Goal: Task Accomplishment & Management: Use online tool/utility

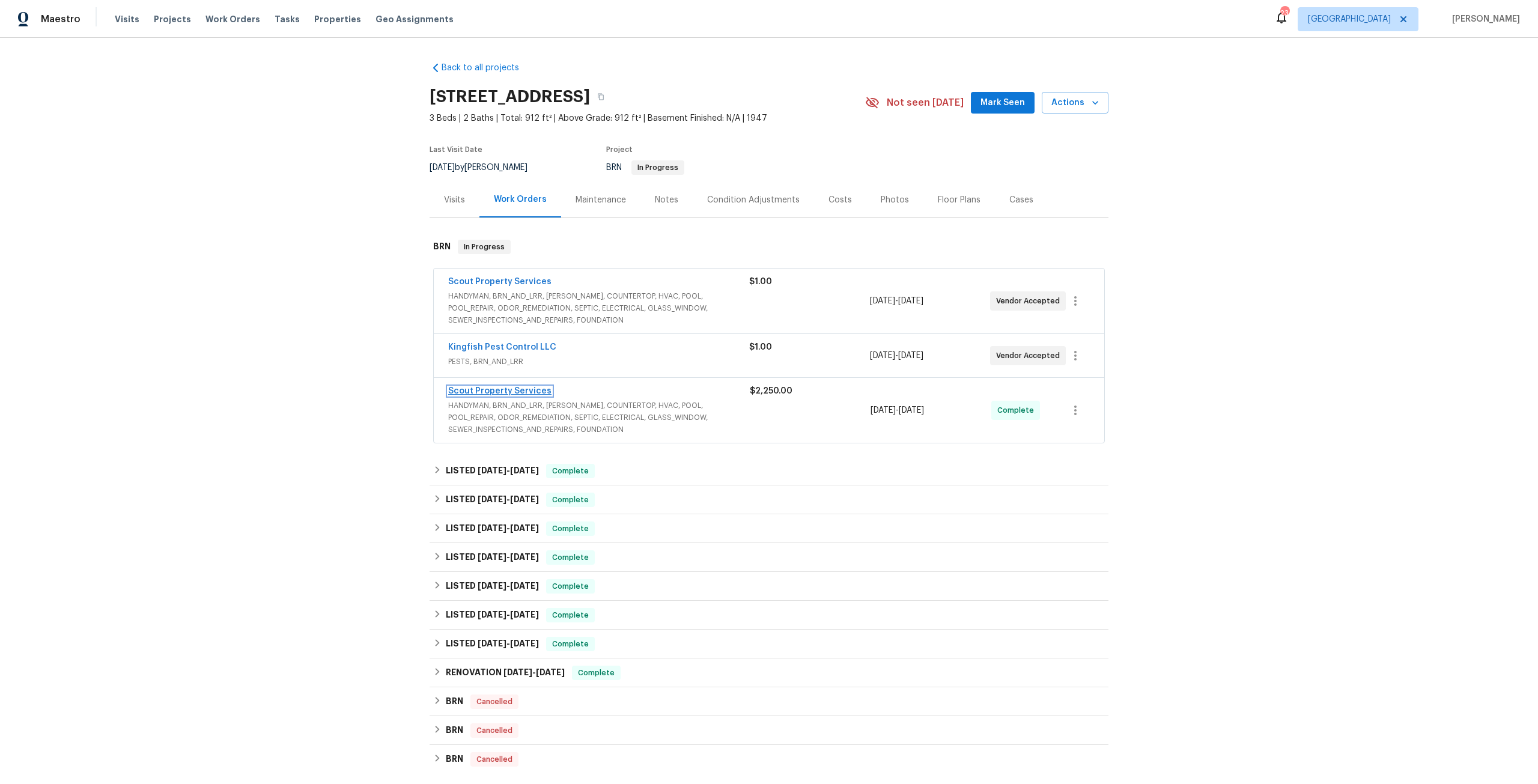
click at [516, 393] on link "Scout Property Services" at bounding box center [499, 391] width 103 height 9
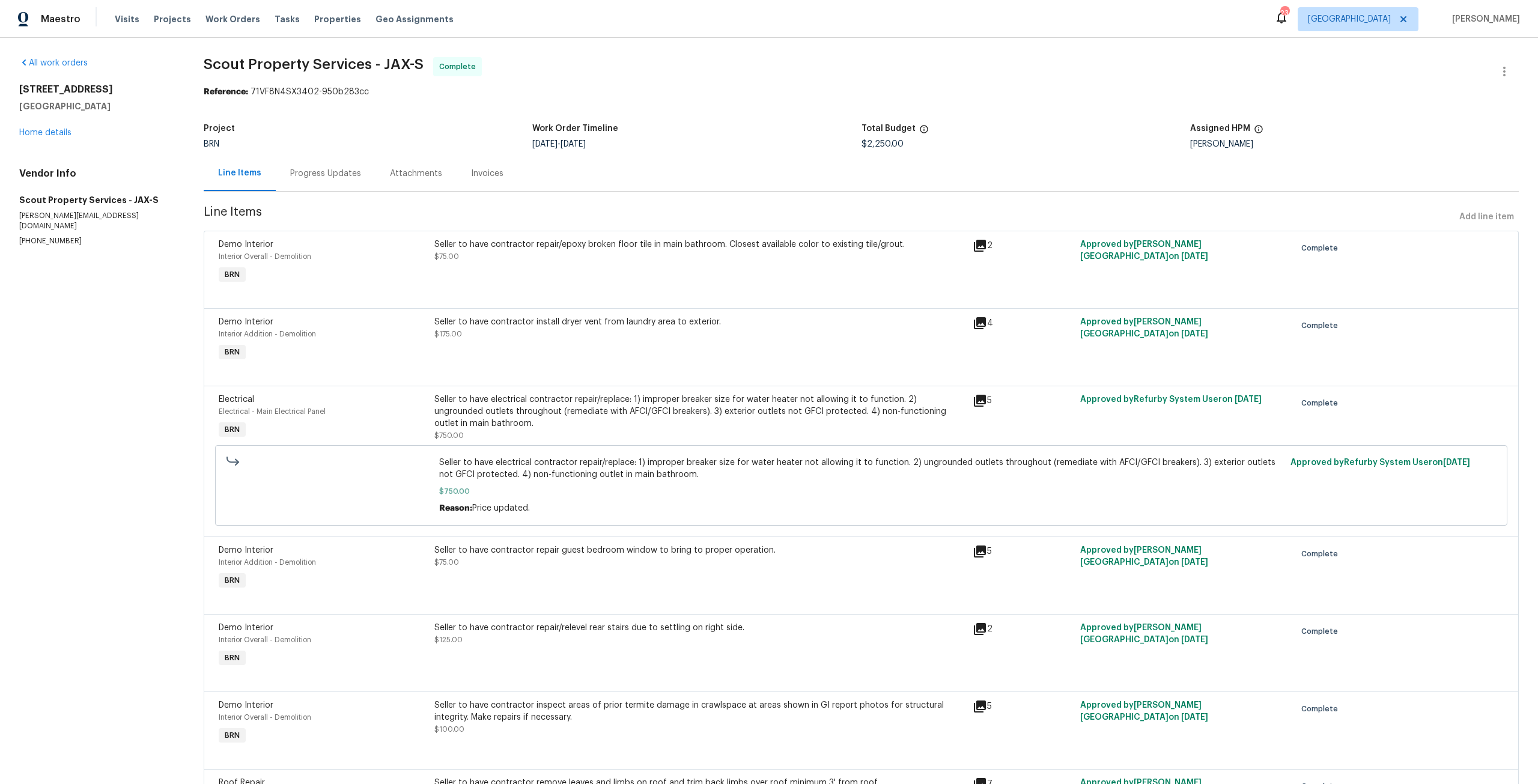
click at [343, 166] on div "Progress Updates" at bounding box center [325, 172] width 100 height 35
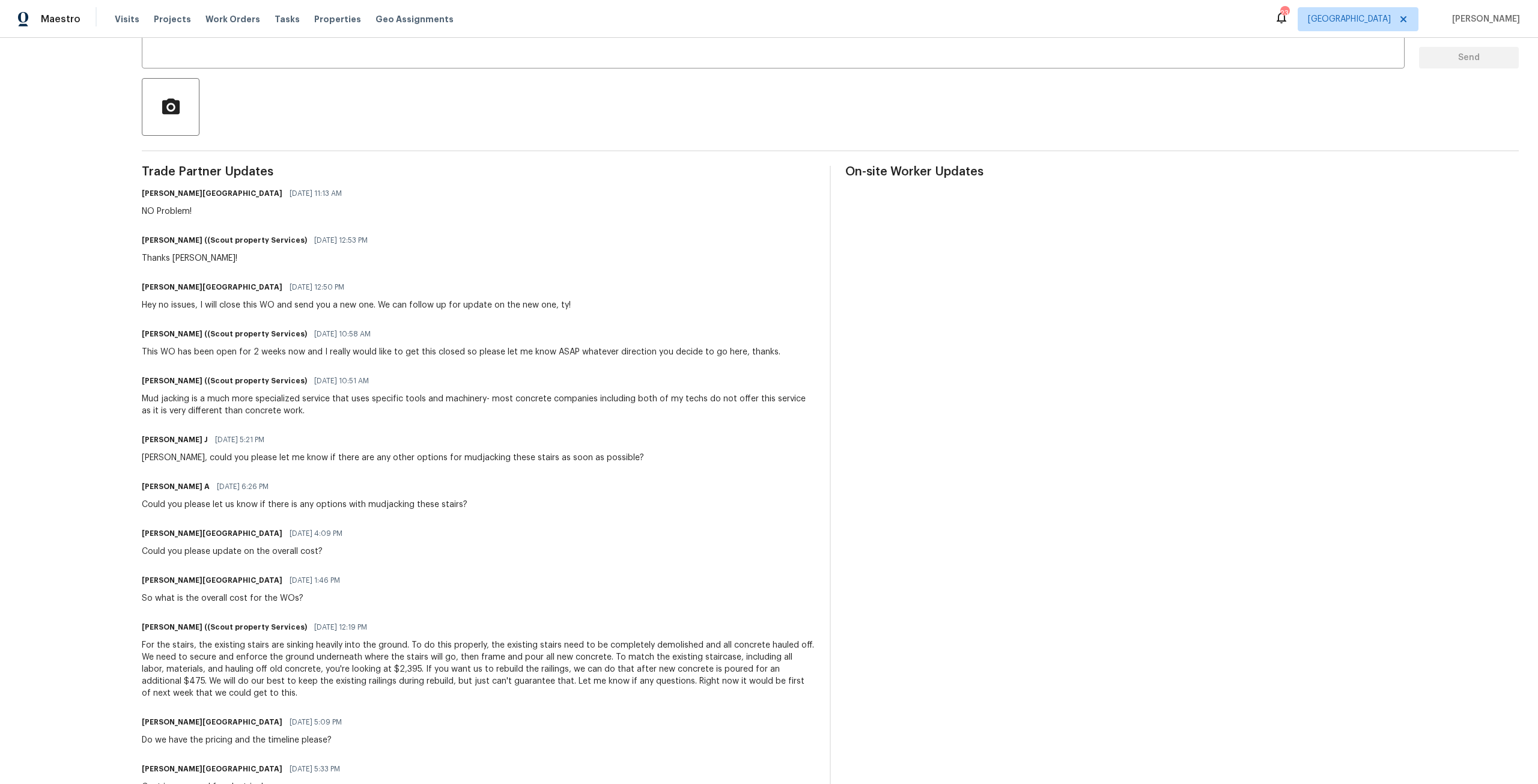
scroll to position [240, 0]
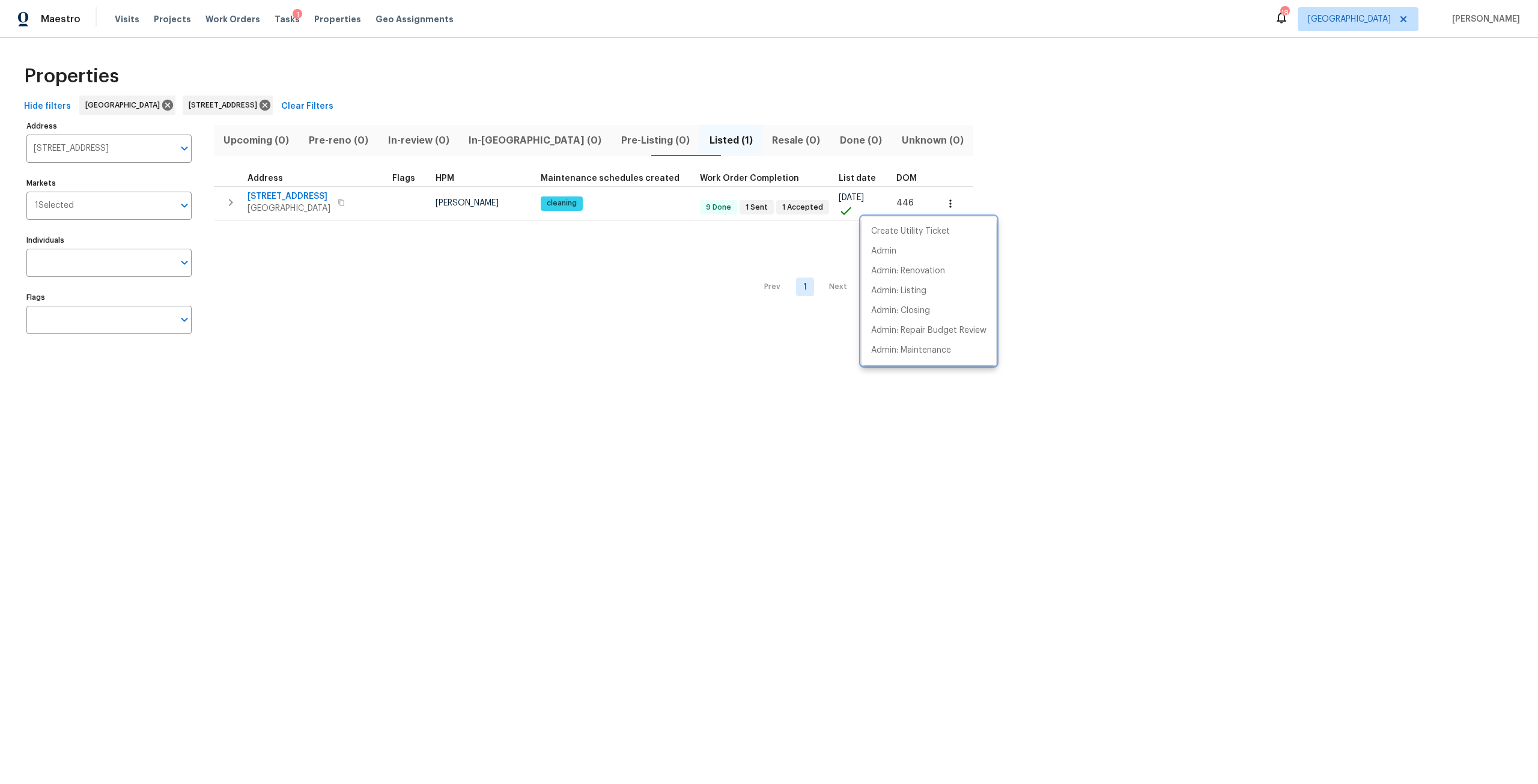
click at [332, 105] on div at bounding box center [769, 392] width 1538 height 784
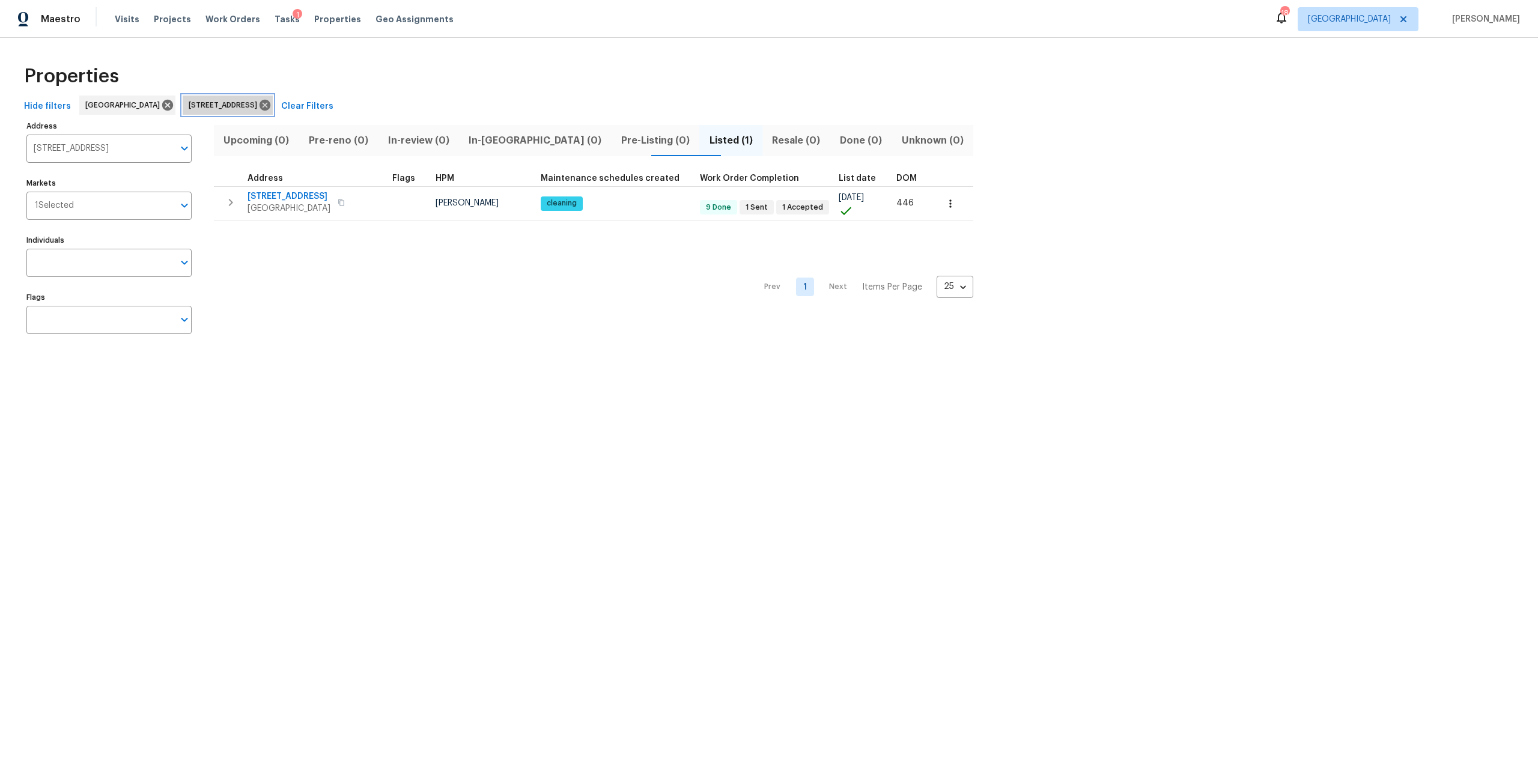
click at [270, 105] on icon at bounding box center [265, 105] width 11 height 11
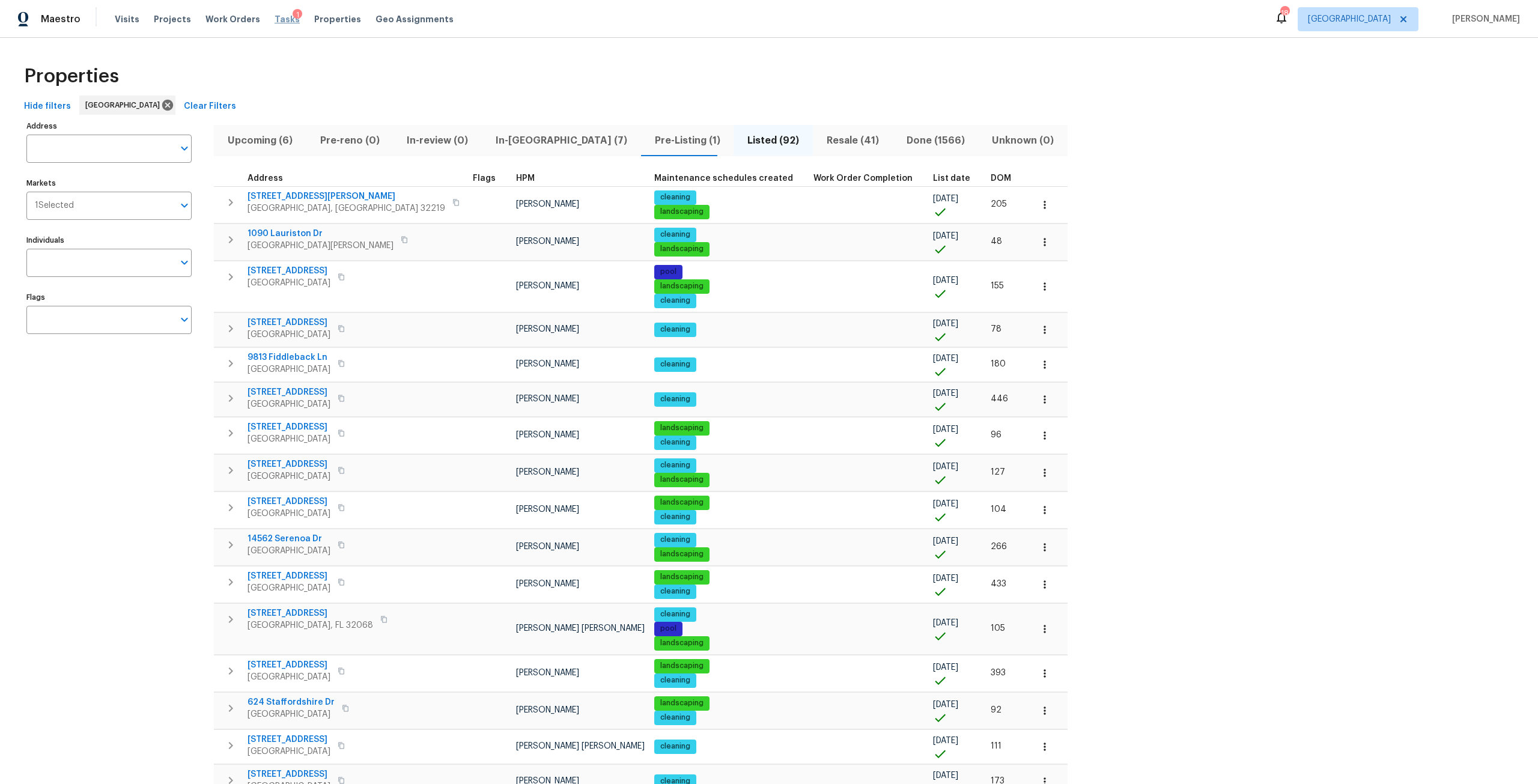
click at [277, 20] on span "Tasks" at bounding box center [287, 19] width 25 height 9
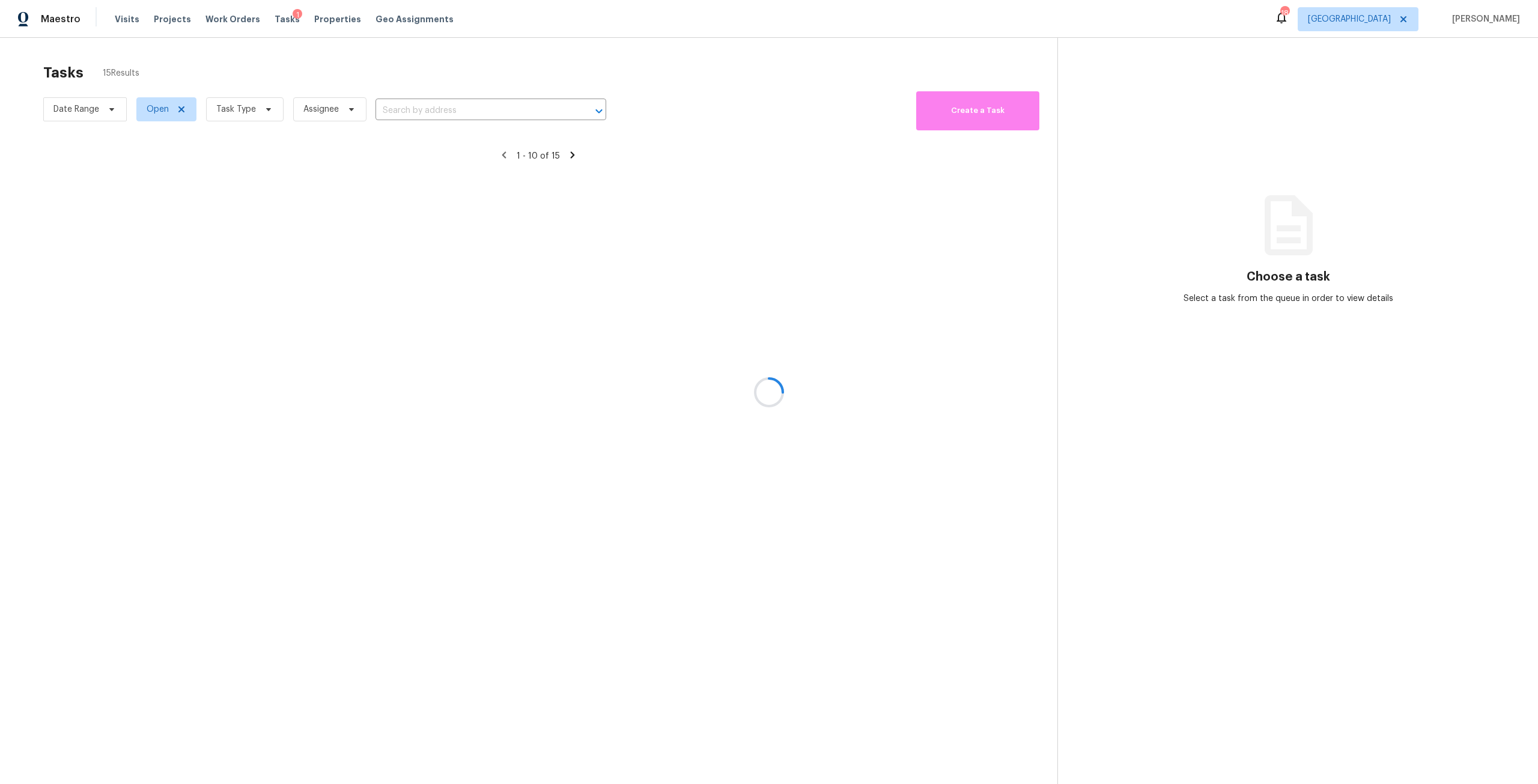
click at [250, 108] on div at bounding box center [769, 392] width 1538 height 784
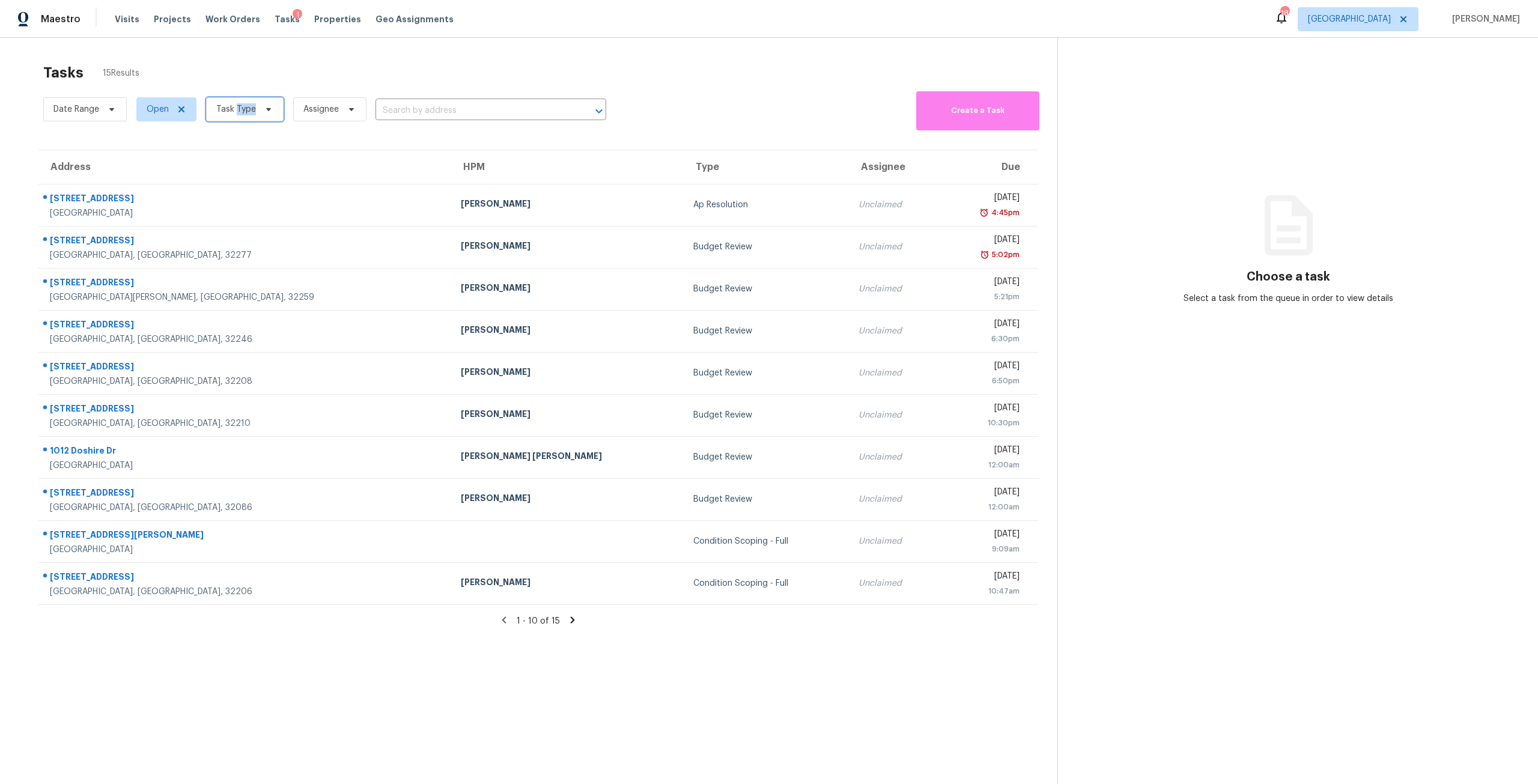
click at [250, 108] on span "Task Type" at bounding box center [236, 108] width 40 height 12
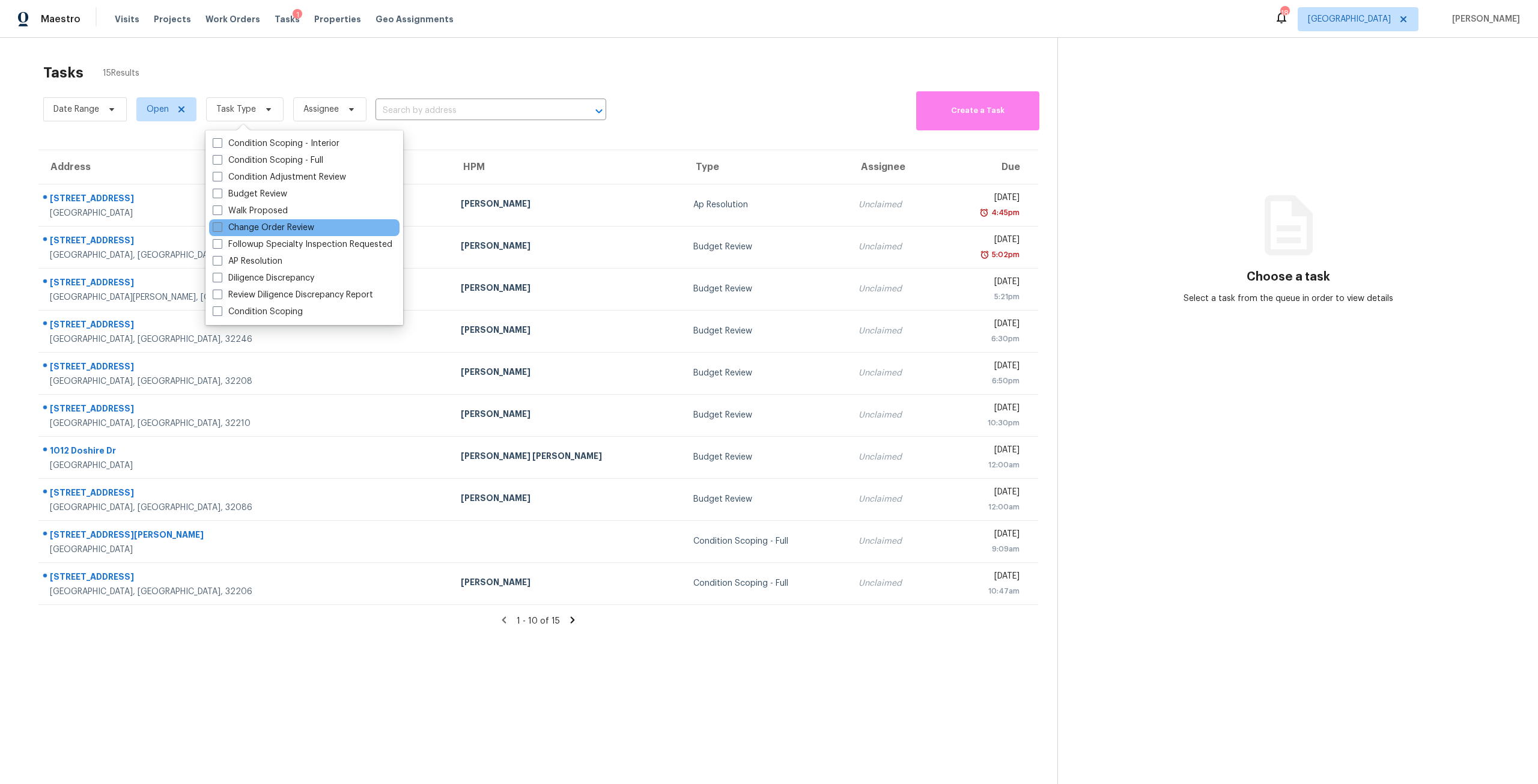
click at [254, 225] on label "Change Order Review" at bounding box center [264, 227] width 101 height 12
click at [221, 225] on input "Change Order Review" at bounding box center [217, 225] width 8 height 8
checkbox input "true"
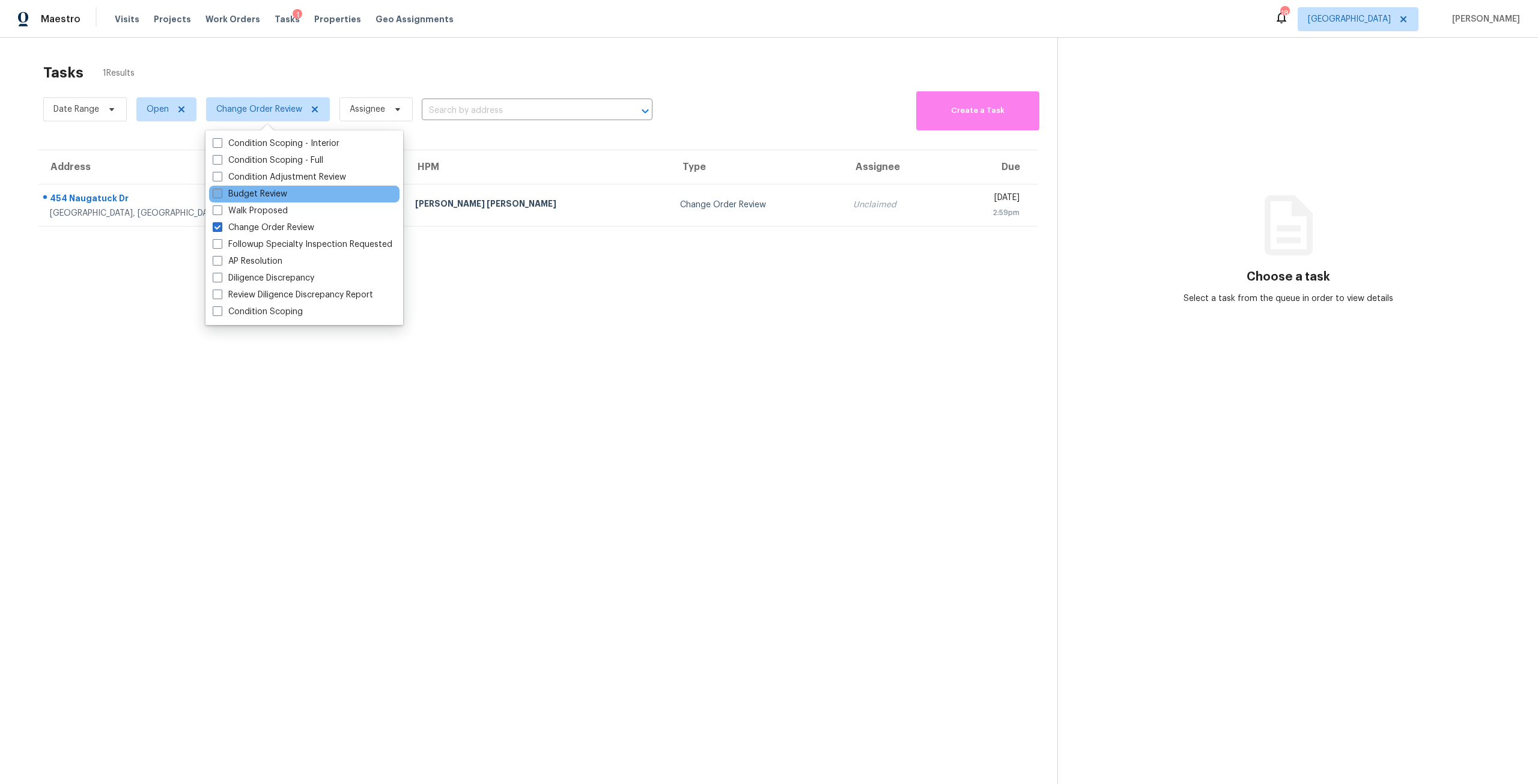
click at [268, 197] on label "Budget Review" at bounding box center [250, 193] width 74 height 12
click at [221, 196] on input "Budget Review" at bounding box center [217, 192] width 8 height 8
checkbox input "true"
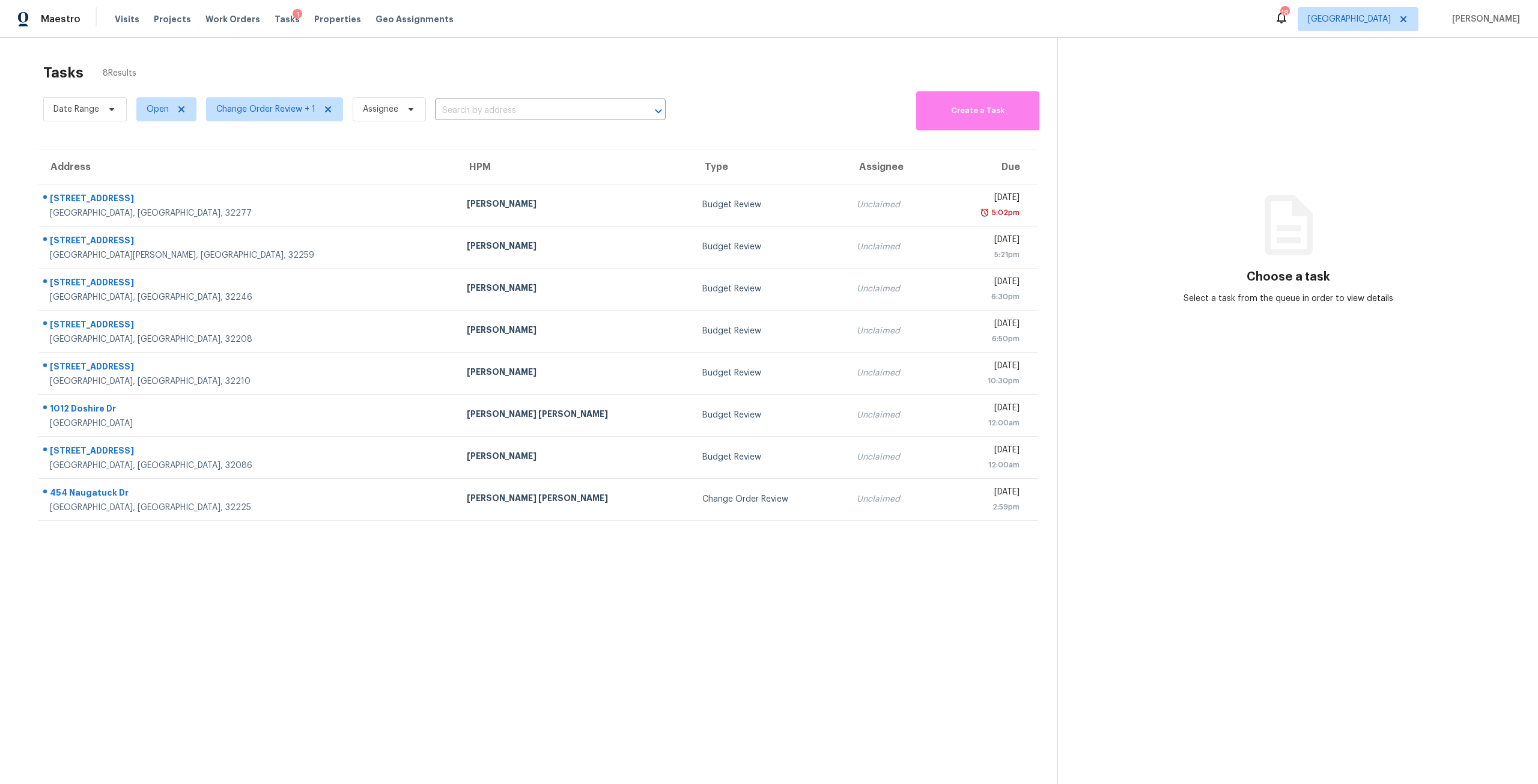
click at [538, 523] on section "Tasks 8 Results Date Range Open Change Order Review + 1 Assignee ​ Create a Tas…" at bounding box center [538, 439] width 1039 height 764
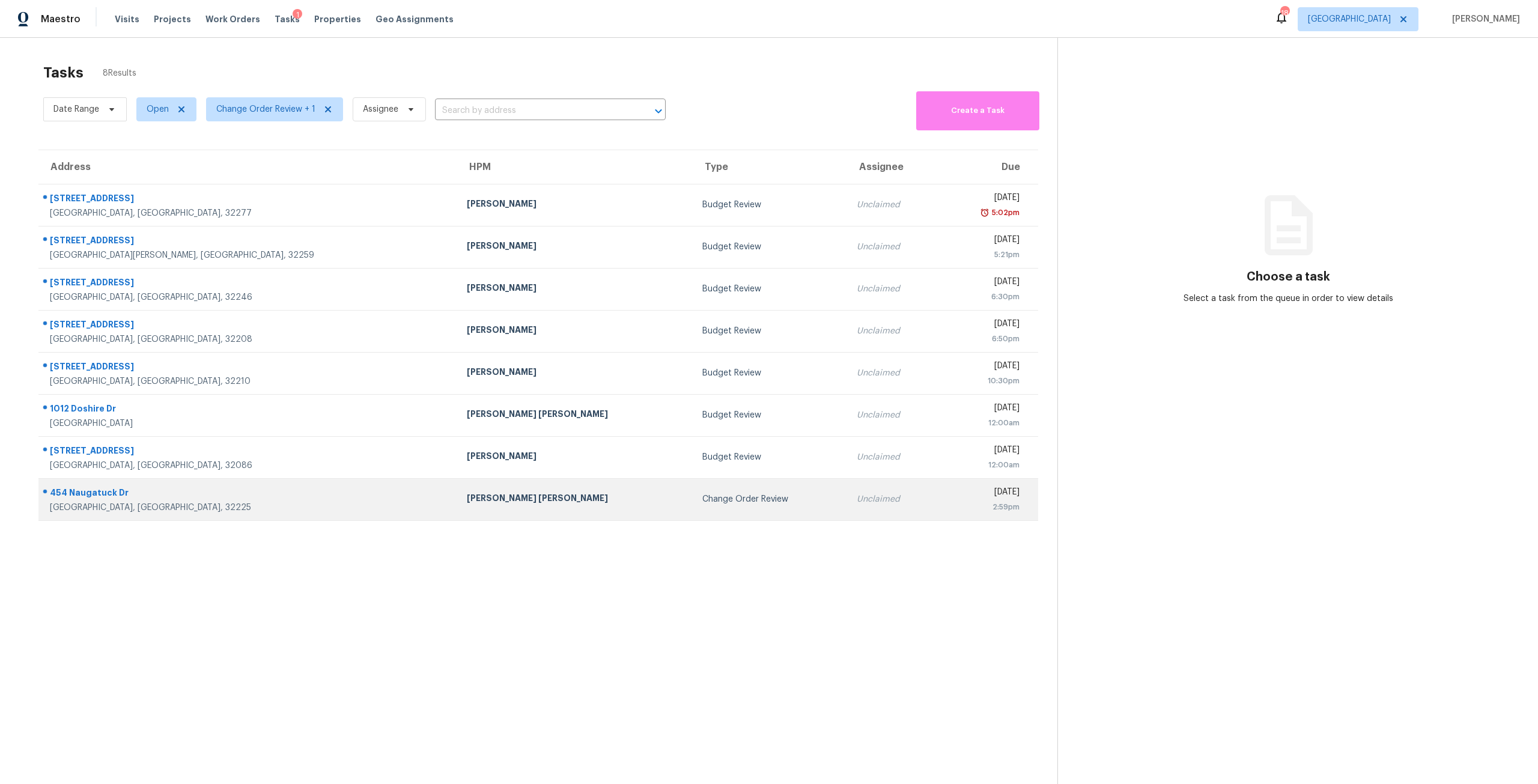
click at [693, 510] on td "Change Order Review" at bounding box center [770, 499] width 155 height 42
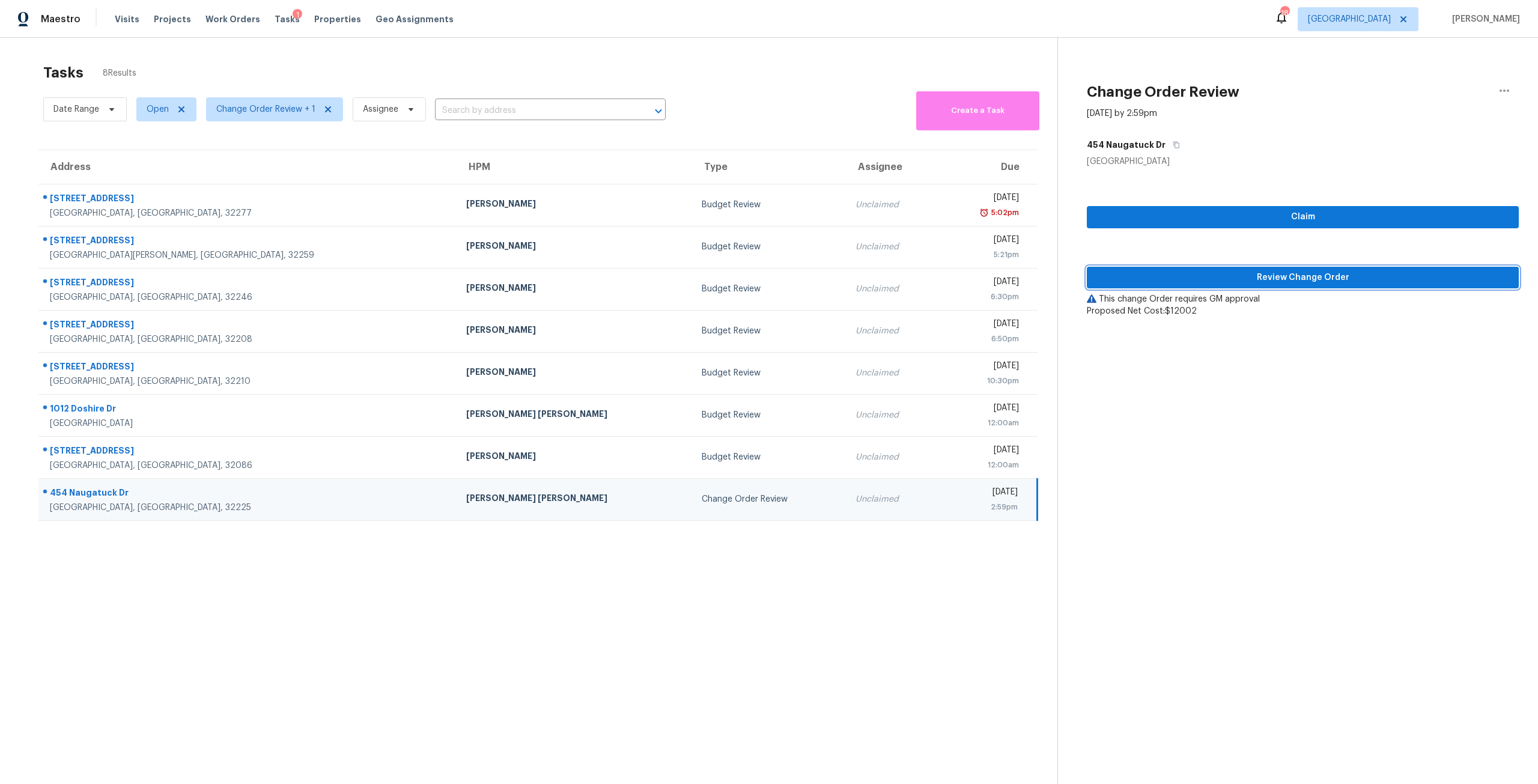
click at [1203, 281] on span "Review Change Order" at bounding box center [1302, 277] width 413 height 15
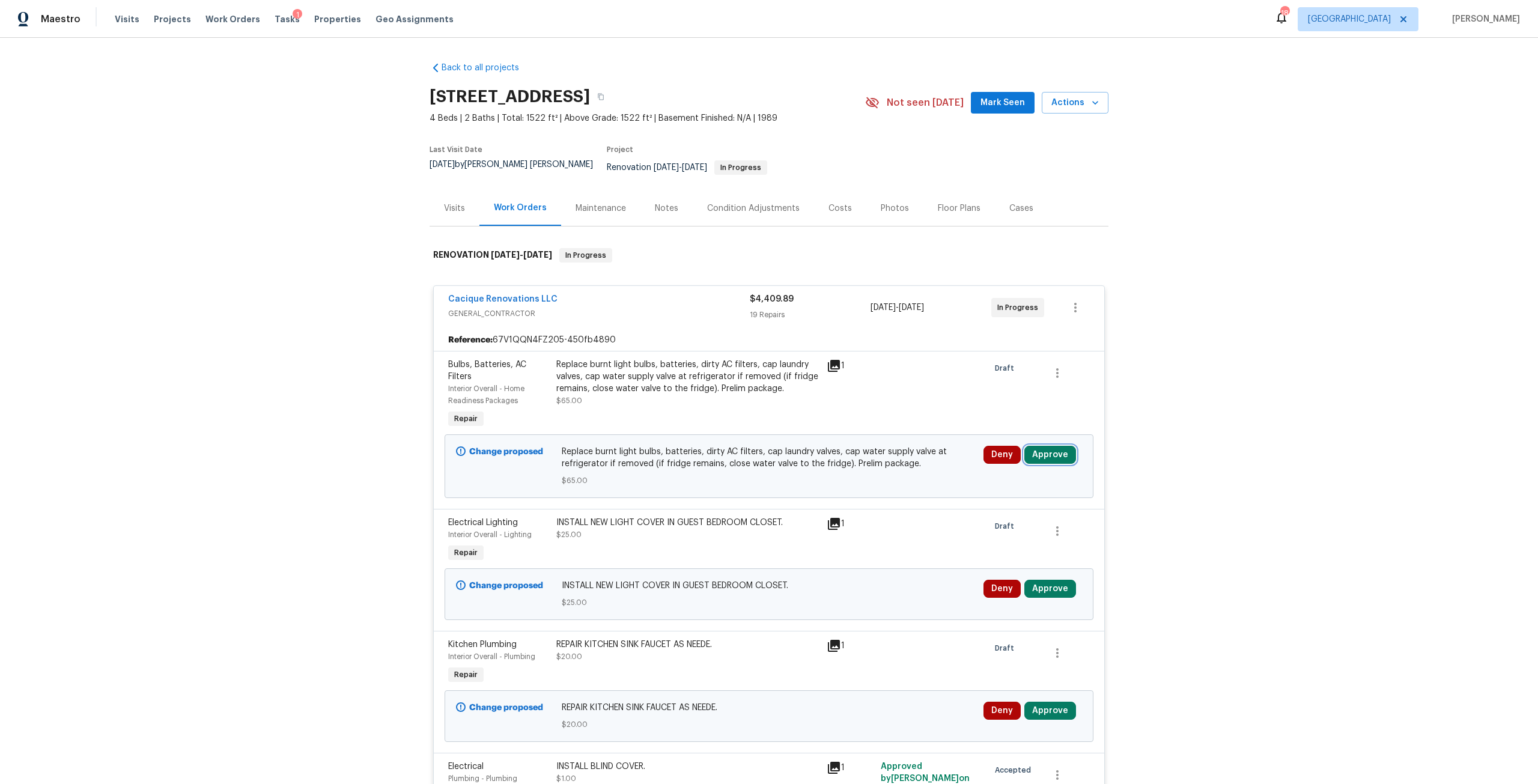
click at [1052, 449] on button "Approve" at bounding box center [1050, 454] width 52 height 18
click at [904, 461] on button "Approve" at bounding box center [873, 457] width 72 height 24
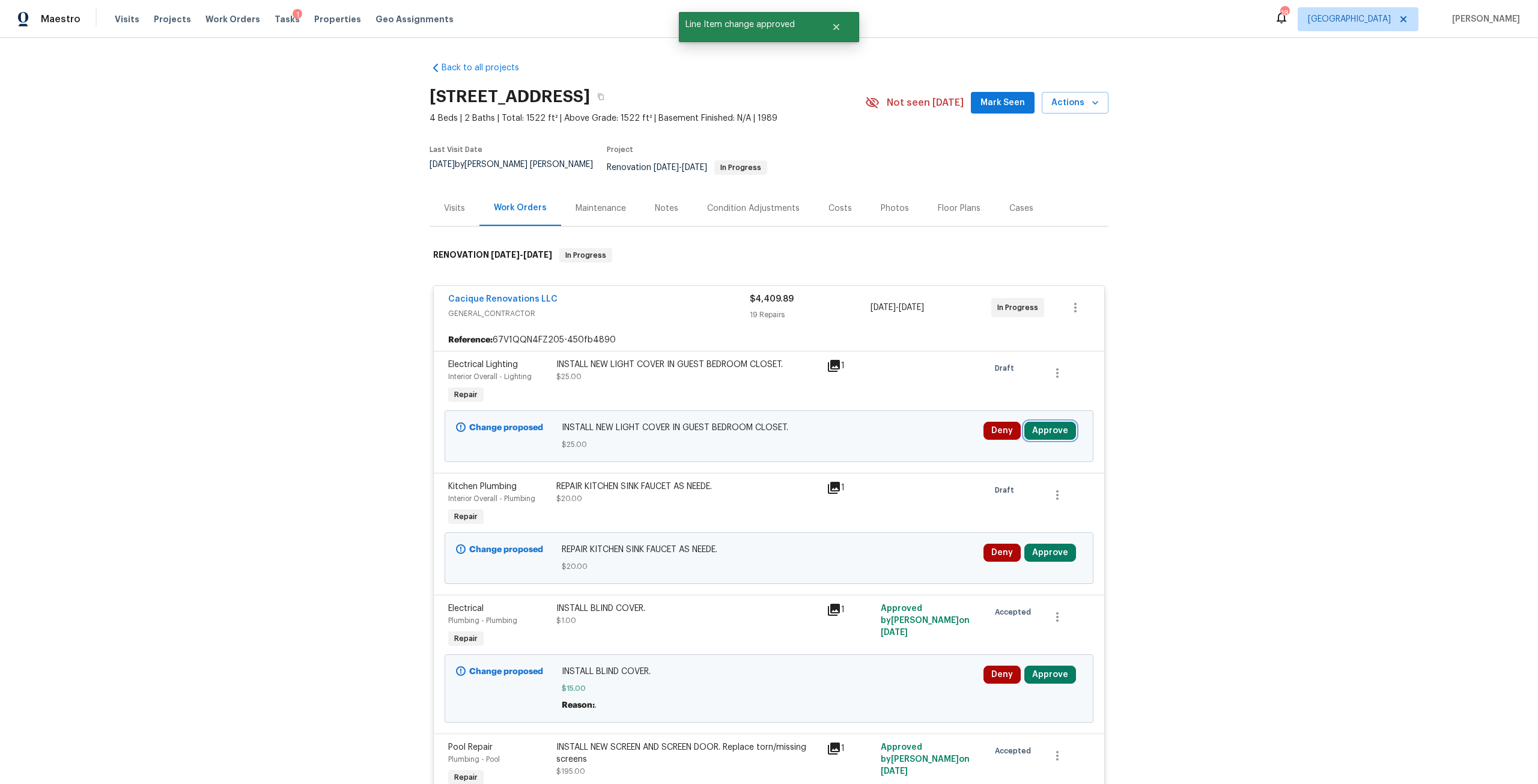
click at [1039, 430] on button "Approve" at bounding box center [1050, 431] width 52 height 18
click at [853, 431] on button "Approve" at bounding box center [873, 433] width 72 height 24
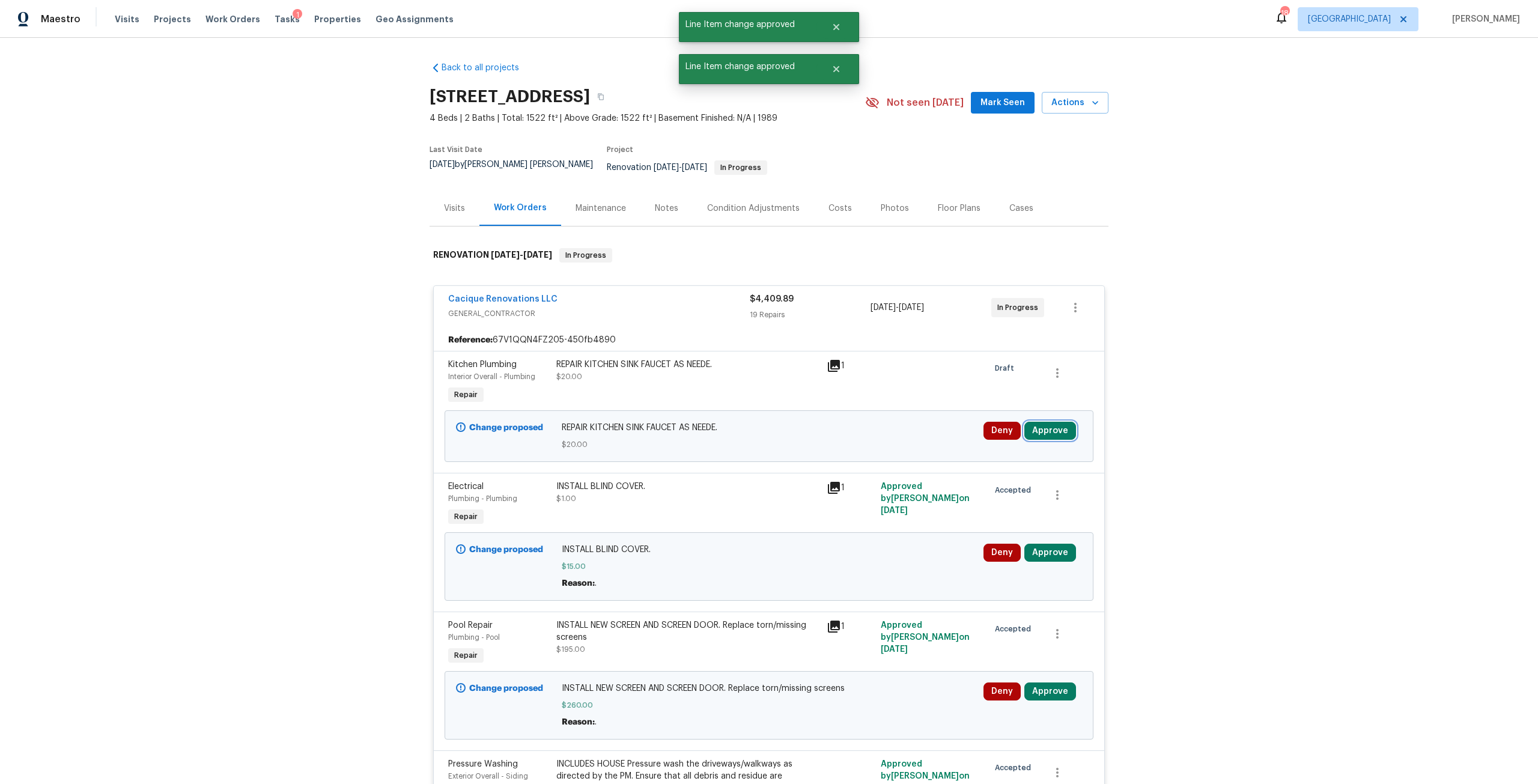
click at [1064, 430] on button "Approve" at bounding box center [1050, 431] width 52 height 18
click at [874, 436] on span "Approve" at bounding box center [873, 434] width 34 height 9
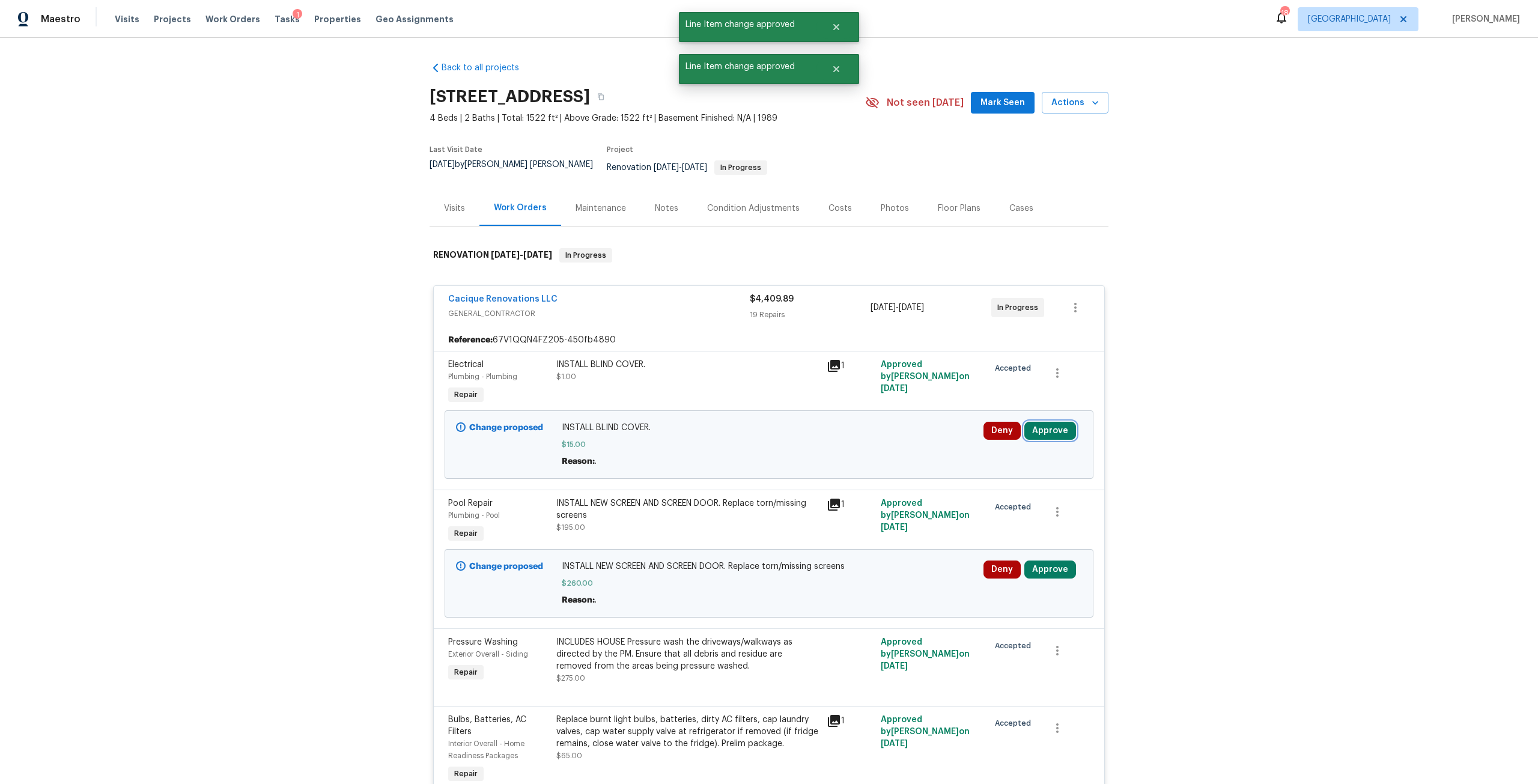
click at [1045, 425] on button "Approve" at bounding box center [1050, 431] width 52 height 18
click at [896, 430] on button "Approve" at bounding box center [873, 433] width 72 height 24
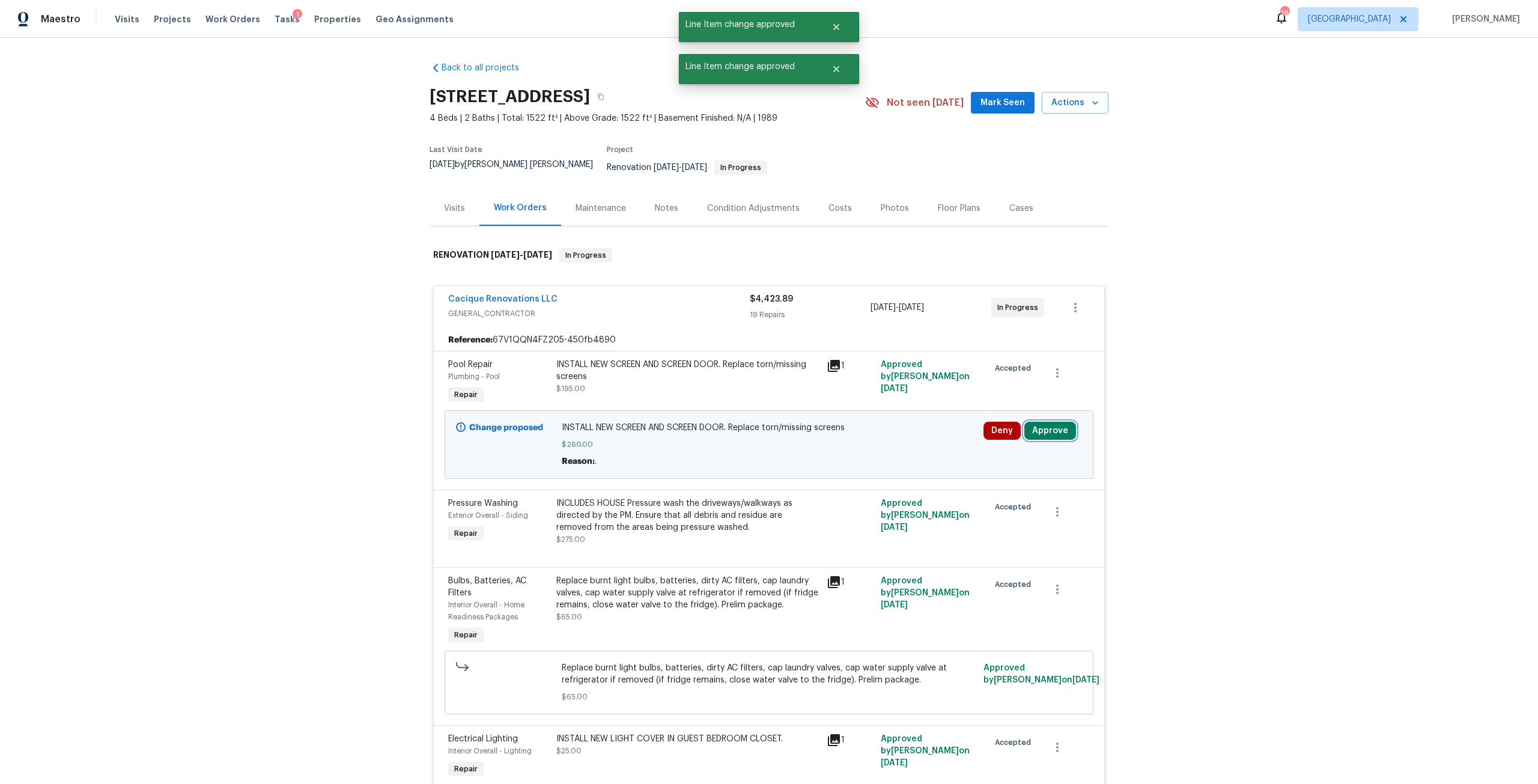
click at [1060, 427] on button "Approve" at bounding box center [1050, 431] width 52 height 18
click at [843, 431] on button "Approve" at bounding box center [873, 433] width 72 height 24
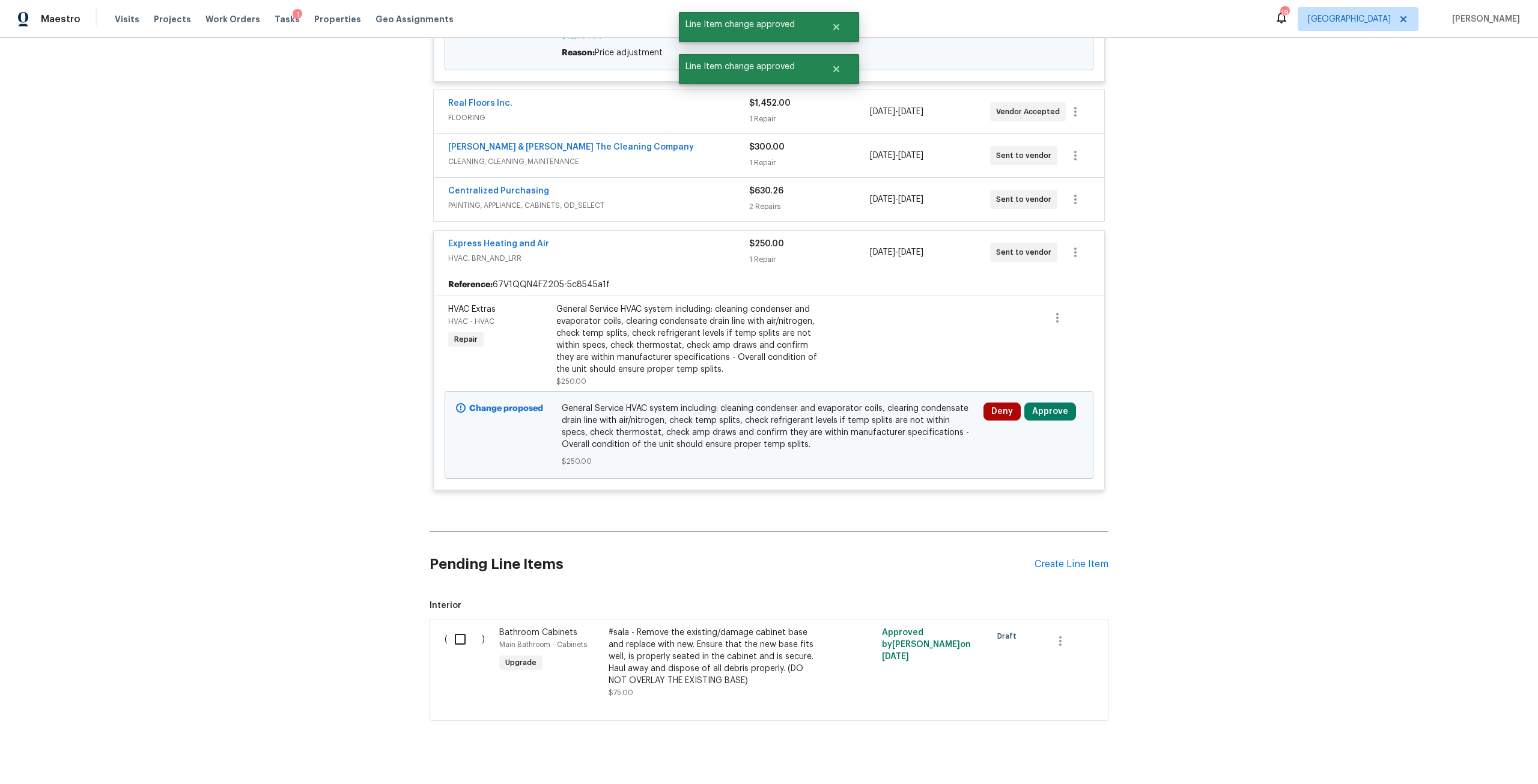
scroll to position [3200, 0]
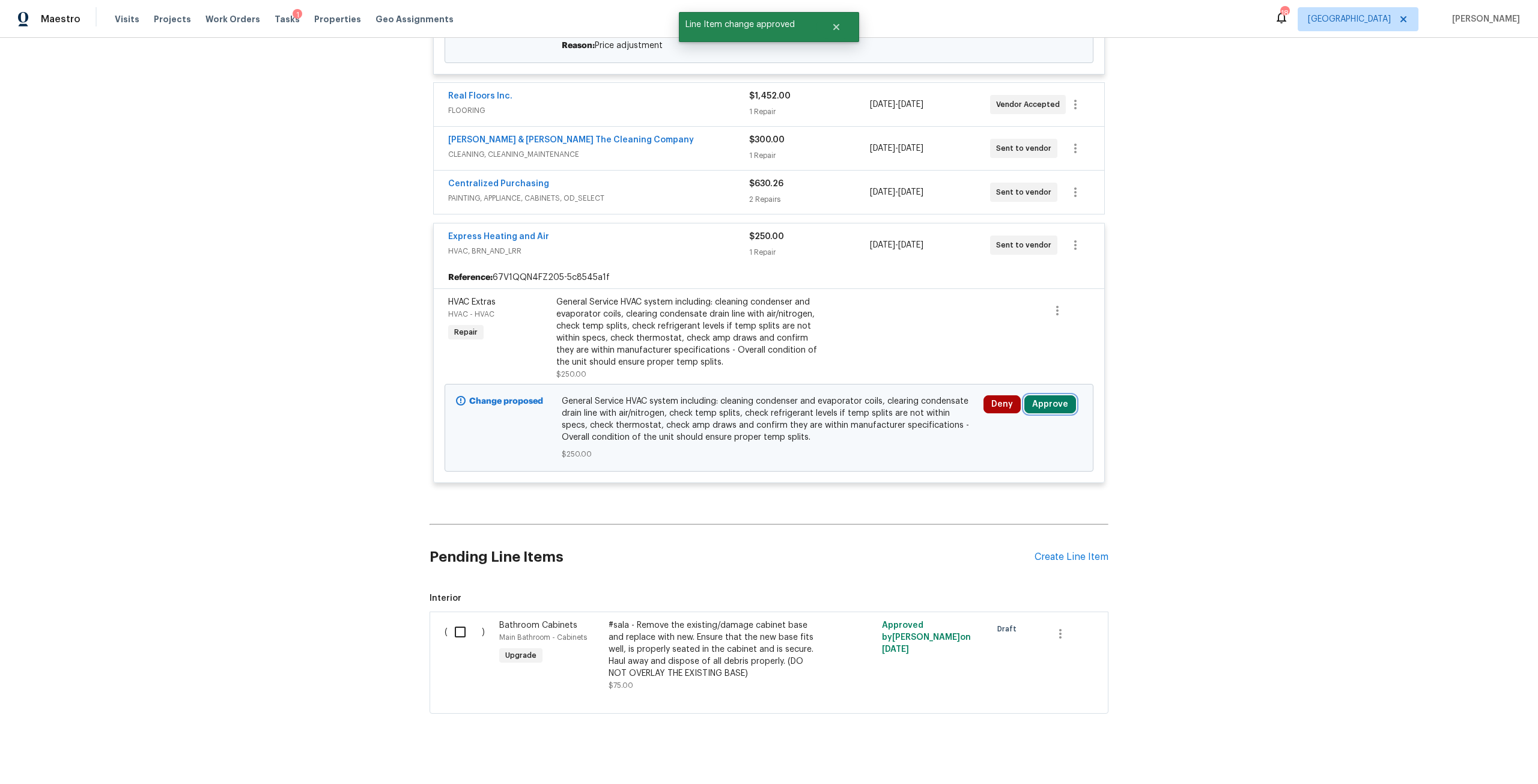
click at [1062, 396] on button "Approve" at bounding box center [1050, 404] width 52 height 18
click at [857, 393] on span "Approve" at bounding box center [873, 395] width 34 height 9
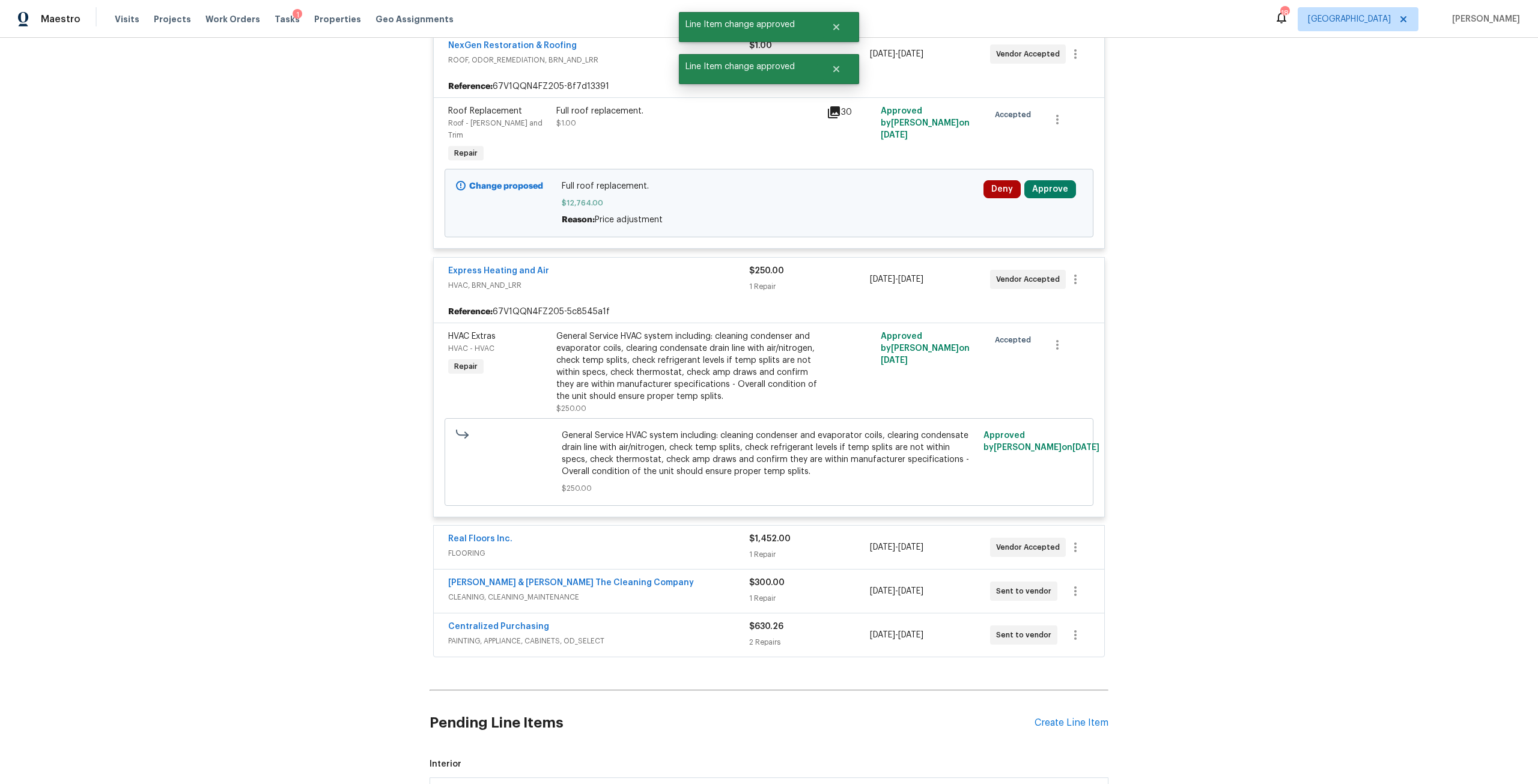
scroll to position [2832, 0]
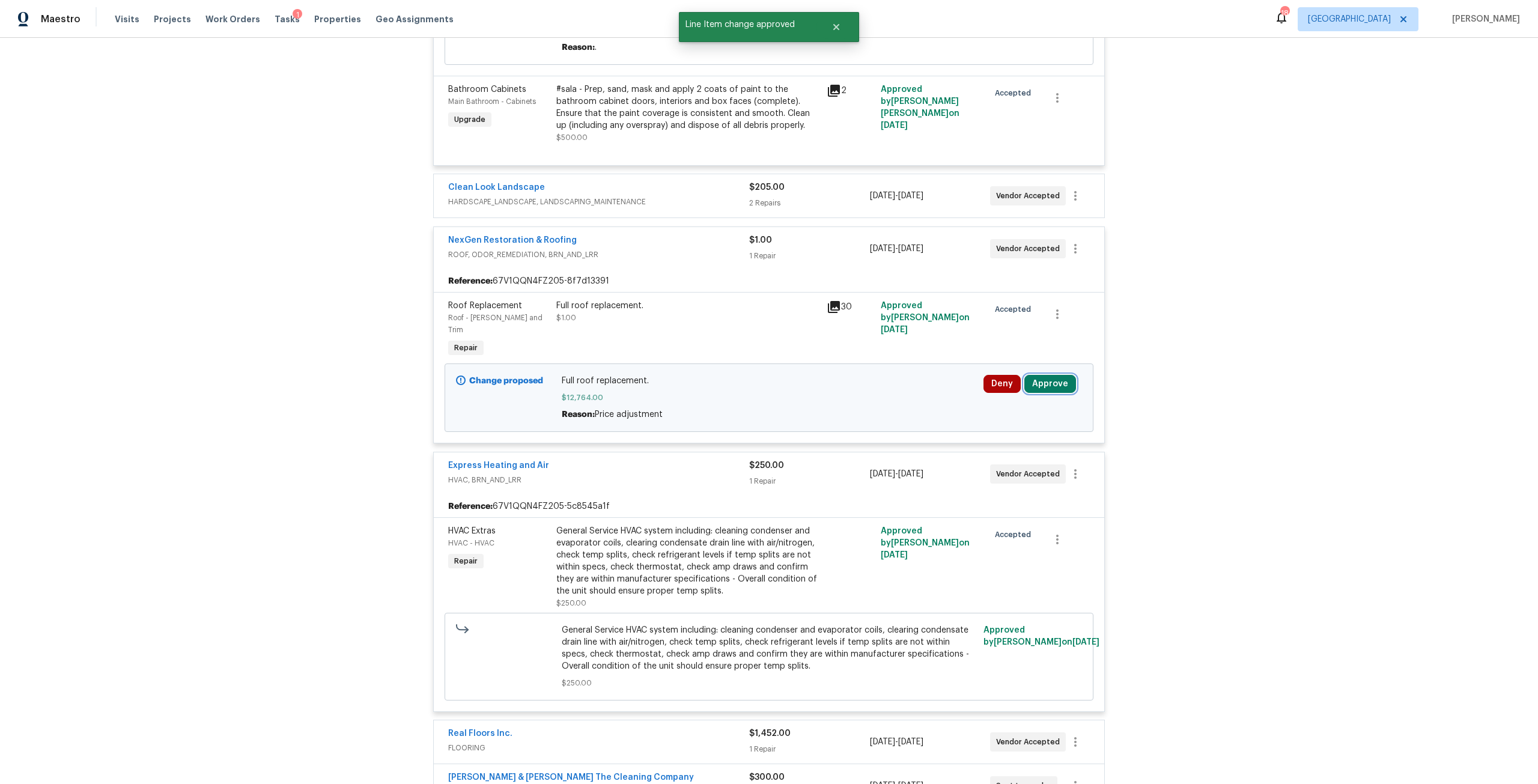
click at [1032, 374] on button "Approve" at bounding box center [1050, 383] width 52 height 18
click at [847, 375] on button "Approve" at bounding box center [873, 374] width 72 height 24
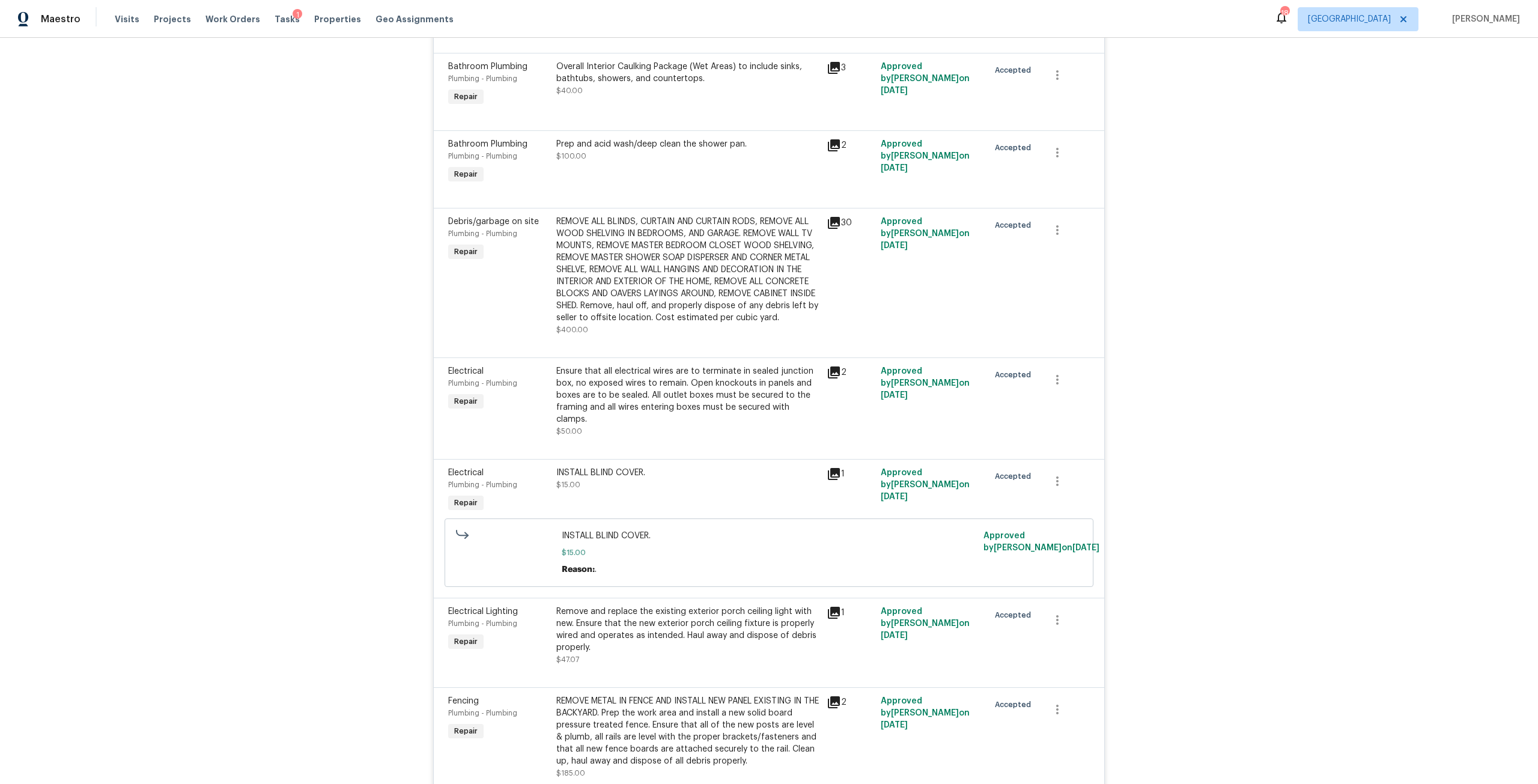
scroll to position [1104, 0]
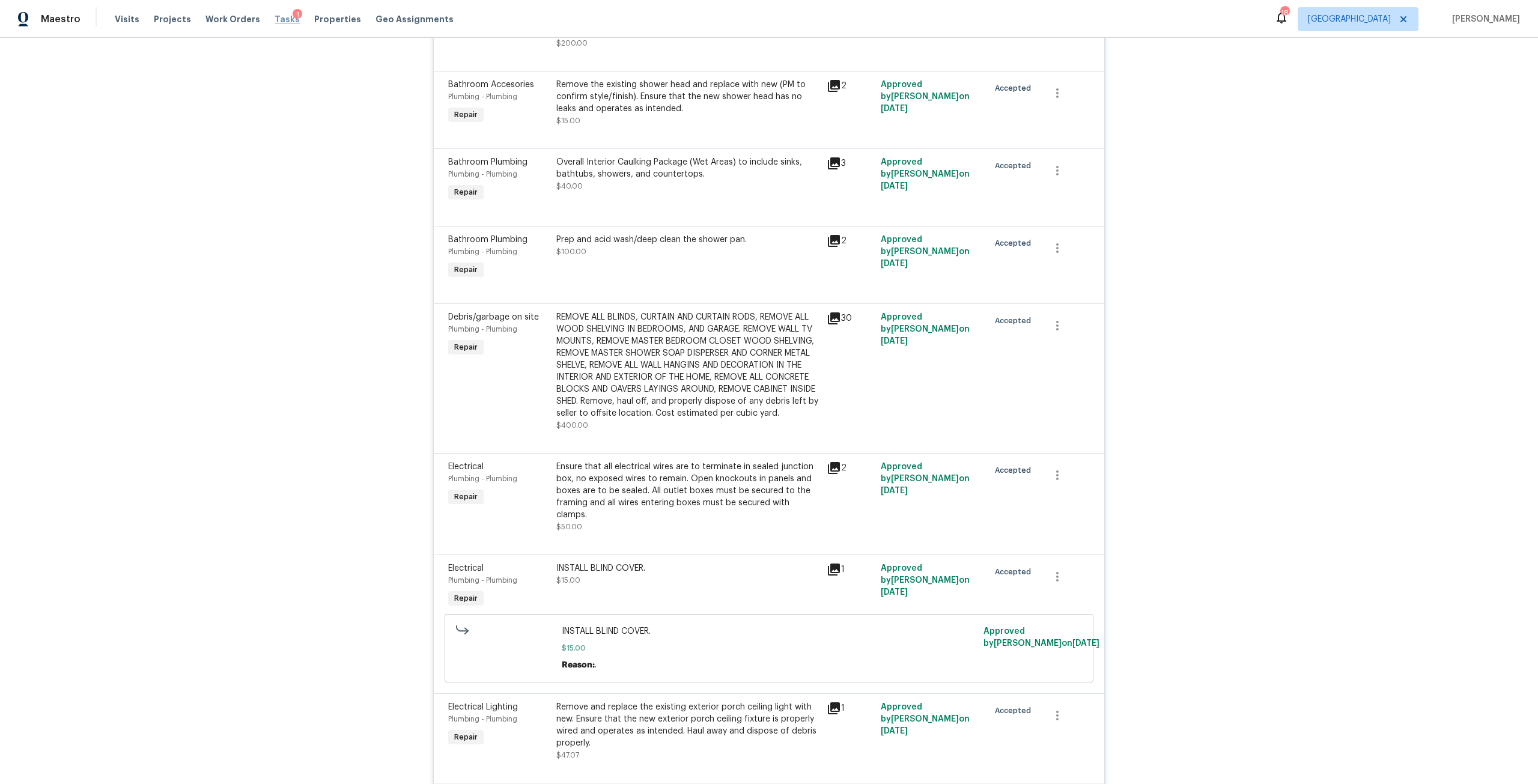
click at [275, 16] on span "Tasks" at bounding box center [287, 19] width 25 height 9
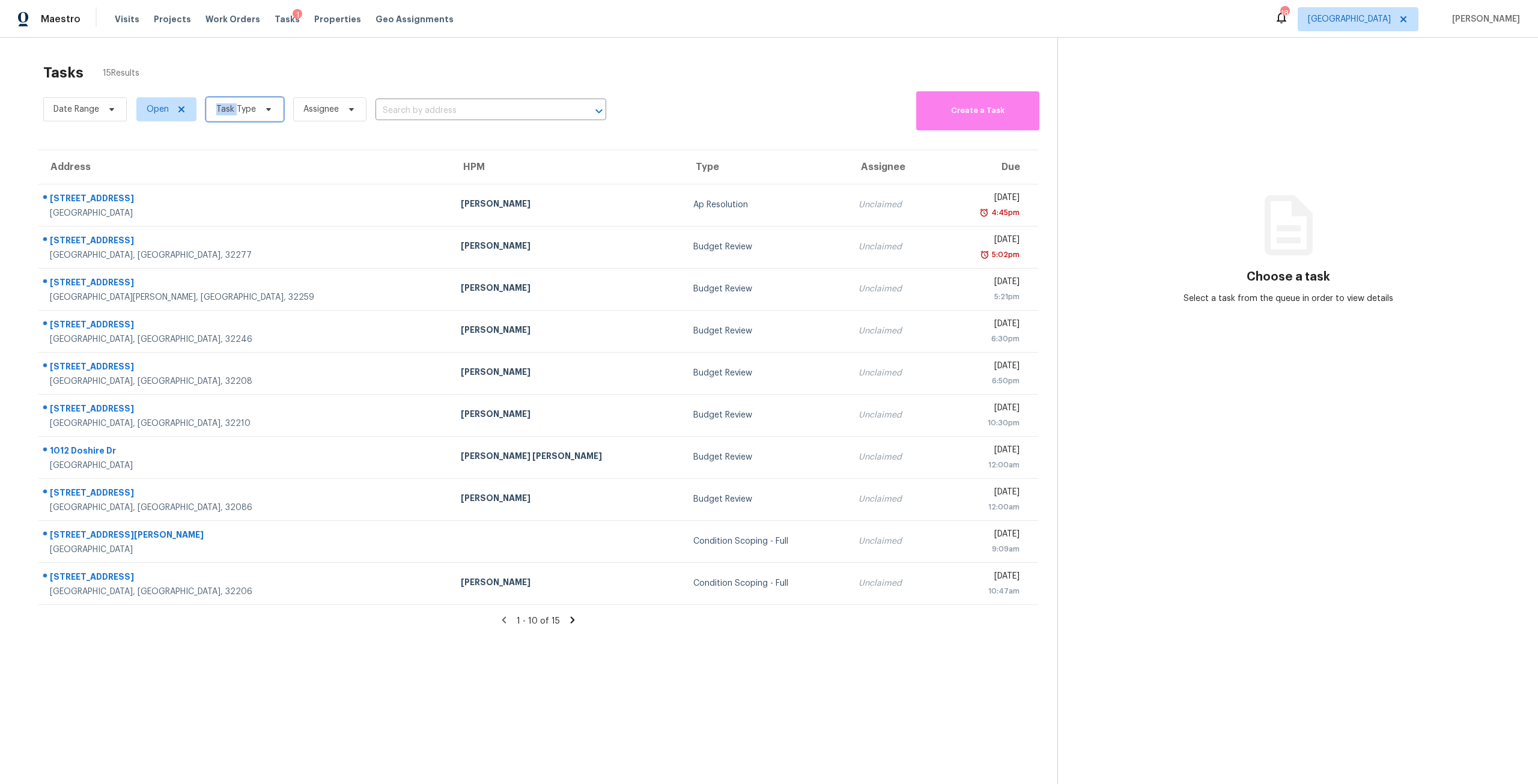
click at [223, 117] on span "Task Type" at bounding box center [244, 109] width 77 height 24
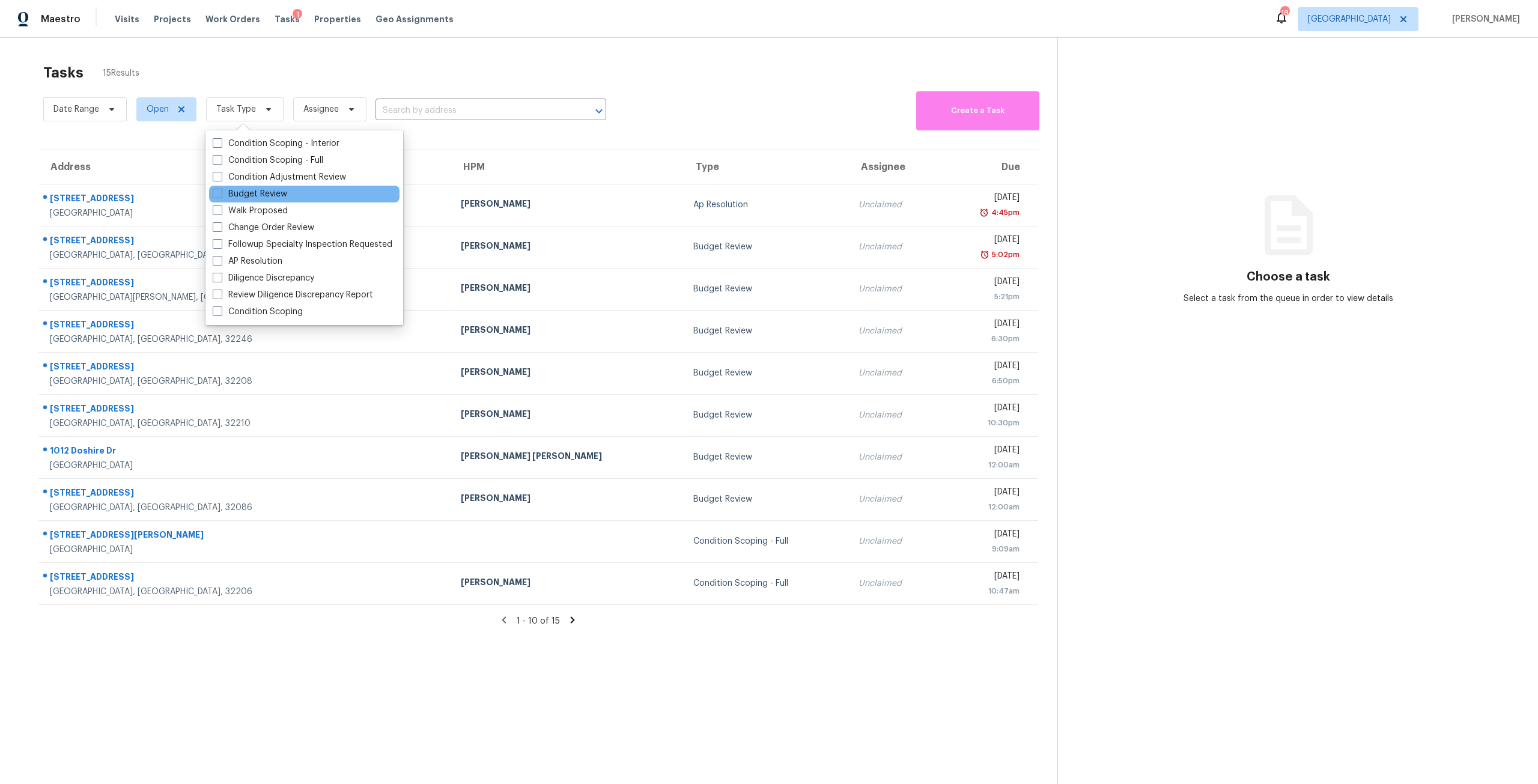
click at [265, 187] on div "Budget Review" at bounding box center [304, 194] width 190 height 17
click at [275, 190] on label "Budget Review" at bounding box center [250, 193] width 74 height 12
click at [221, 190] on input "Budget Review" at bounding box center [217, 192] width 8 height 8
checkbox input "true"
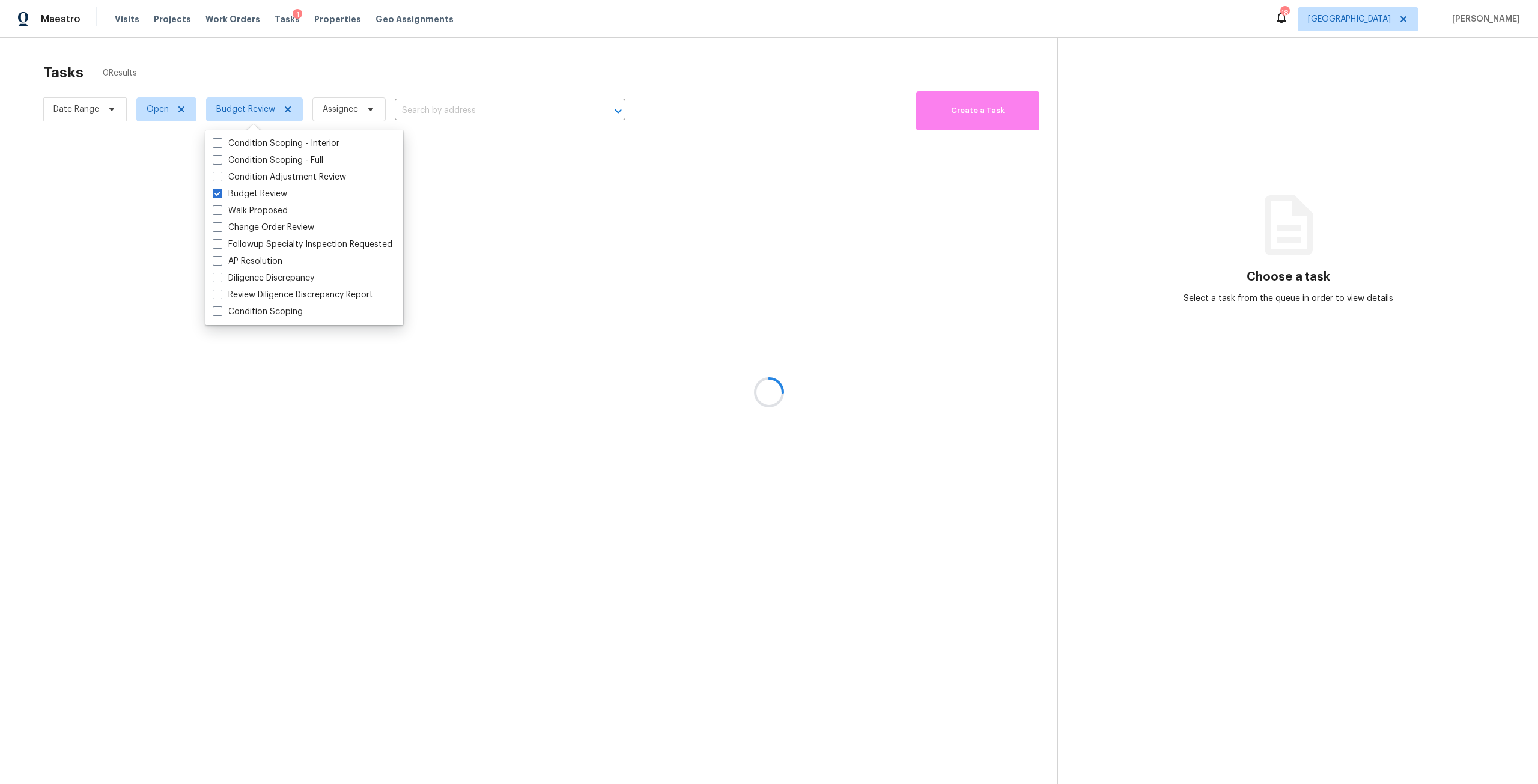
click at [337, 80] on div at bounding box center [769, 392] width 1538 height 784
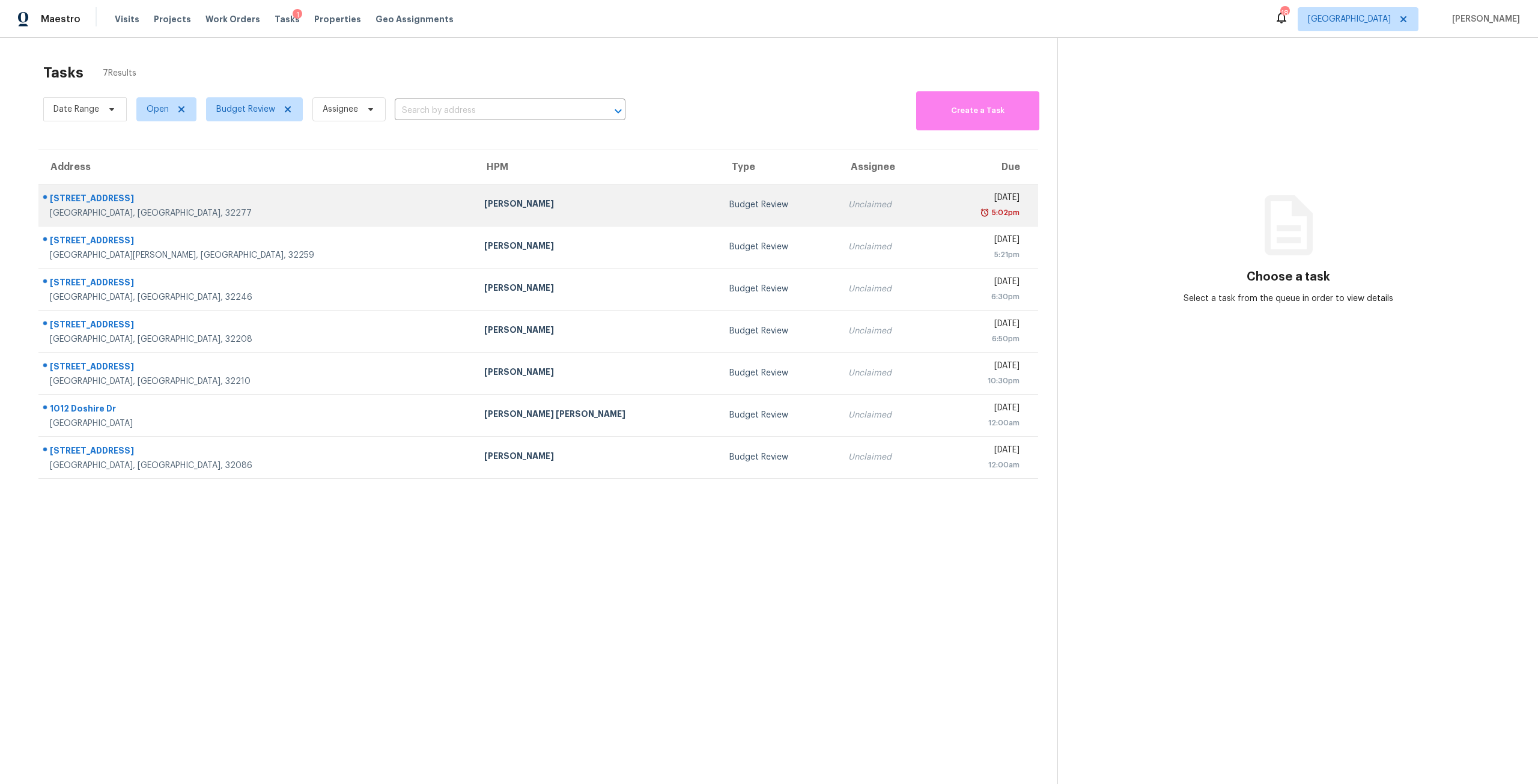
click at [526, 191] on td "[PERSON_NAME]" at bounding box center [597, 205] width 245 height 42
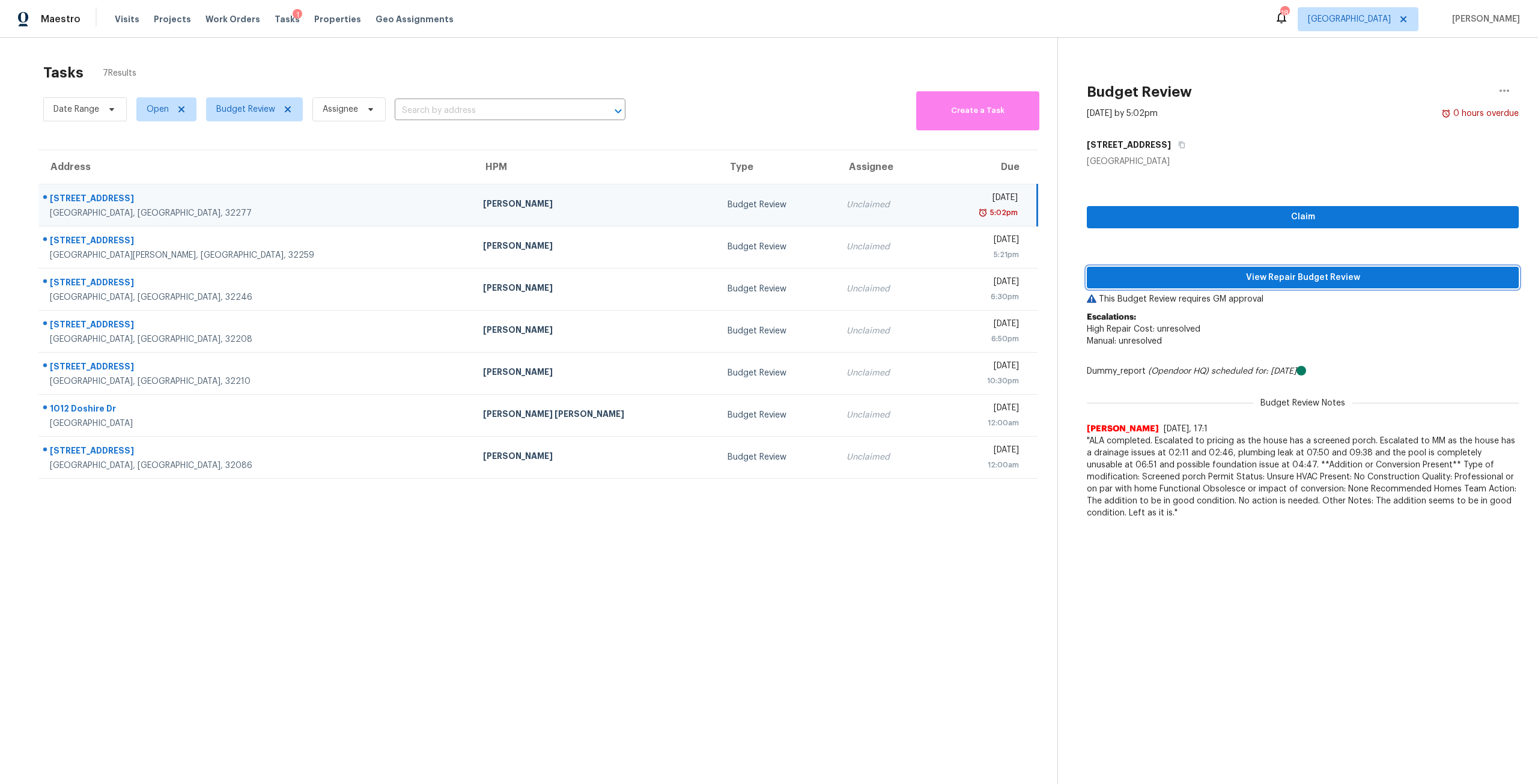
click at [1210, 278] on span "View Repair Budget Review" at bounding box center [1302, 277] width 413 height 15
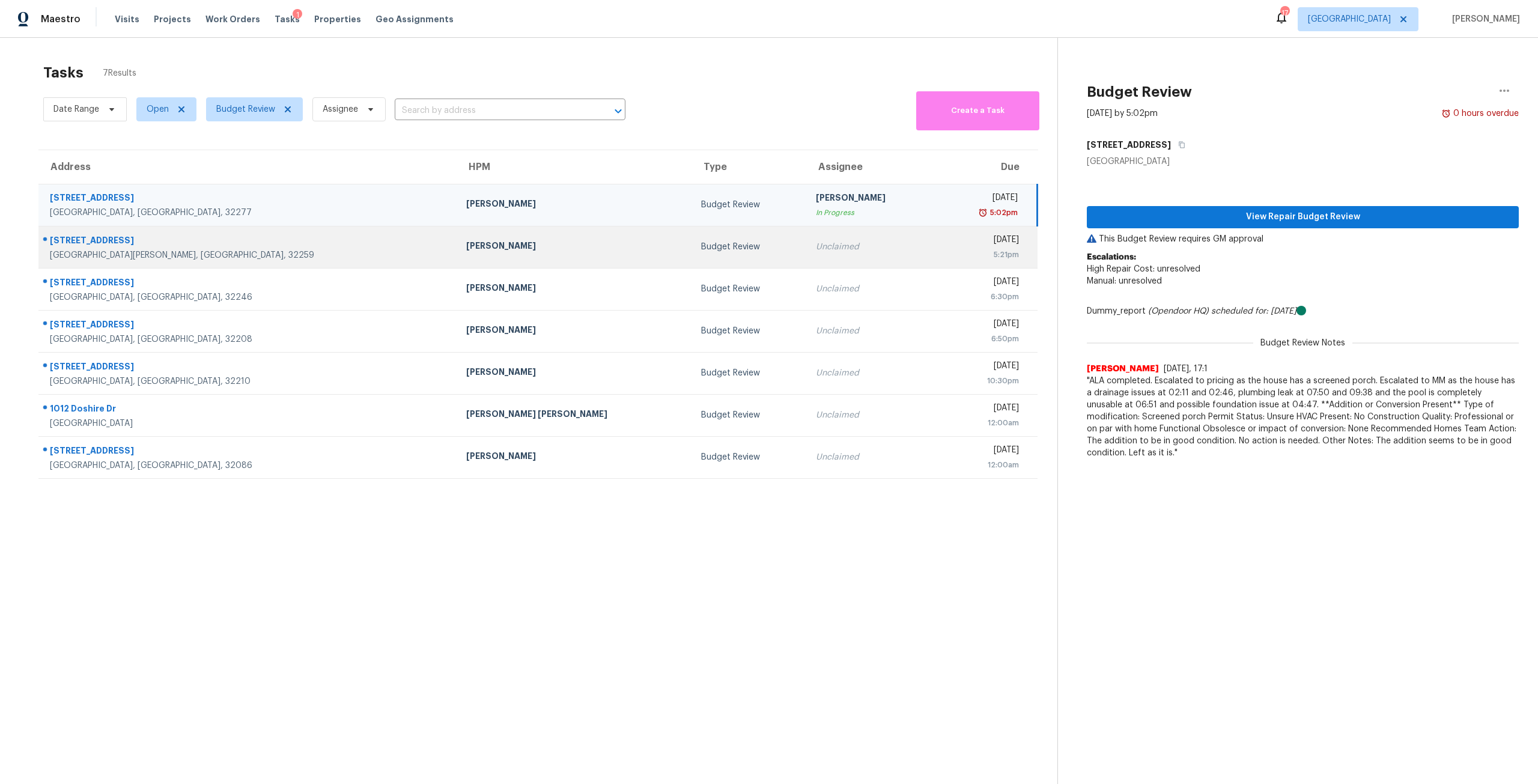
click at [456, 228] on td "[PERSON_NAME]" at bounding box center [574, 247] width 235 height 42
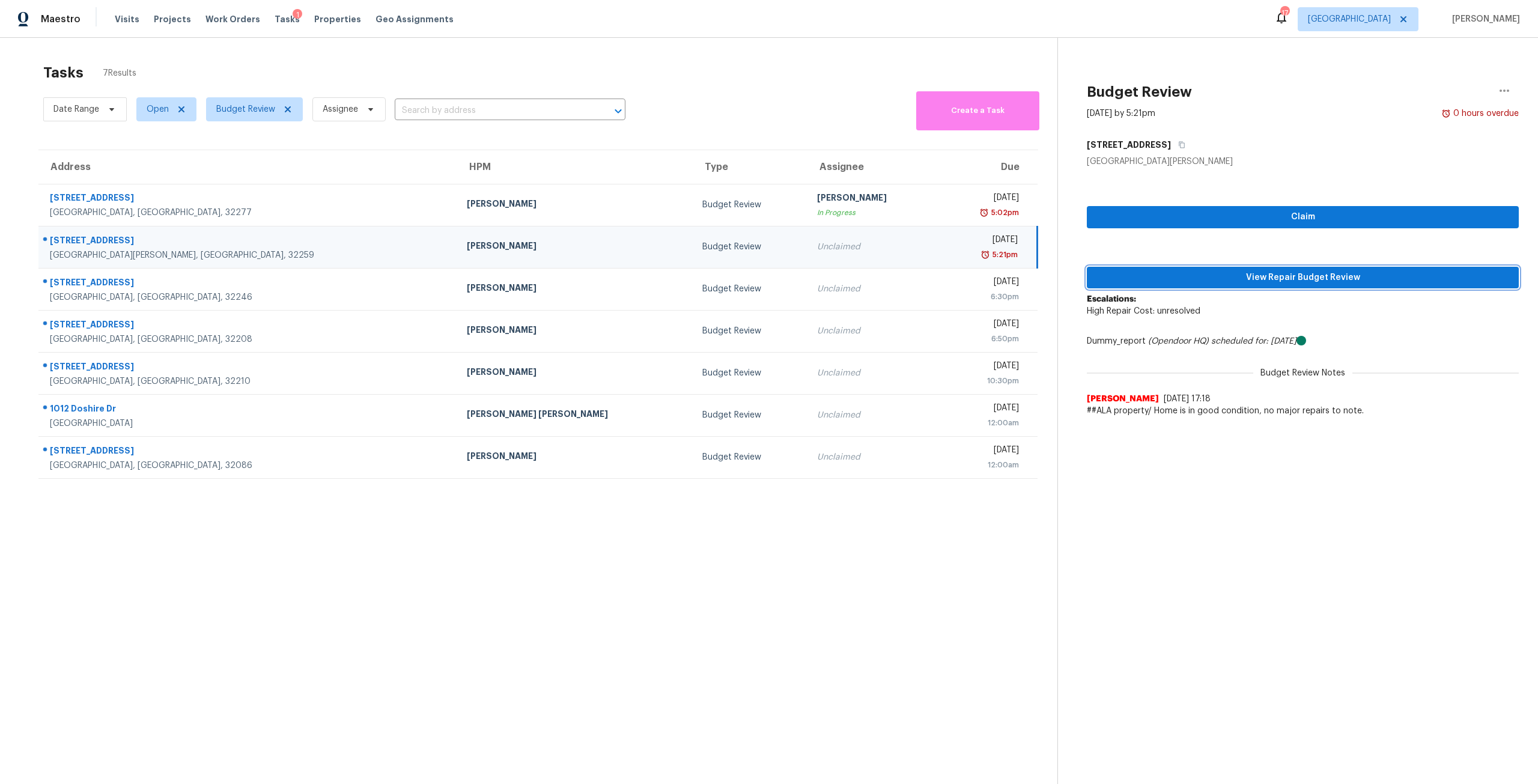
click at [1288, 275] on span "View Repair Budget Review" at bounding box center [1302, 277] width 413 height 15
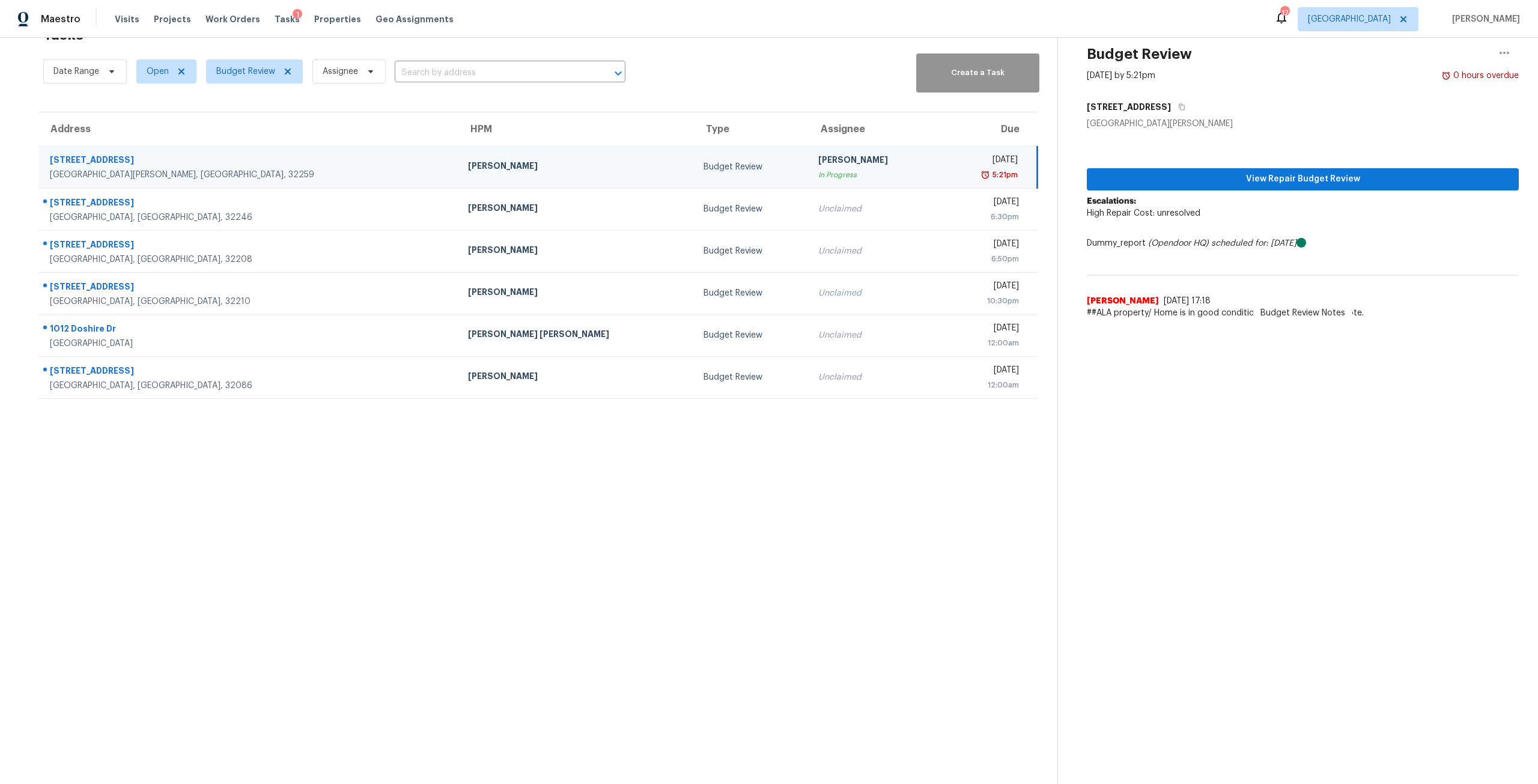
scroll to position [47, 0]
drag, startPoint x: 318, startPoint y: 22, endPoint x: 336, endPoint y: 31, distance: 20.1
click at [318, 22] on span "Properties" at bounding box center [338, 19] width 47 height 12
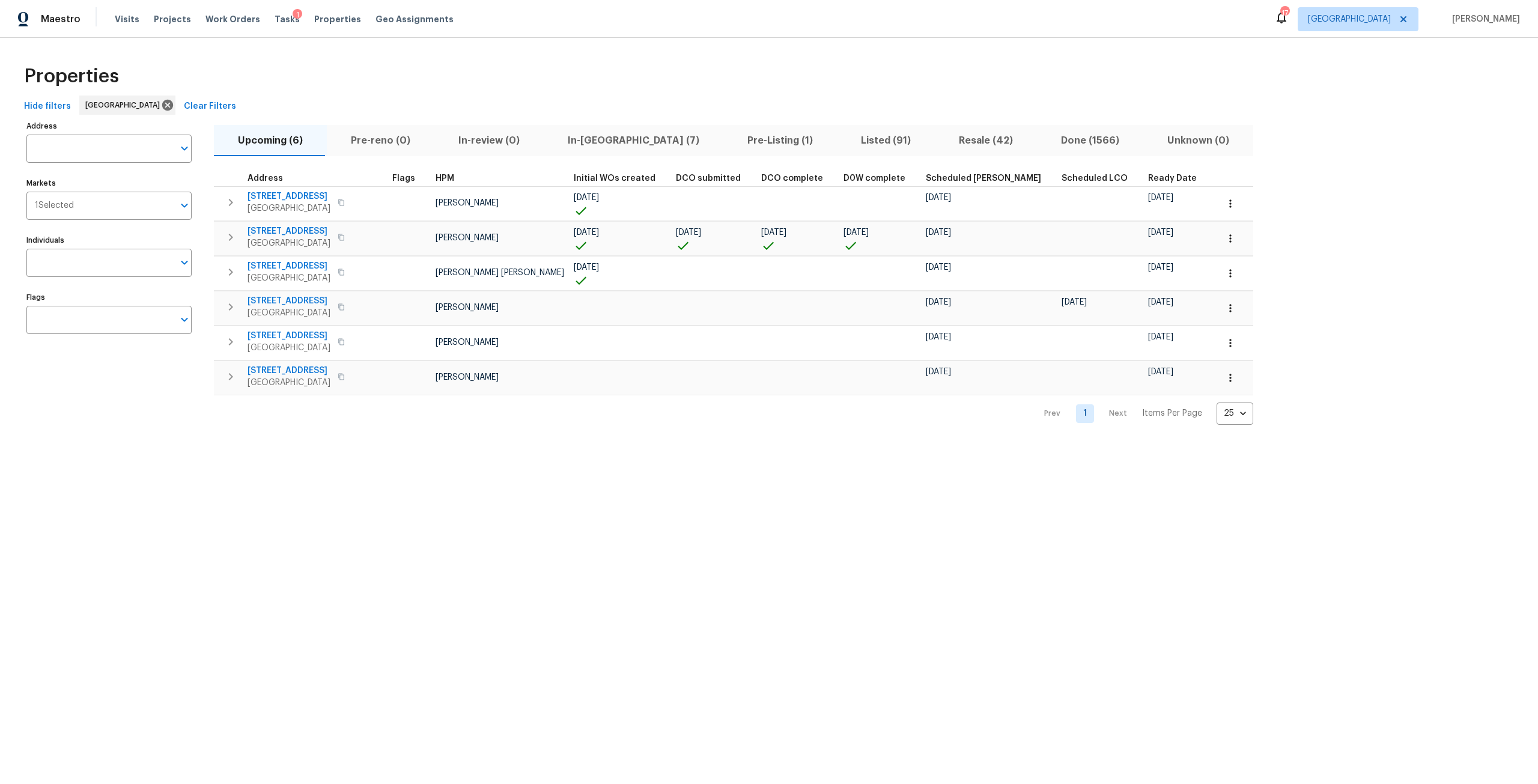
click at [723, 150] on button "Pre-Listing (1)" at bounding box center [780, 140] width 114 height 31
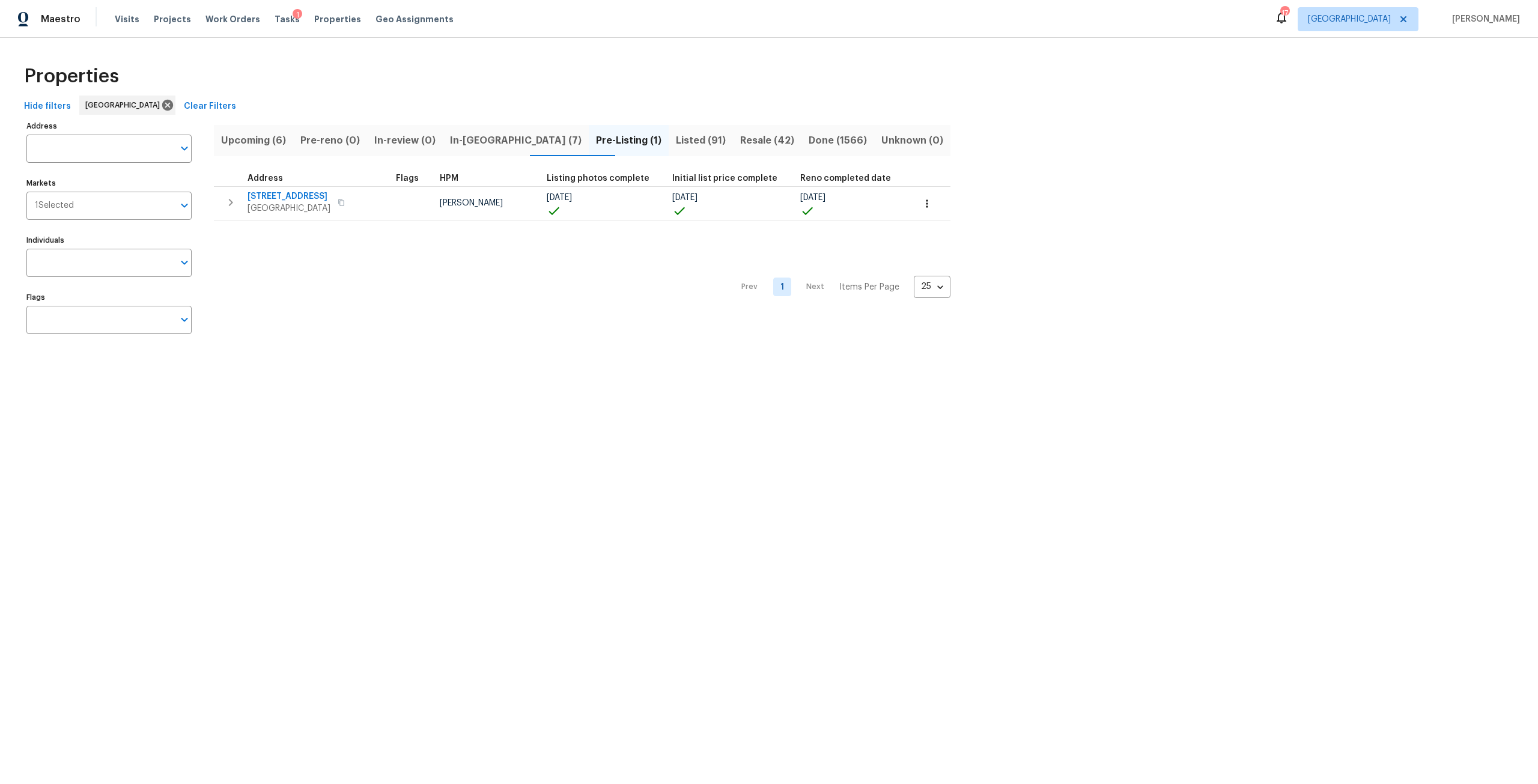
click at [676, 143] on span "Listed (91)" at bounding box center [701, 140] width 50 height 17
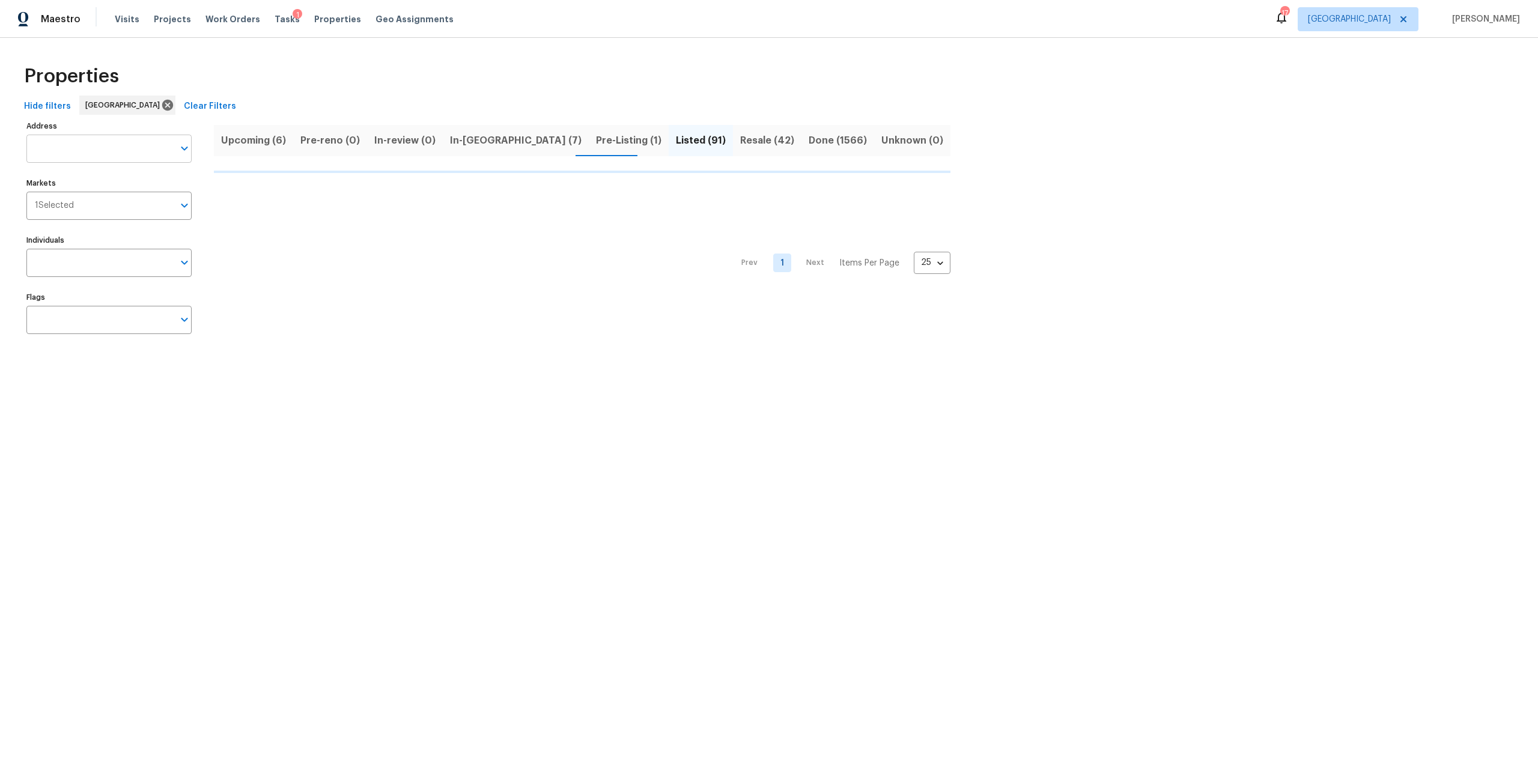
click at [158, 158] on input "Address" at bounding box center [100, 148] width 147 height 28
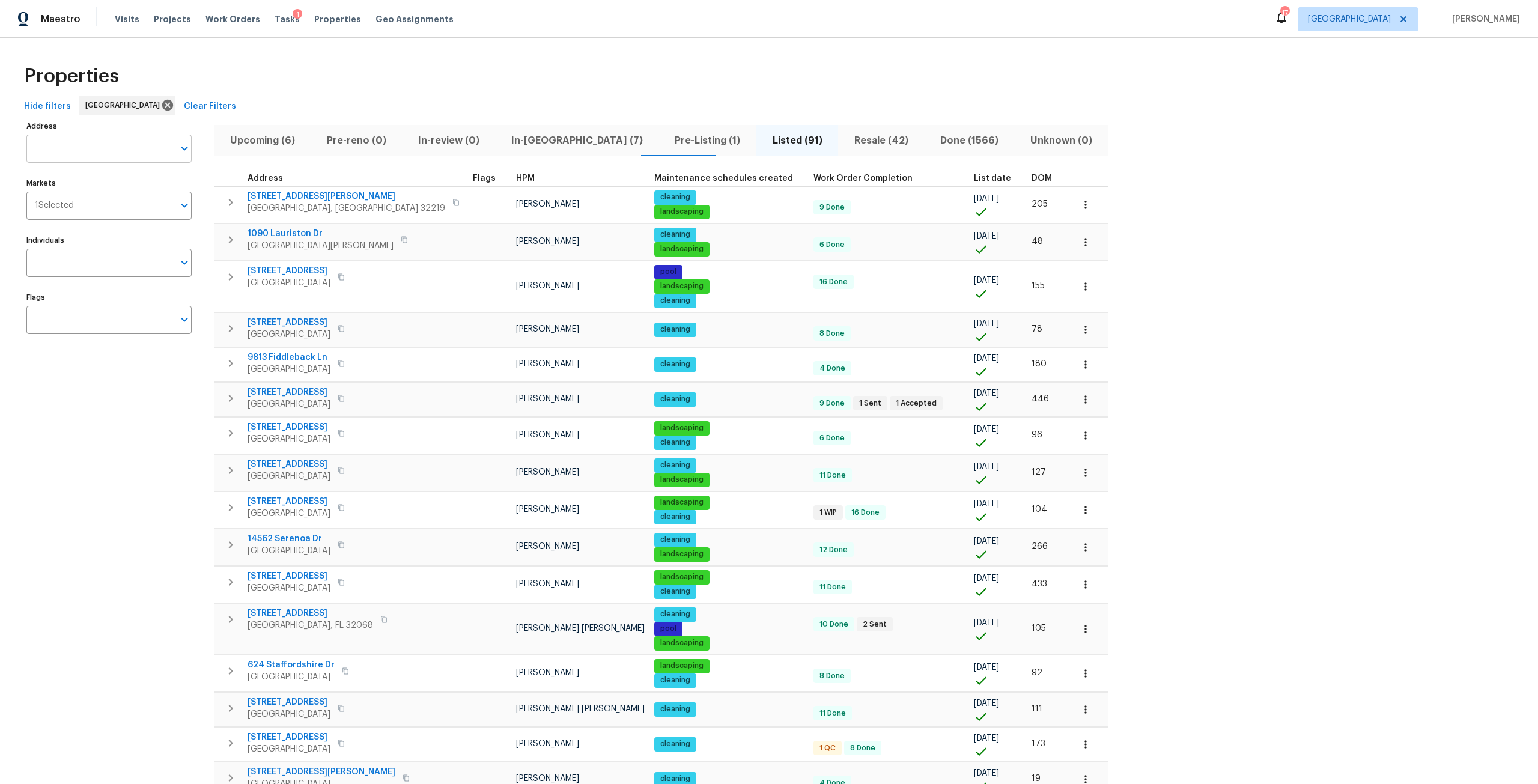
click at [106, 147] on input "Address" at bounding box center [100, 148] width 147 height 28
type input "biggin"
click at [80, 180] on li "[STREET_ADDRESS]" at bounding box center [108, 179] width 165 height 20
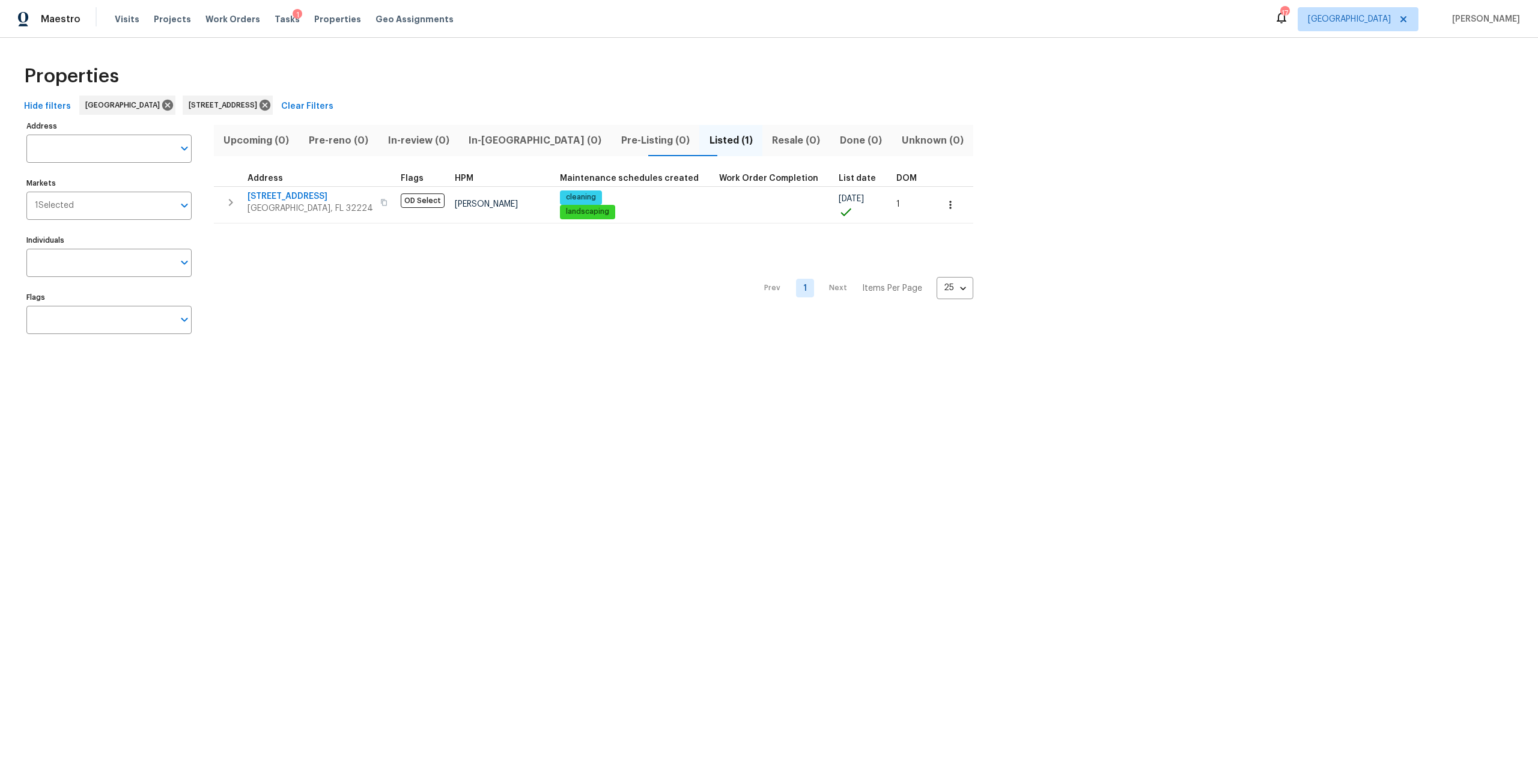
type input "[STREET_ADDRESS]"
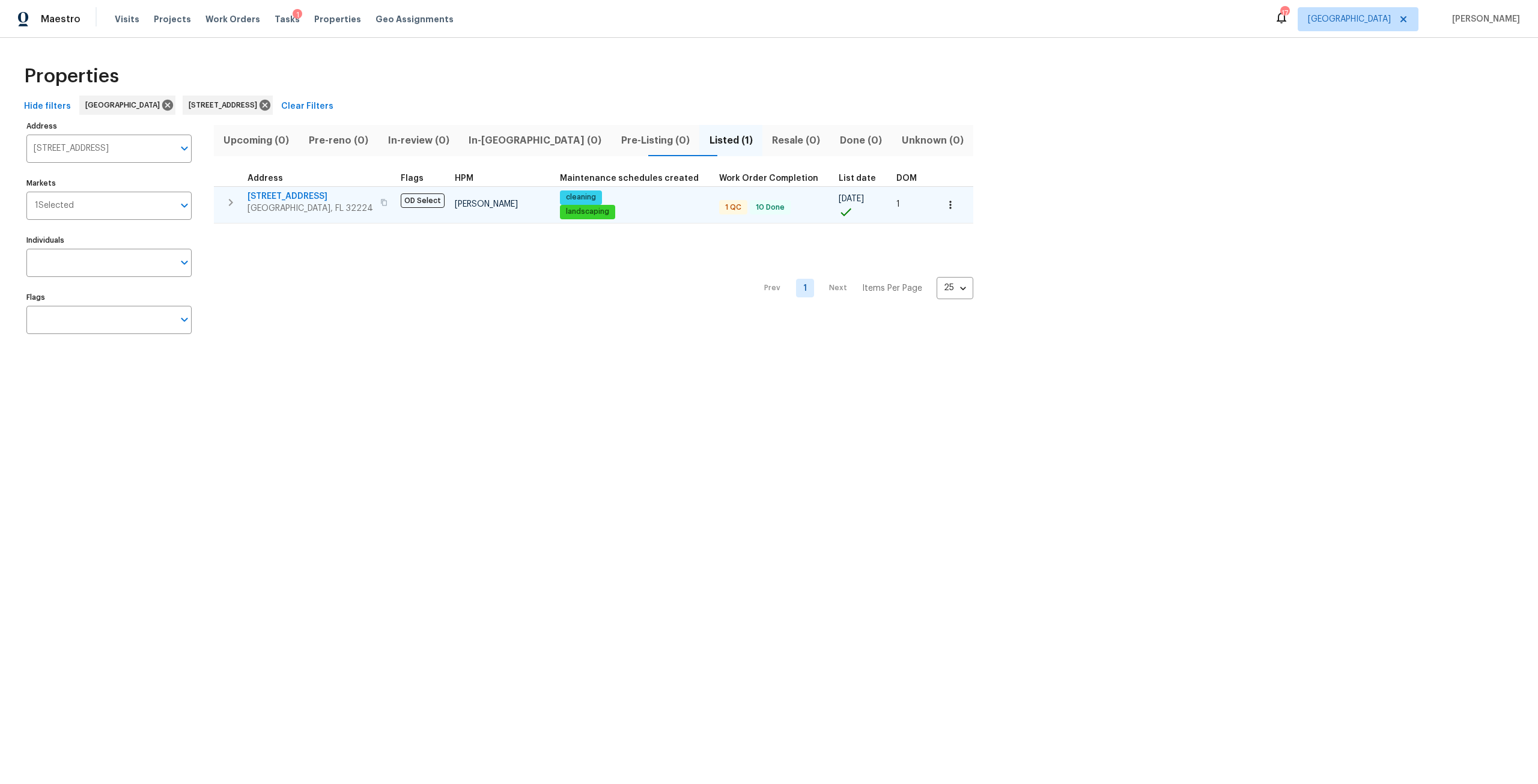
click at [332, 197] on span "[STREET_ADDRESS]" at bounding box center [310, 196] width 126 height 12
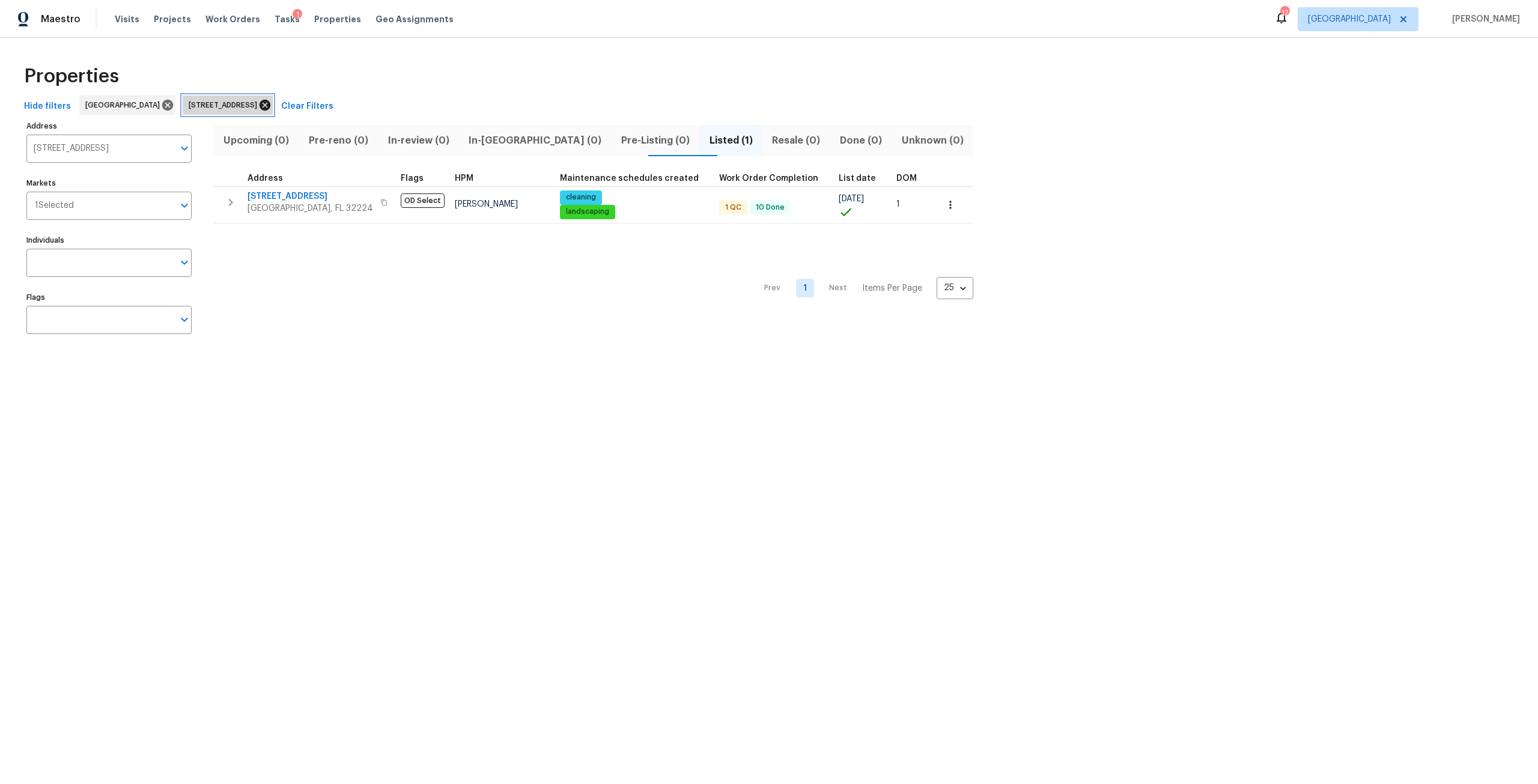
click at [270, 103] on icon at bounding box center [265, 105] width 11 height 11
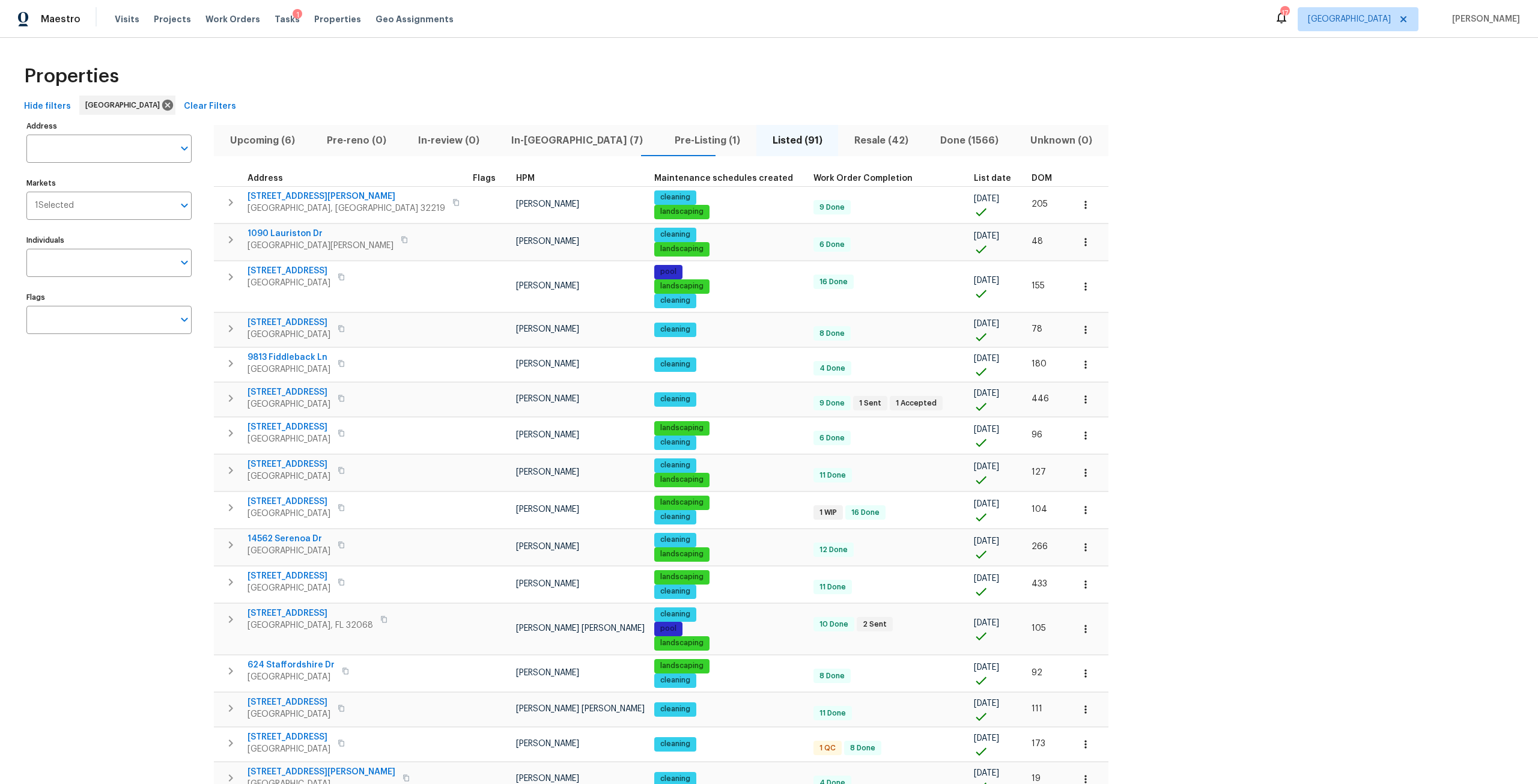
click at [534, 142] on span "In-[GEOGRAPHIC_DATA] (7)" at bounding box center [577, 140] width 149 height 17
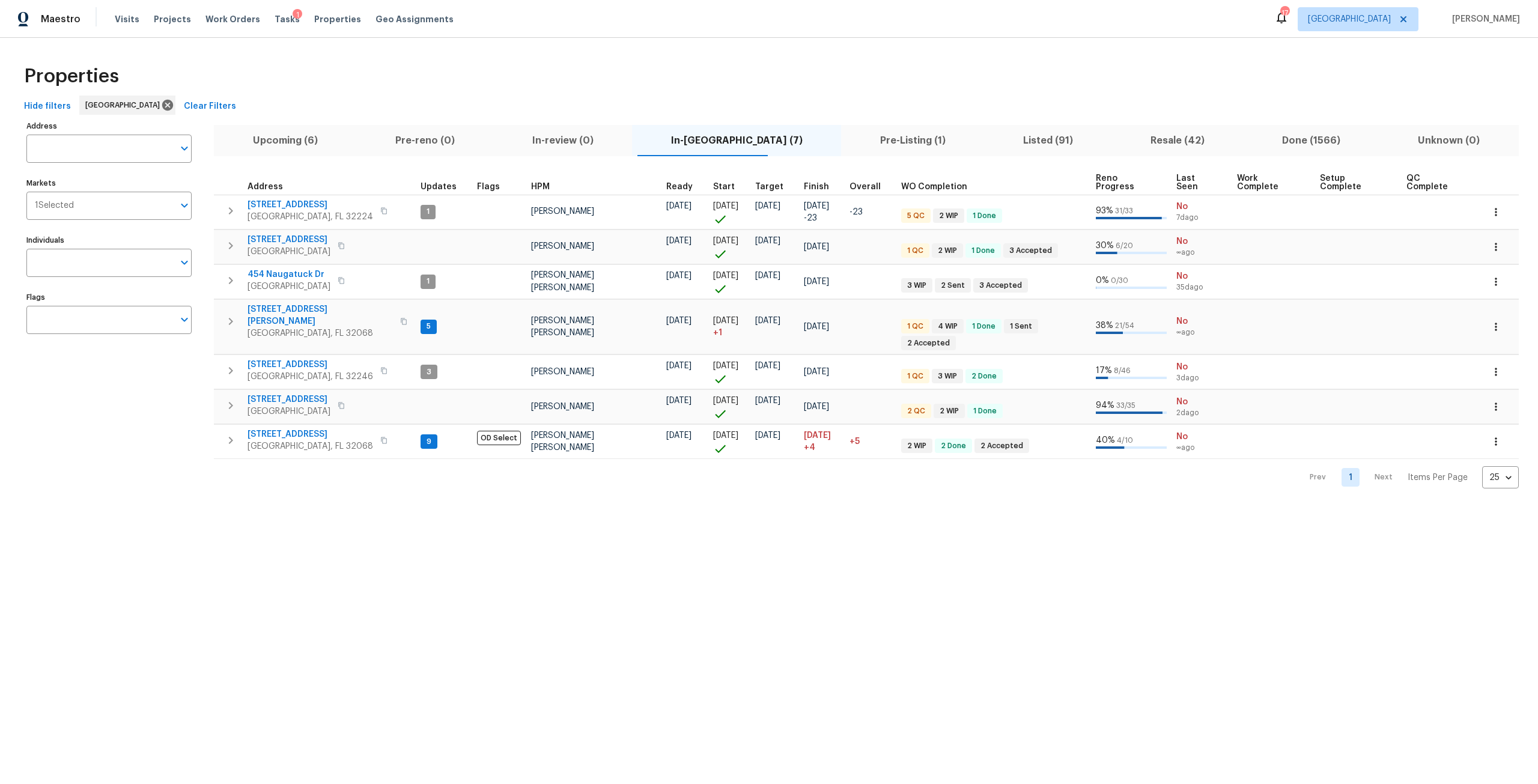
click at [848, 145] on span "Pre-Listing (1)" at bounding box center [912, 140] width 129 height 17
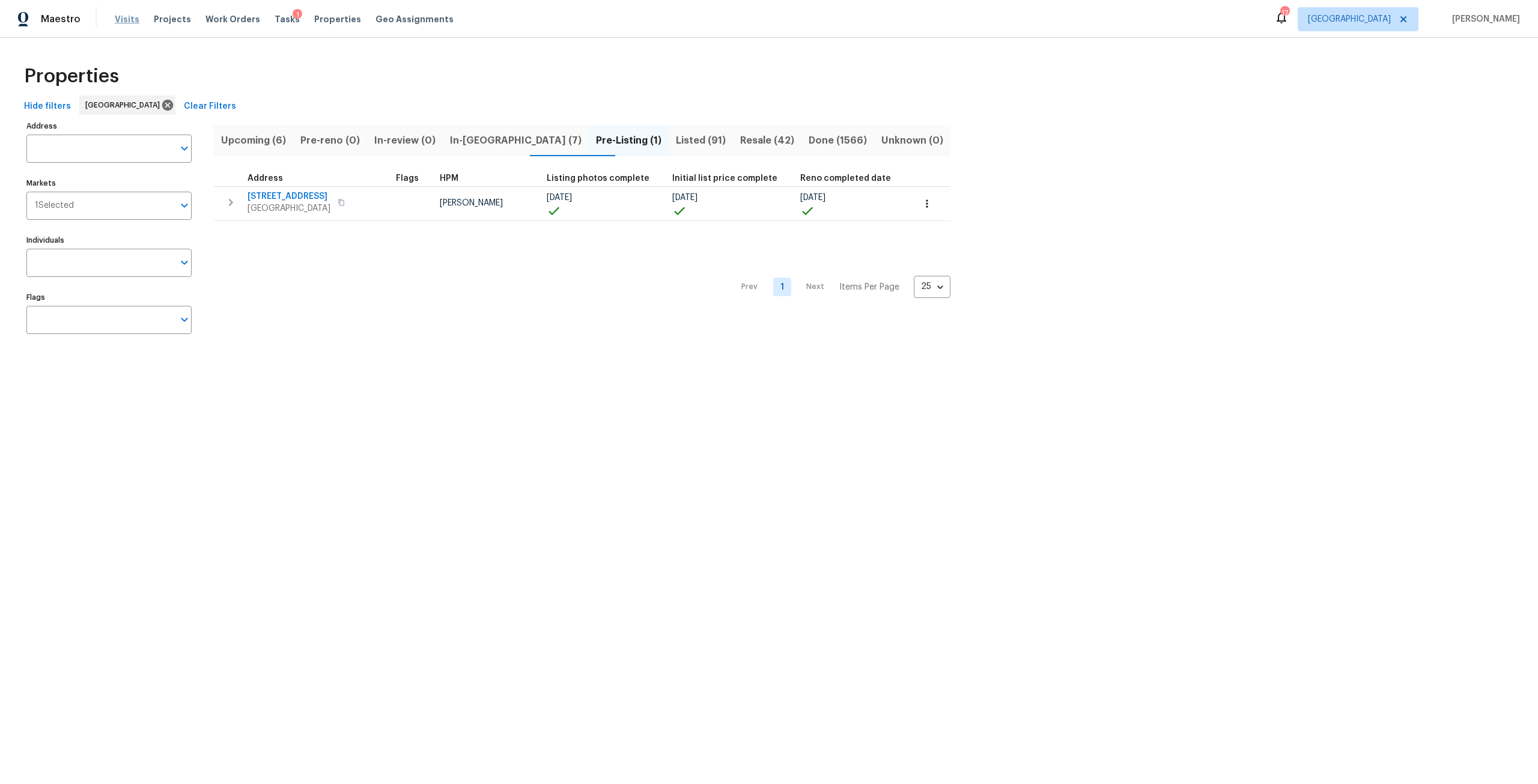
click at [128, 22] on span "Visits" at bounding box center [127, 19] width 25 height 12
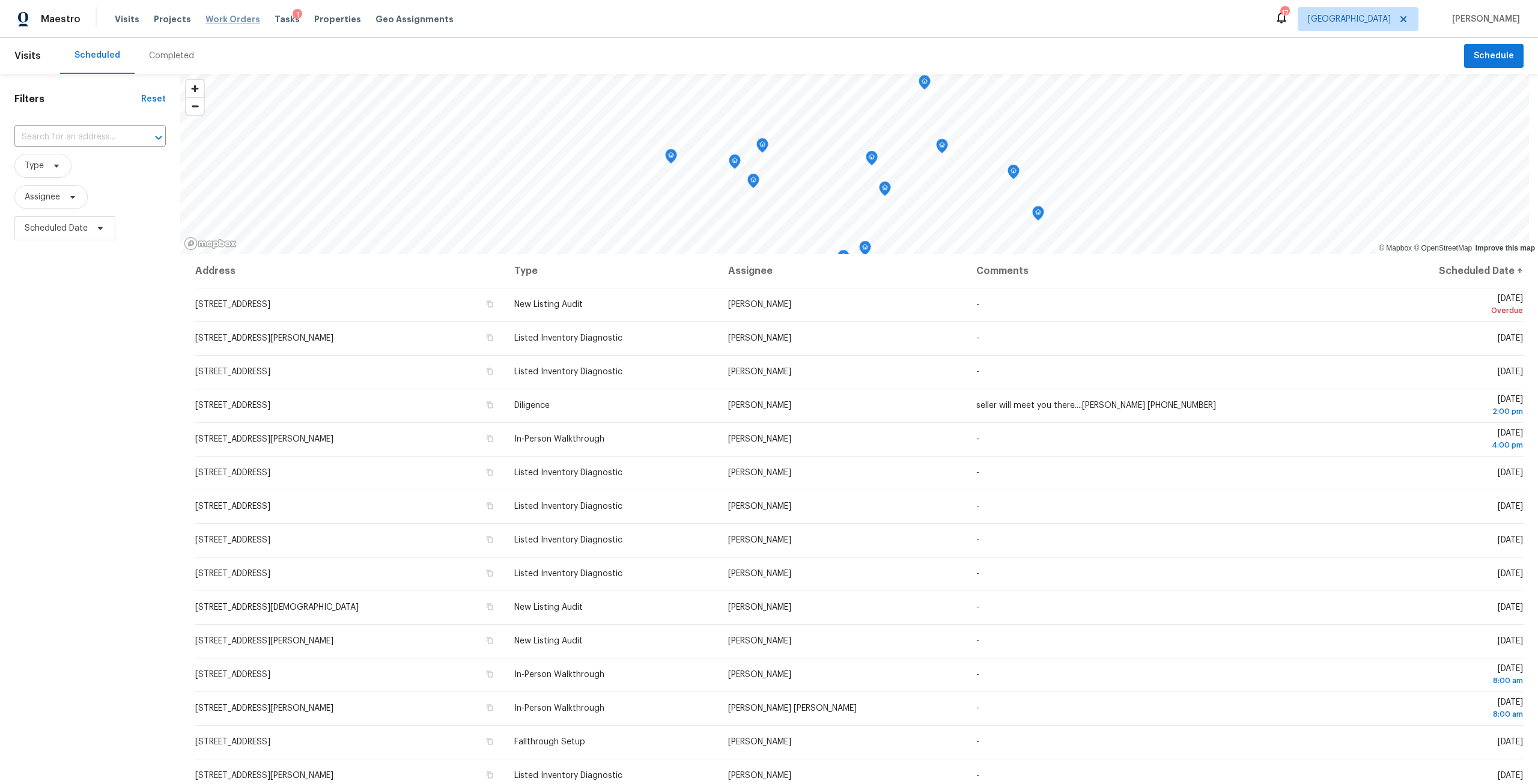
click at [223, 15] on span "Work Orders" at bounding box center [233, 19] width 55 height 12
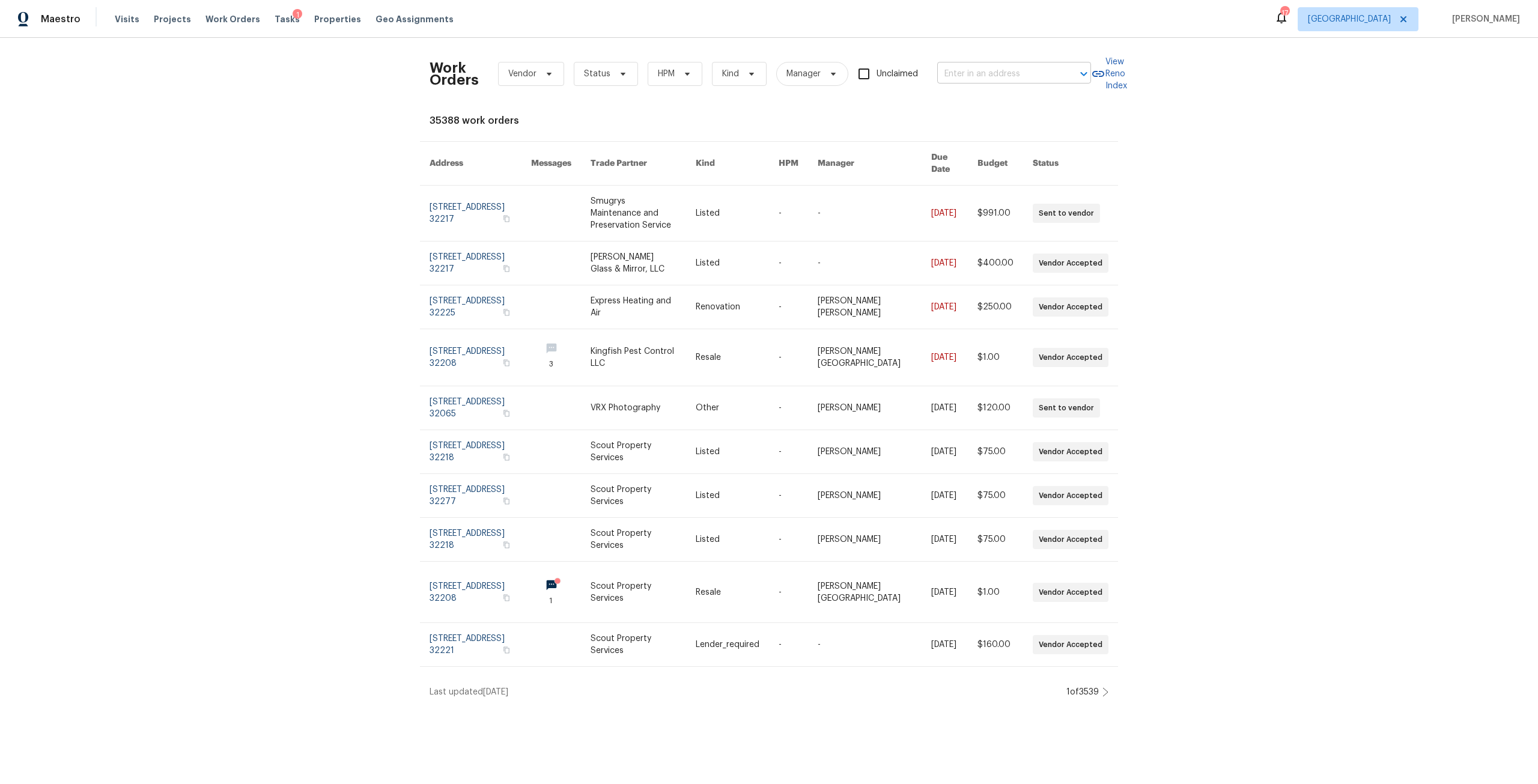
click at [961, 69] on input "text" at bounding box center [997, 74] width 120 height 19
click at [1002, 70] on input "text" at bounding box center [997, 74] width 120 height 19
type input "finchley"
click at [1015, 130] on li "[STREET_ADDRESS]" at bounding box center [1011, 120] width 154 height 20
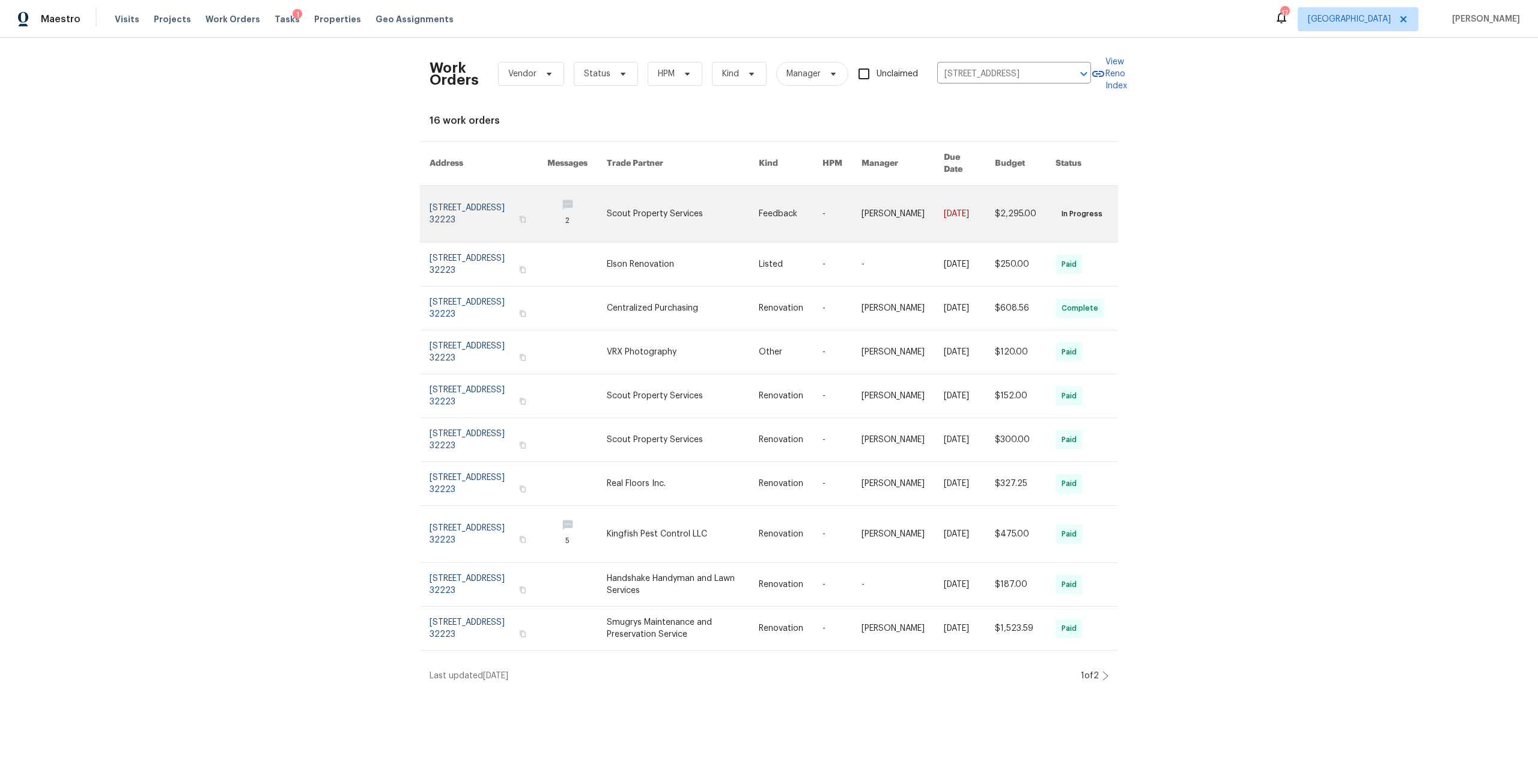
click at [442, 225] on link at bounding box center [488, 214] width 118 height 56
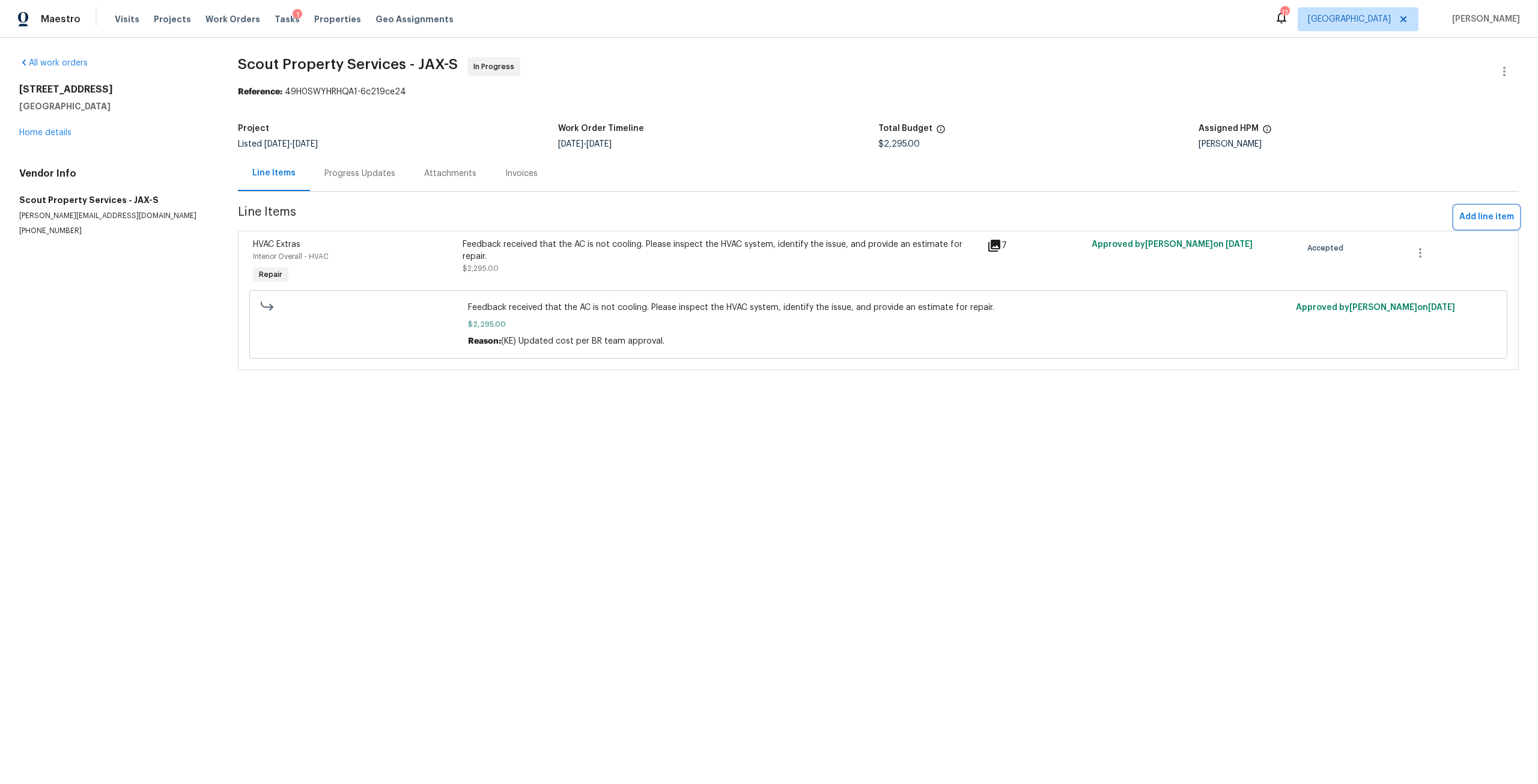
click at [1465, 222] on span "Add line item" at bounding box center [1486, 217] width 55 height 15
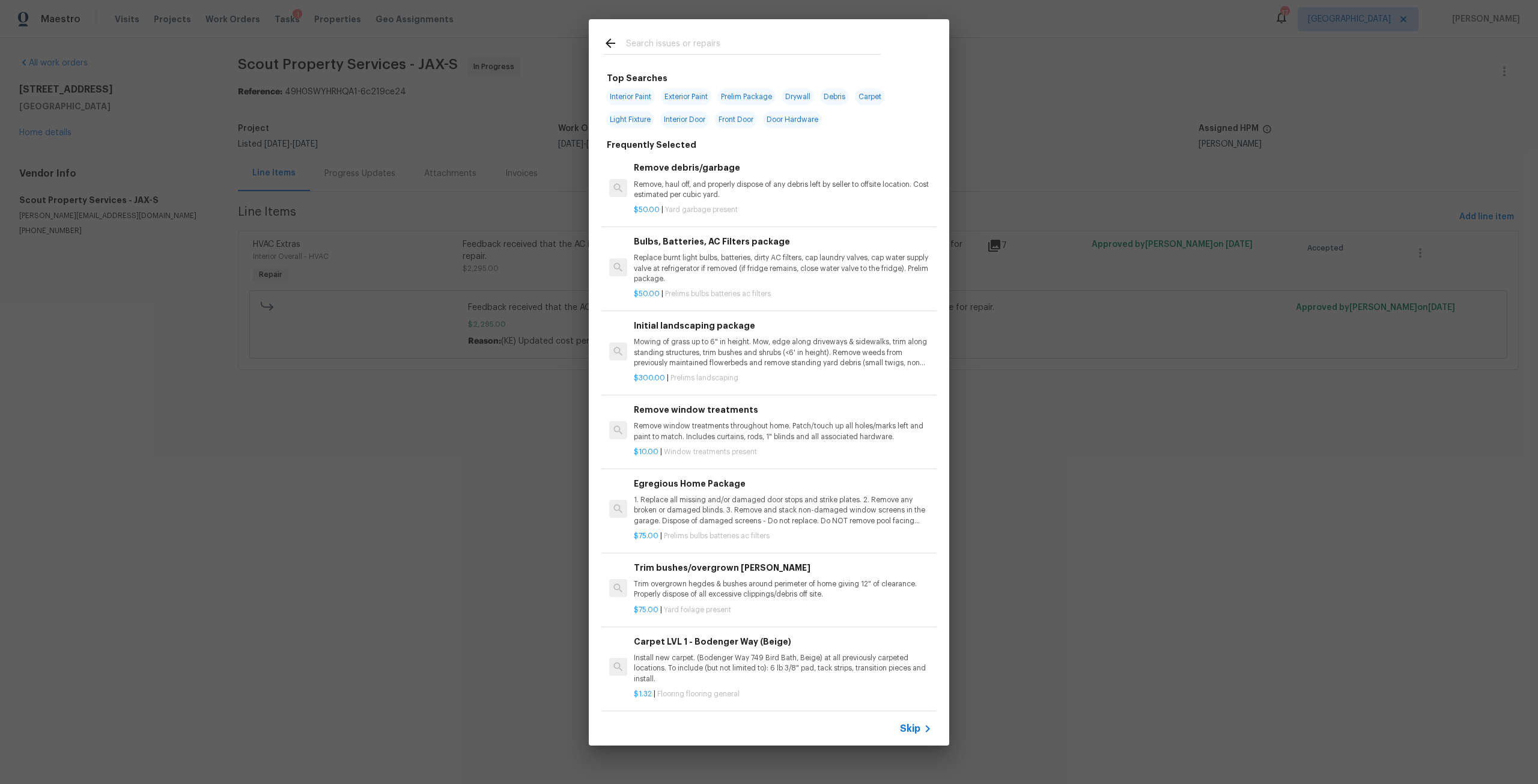
click at [721, 46] on input "text" at bounding box center [753, 44] width 254 height 18
click at [67, 146] on div "Top Searches Interior Paint Exterior Paint Prelim Package Drywall Debris Carpet…" at bounding box center [769, 382] width 1538 height 764
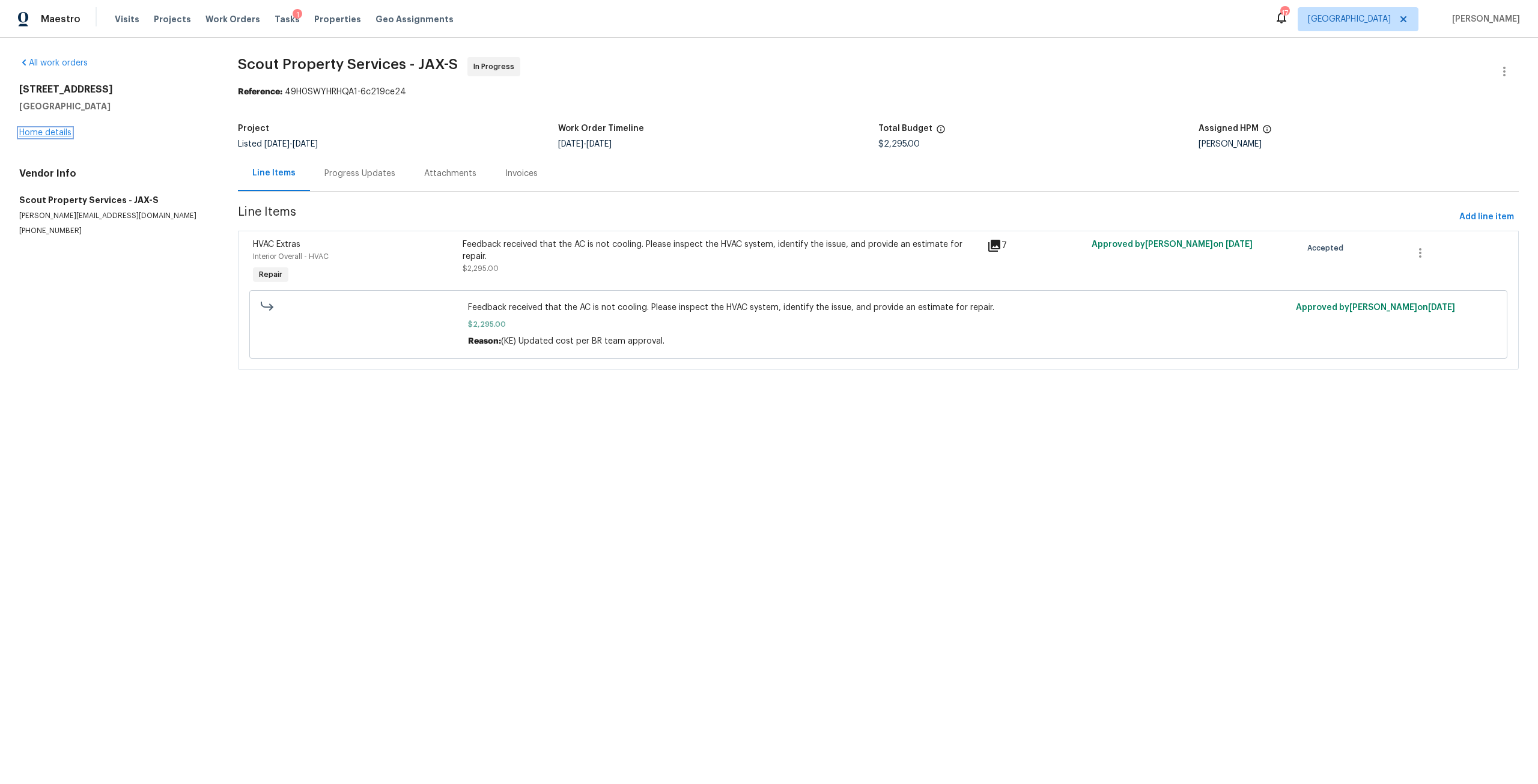
click at [61, 134] on link "Home details" at bounding box center [45, 133] width 52 height 9
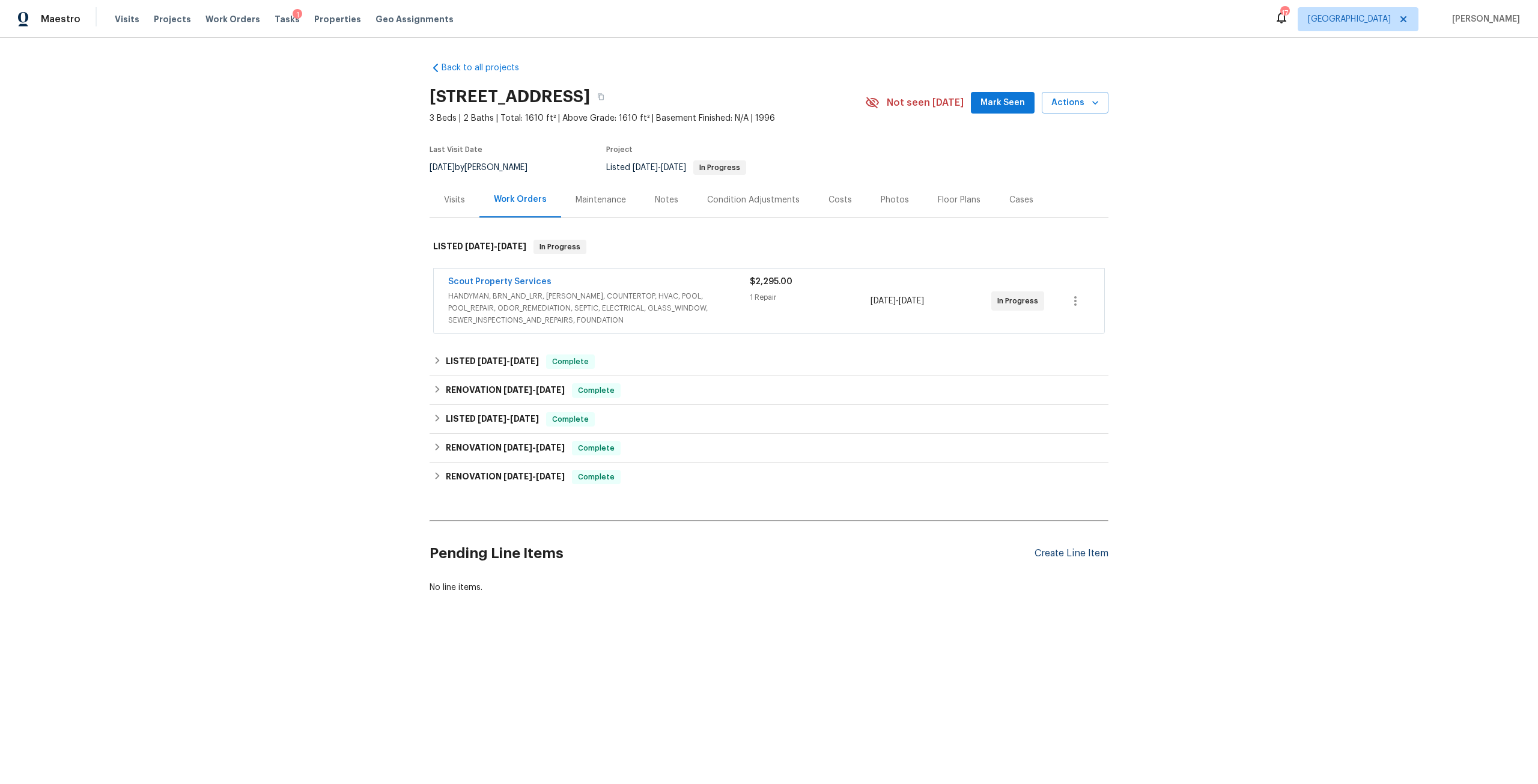
click at [1067, 558] on div "Create Line Item" at bounding box center [1071, 553] width 74 height 12
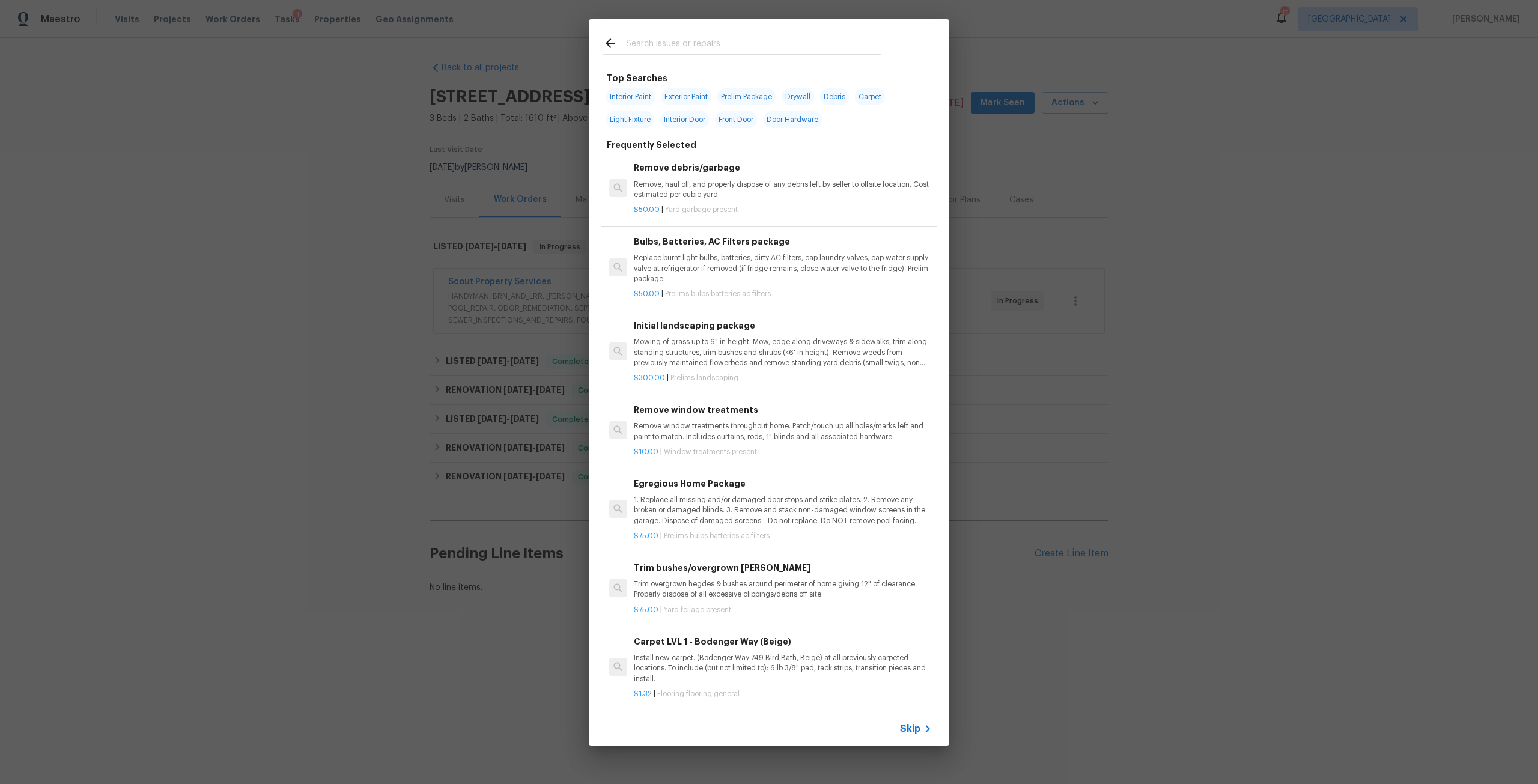
click at [702, 51] on input "text" at bounding box center [753, 44] width 254 height 18
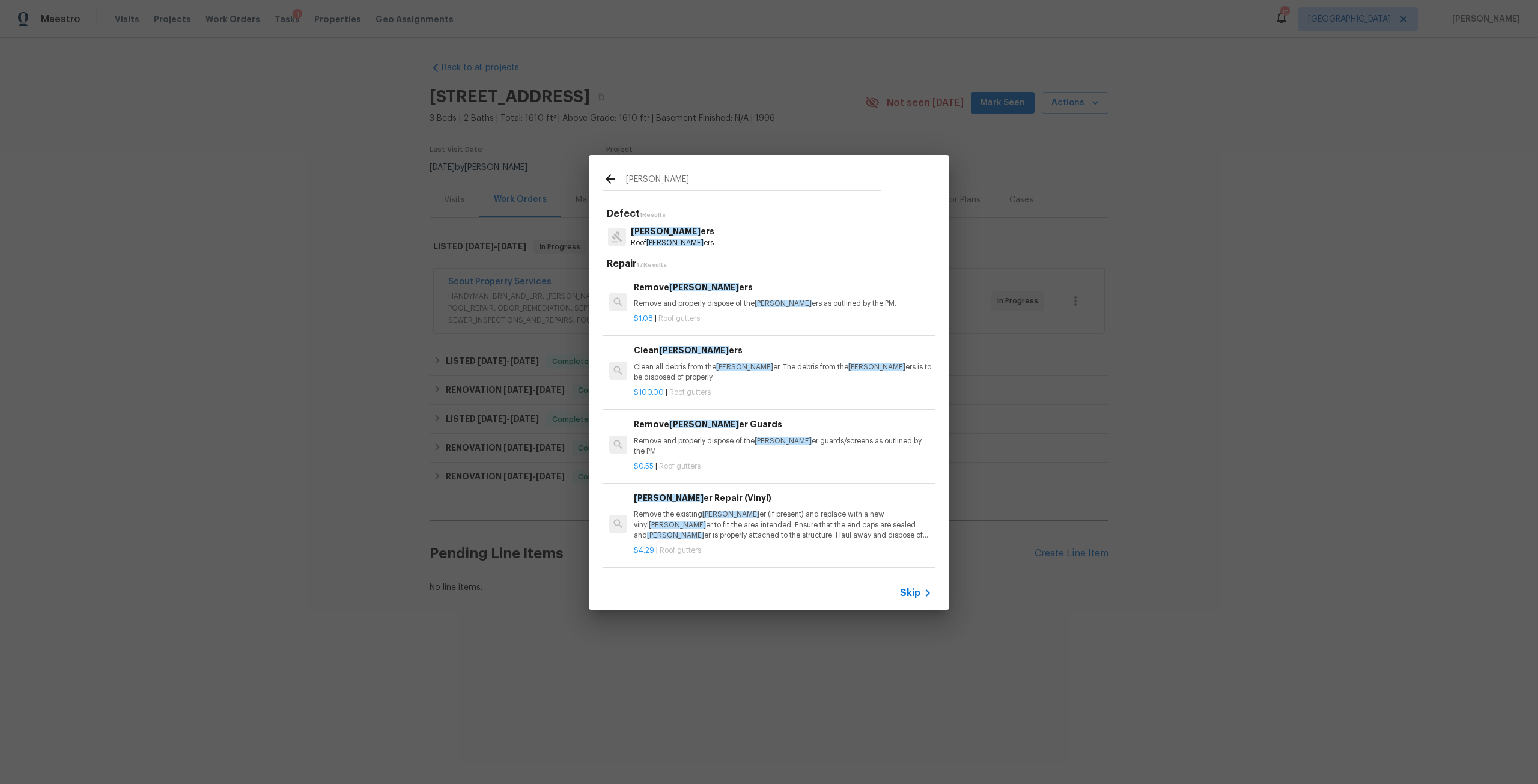
type input "[PERSON_NAME]"
click at [673, 348] on span "[PERSON_NAME]" at bounding box center [694, 350] width 69 height 9
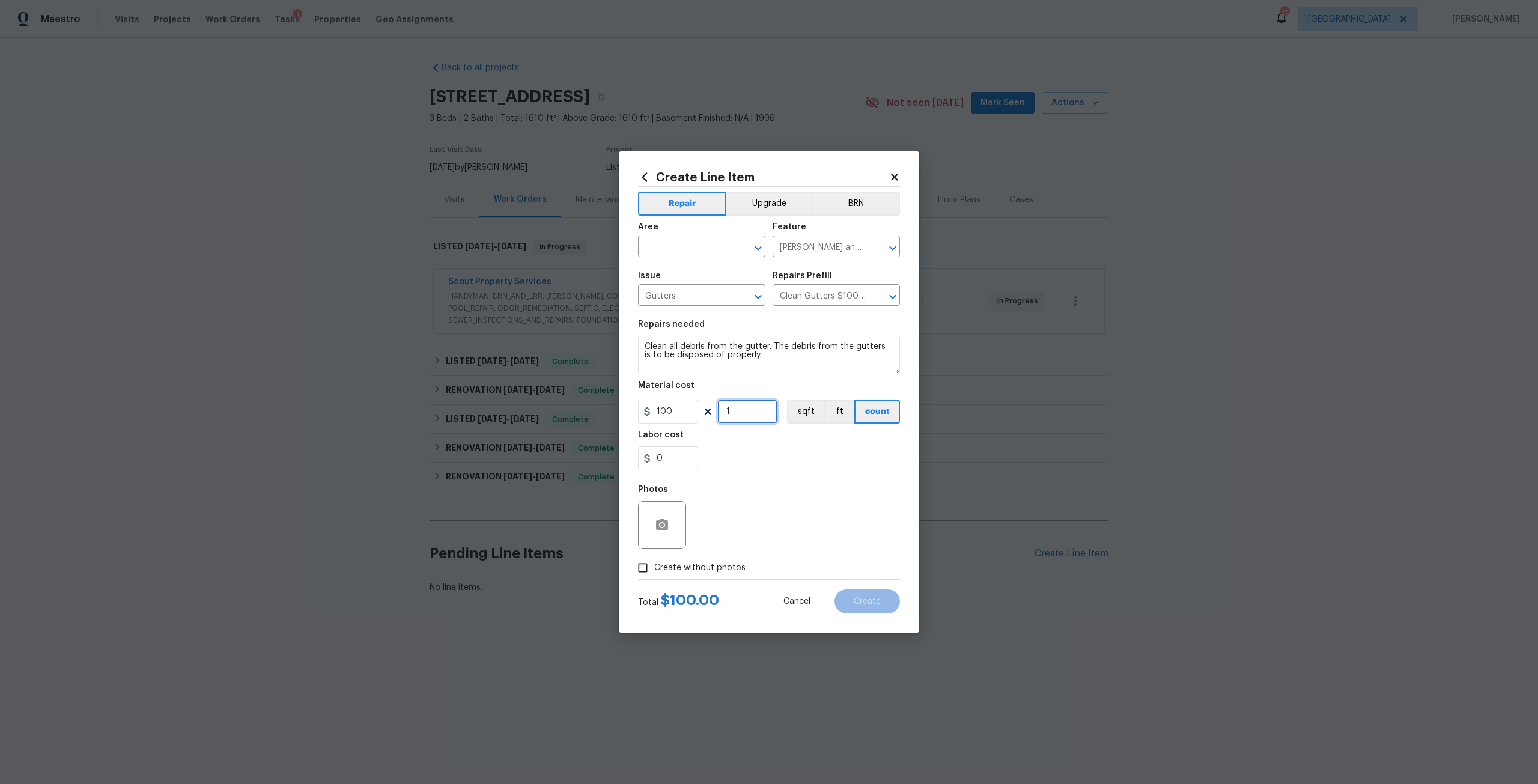
click at [748, 417] on input "1" at bounding box center [747, 411] width 60 height 24
type input "2"
click at [776, 351] on textarea "Clean all debris from the gutter. The debris from the gutters is to be disposed…" at bounding box center [769, 354] width 262 height 38
click at [703, 254] on input "text" at bounding box center [685, 248] width 94 height 19
click at [683, 278] on li "Back" at bounding box center [702, 274] width 127 height 20
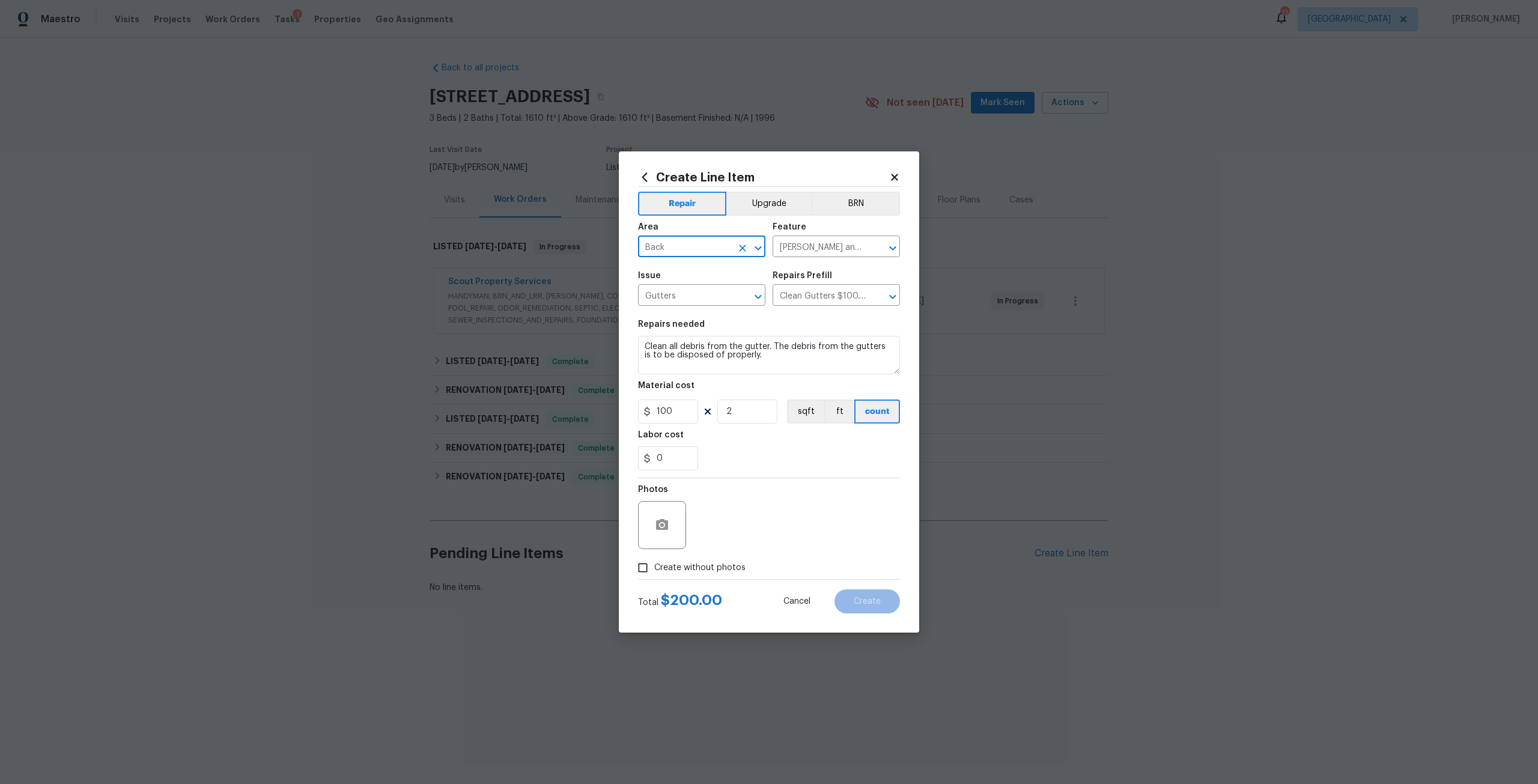
type input "Back"
click at [720, 562] on span "Create without photos" at bounding box center [699, 568] width 91 height 12
click at [654, 561] on input "Create without photos" at bounding box center [642, 567] width 23 height 23
checkbox input "true"
click at [743, 529] on textarea at bounding box center [798, 525] width 204 height 48
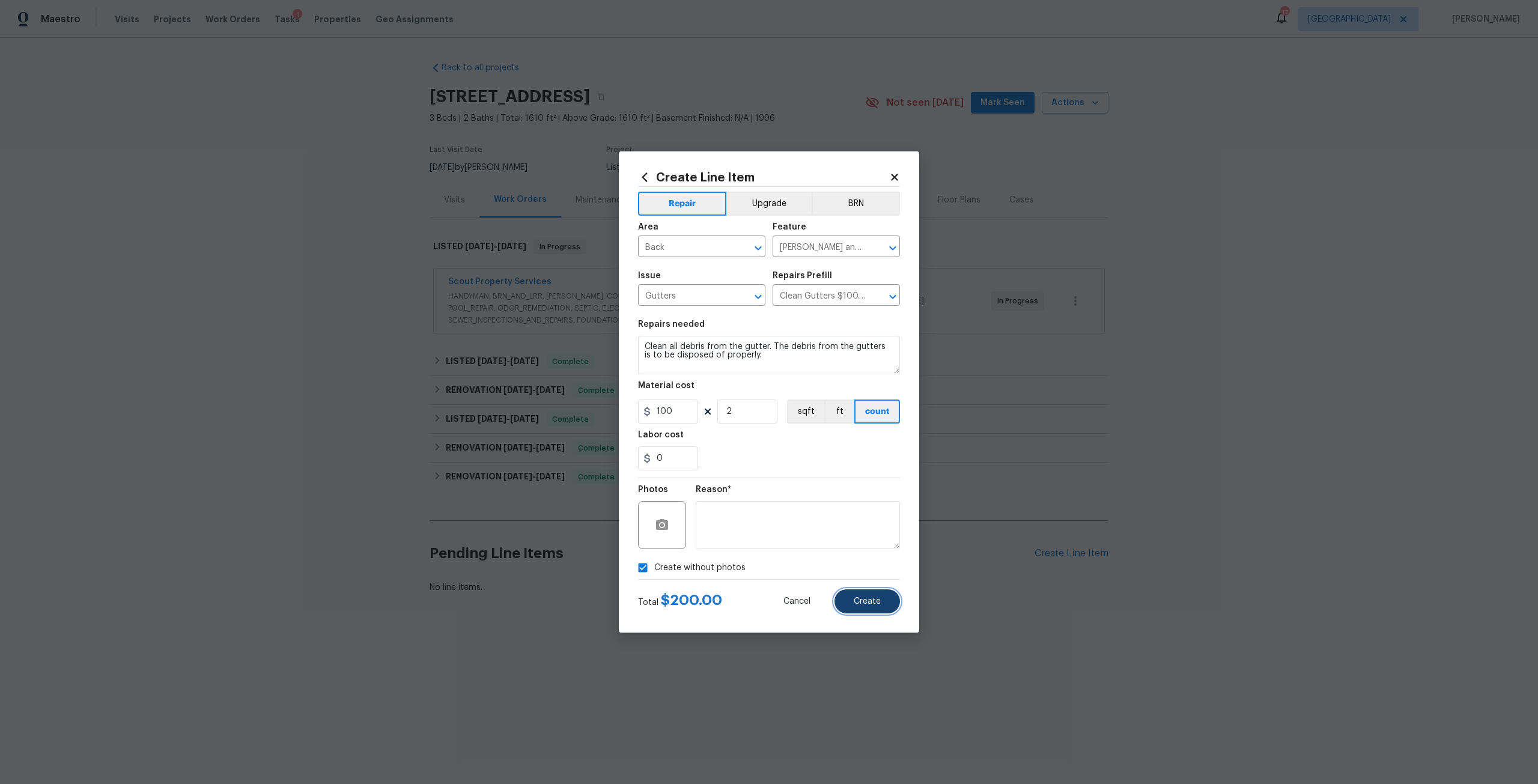
click at [851, 601] on button "Create" at bounding box center [867, 601] width 66 height 24
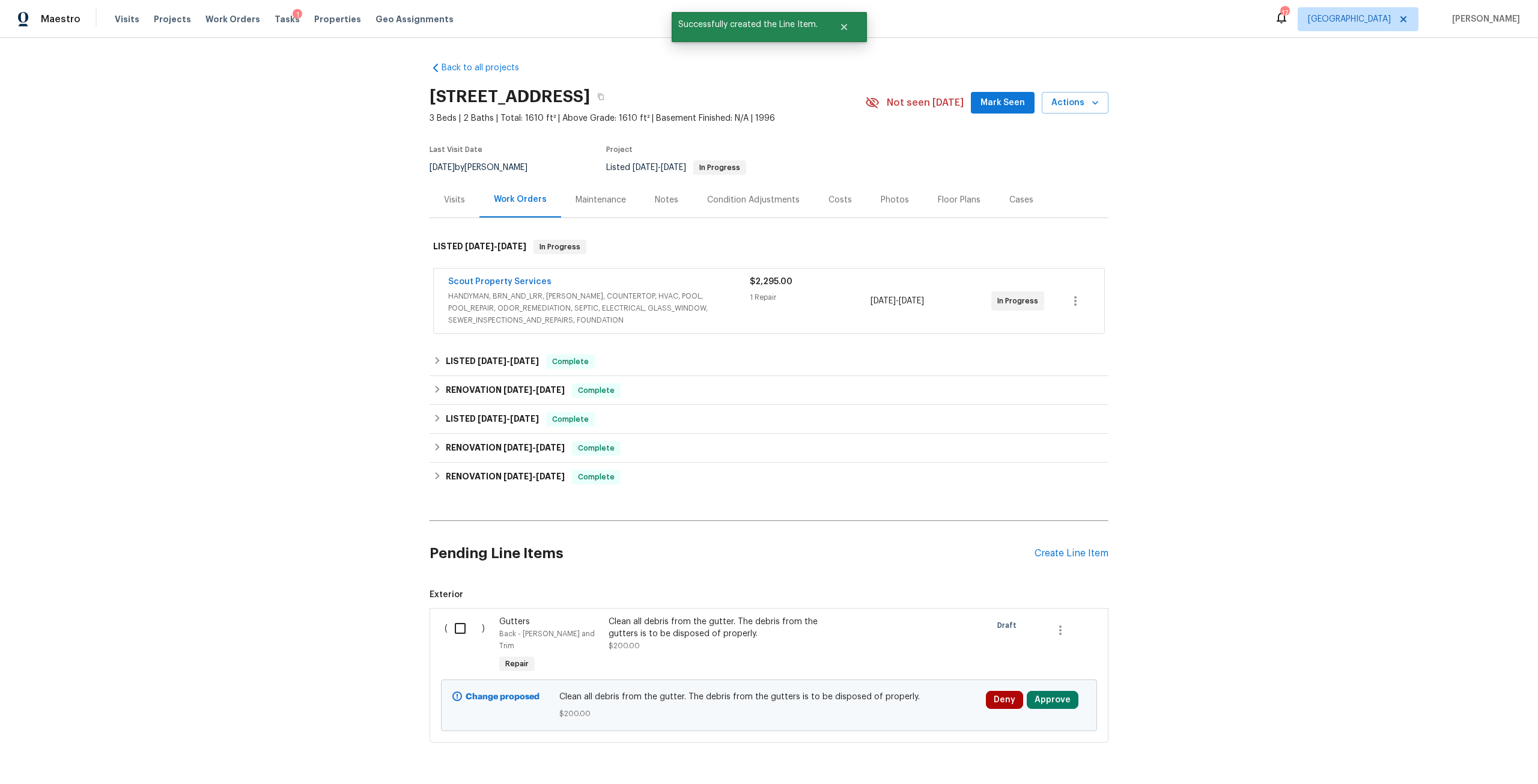
click at [1020, 692] on span "Deny" at bounding box center [1007, 699] width 41 height 18
click at [988, 655] on button "Deny" at bounding box center [968, 647] width 58 height 24
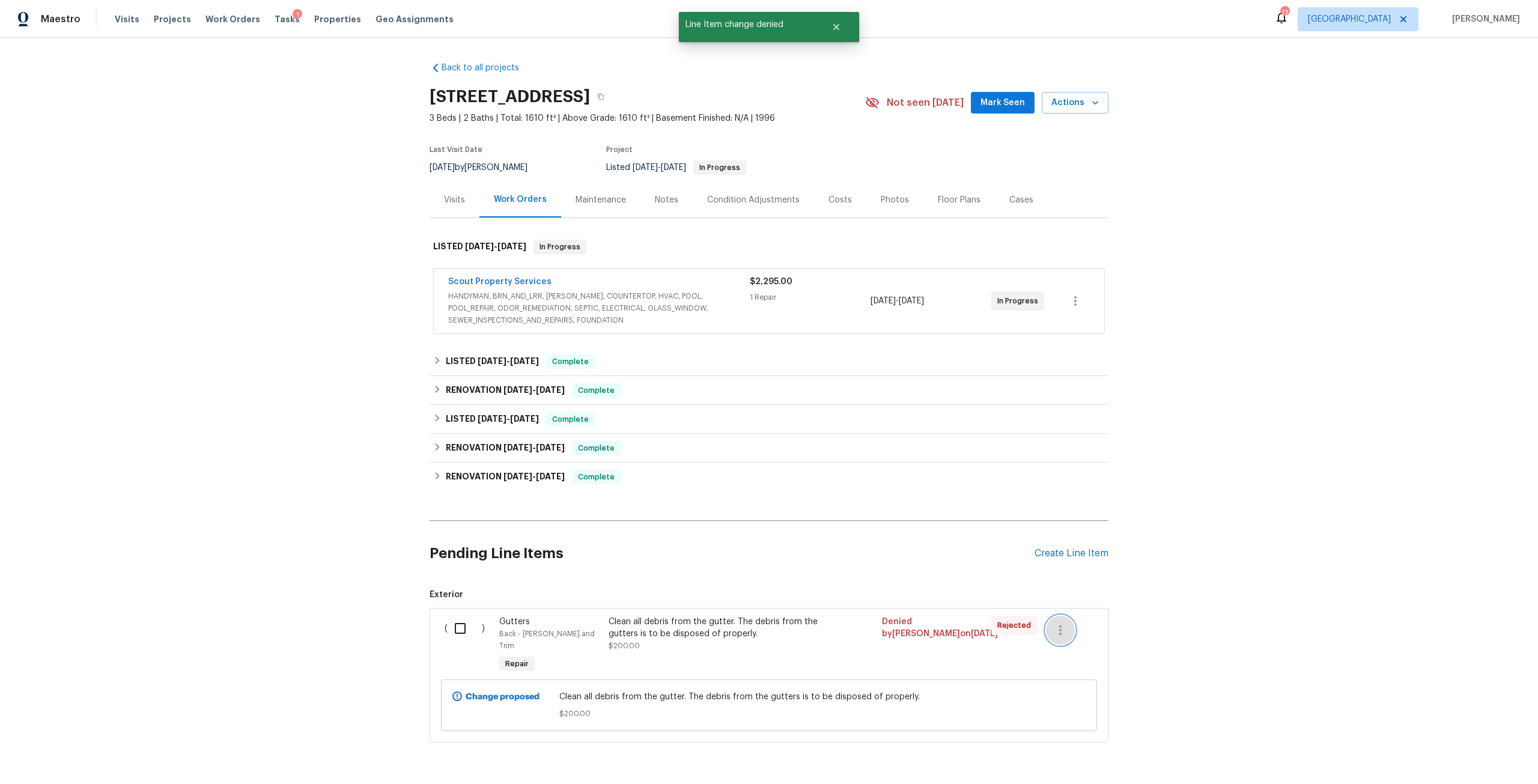
click at [1053, 634] on icon "button" at bounding box center [1060, 630] width 14 height 14
click at [654, 633] on div at bounding box center [769, 392] width 1538 height 784
click at [1065, 625] on button "button" at bounding box center [1060, 630] width 29 height 29
click at [1067, 626] on li "Cancel" at bounding box center [1064, 630] width 46 height 20
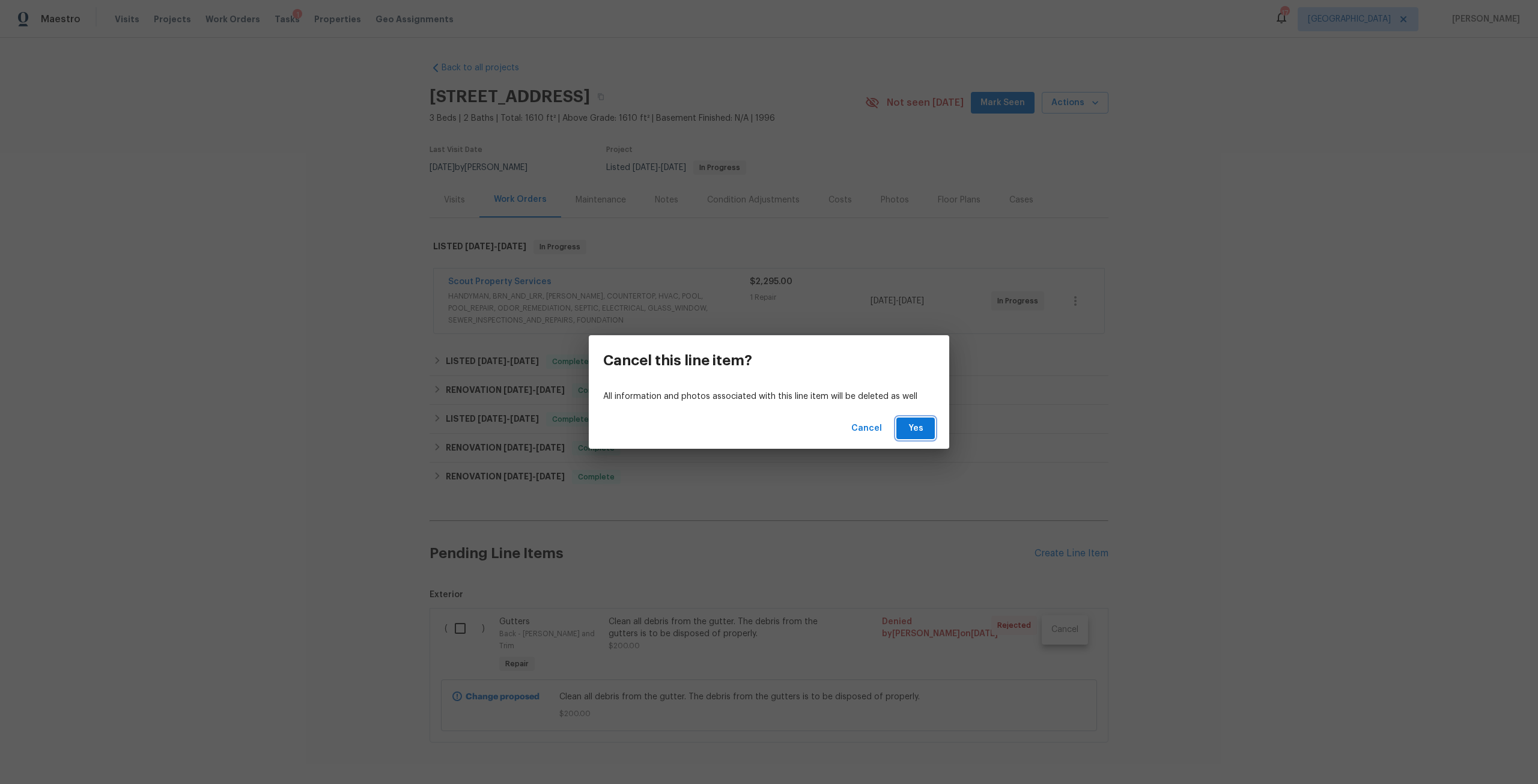
click at [912, 425] on span "Yes" at bounding box center [915, 428] width 20 height 15
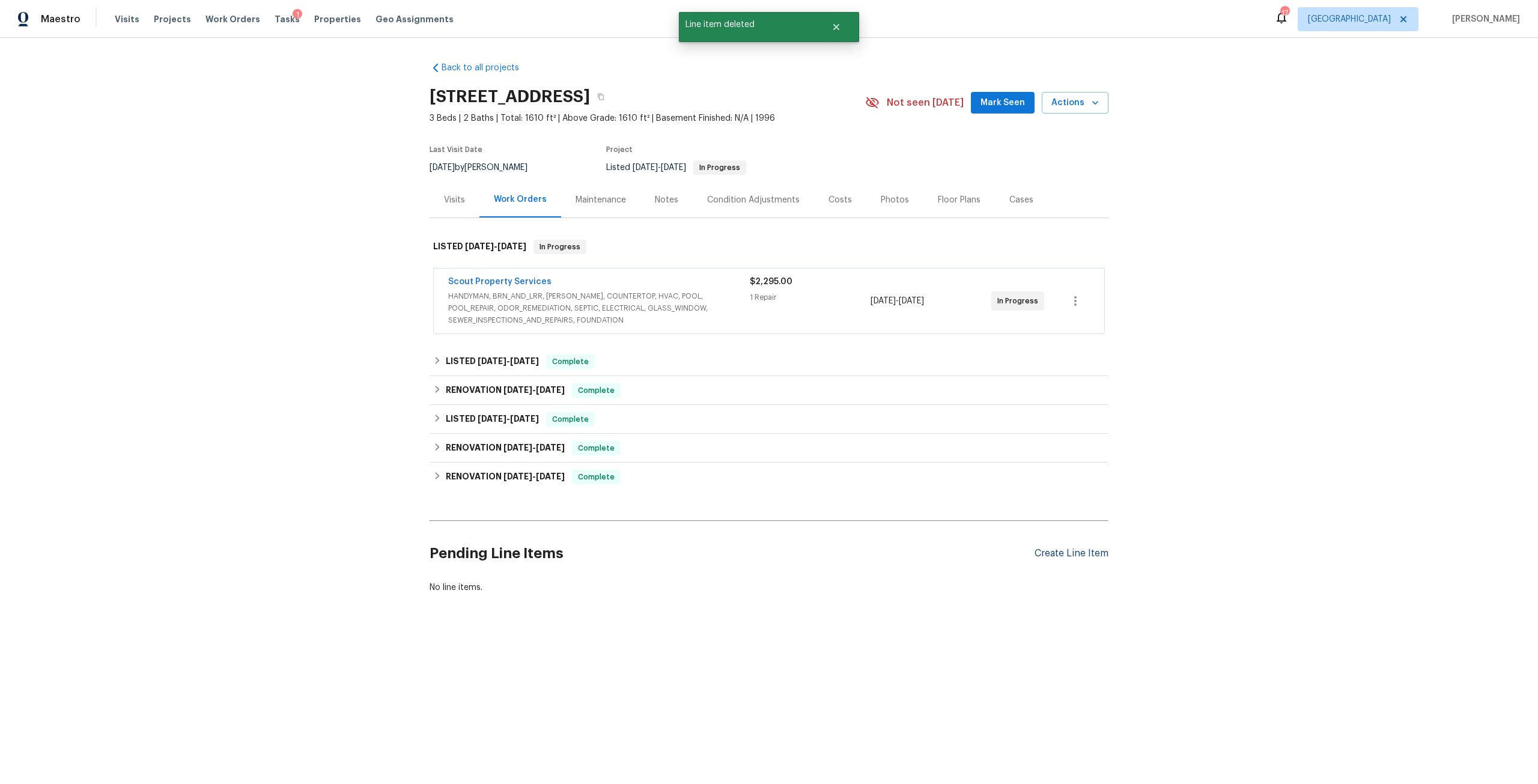
click at [1065, 548] on div "Create Line Item" at bounding box center [1071, 553] width 74 height 12
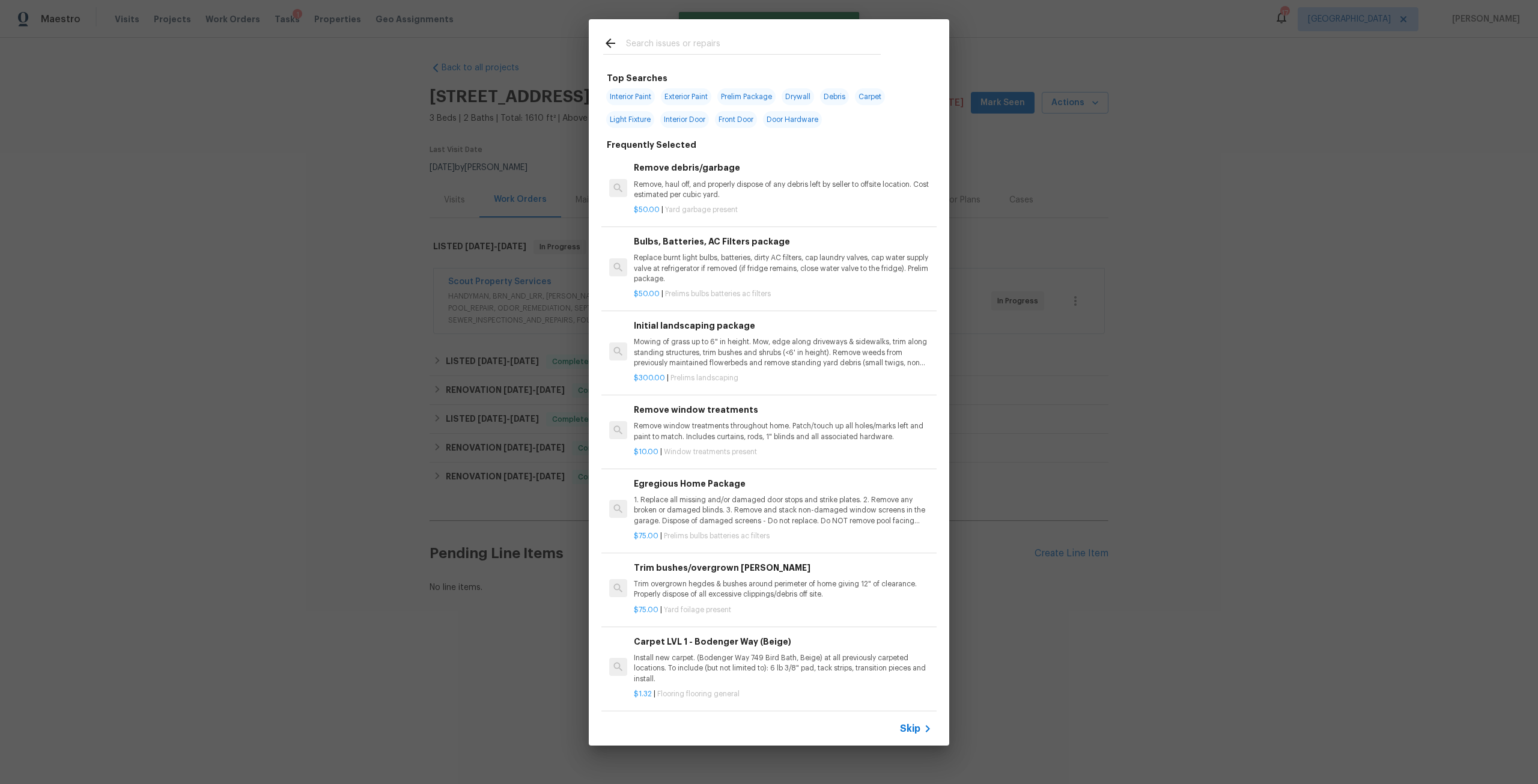
click at [738, 48] on input "text" at bounding box center [753, 44] width 254 height 18
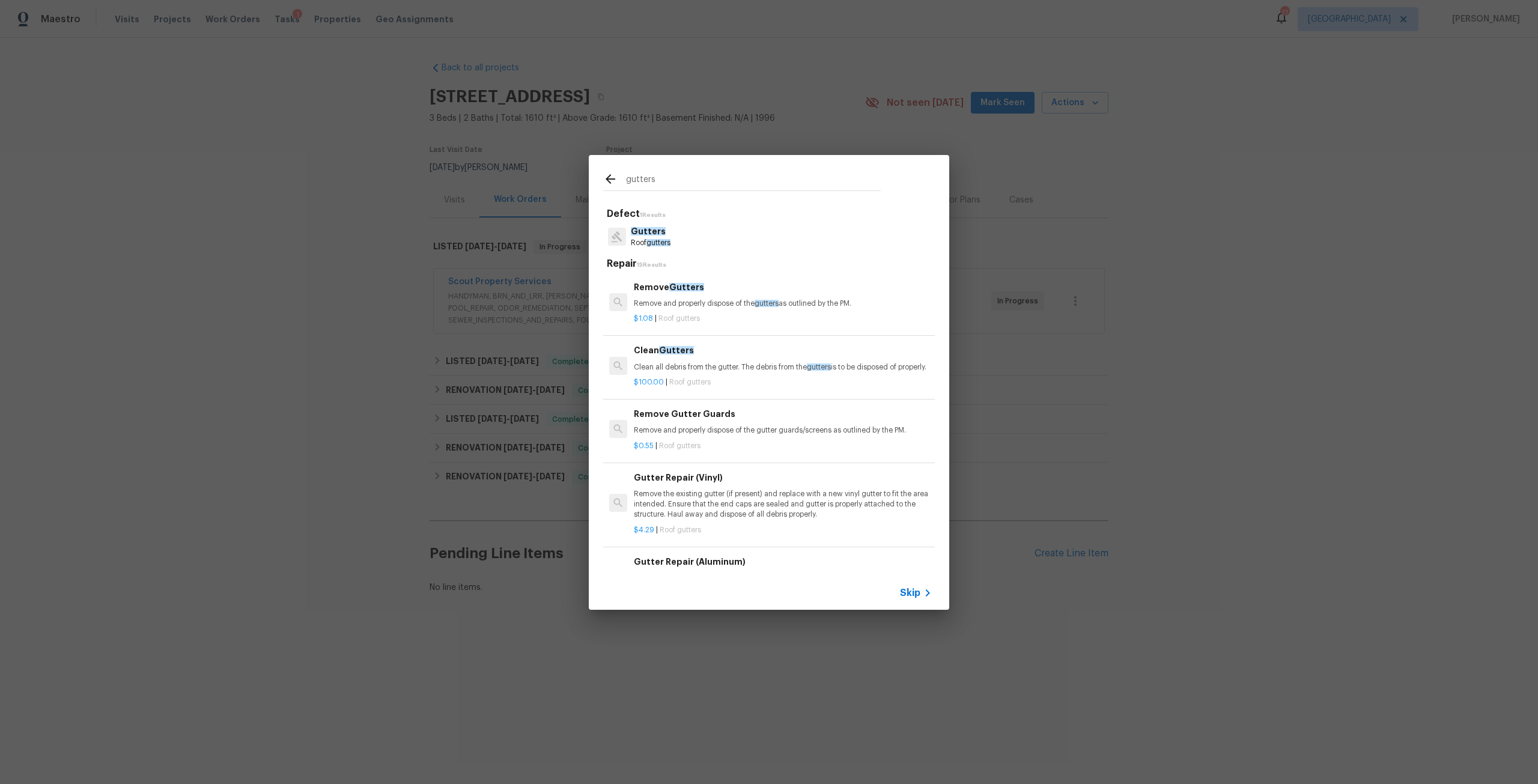
type input "gutters"
click at [688, 370] on p "Clean all debris from the gutter. The debris from the gutters is to be disposed…" at bounding box center [783, 367] width 298 height 10
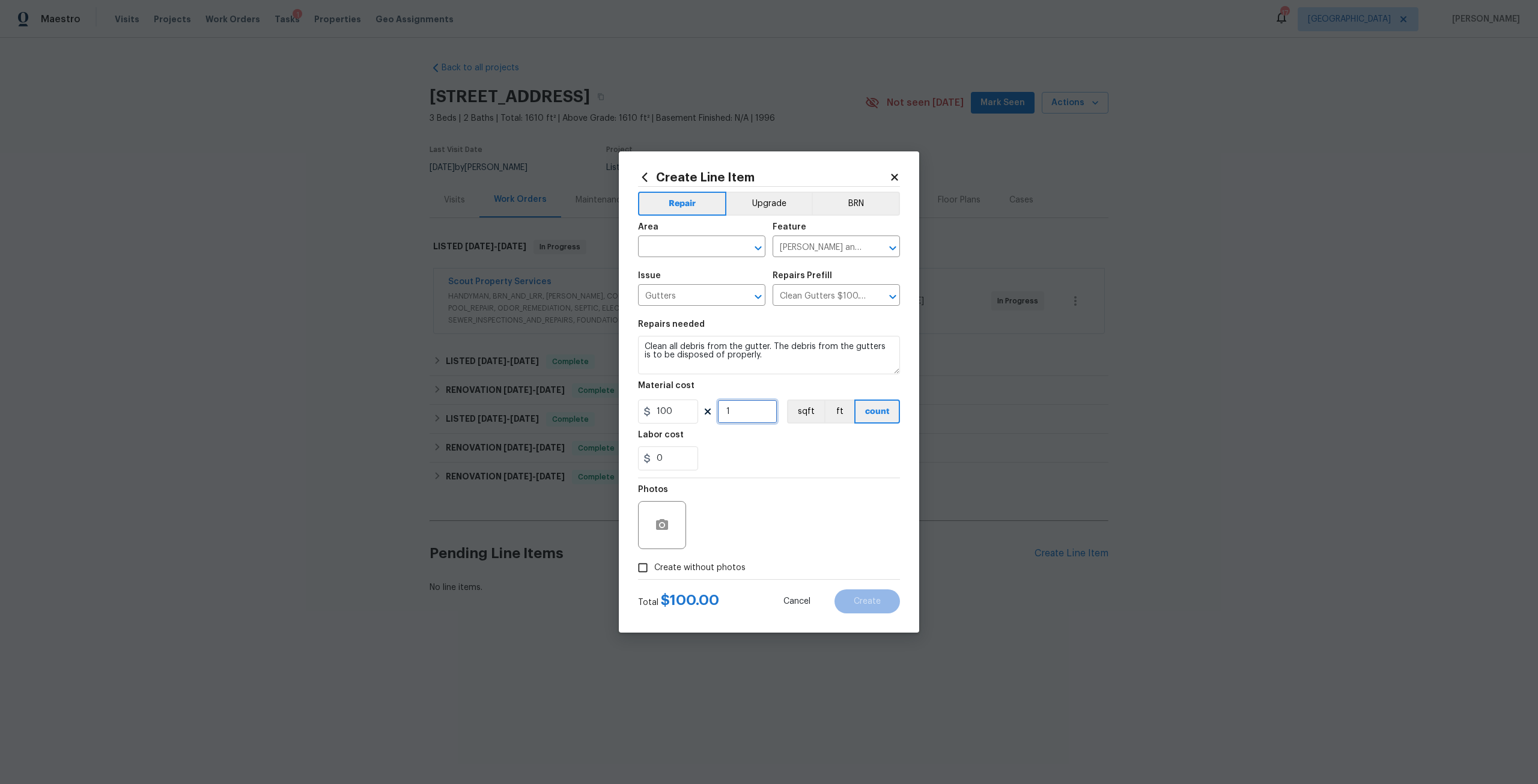
click at [740, 406] on input "1" at bounding box center [747, 411] width 60 height 24
type input "2"
click at [694, 223] on div "Area" at bounding box center [702, 231] width 127 height 16
click at [691, 244] on input "text" at bounding box center [685, 248] width 94 height 19
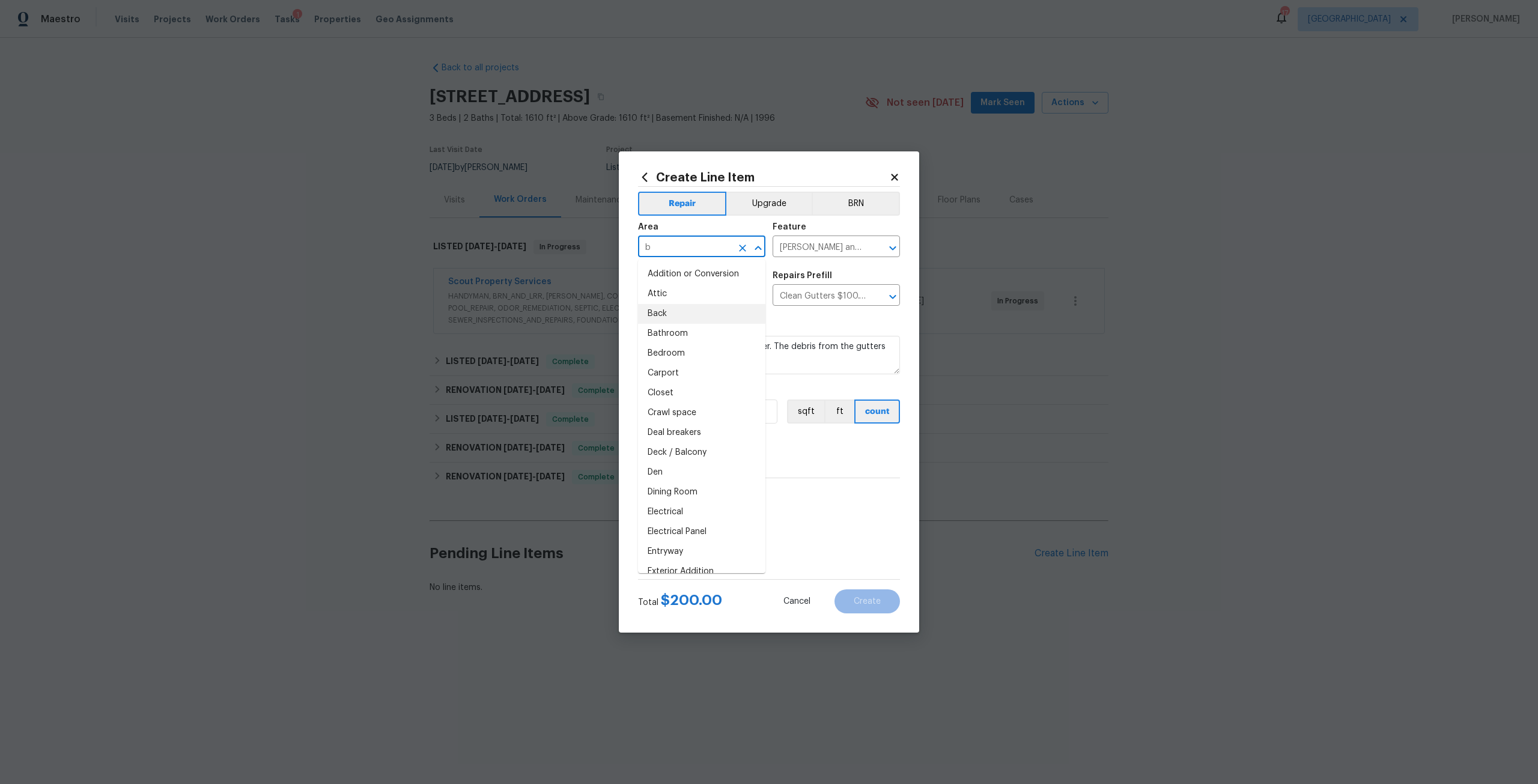
click at [682, 322] on li "Back" at bounding box center [702, 314] width 127 height 20
type input "Back"
click at [707, 564] on span "Create without photos" at bounding box center [699, 568] width 91 height 12
click at [654, 564] on input "Create without photos" at bounding box center [642, 567] width 23 height 23
checkbox input "true"
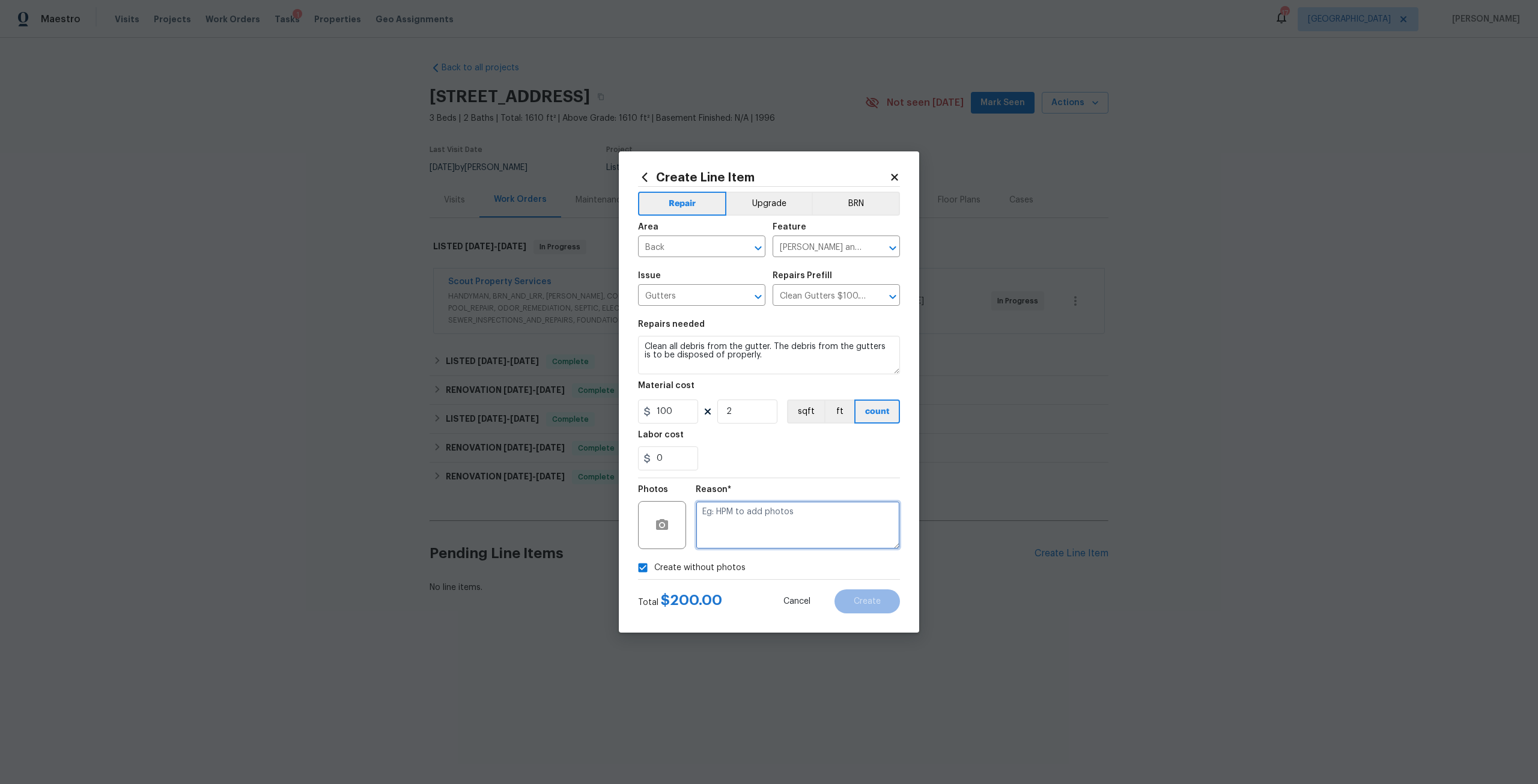
drag, startPoint x: 741, startPoint y: 518, endPoint x: 747, endPoint y: 523, distance: 7.8
click at [747, 523] on textarea at bounding box center [798, 525] width 204 height 48
click at [876, 606] on button "Create" at bounding box center [867, 601] width 66 height 24
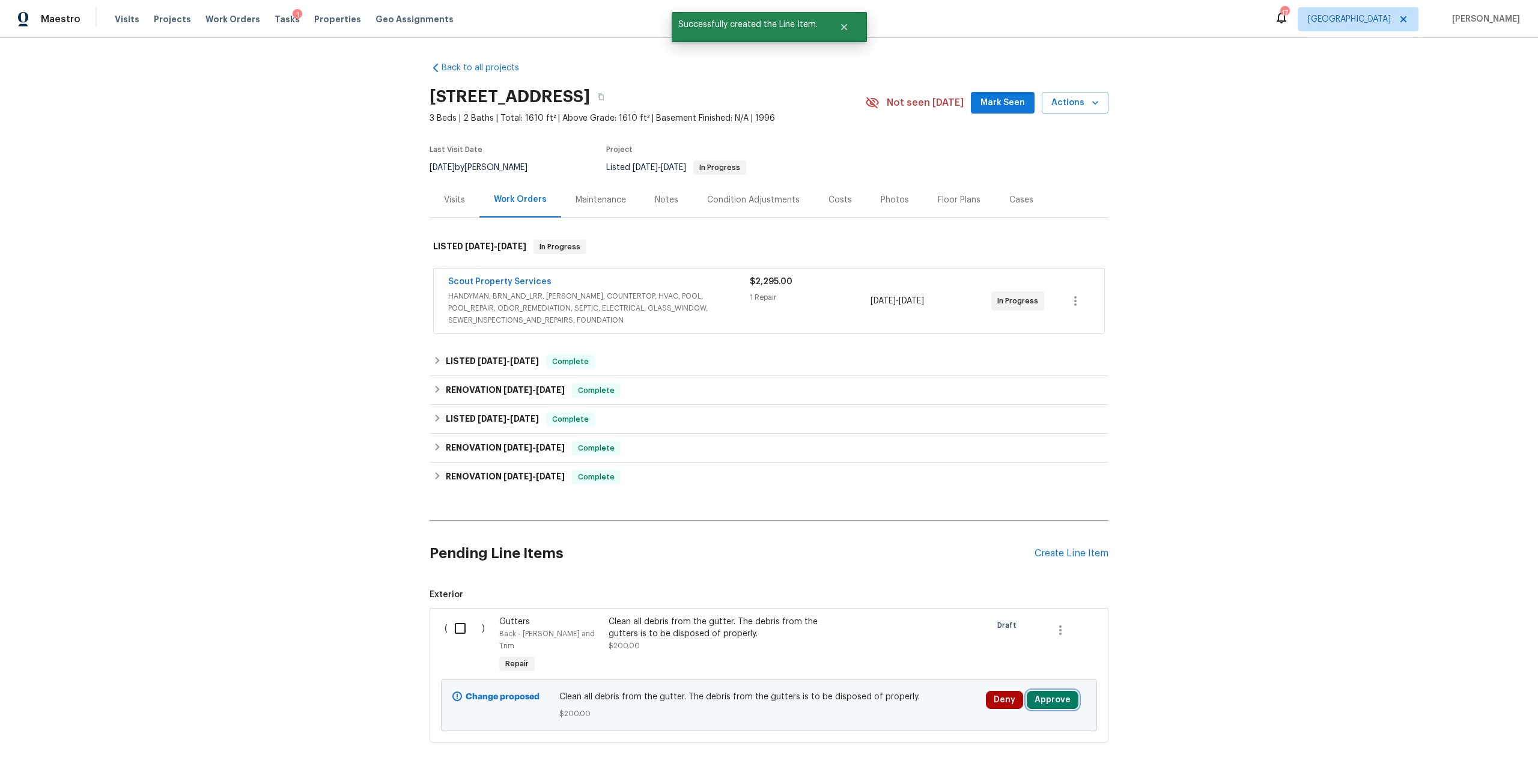
click at [1060, 690] on button "Approve" at bounding box center [1053, 699] width 52 height 18
click at [996, 647] on span "Approve" at bounding box center [1013, 648] width 34 height 9
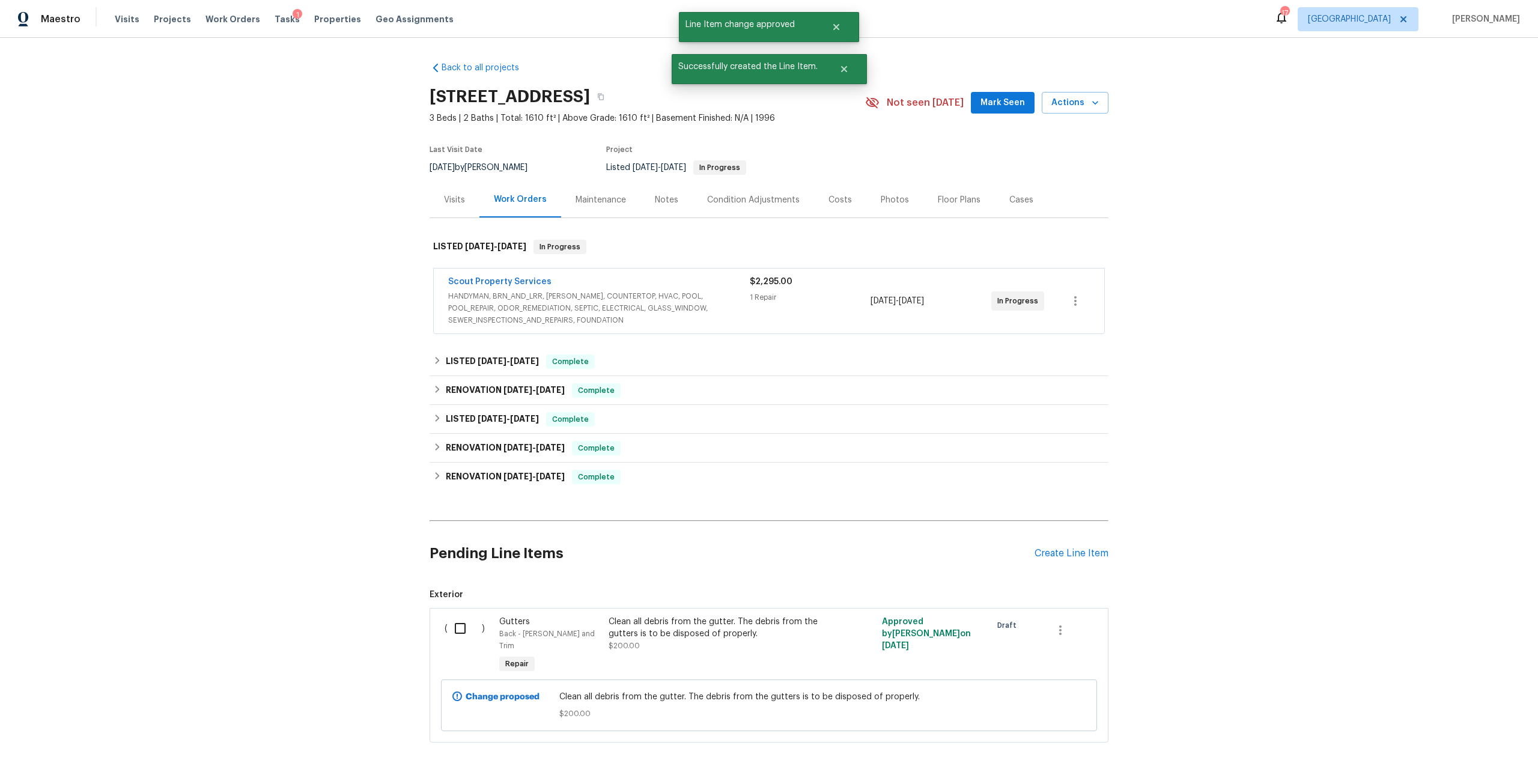
click at [457, 627] on input "checkbox" at bounding box center [465, 628] width 34 height 25
checkbox input "true"
click at [1451, 750] on span "Create Work Order" at bounding box center [1469, 754] width 80 height 15
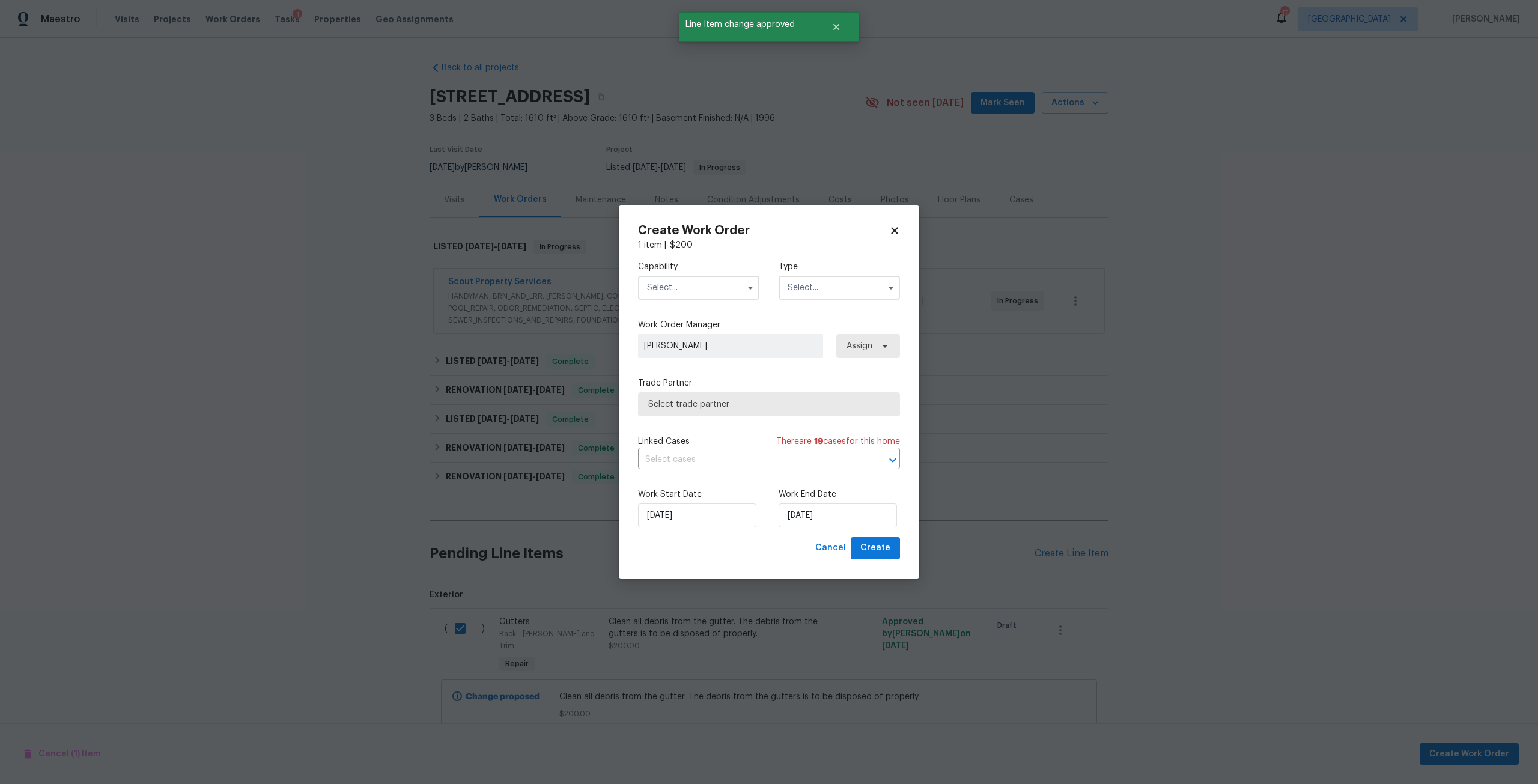
click at [722, 286] on input "text" at bounding box center [699, 287] width 122 height 24
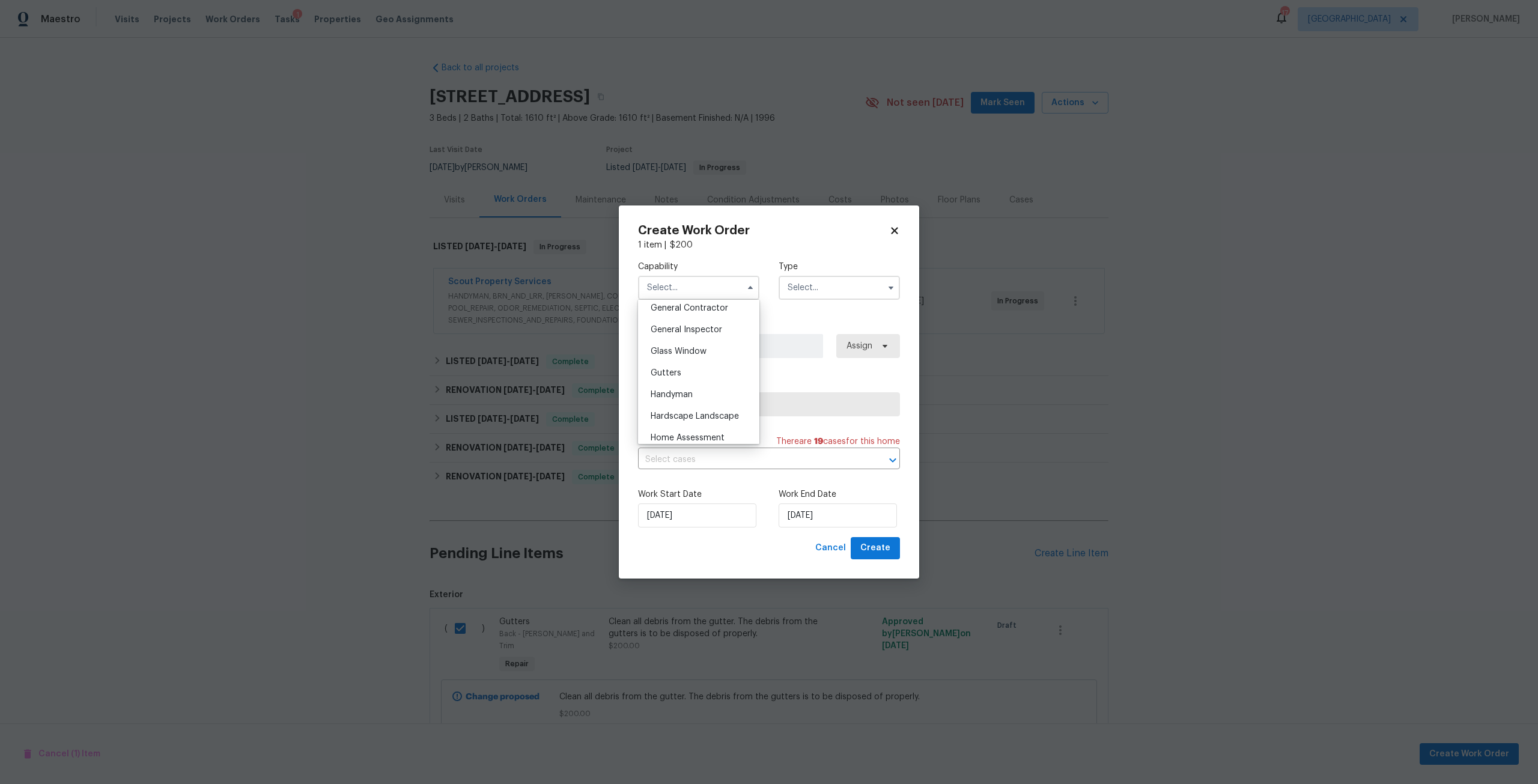
scroll to position [601, 0]
click at [706, 381] on div "Handyman" at bounding box center [699, 374] width 115 height 22
type input "Handyman"
click at [803, 289] on input "text" at bounding box center [840, 287] width 122 height 24
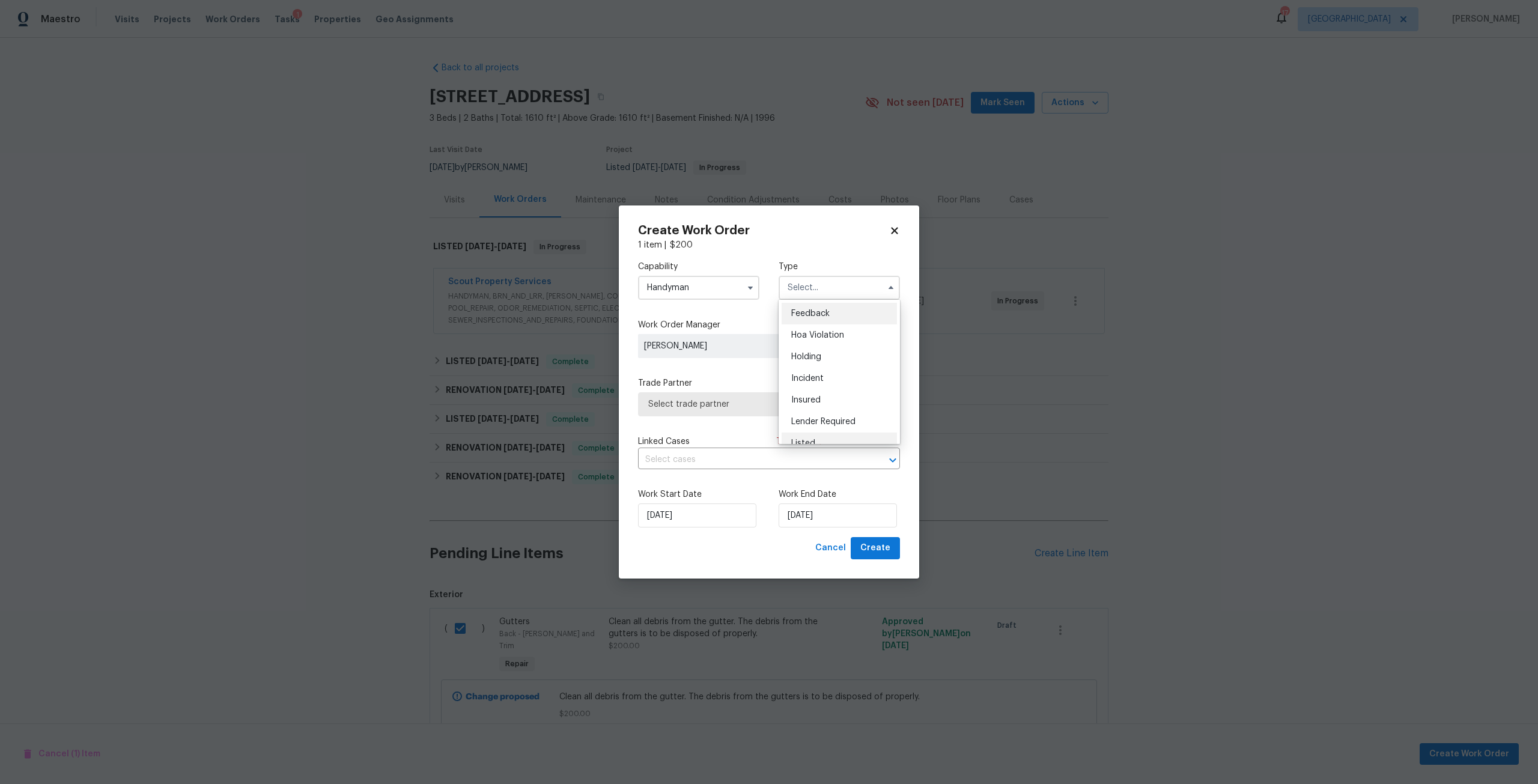
click at [818, 436] on div "Listed" at bounding box center [840, 443] width 115 height 22
type input "Listed"
click at [872, 338] on span "Assign" at bounding box center [866, 346] width 66 height 24
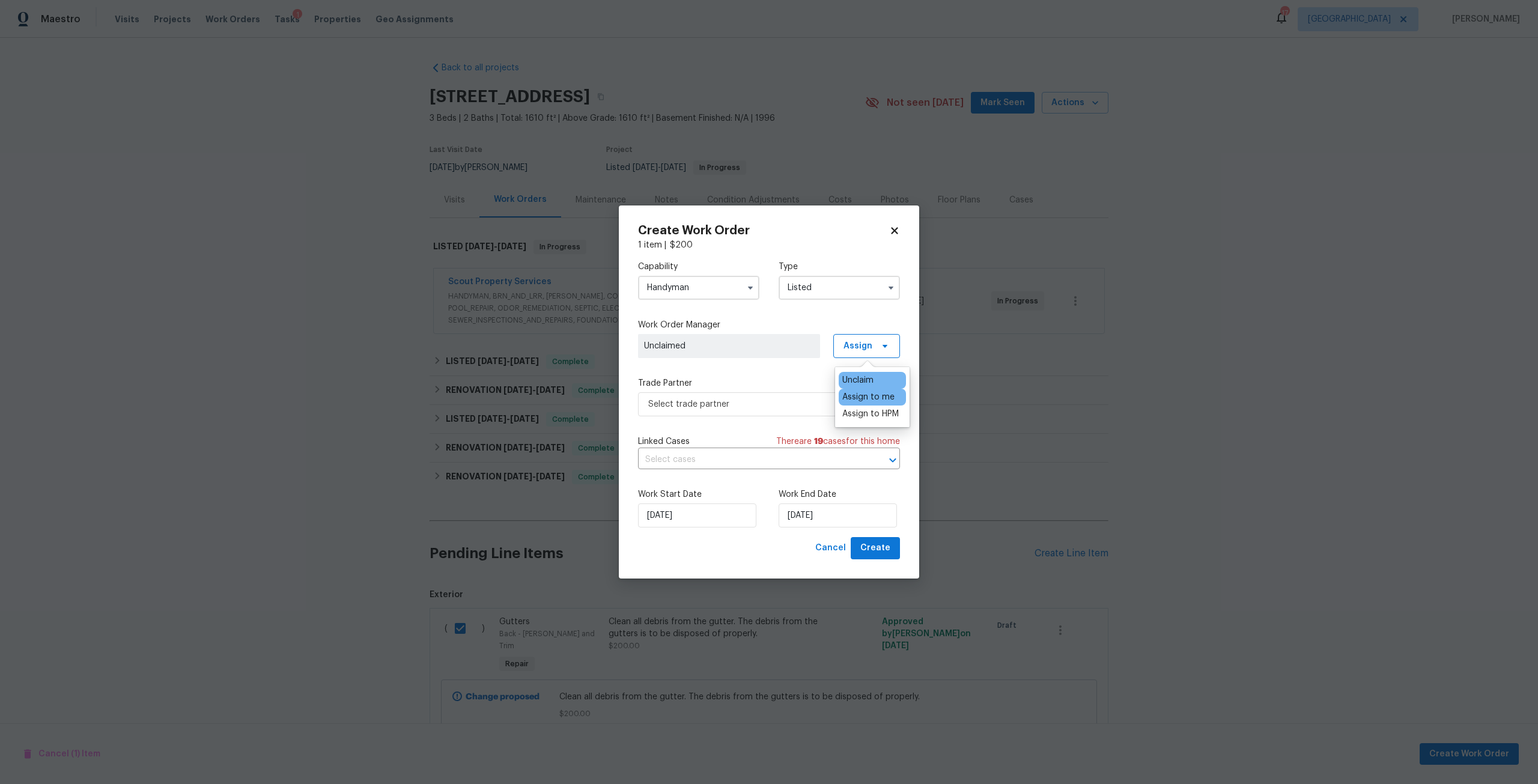
click at [871, 391] on div "Assign to me" at bounding box center [868, 396] width 52 height 12
click at [795, 400] on span "Select trade partner" at bounding box center [760, 403] width 224 height 12
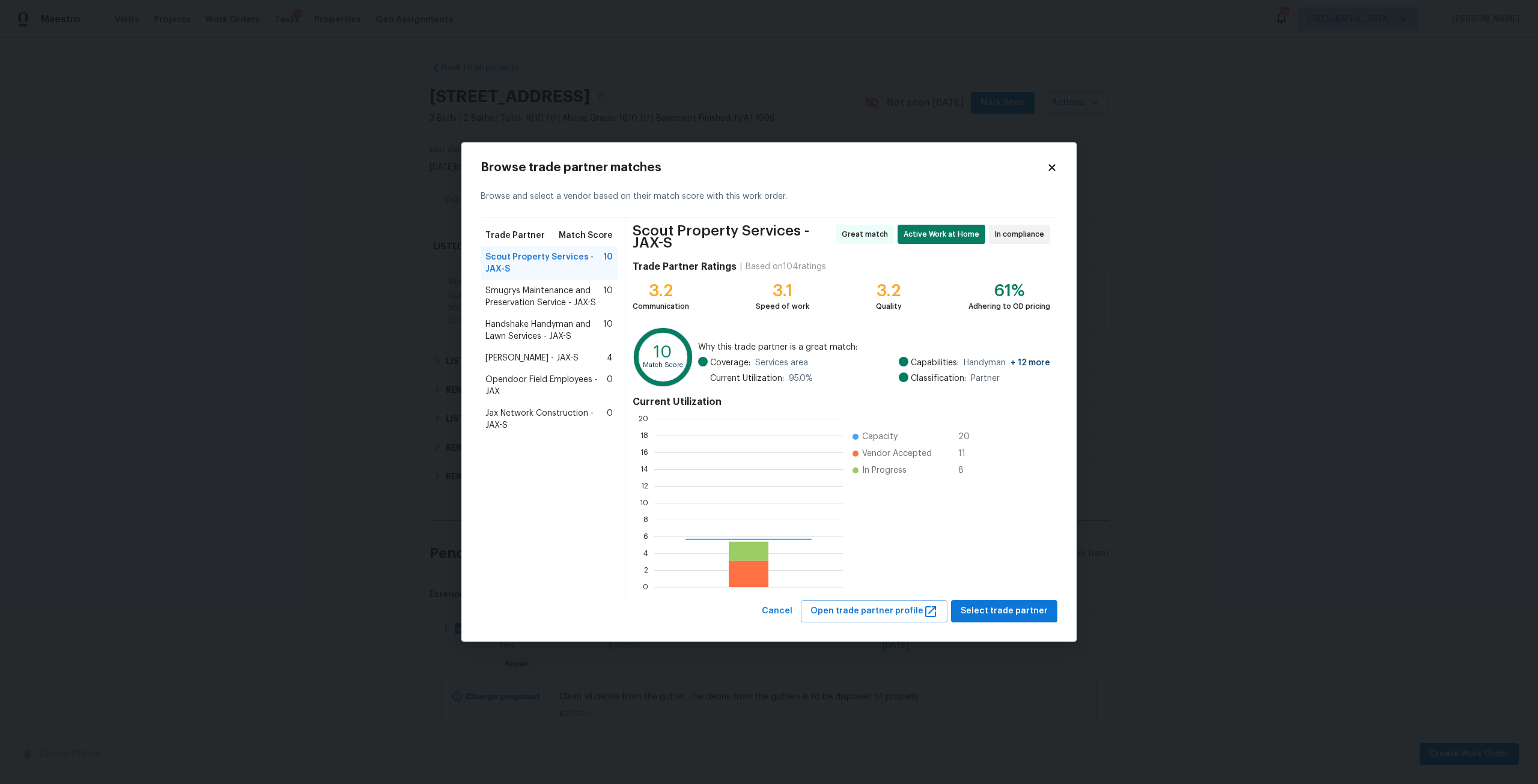
scroll to position [159, 180]
click at [550, 262] on span "Scout Property Services - JAX-S" at bounding box center [544, 263] width 118 height 24
click at [997, 615] on span "Select trade partner" at bounding box center [1004, 611] width 87 height 15
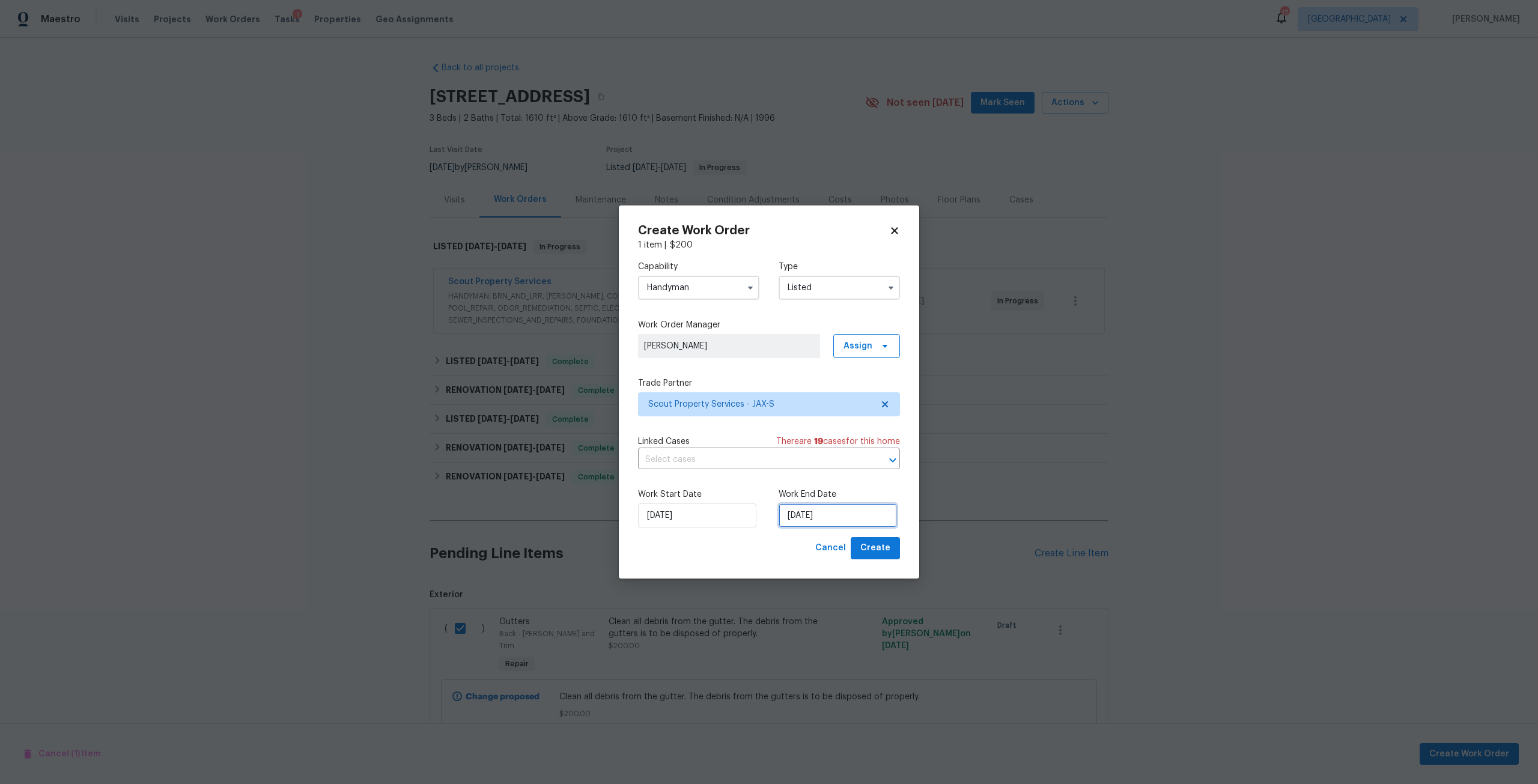
click at [837, 518] on input "[DATE]" at bounding box center [838, 515] width 119 height 24
click at [868, 483] on div "5" at bounding box center [876, 483] width 20 height 17
type input "[DATE]"
select select "8"
click at [887, 563] on div "Create Work Order 1 item | $ 200 Capability Handyman Type Listed Work Order Man…" at bounding box center [769, 392] width 300 height 373
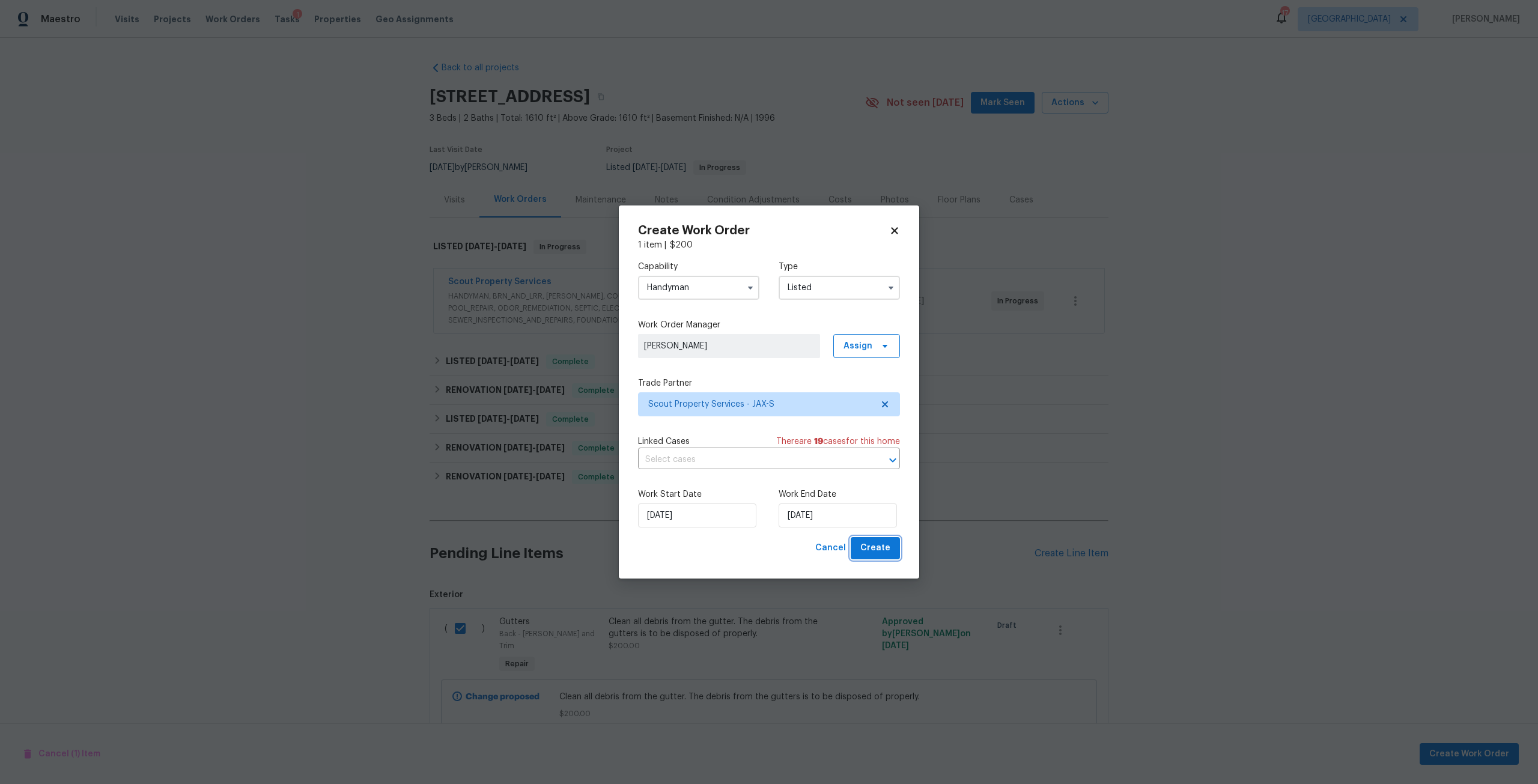
click at [890, 555] on span "Create" at bounding box center [876, 548] width 30 height 15
checkbox input "false"
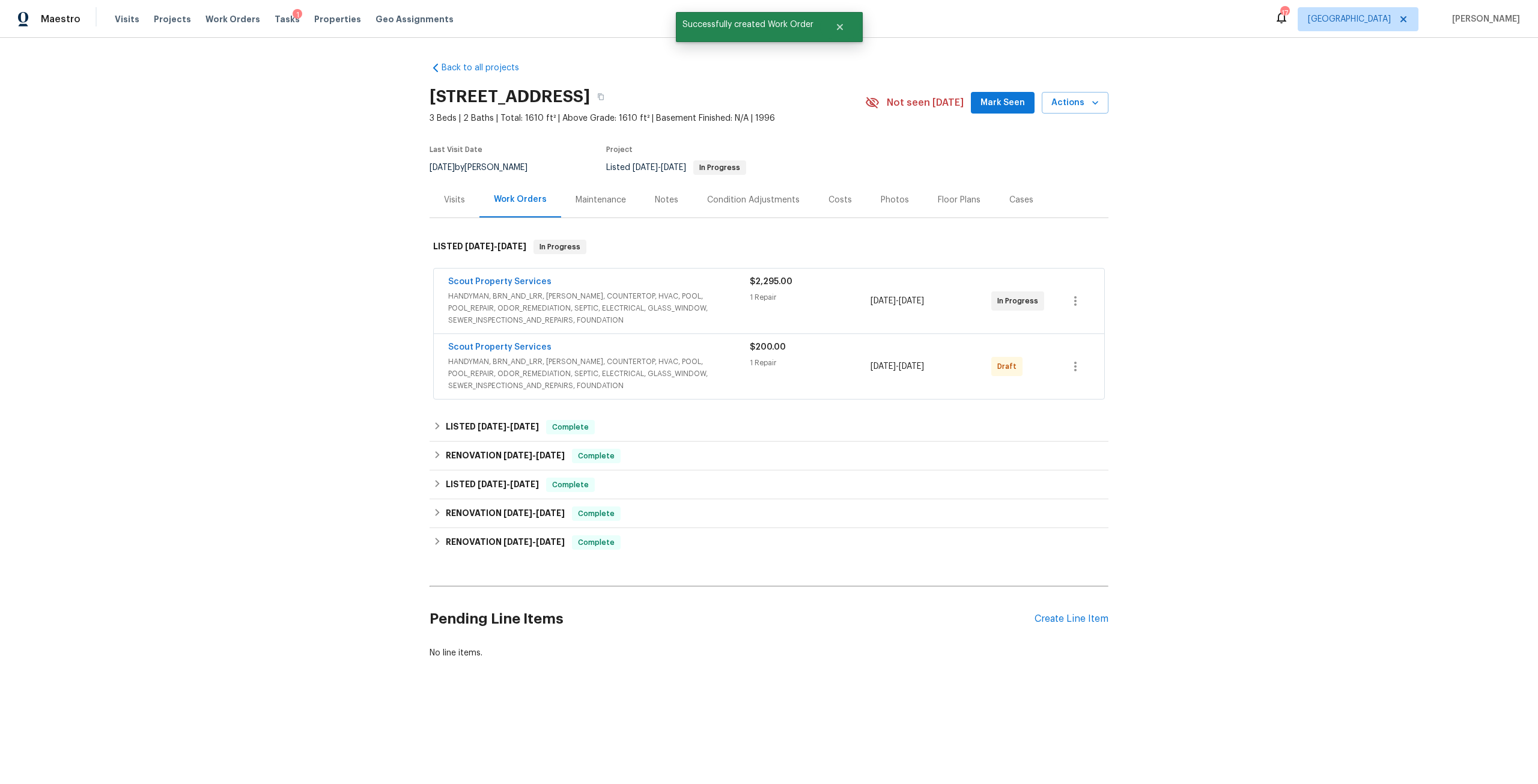
click at [529, 353] on div "Scout Property Services" at bounding box center [599, 348] width 302 height 14
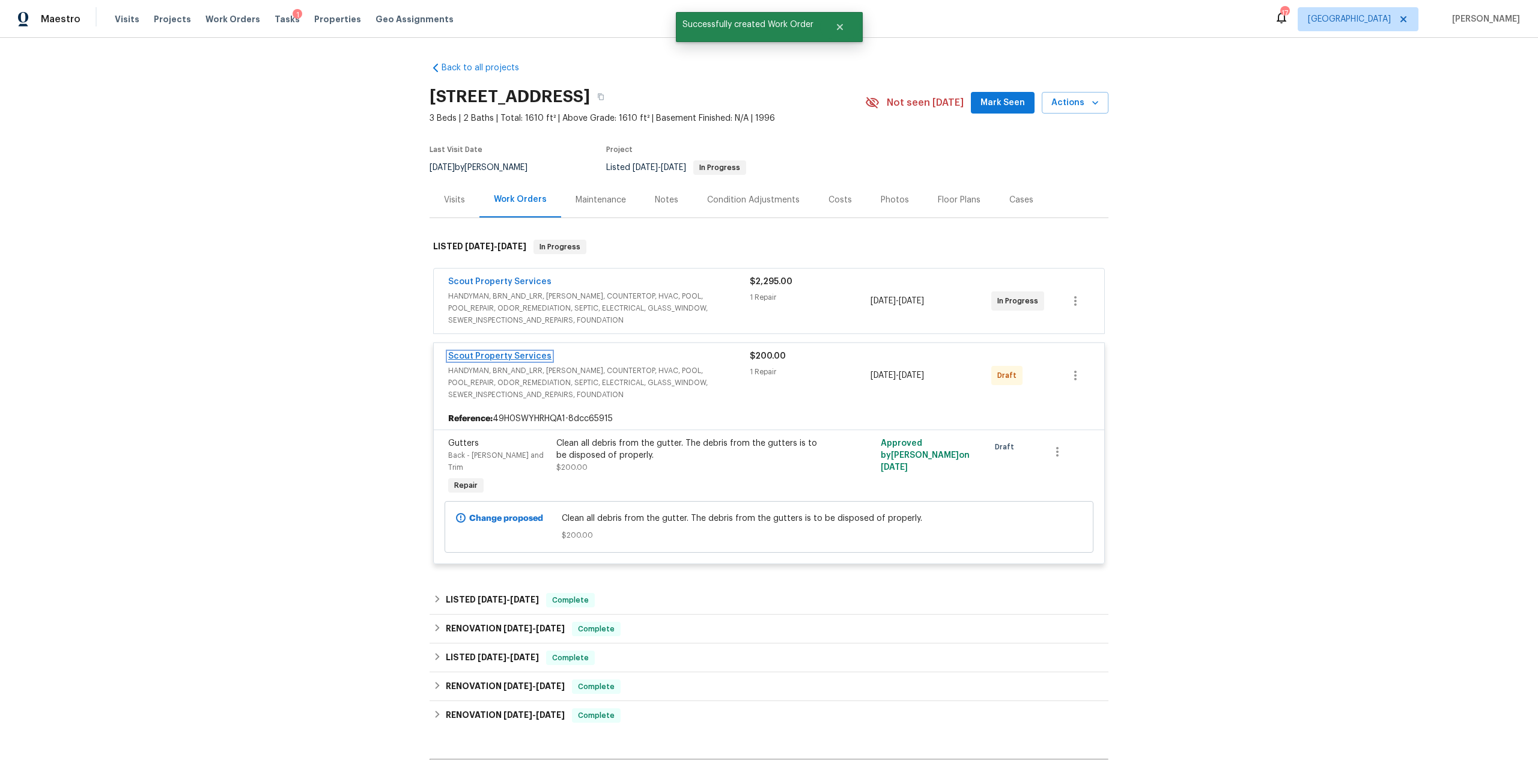
click at [520, 355] on link "Scout Property Services" at bounding box center [499, 356] width 103 height 9
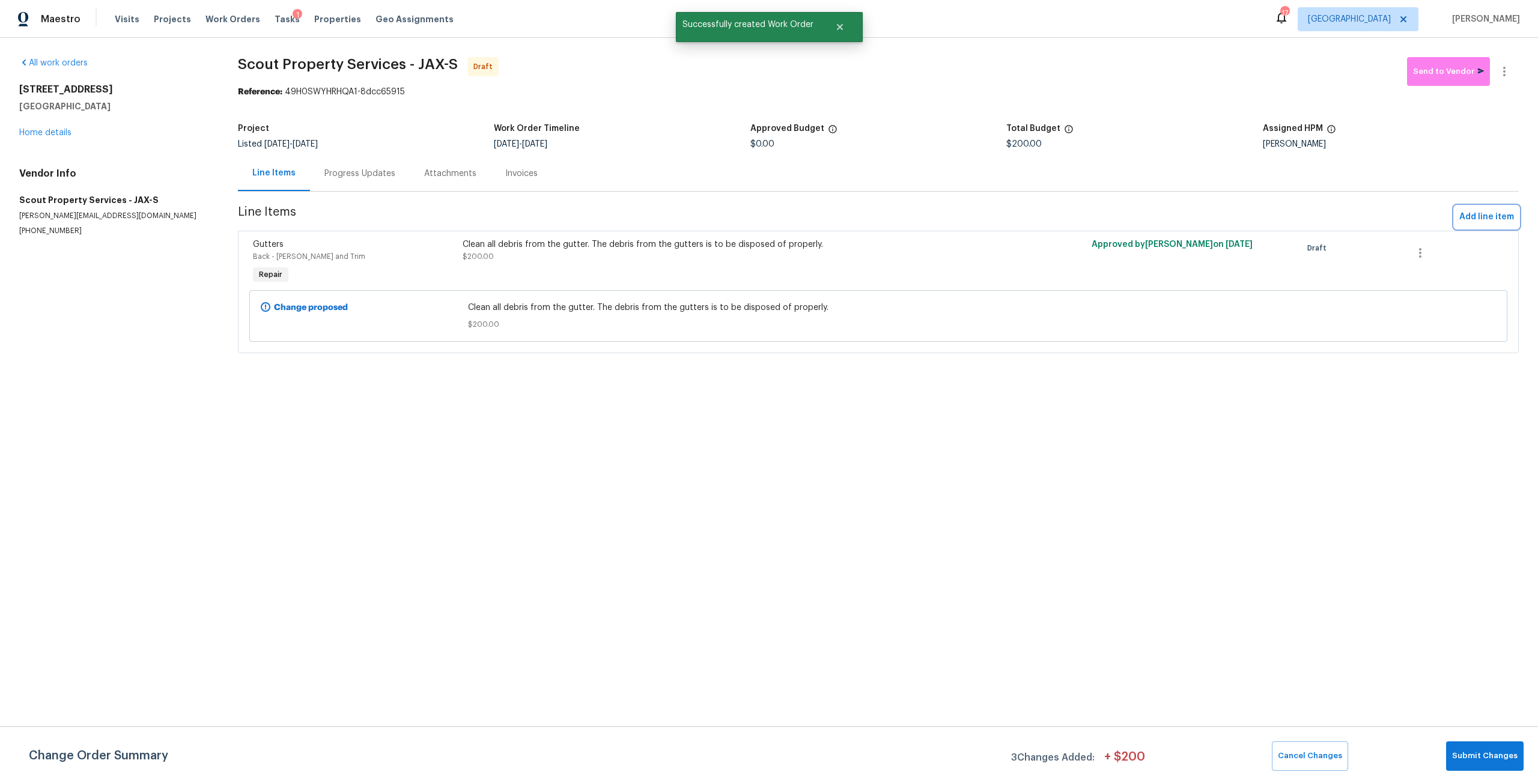
click at [1459, 215] on span "Add line item" at bounding box center [1486, 217] width 55 height 15
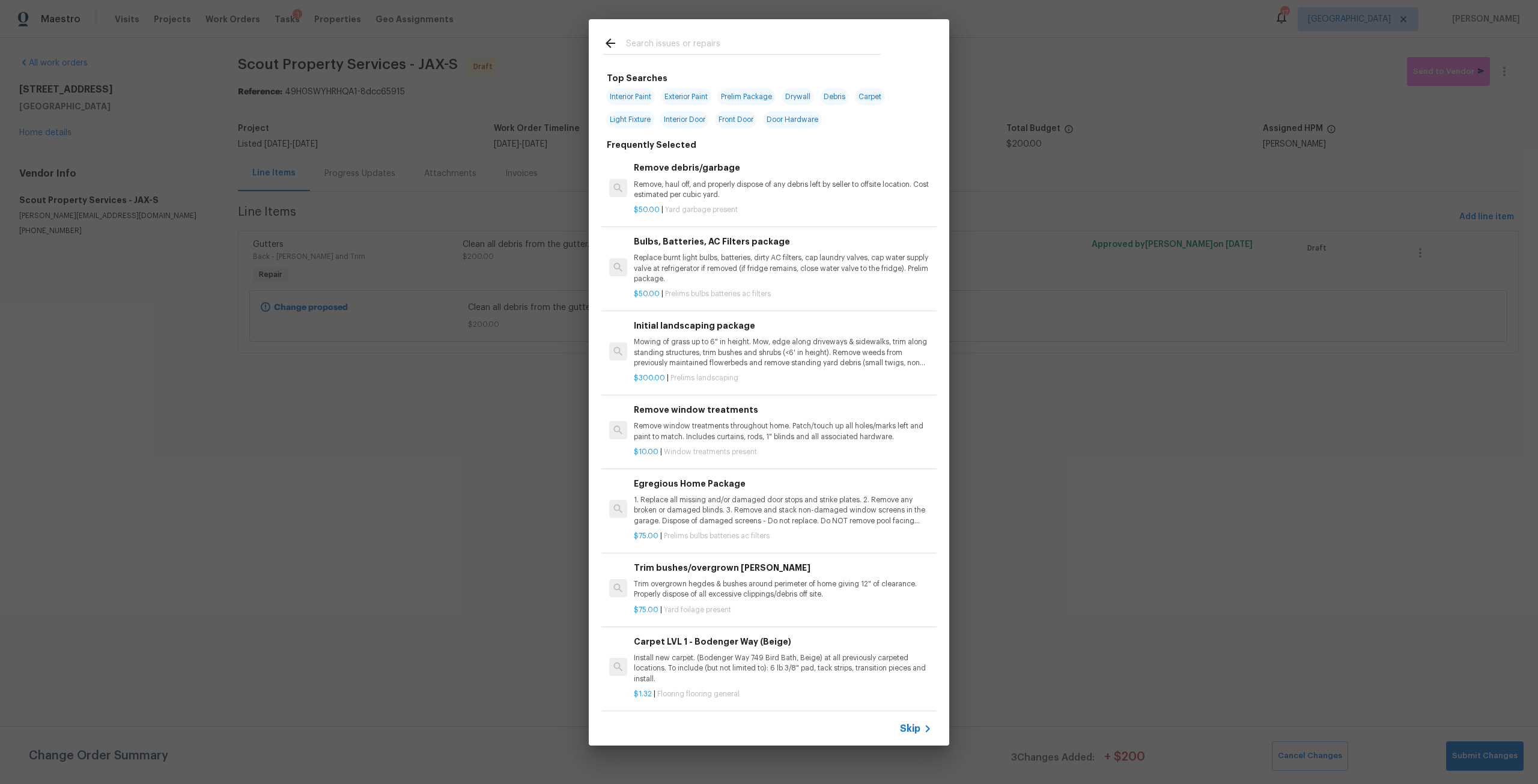
click at [755, 55] on div at bounding box center [742, 43] width 307 height 48
click at [758, 46] on input "text" at bounding box center [753, 44] width 254 height 18
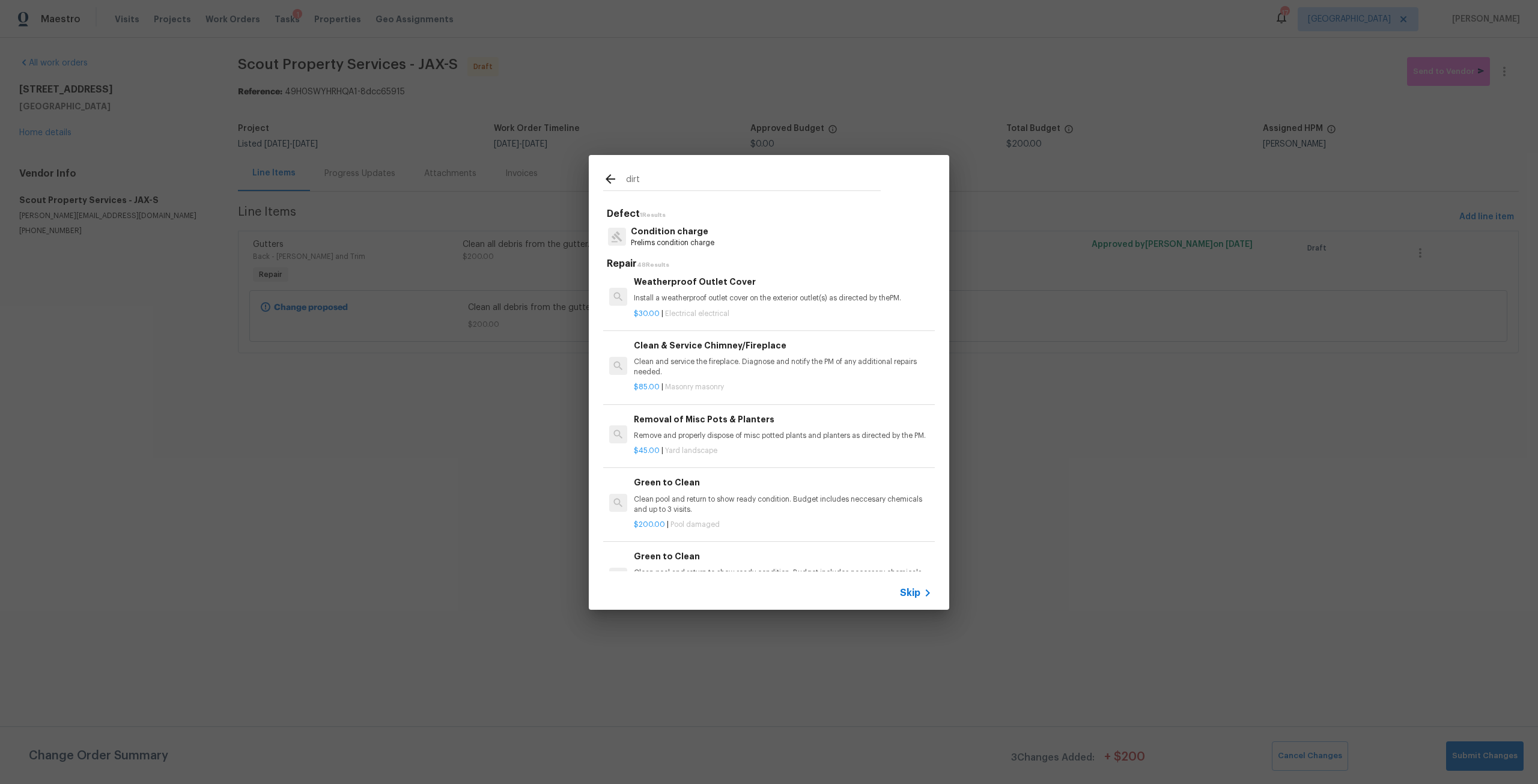
scroll to position [1201, 0]
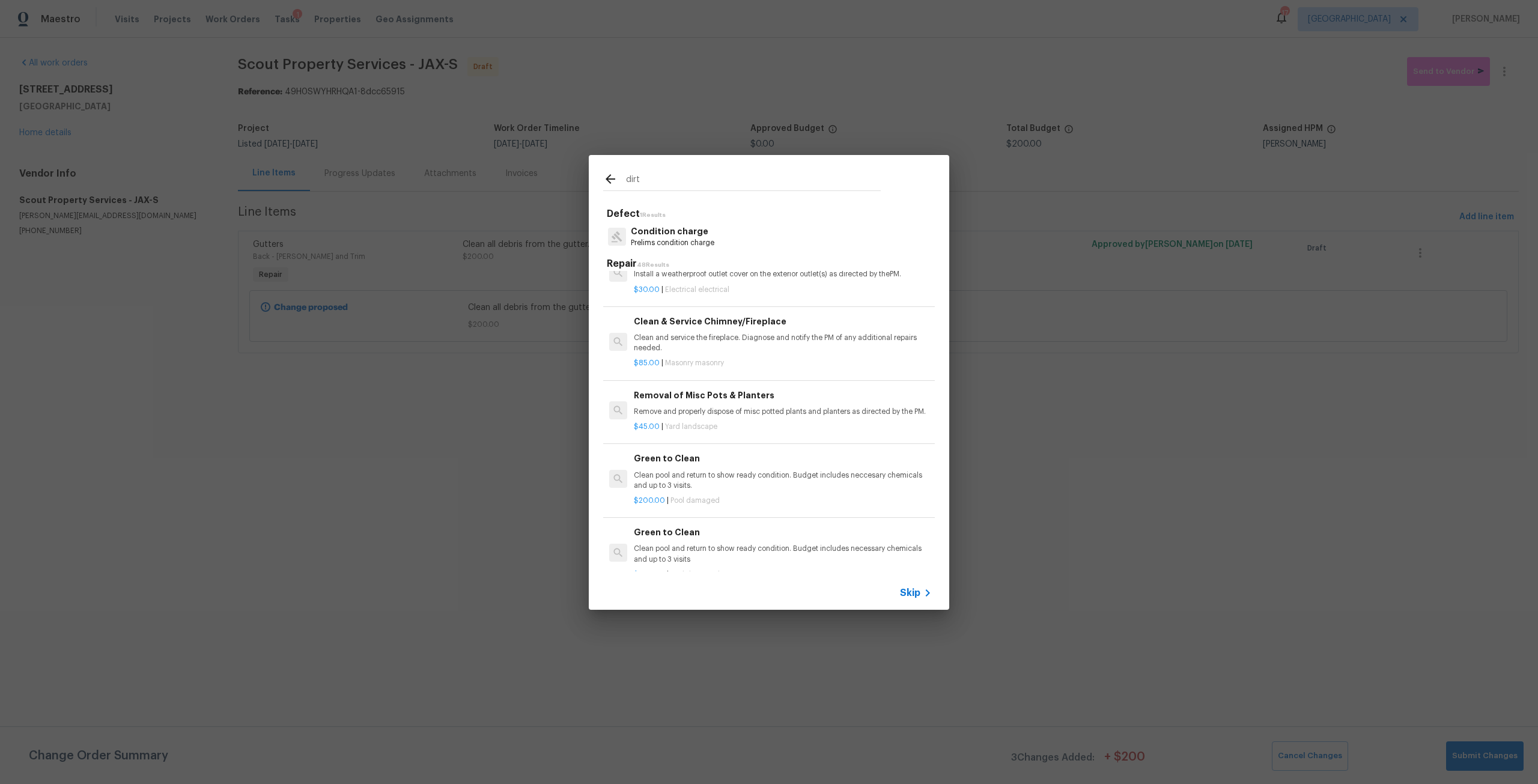
drag, startPoint x: 674, startPoint y: 177, endPoint x: 590, endPoint y: 173, distance: 84.1
click at [590, 173] on div "dirt" at bounding box center [742, 179] width 307 height 48
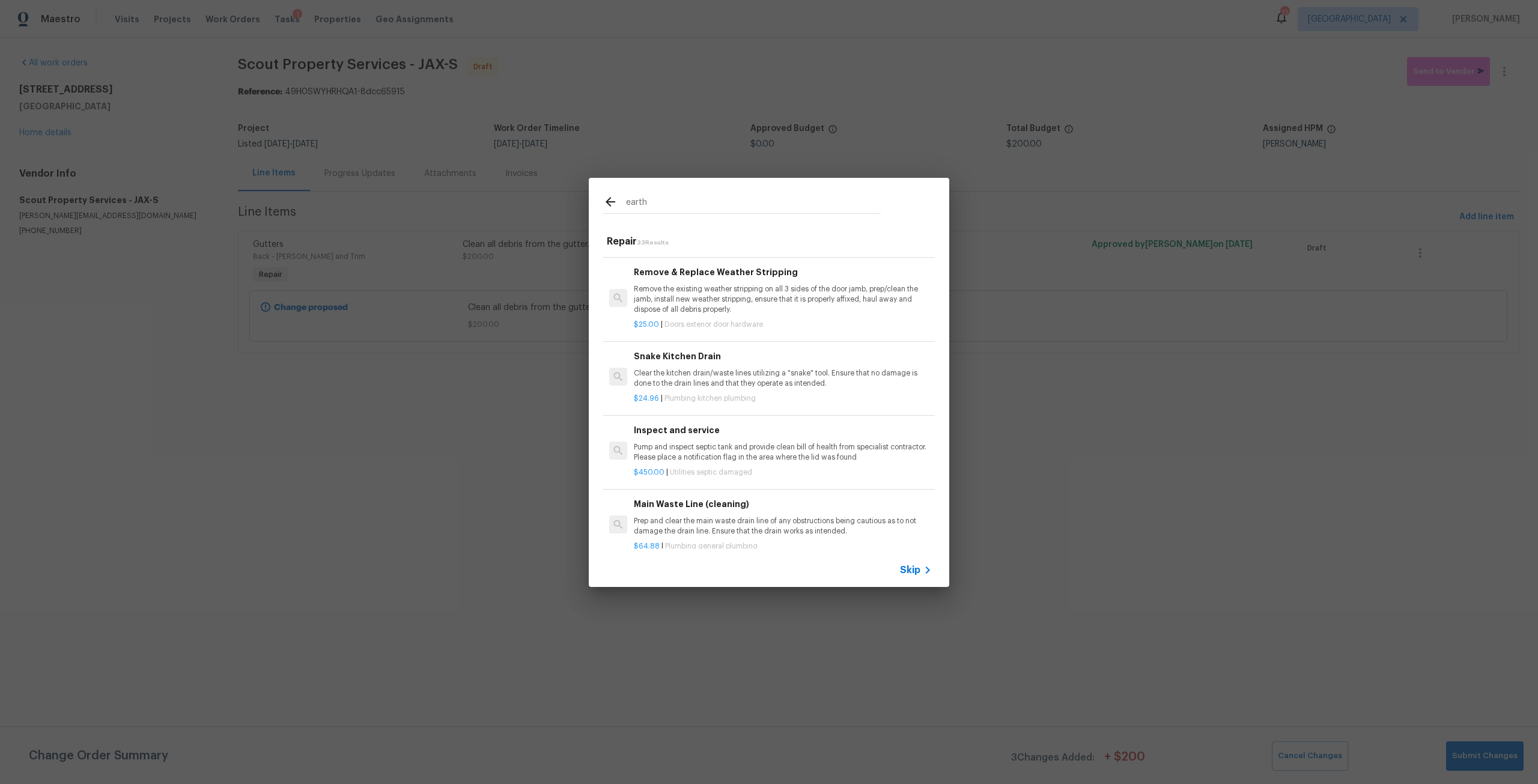
scroll to position [300, 0]
drag, startPoint x: 659, startPoint y: 204, endPoint x: 555, endPoint y: 207, distance: 104.0
click at [555, 207] on div "earth Repair 33 Results Build/Install Fireplace H earth Remove the existing bri…" at bounding box center [769, 382] width 1538 height 764
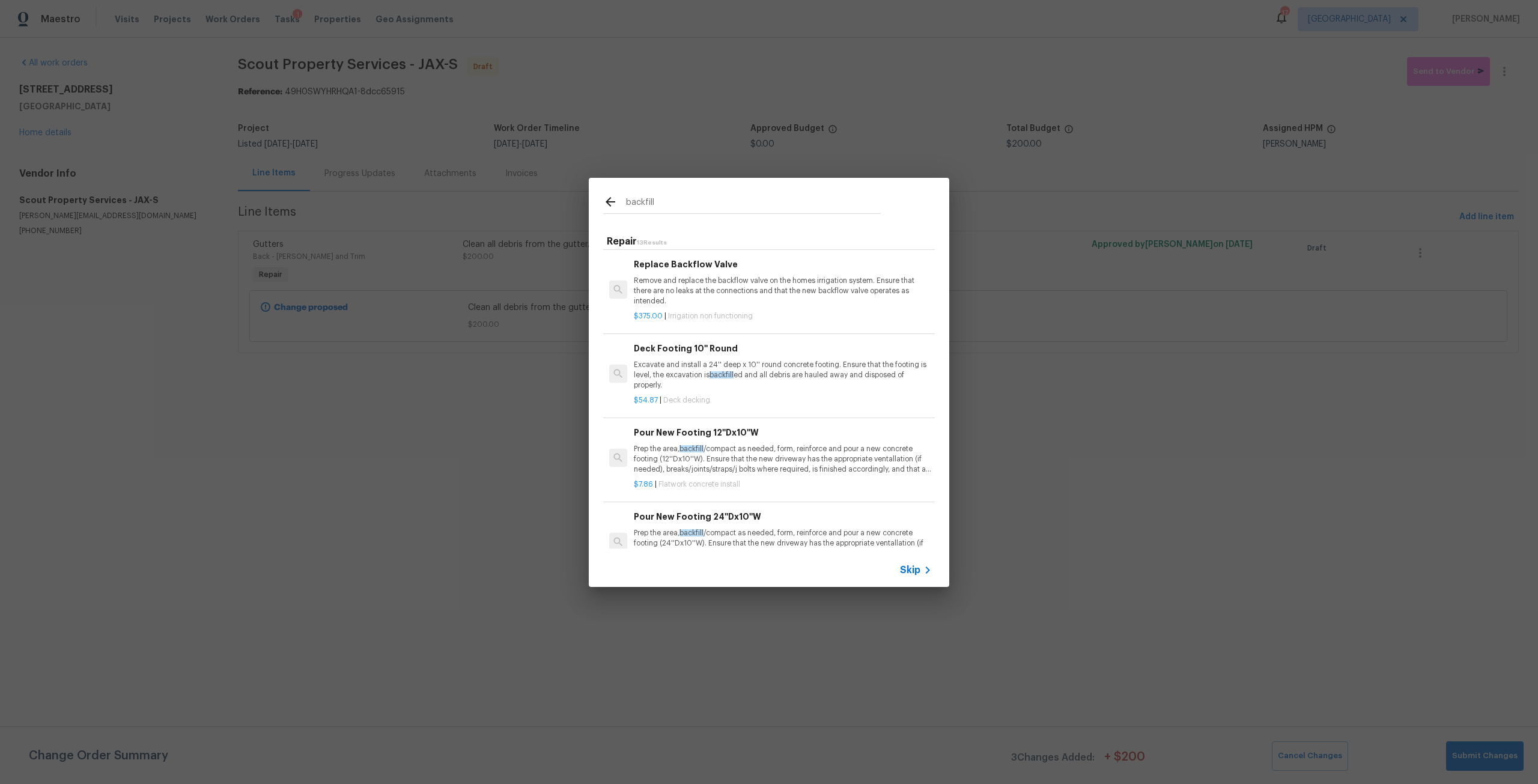
scroll to position [0, 0]
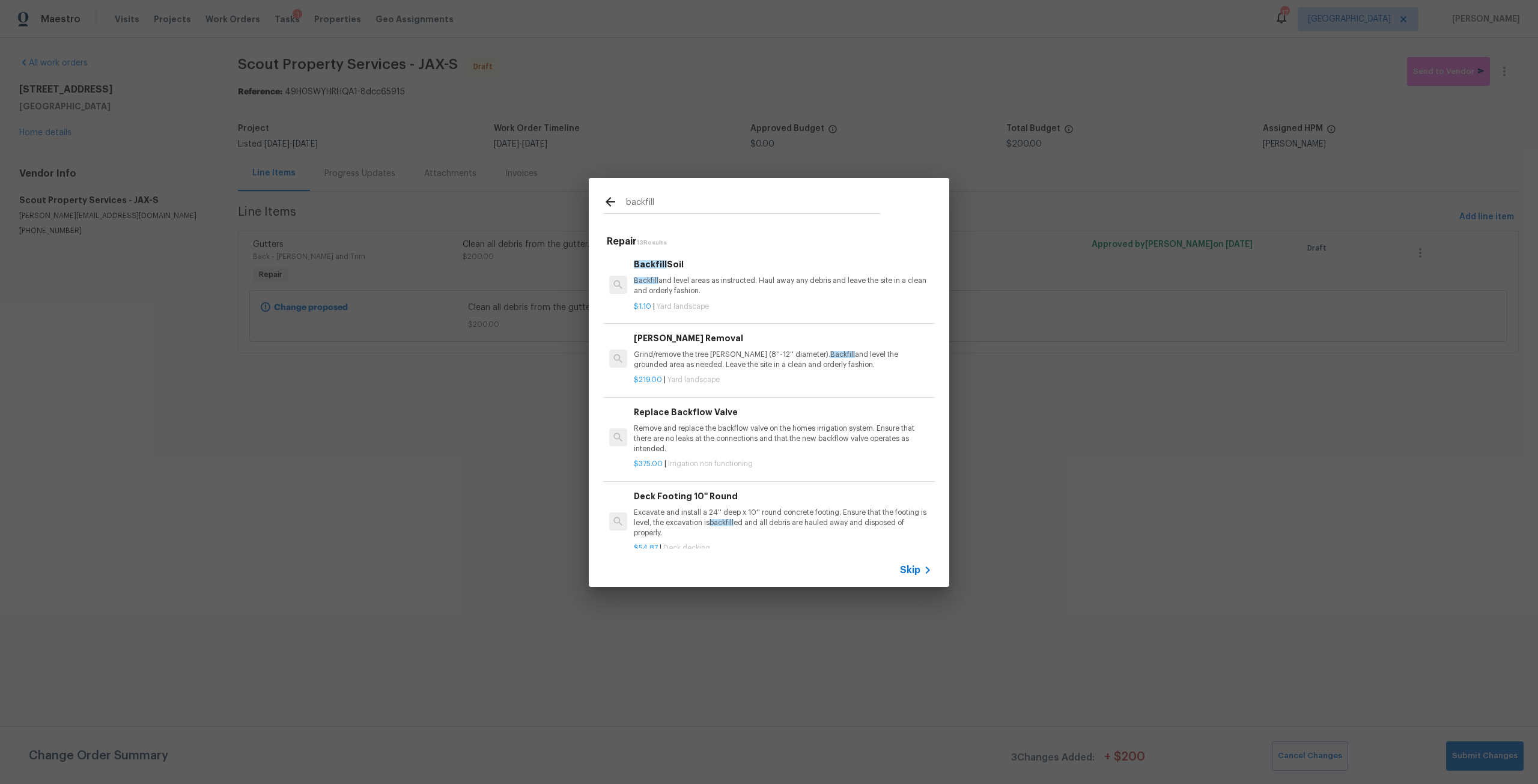
drag, startPoint x: 665, startPoint y: 200, endPoint x: 602, endPoint y: 197, distance: 63.1
click at [602, 197] on div "backfill" at bounding box center [742, 201] width 307 height 48
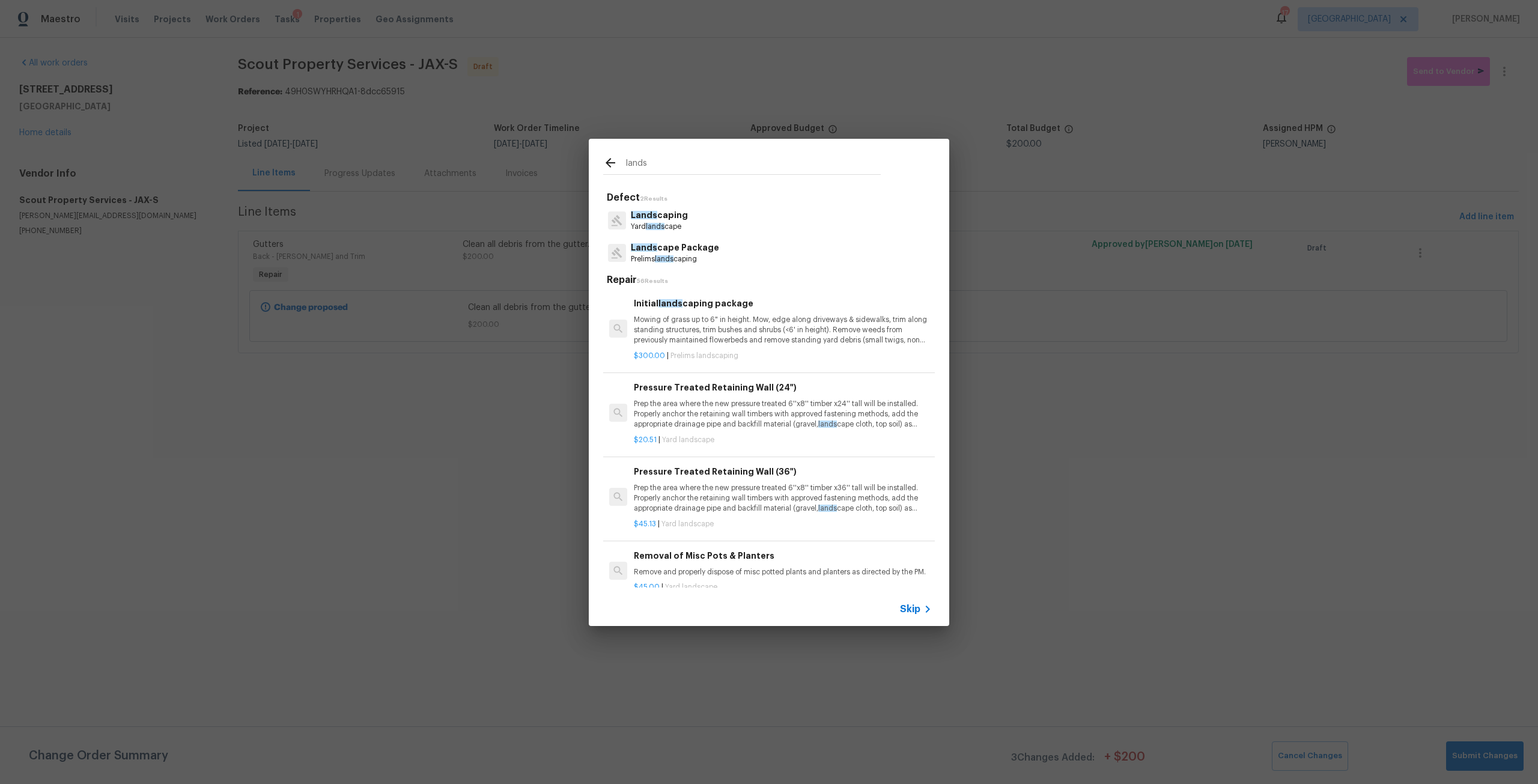
type input "lands"
click at [655, 222] on p "Yard lands cape" at bounding box center [659, 226] width 57 height 10
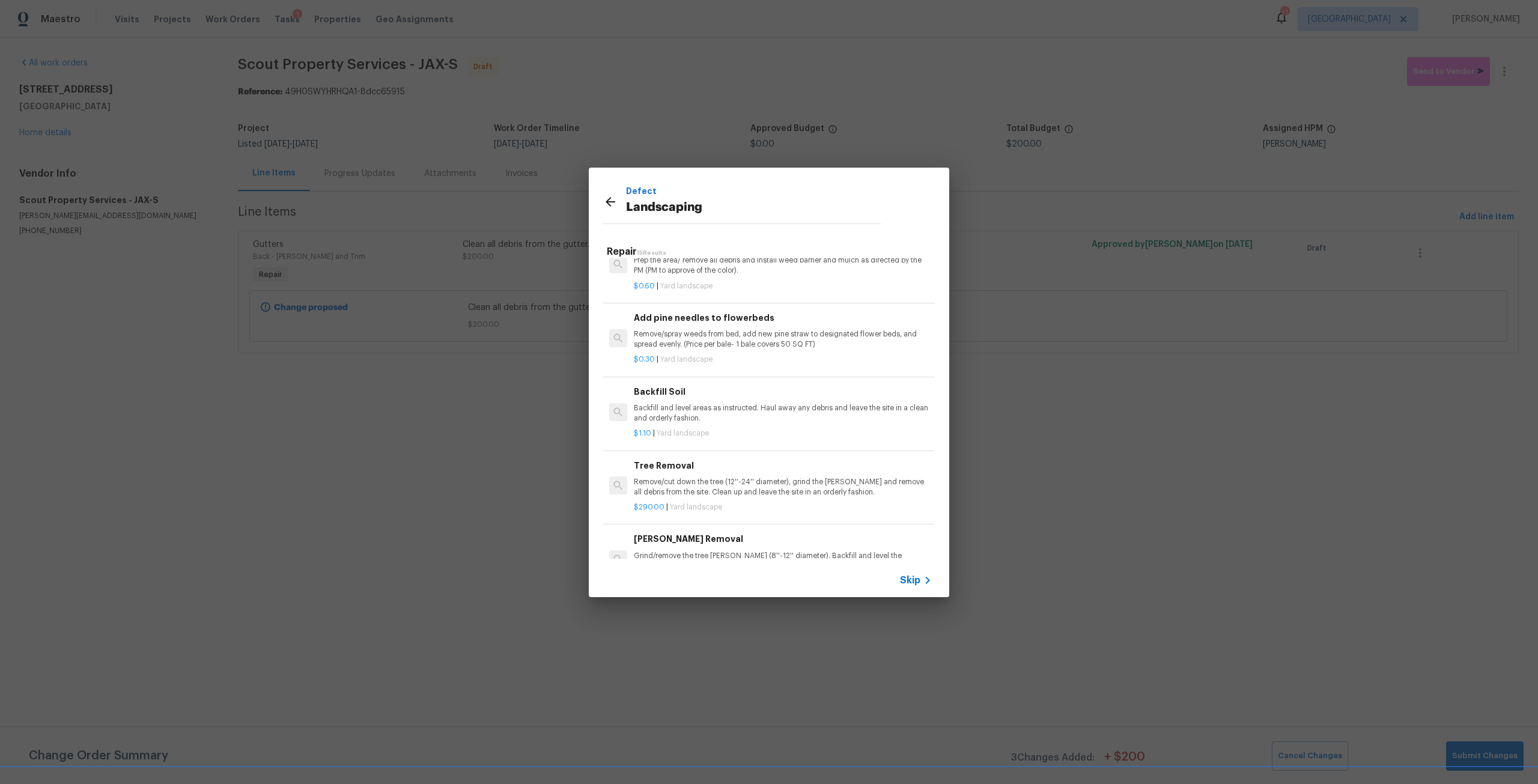
scroll to position [841, 0]
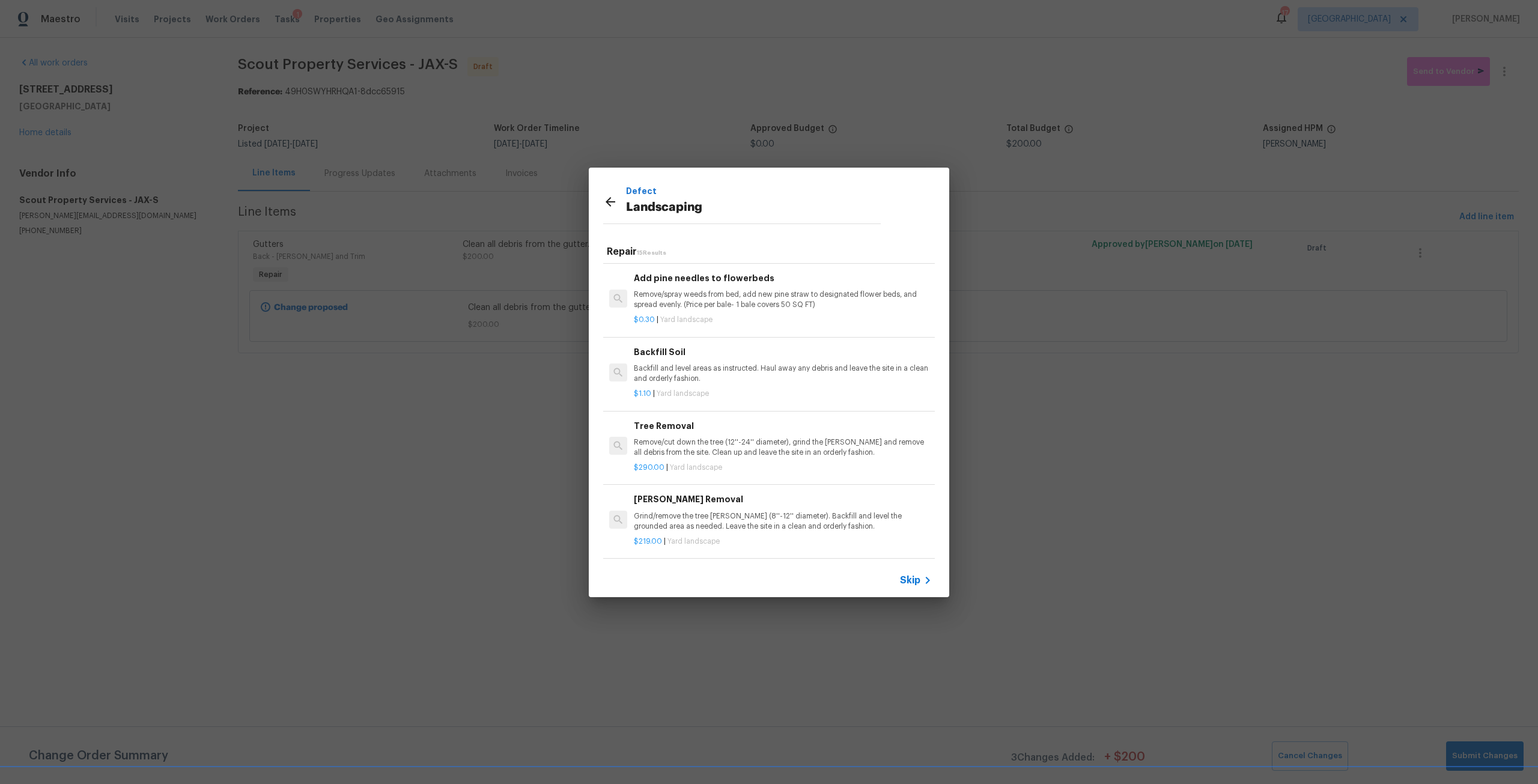
click at [674, 359] on h6 "Backfill Soil" at bounding box center [783, 352] width 298 height 13
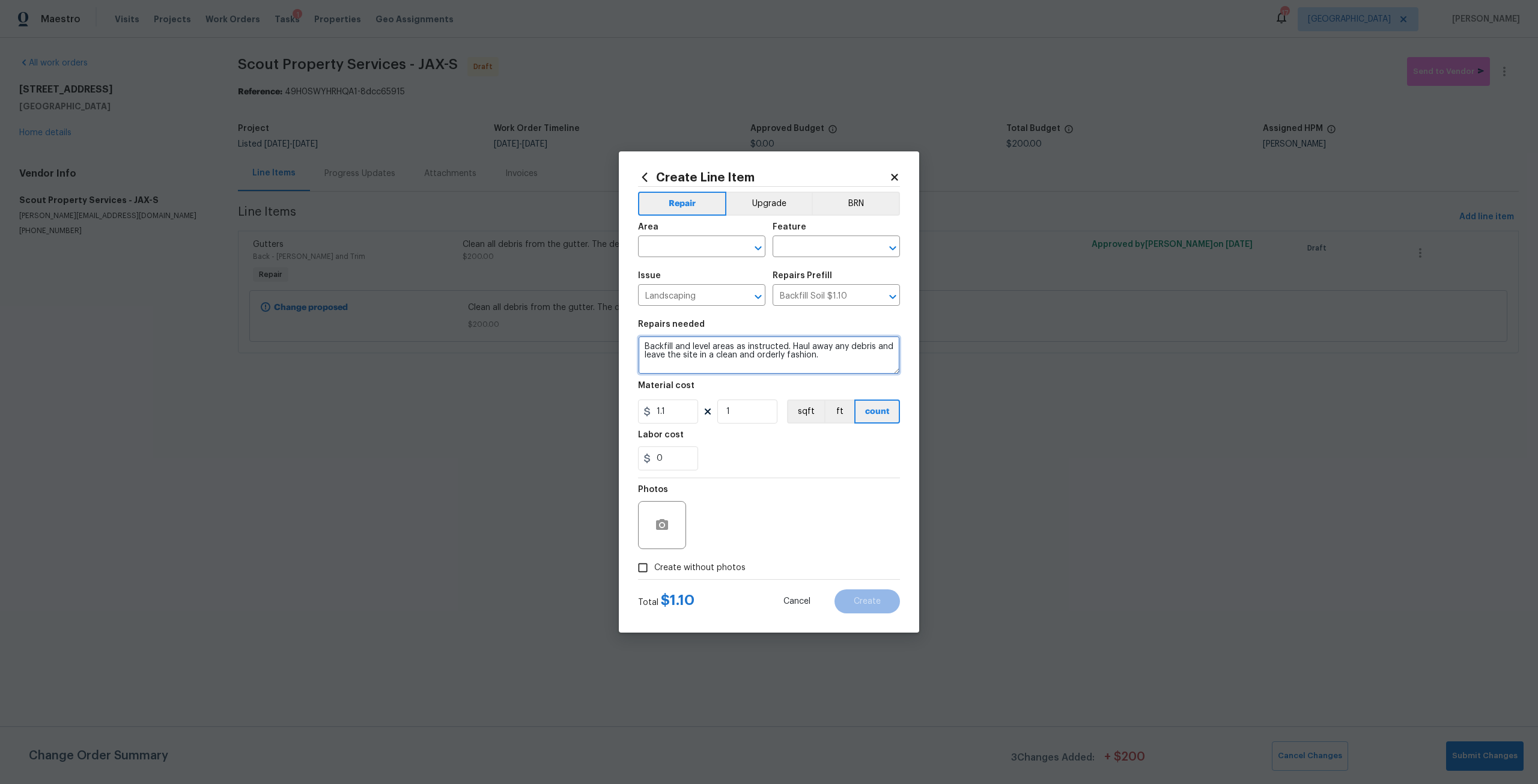
click at [827, 357] on textarea "Backfill and level areas as instructed. Haul away any debris and leave the site…" at bounding box center [769, 354] width 262 height 38
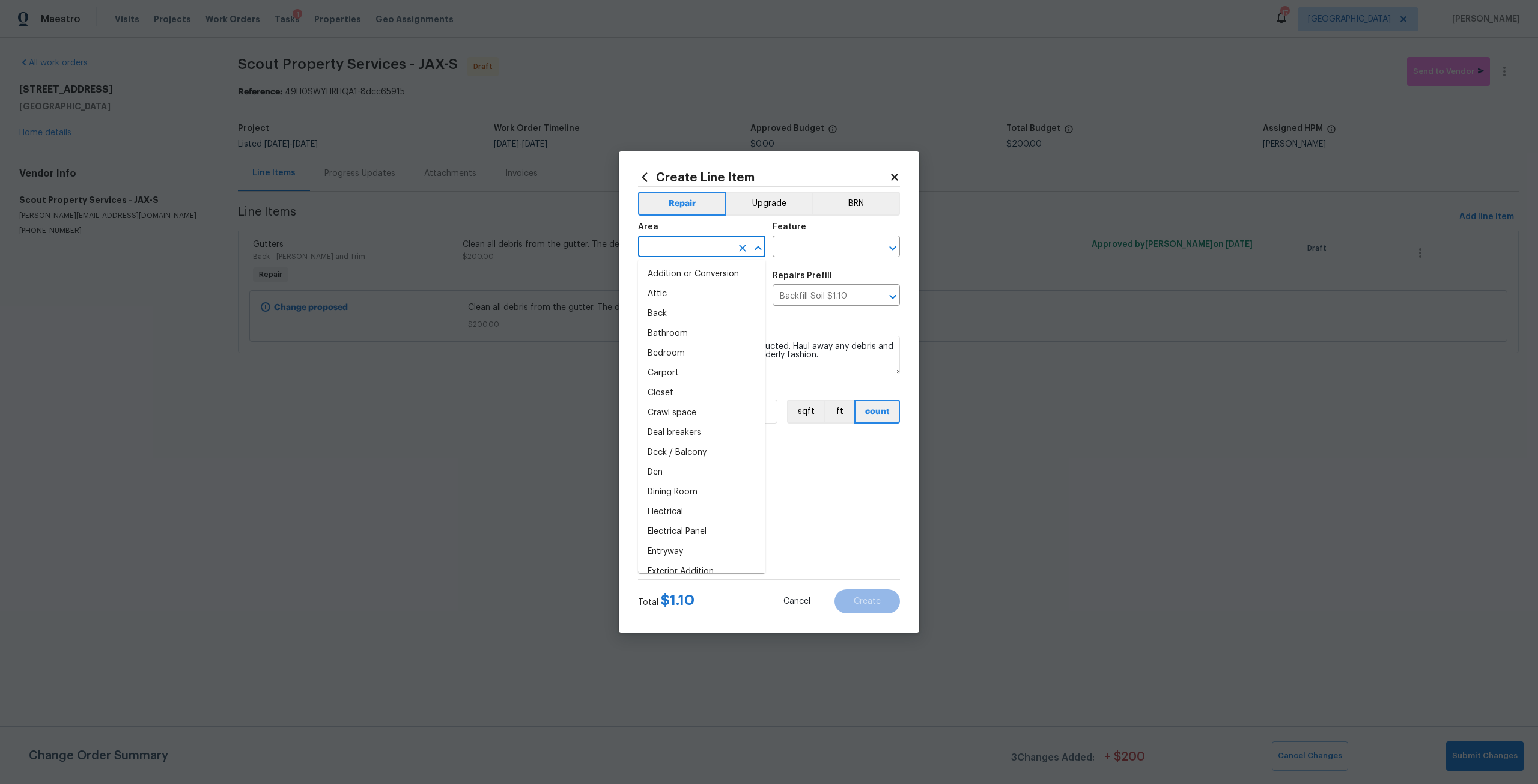
click at [700, 250] on input "text" at bounding box center [685, 248] width 94 height 19
click at [699, 279] on li "Back" at bounding box center [702, 274] width 127 height 20
type input "Back"
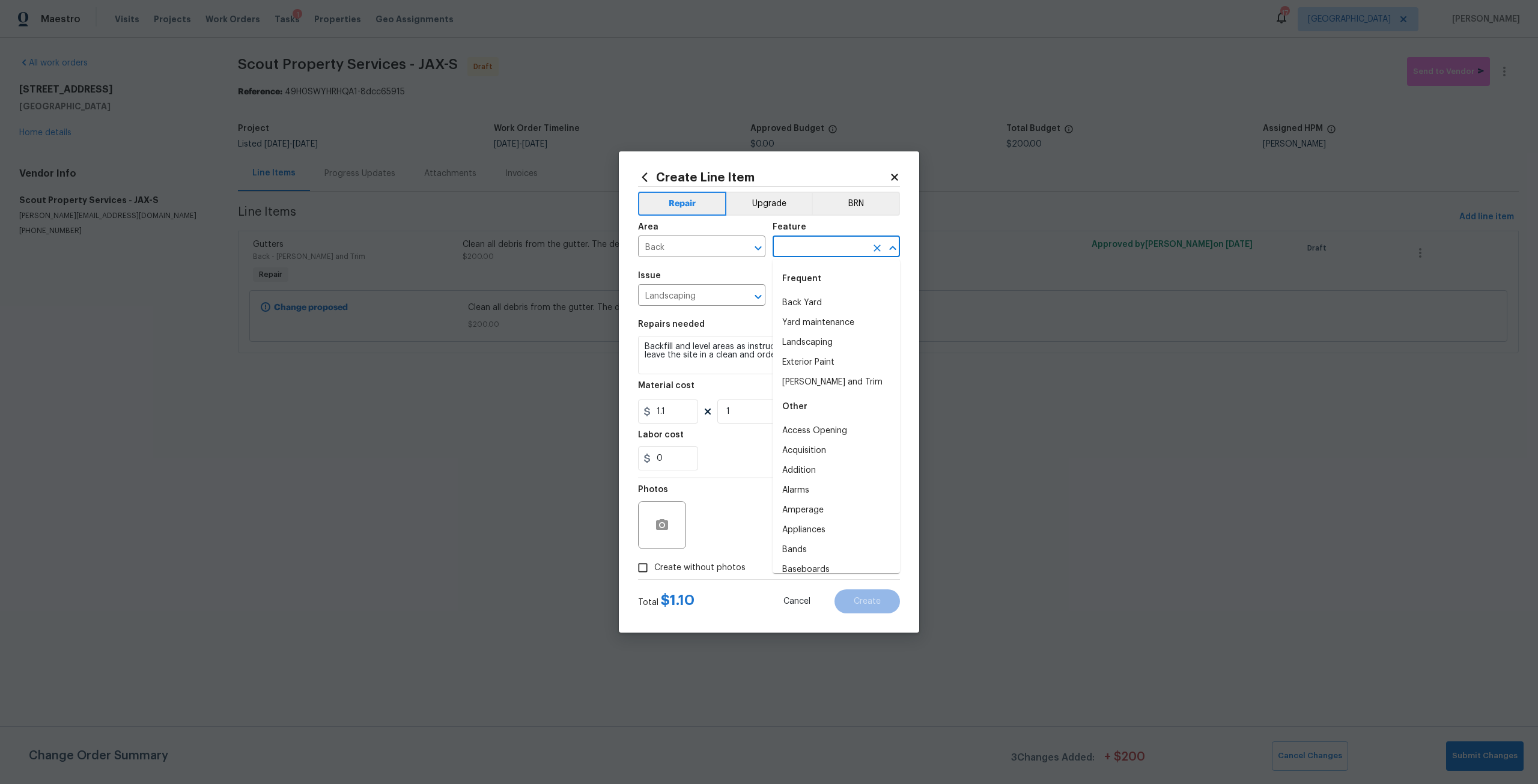
click at [795, 254] on input "text" at bounding box center [819, 248] width 94 height 19
click at [824, 324] on li "Yard maintenance" at bounding box center [836, 322] width 127 height 20
type input "Yard maintenance"
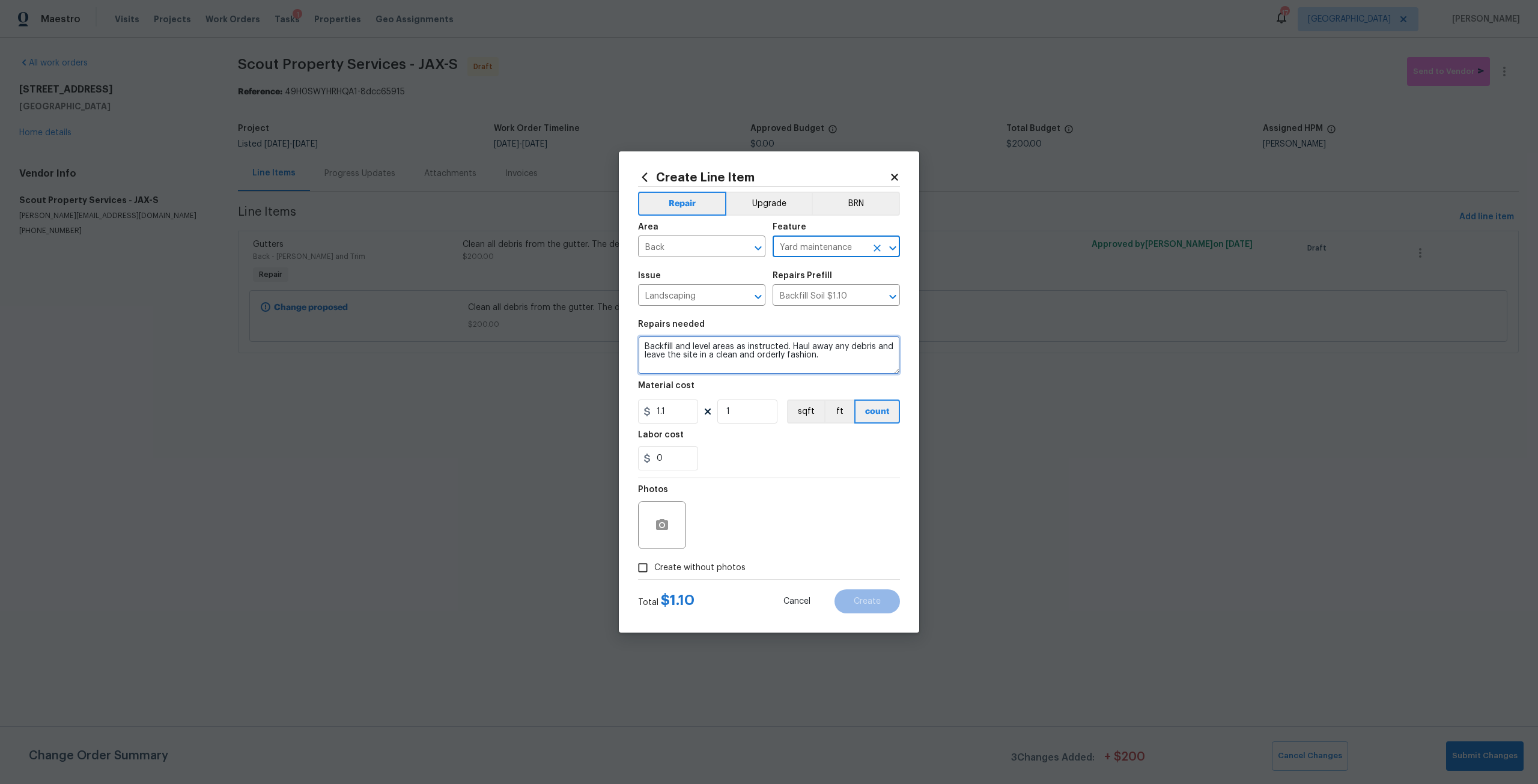
click at [645, 345] on textarea "Backfill and level areas as instructed. Haul away any debris and leave the site…" at bounding box center [769, 354] width 262 height 38
type textarea "FILL IN ALL ERRODID EARTH FROM BACK OF HOME> Backfill and level areas as instru…"
drag, startPoint x: 673, startPoint y: 410, endPoint x: 628, endPoint y: 409, distance: 45.0
click at [628, 409] on div "Create Line Item Repair Upgrade BRN Area Back ​ Feature Yard maintenance ​ Issu…" at bounding box center [769, 392] width 300 height 481
type input "250"
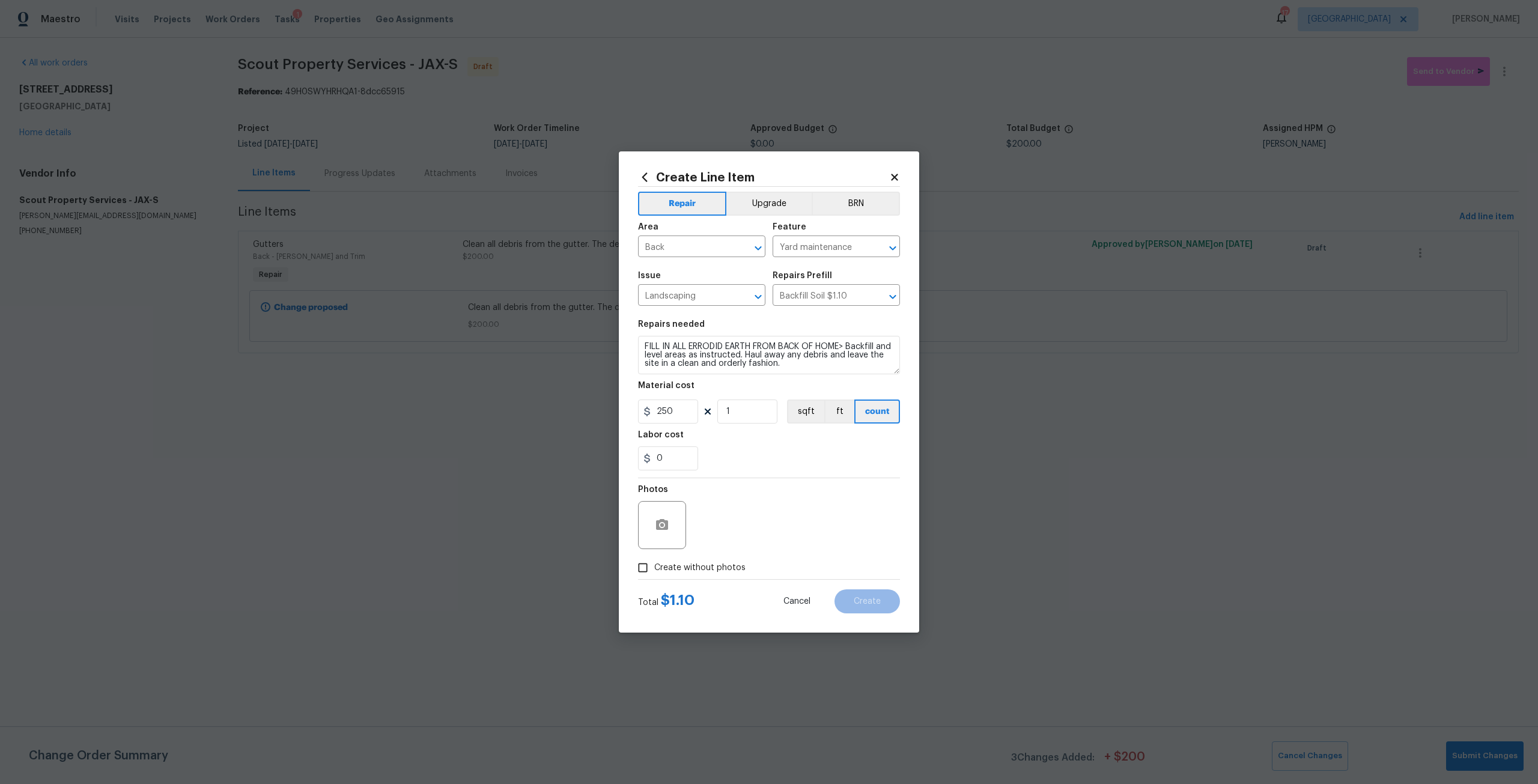
click at [696, 566] on span "Create without photos" at bounding box center [699, 568] width 91 height 12
click at [654, 566] on input "Create without photos" at bounding box center [642, 567] width 23 height 23
checkbox input "true"
click at [773, 513] on textarea at bounding box center [798, 525] width 204 height 48
click at [879, 592] on button "Create" at bounding box center [867, 601] width 66 height 24
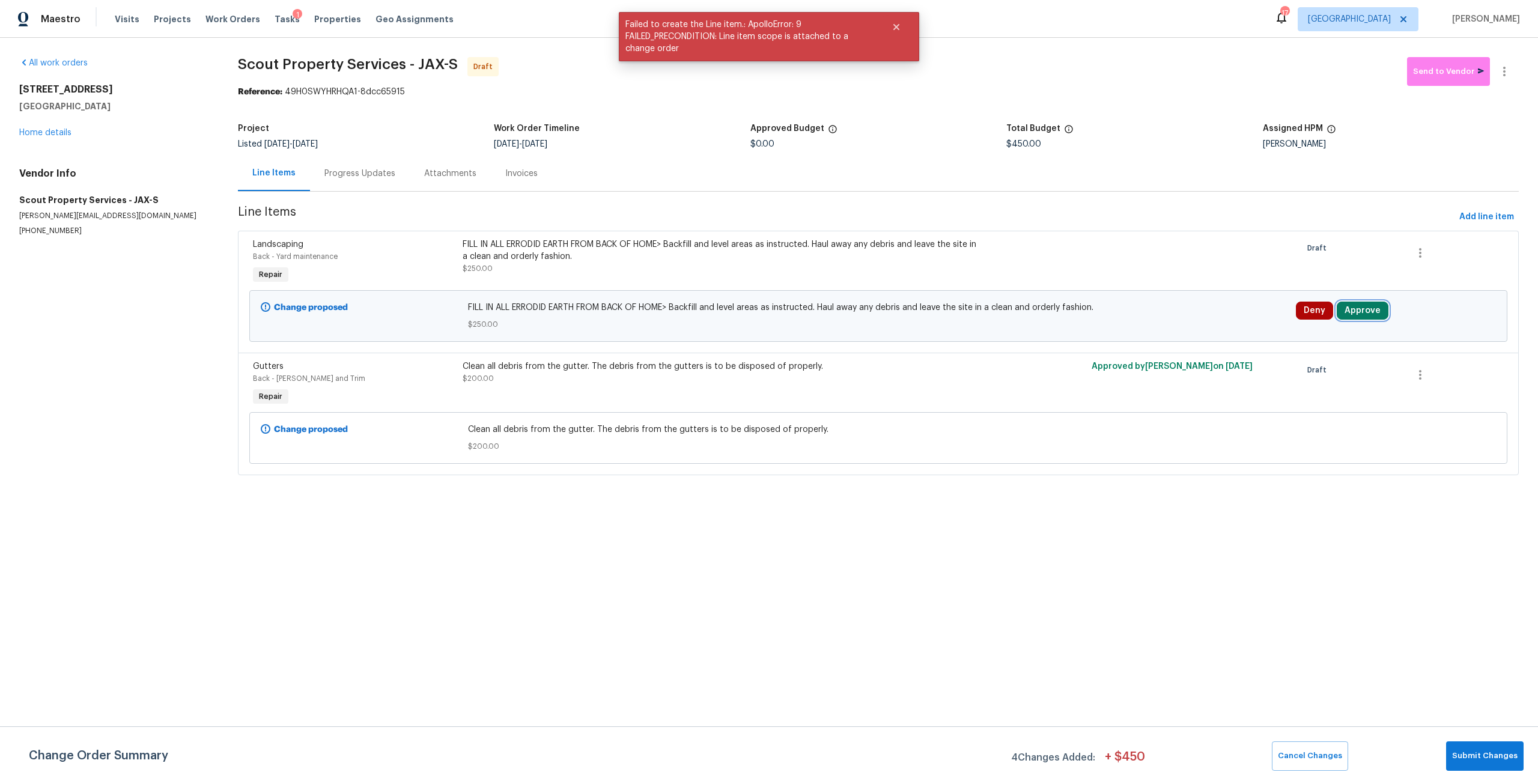
click at [1359, 318] on button "Approve" at bounding box center [1362, 310] width 52 height 18
click at [1210, 323] on button "Approve" at bounding box center [1183, 321] width 72 height 24
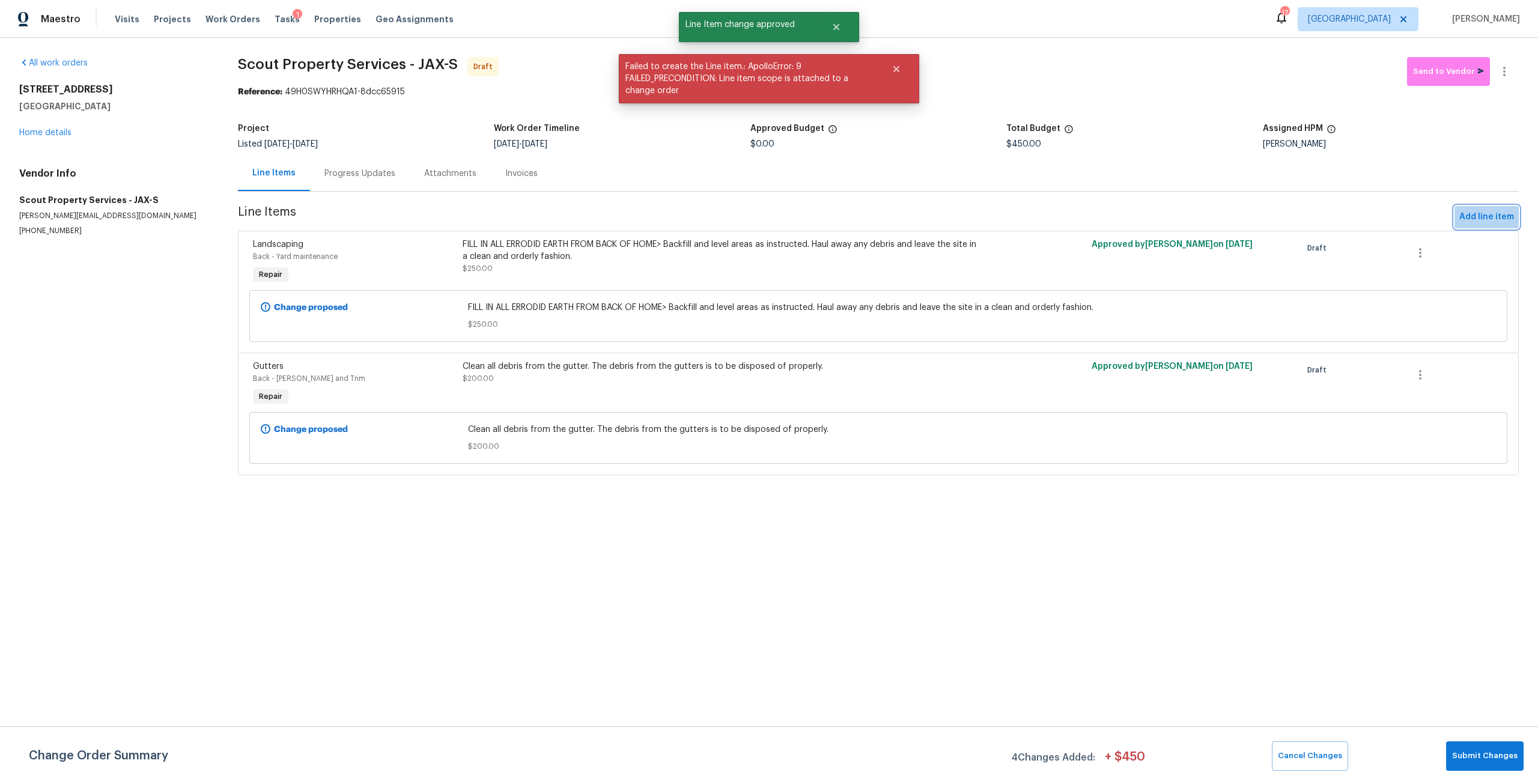
click at [1497, 217] on span "Add line item" at bounding box center [1486, 217] width 55 height 15
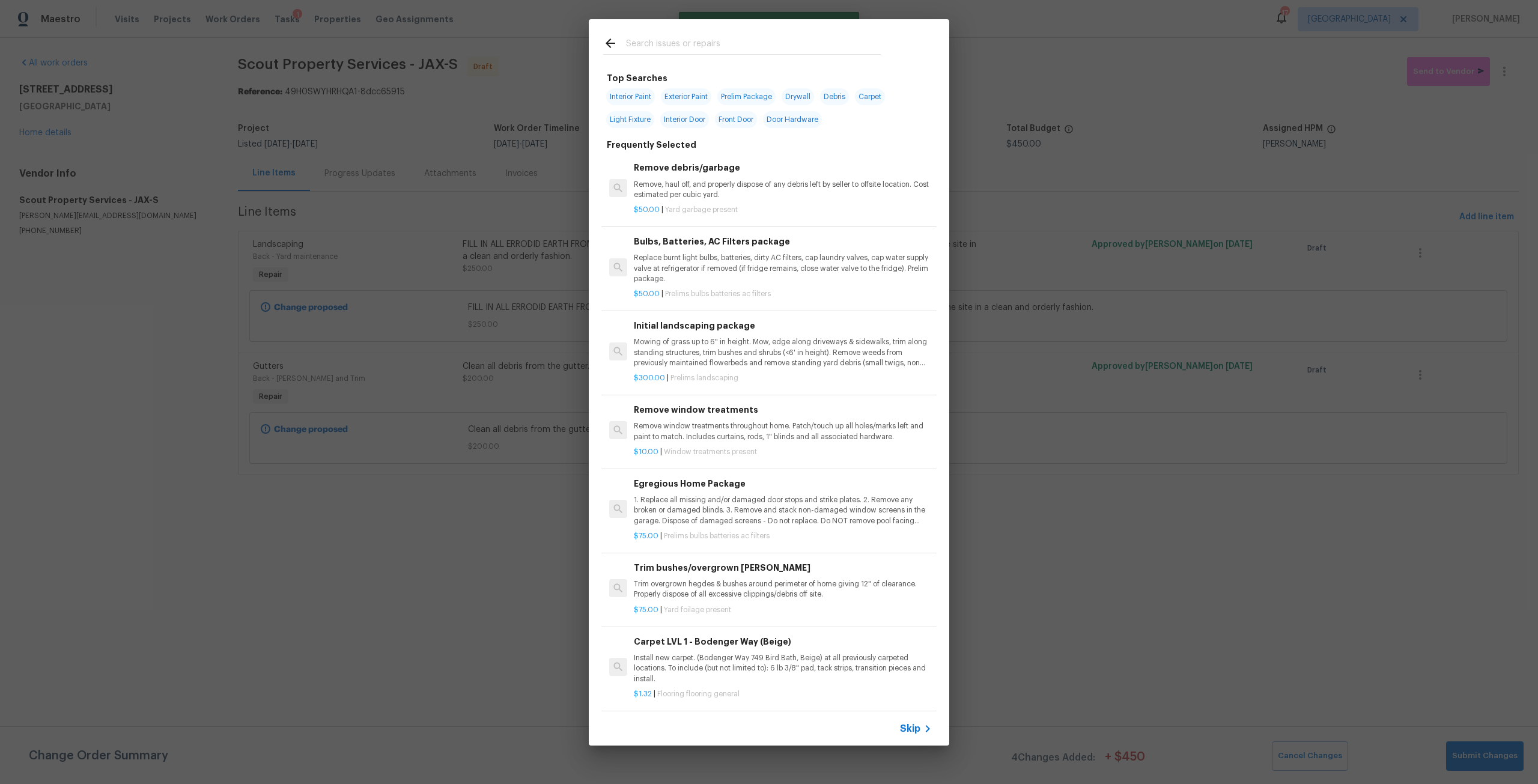
click at [671, 44] on input "text" at bounding box center [753, 44] width 254 height 18
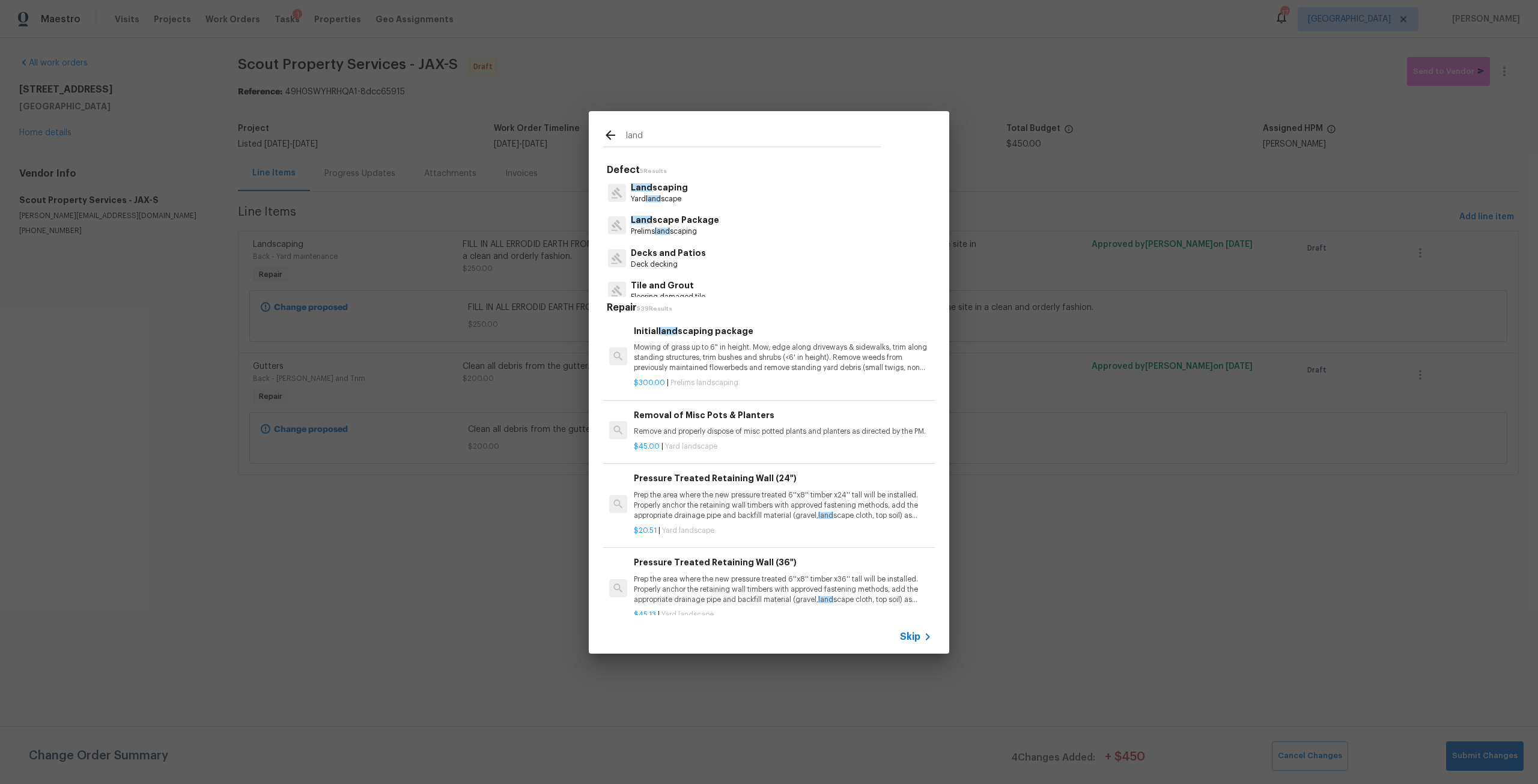
type input "land"
click at [662, 192] on p "Land scaping" at bounding box center [659, 188] width 57 height 12
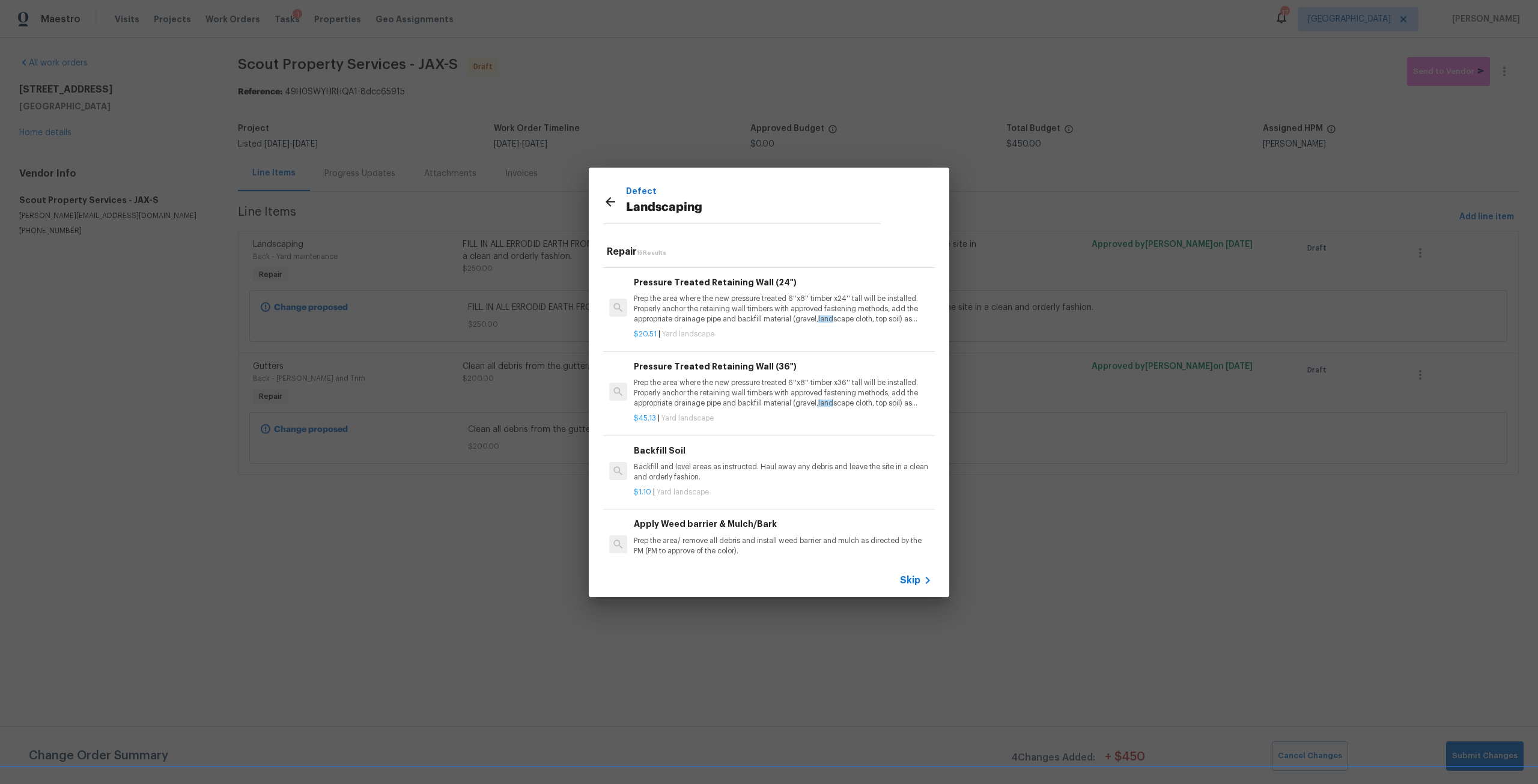
scroll to position [0, 0]
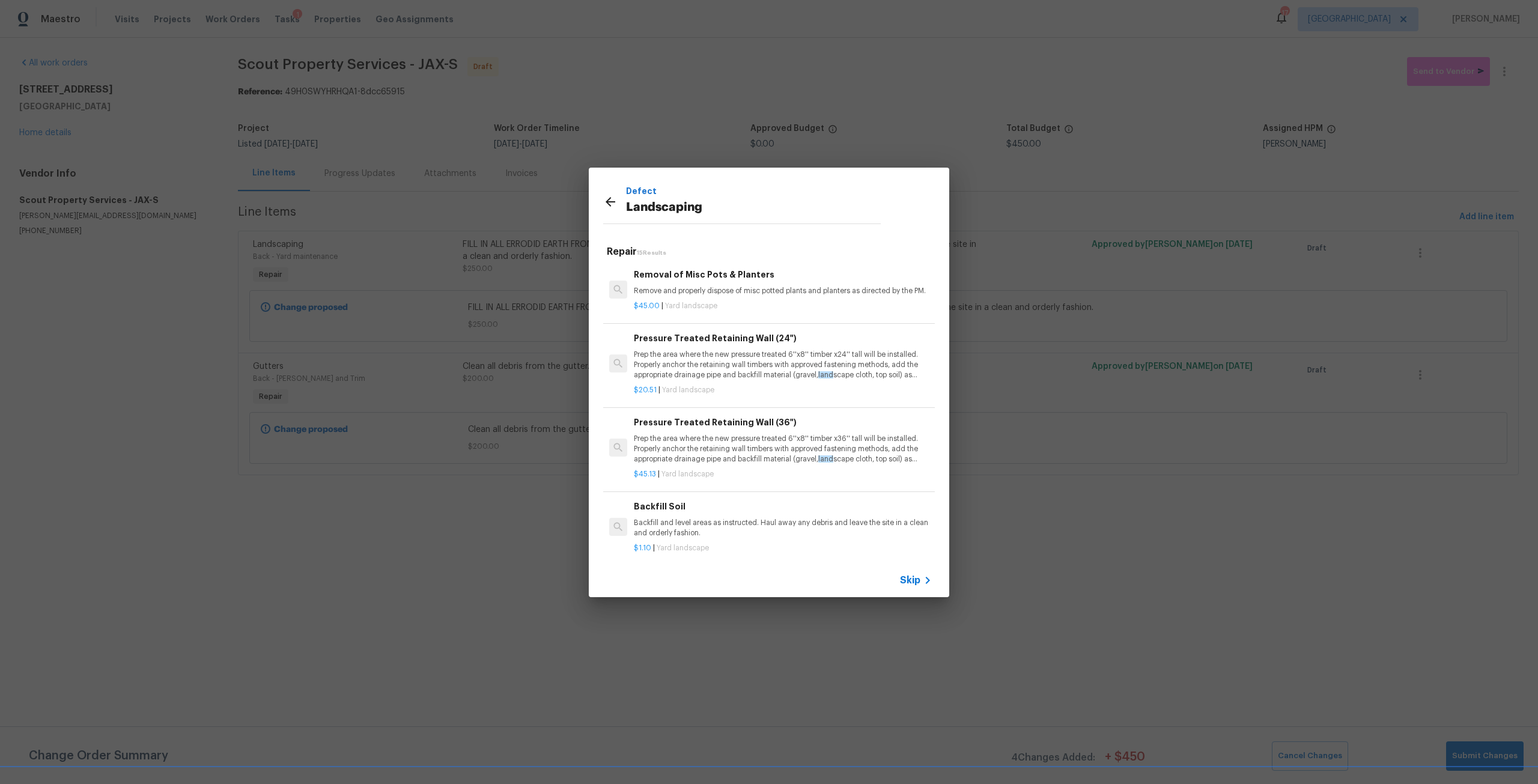
click at [721, 203] on p "Landscaping" at bounding box center [753, 208] width 254 height 20
click at [610, 208] on icon at bounding box center [610, 201] width 14 height 14
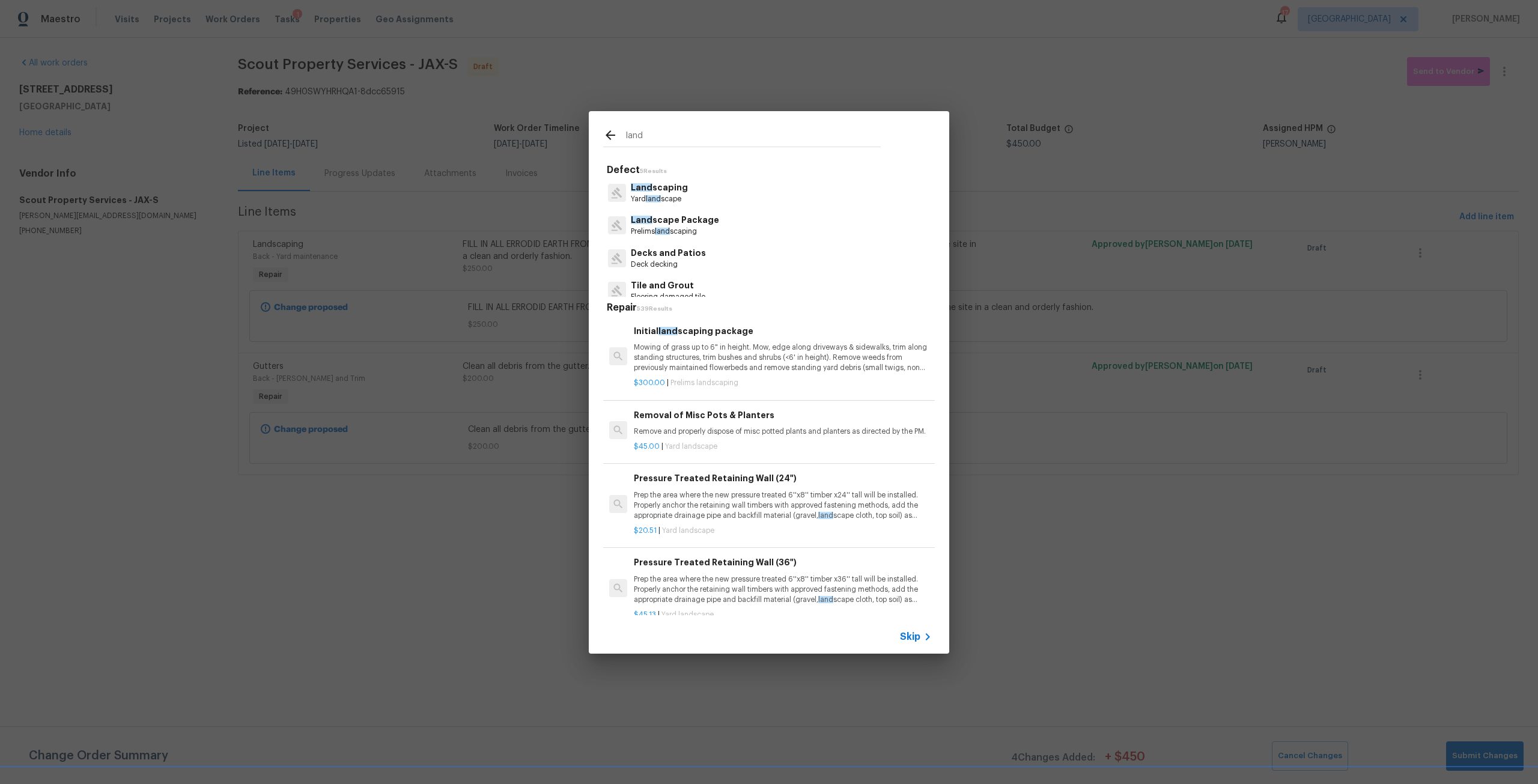
click at [702, 231] on p "Prelims land scaping" at bounding box center [674, 231] width 88 height 10
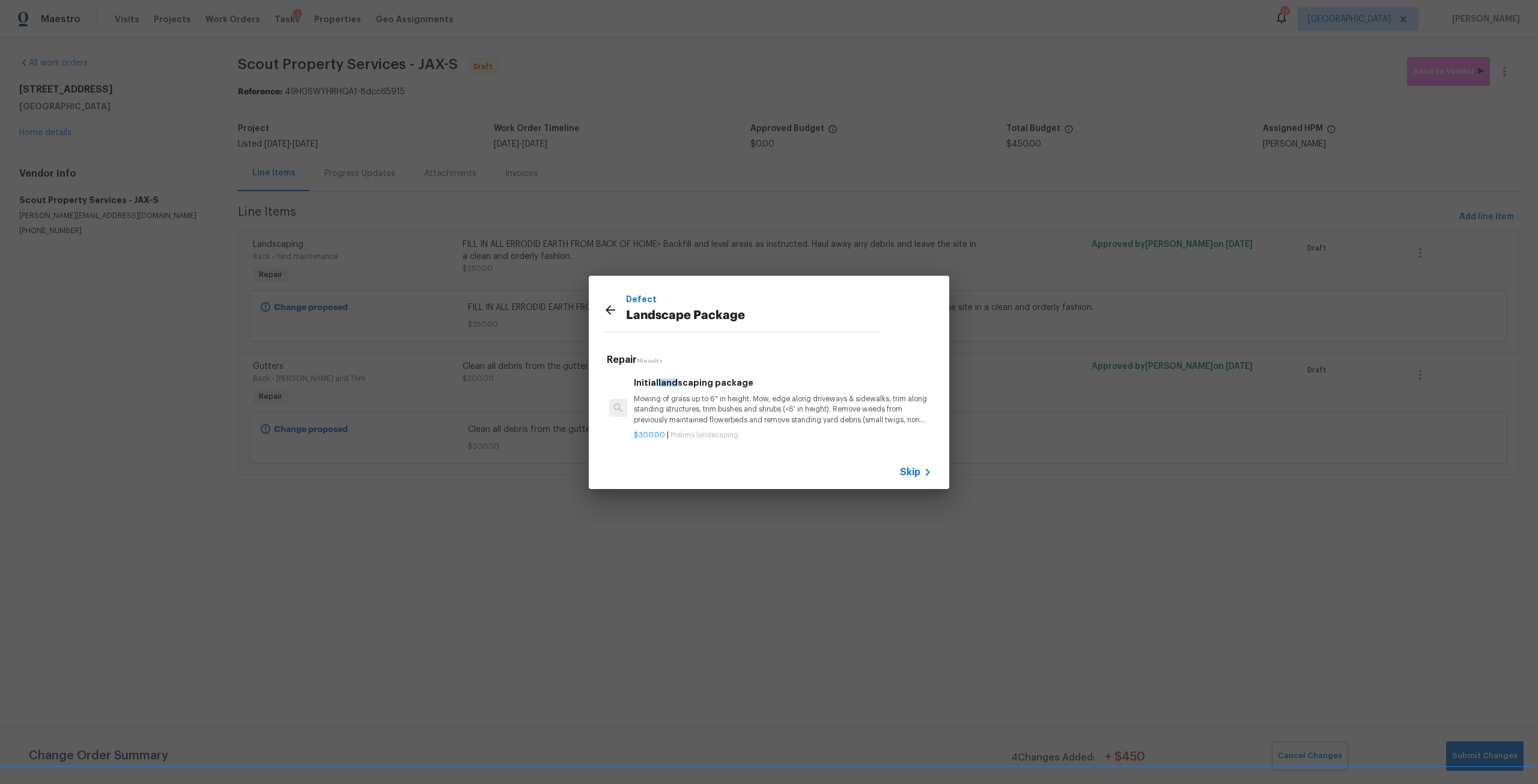
click at [607, 308] on icon at bounding box center [610, 310] width 14 height 14
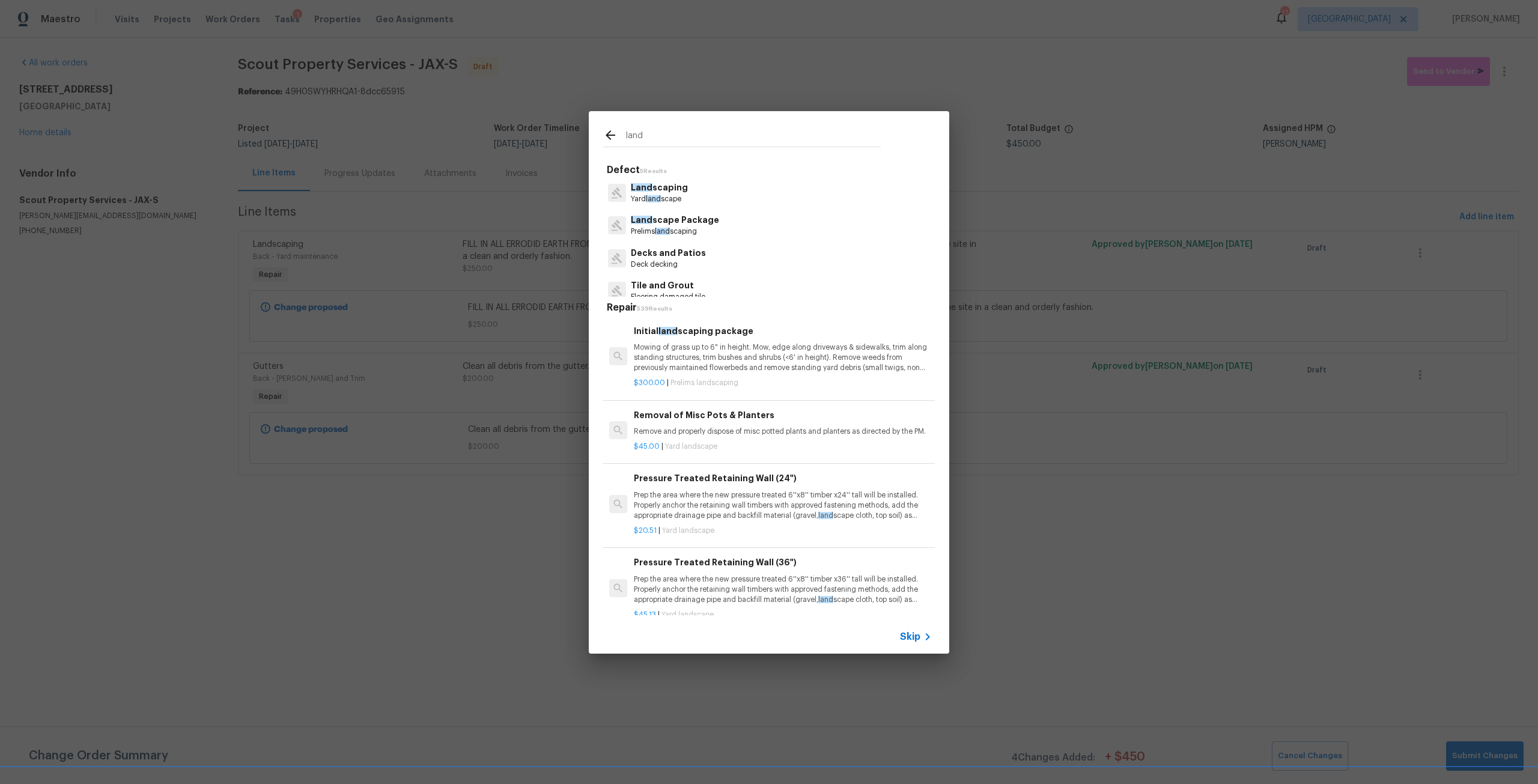
click at [613, 306] on h5 "Repair 539 Results" at bounding box center [771, 308] width 328 height 12
click at [654, 140] on input "land" at bounding box center [753, 137] width 254 height 18
type input "l"
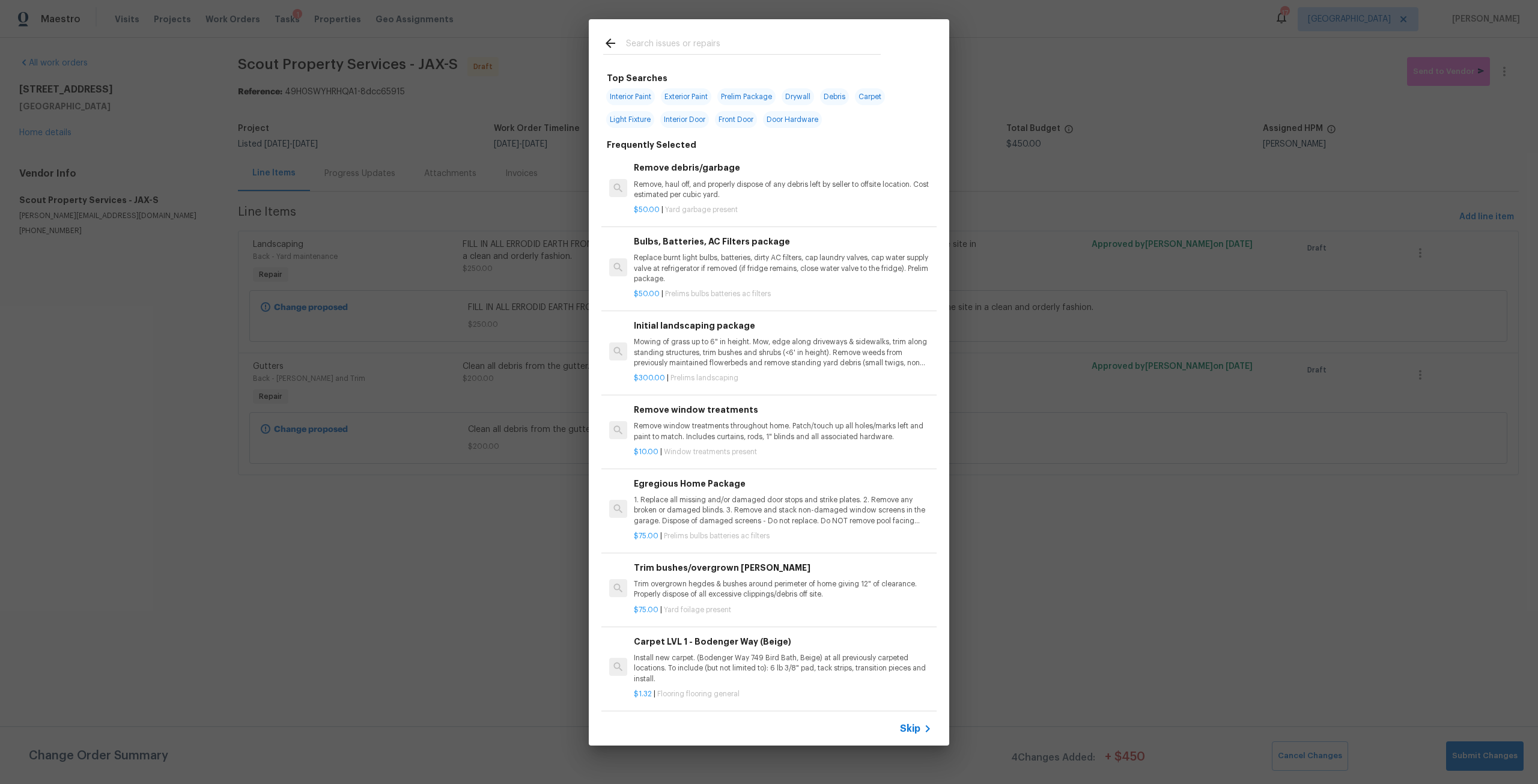
type input "t"
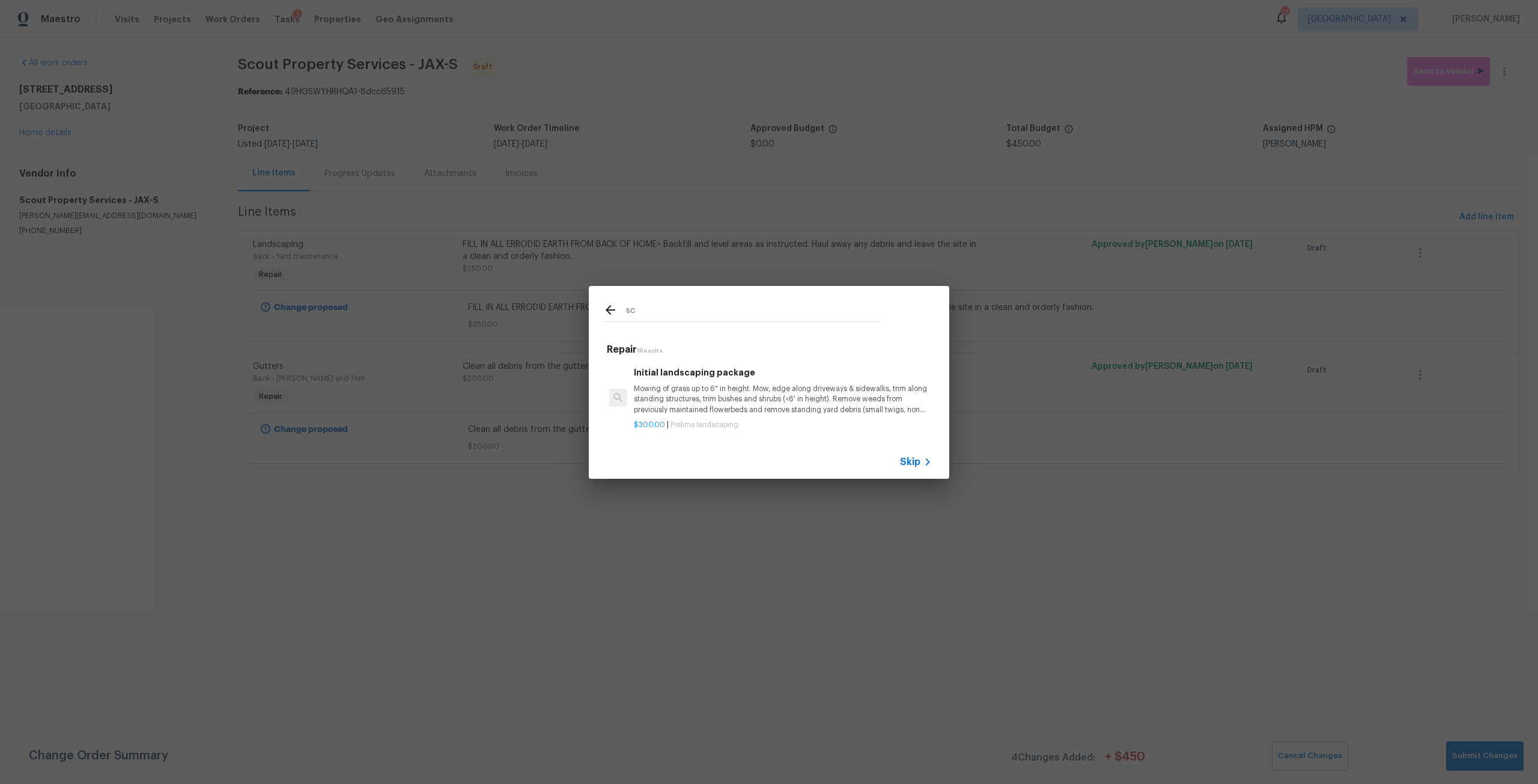
type input "s"
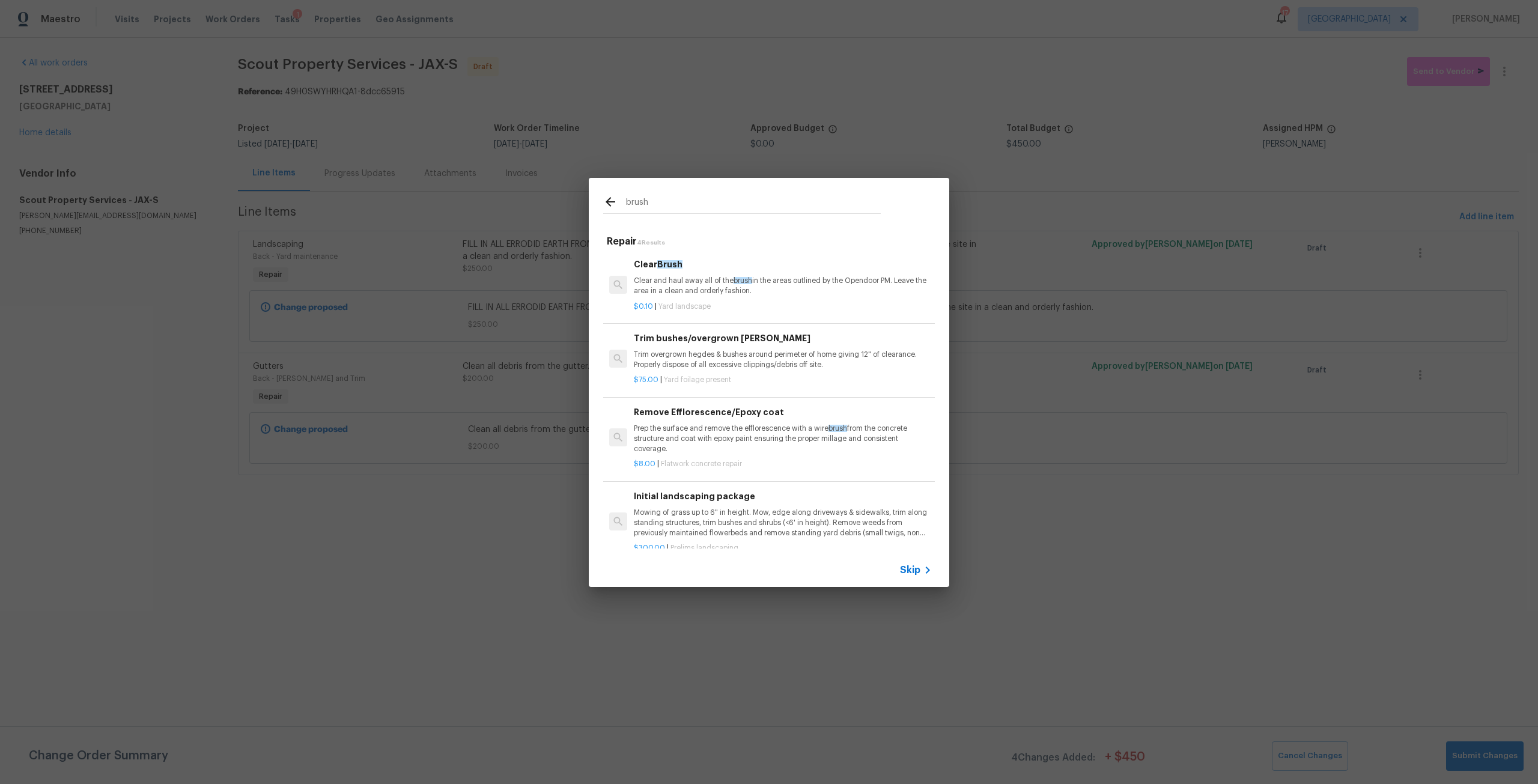
type input "brush"
click at [752, 364] on p "Trim overgrown hegdes & bushes around perimeter of home giving 12" of clearance…" at bounding box center [783, 360] width 298 height 20
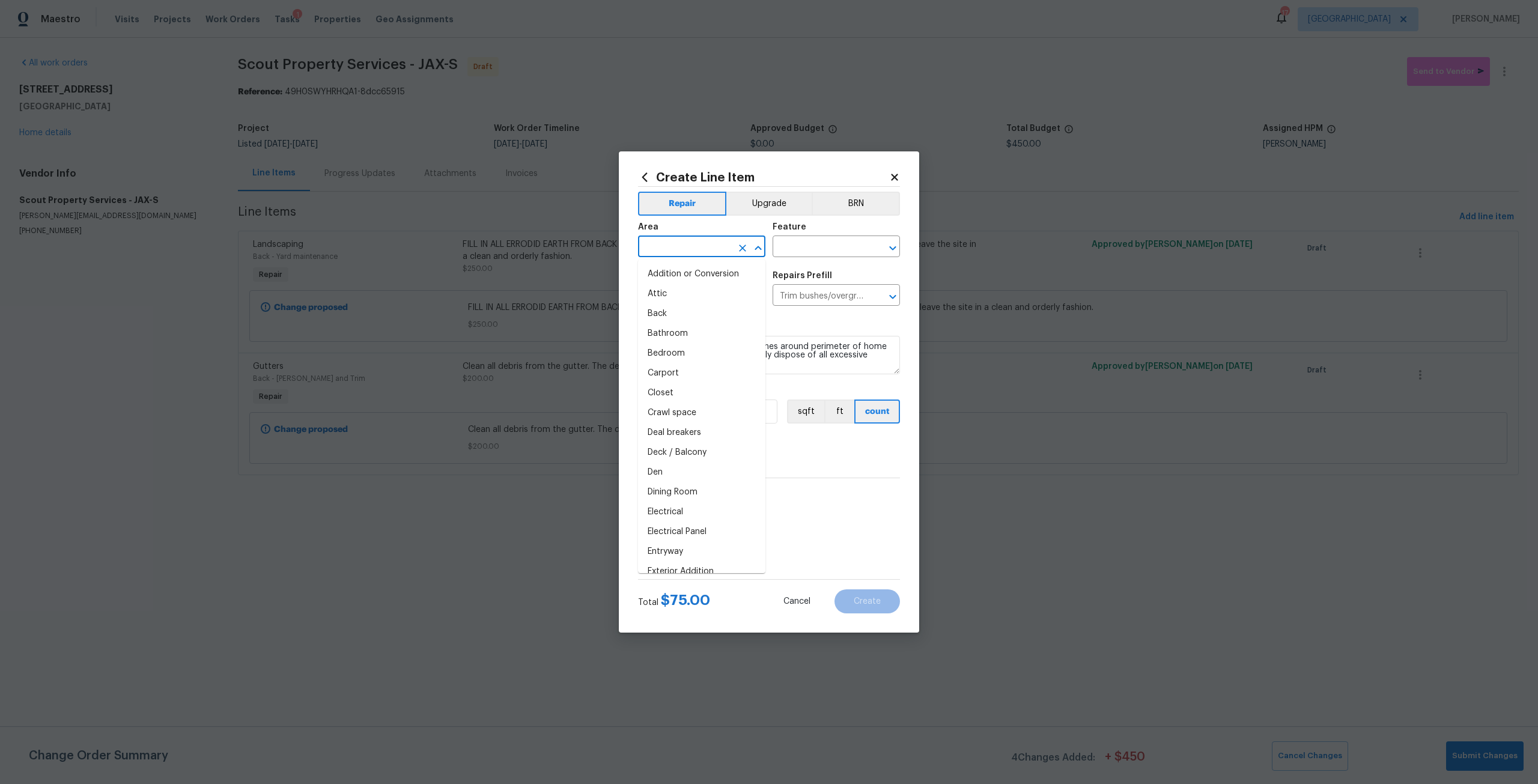
click at [702, 252] on input "text" at bounding box center [685, 248] width 94 height 19
click at [683, 296] on li "Exterior Overall" at bounding box center [702, 293] width 127 height 20
type input "Exterior Overall"
click at [794, 247] on input "text" at bounding box center [819, 248] width 94 height 19
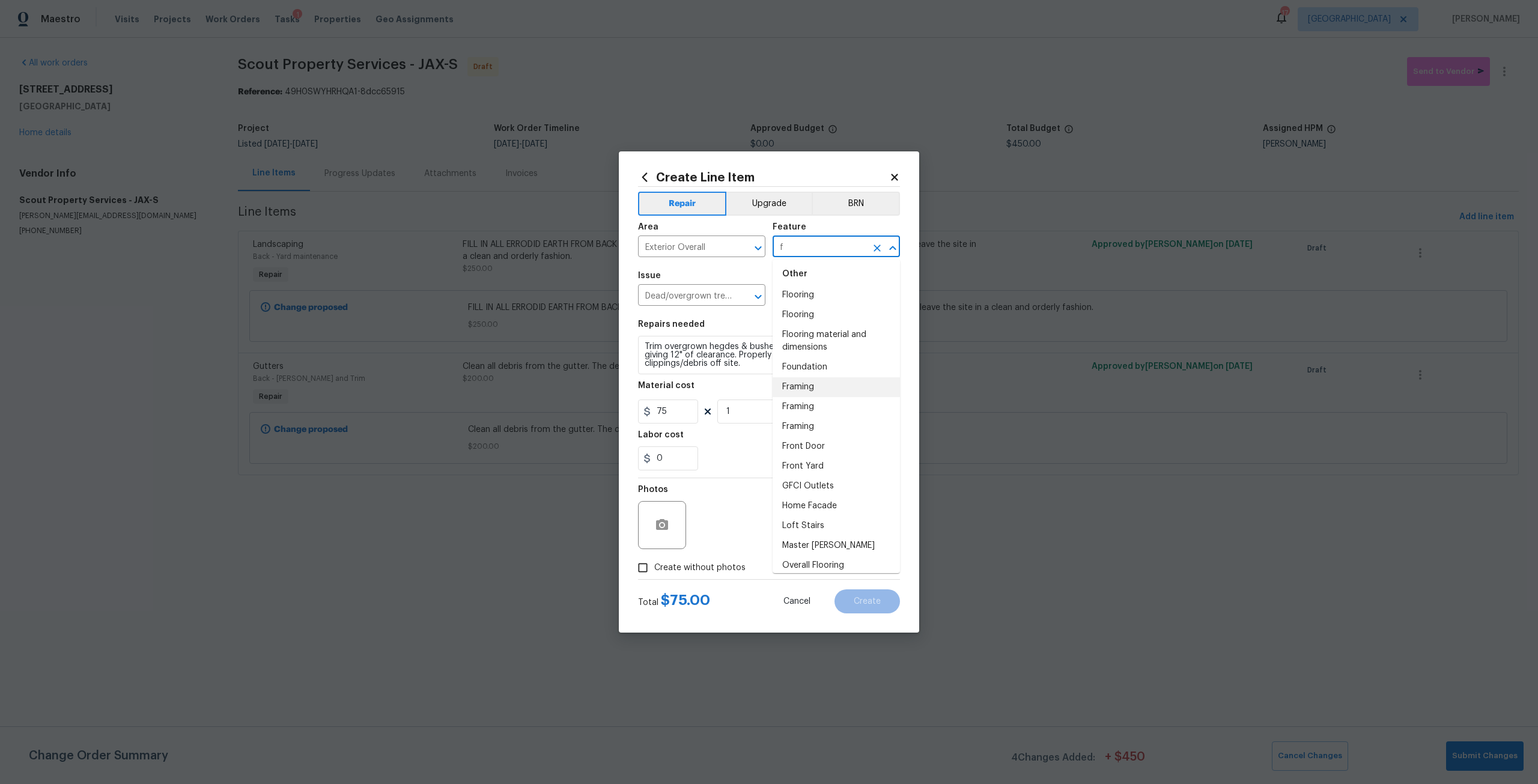
scroll to position [240, 0]
click at [812, 467] on li "Front Yard" at bounding box center [836, 460] width 127 height 20
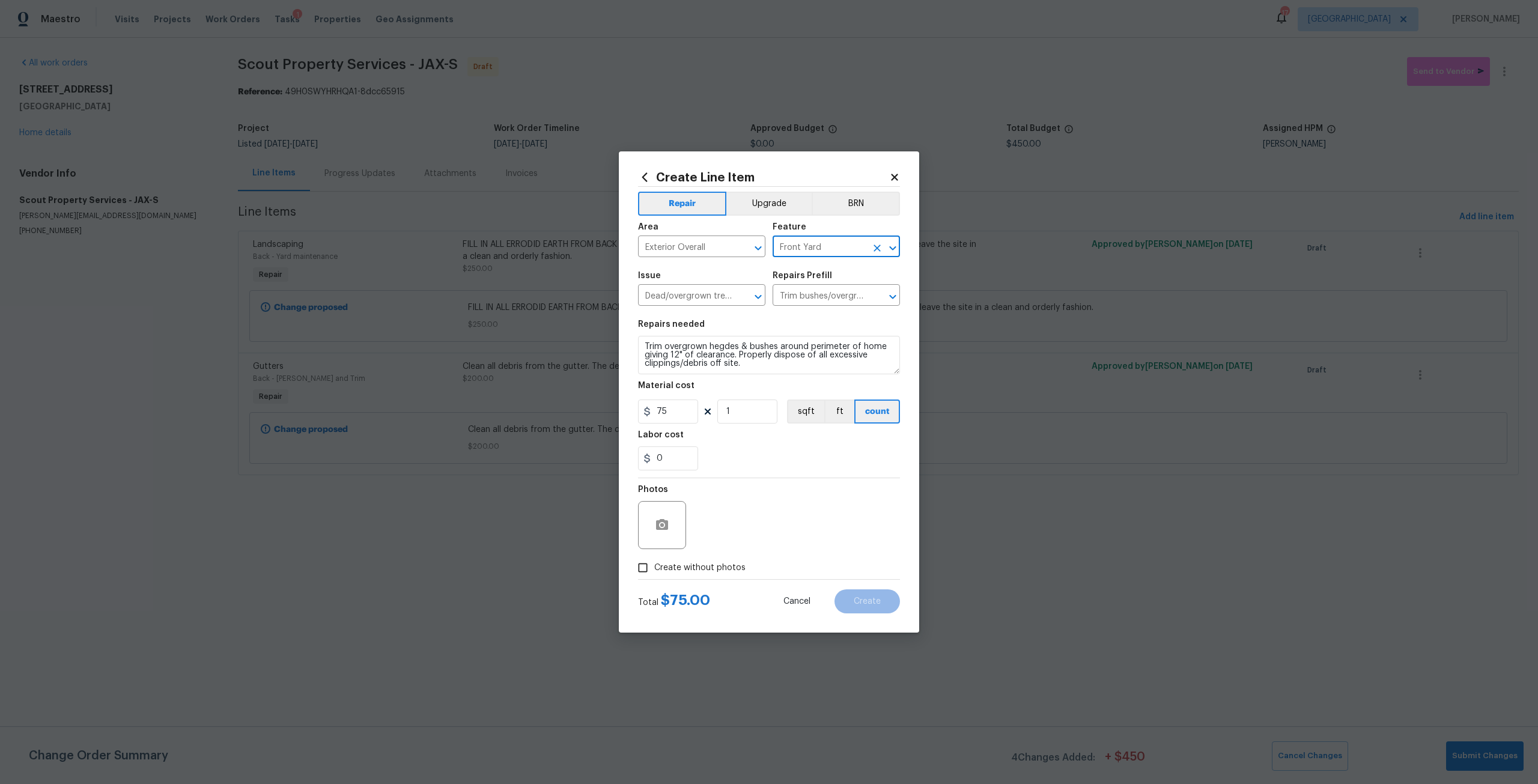
type input "Front Yard"
click at [754, 367] on textarea "Trim overgrown hegdes & bushes around perimeter of home giving 12" of clearance…" at bounding box center [769, 354] width 262 height 38
click at [644, 348] on textarea "Trim overgrown hegdes & bushes around perimeter of home giving 12" of clearance…" at bounding box center [769, 354] width 262 height 38
type textarea "TRIM ALL BRUSH AROUND THE HOME. Trim overgrown hegdes & bushes around perimeter…"
click at [763, 412] on input "1" at bounding box center [747, 411] width 60 height 24
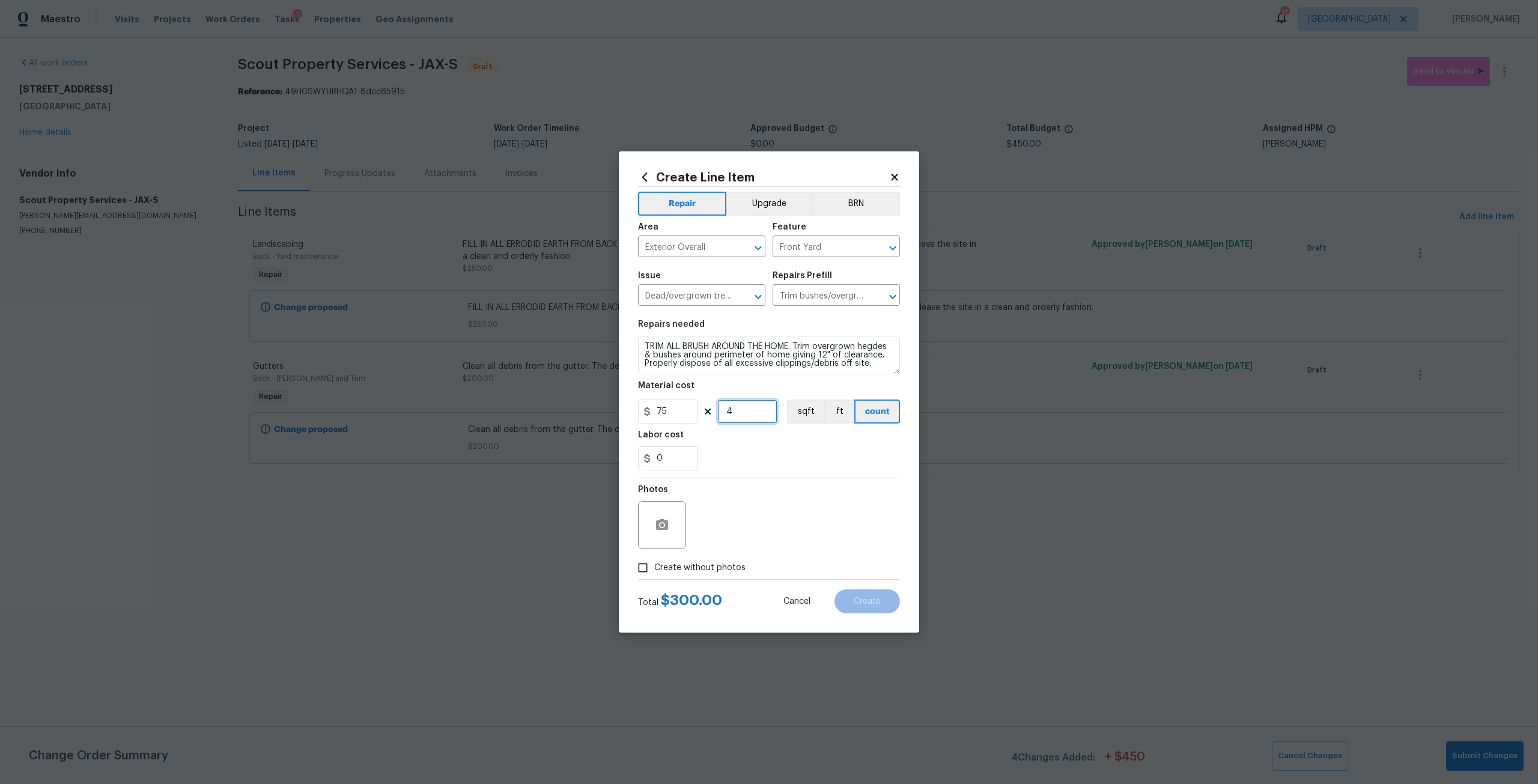
type input "4"
click at [726, 567] on span "Create without photos" at bounding box center [699, 568] width 91 height 12
click at [654, 567] on input "Create without photos" at bounding box center [642, 567] width 23 height 23
checkbox input "true"
click at [743, 510] on textarea at bounding box center [798, 525] width 204 height 48
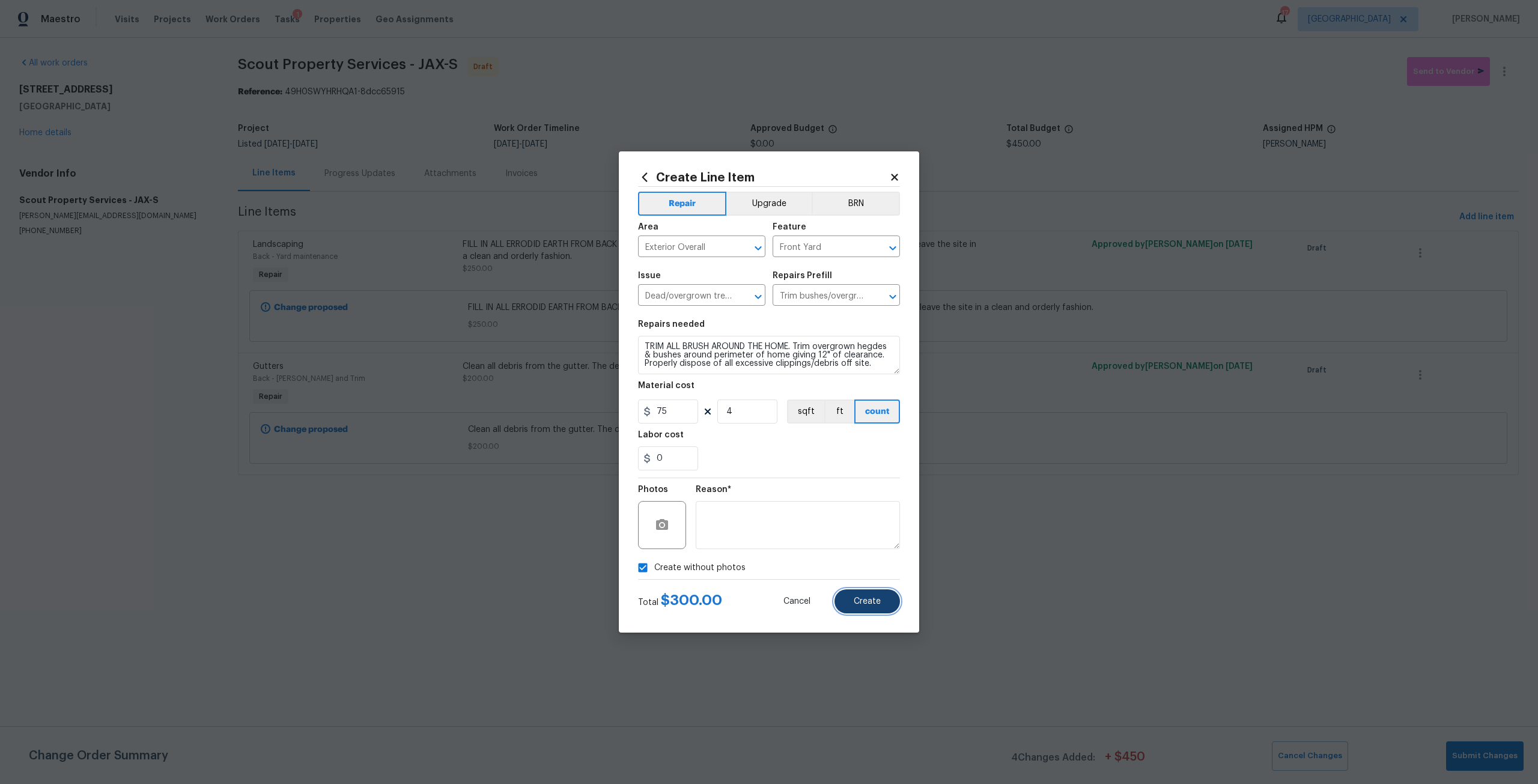
click at [854, 589] on button "Create" at bounding box center [867, 601] width 66 height 24
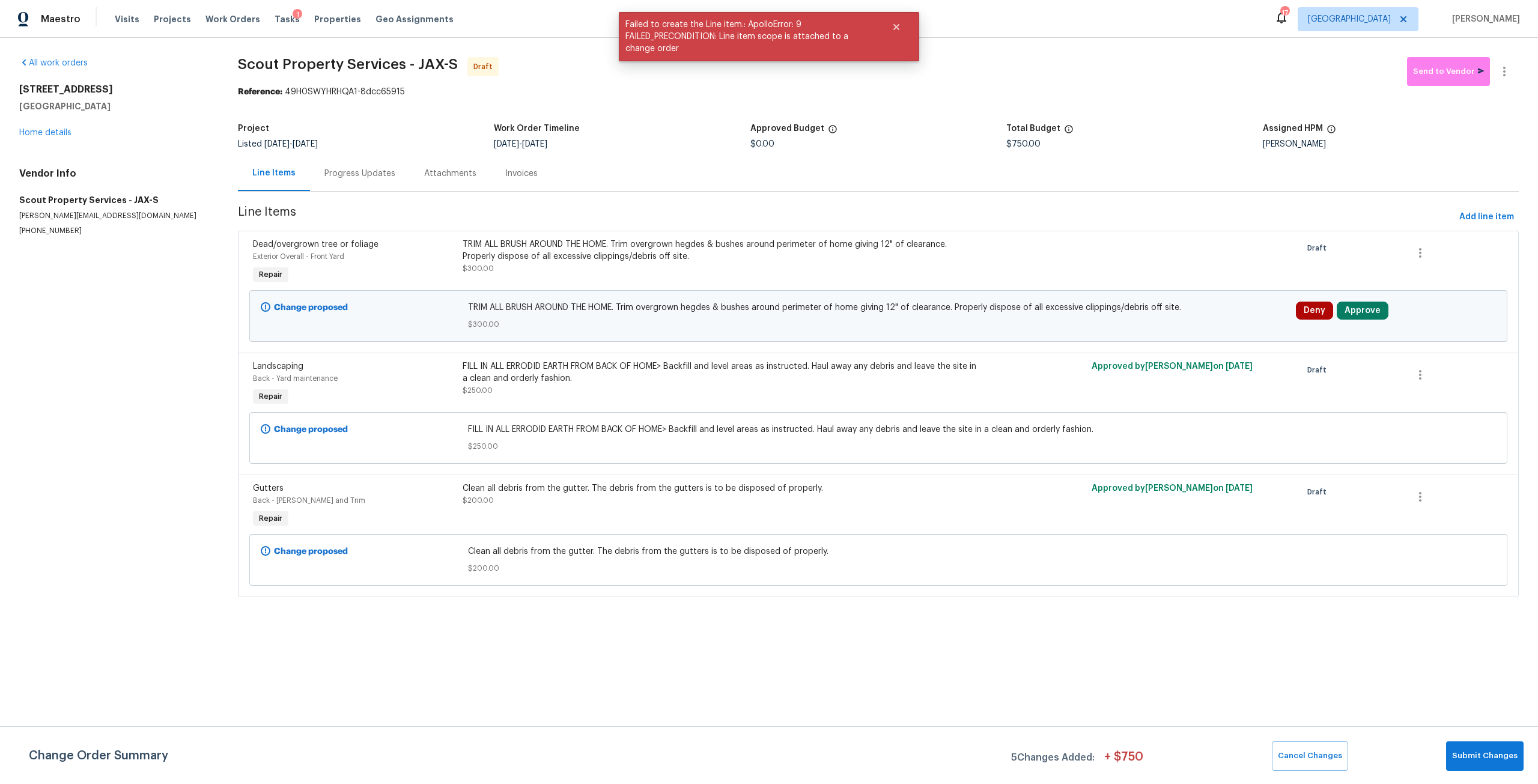
click at [1359, 300] on div "Deny Approve" at bounding box center [1396, 316] width 208 height 36
click at [1353, 310] on button "Approve" at bounding box center [1362, 310] width 52 height 18
click at [1185, 321] on span "Approve" at bounding box center [1183, 322] width 34 height 9
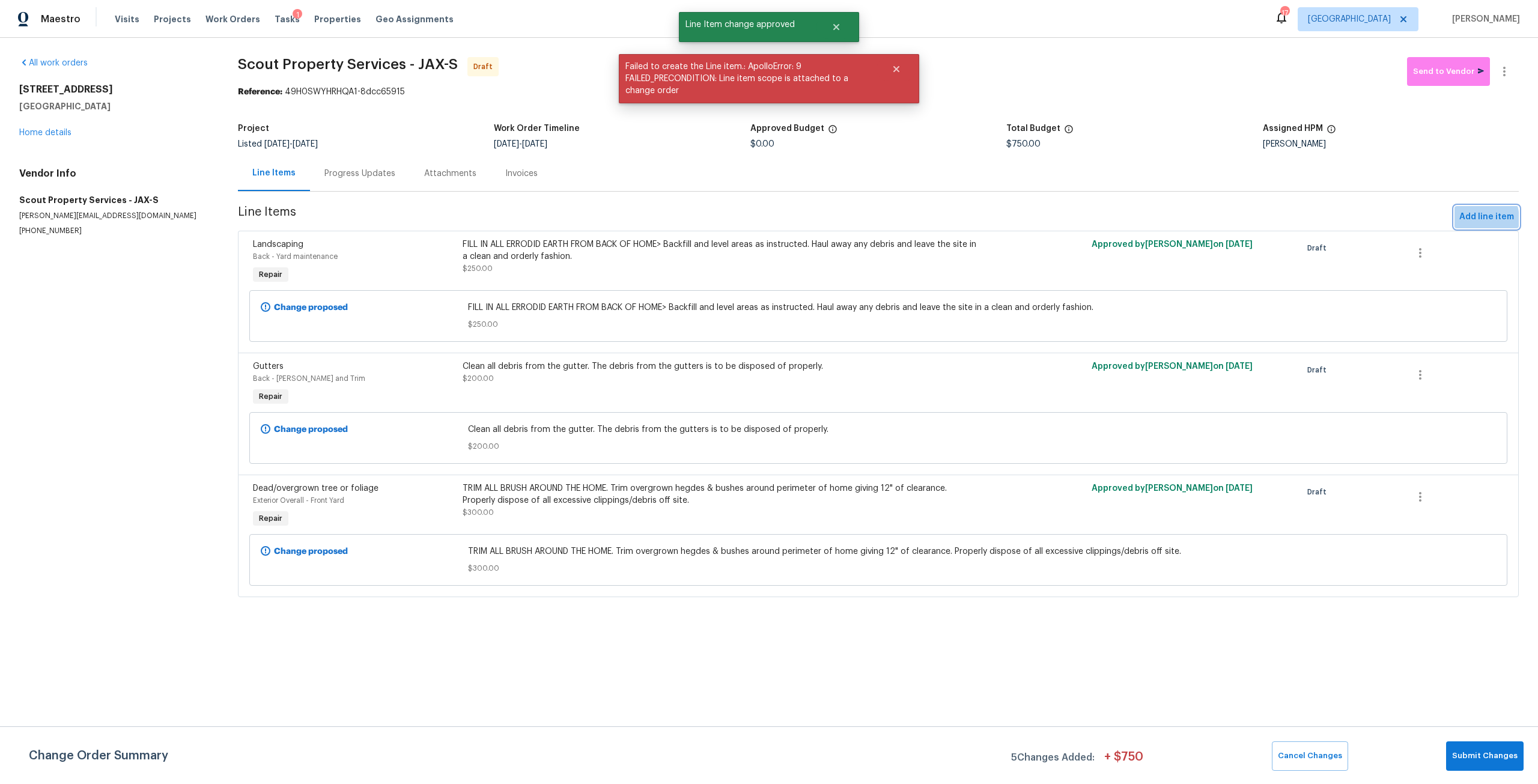
click at [1464, 219] on span "Add line item" at bounding box center [1486, 217] width 55 height 15
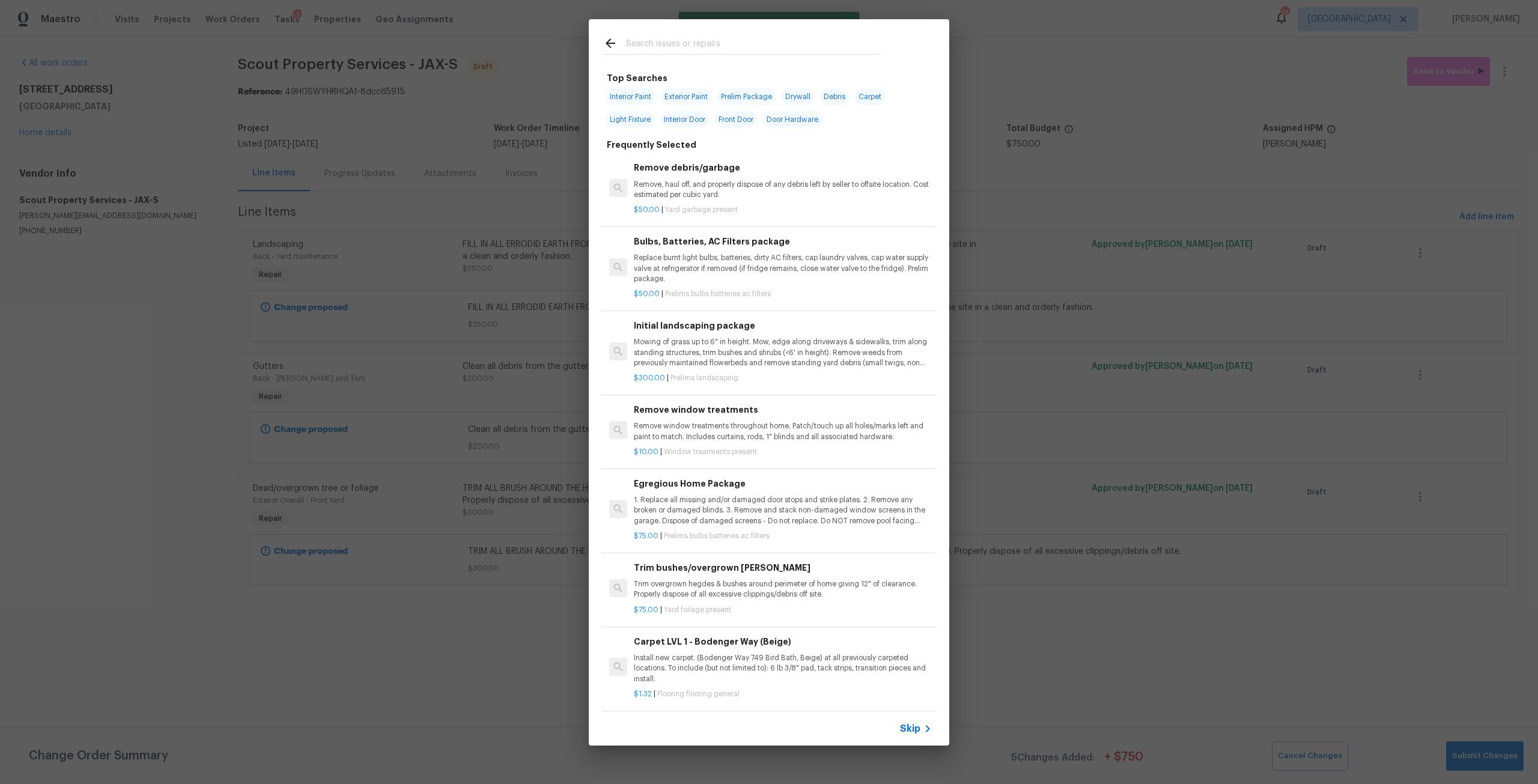
click at [665, 41] on input "text" at bounding box center [753, 44] width 254 height 18
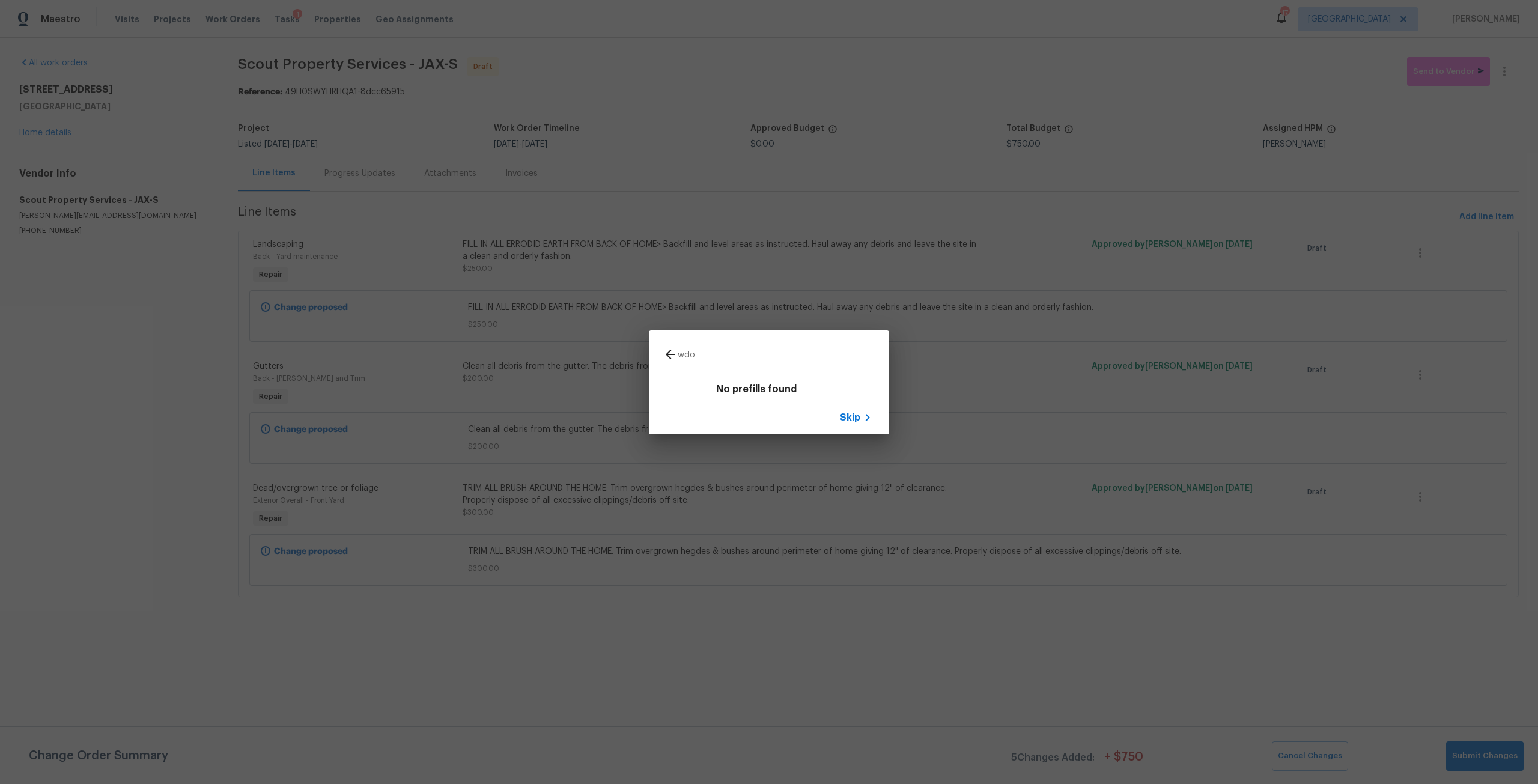
click at [688, 353] on input "wdo" at bounding box center [758, 356] width 161 height 18
type input "wdo"
click at [676, 355] on icon at bounding box center [670, 354] width 14 height 14
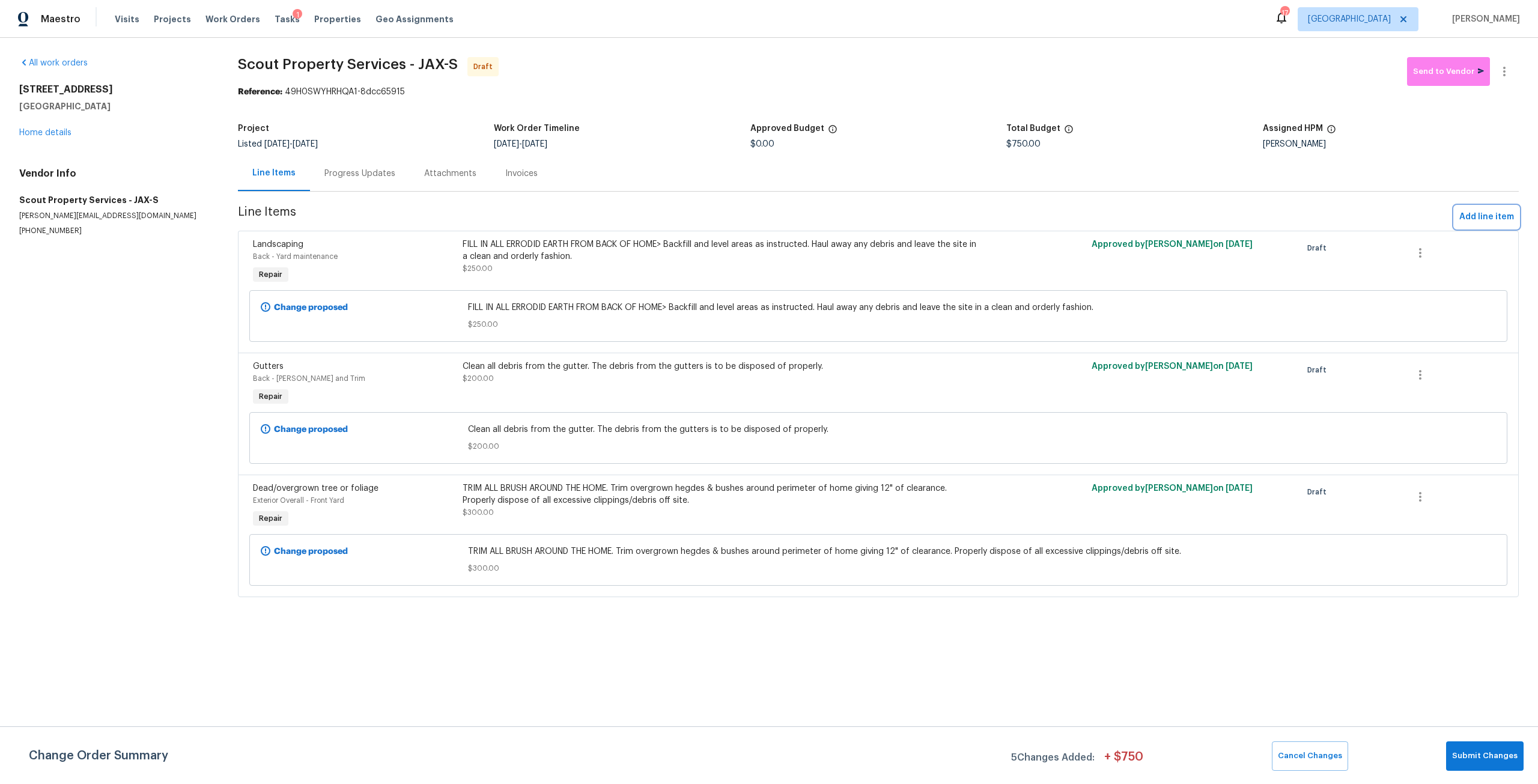
click at [1479, 225] on button "Add line item" at bounding box center [1486, 217] width 64 height 22
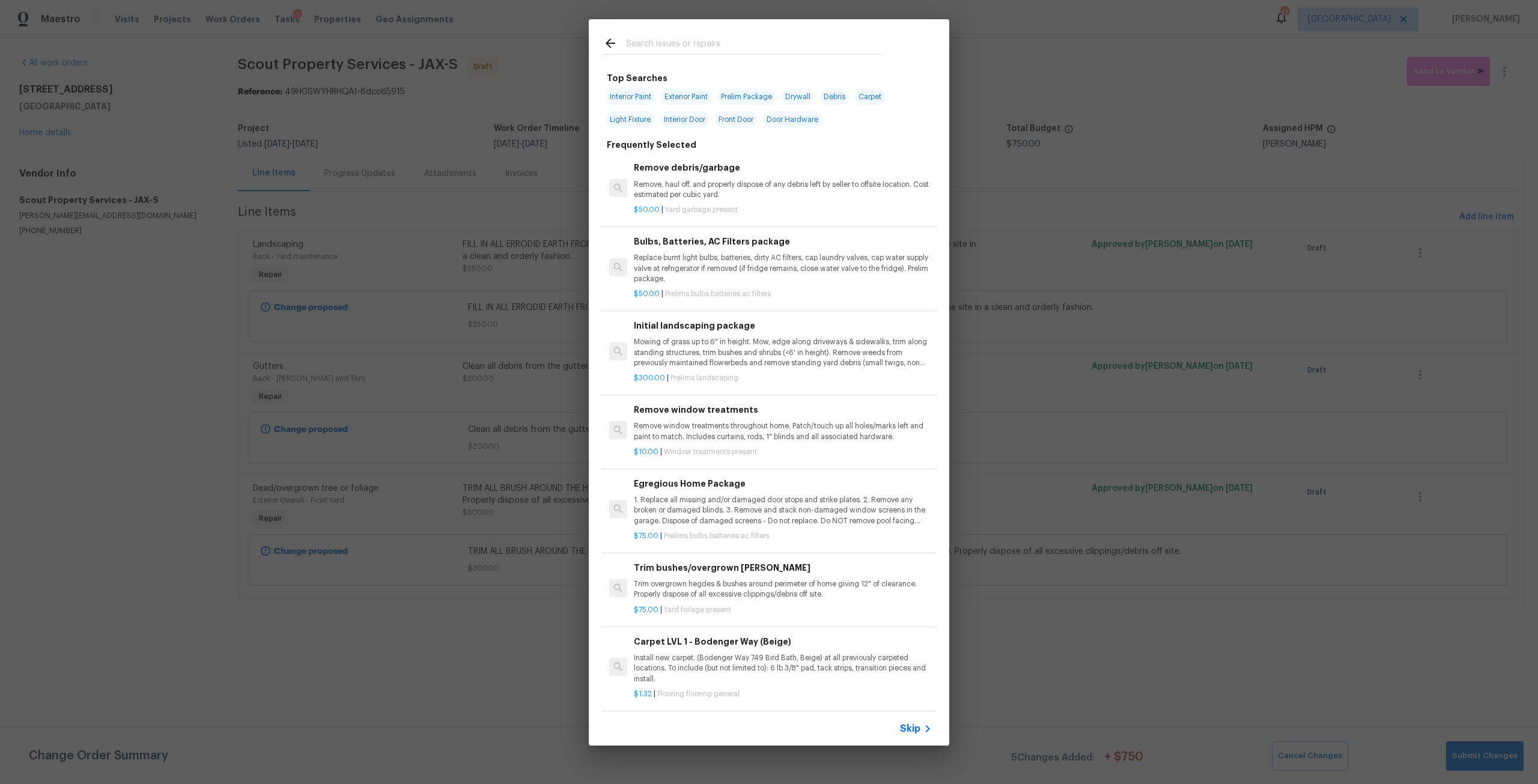
click at [647, 33] on div at bounding box center [742, 43] width 307 height 48
click at [648, 43] on input "text" at bounding box center [753, 44] width 254 height 18
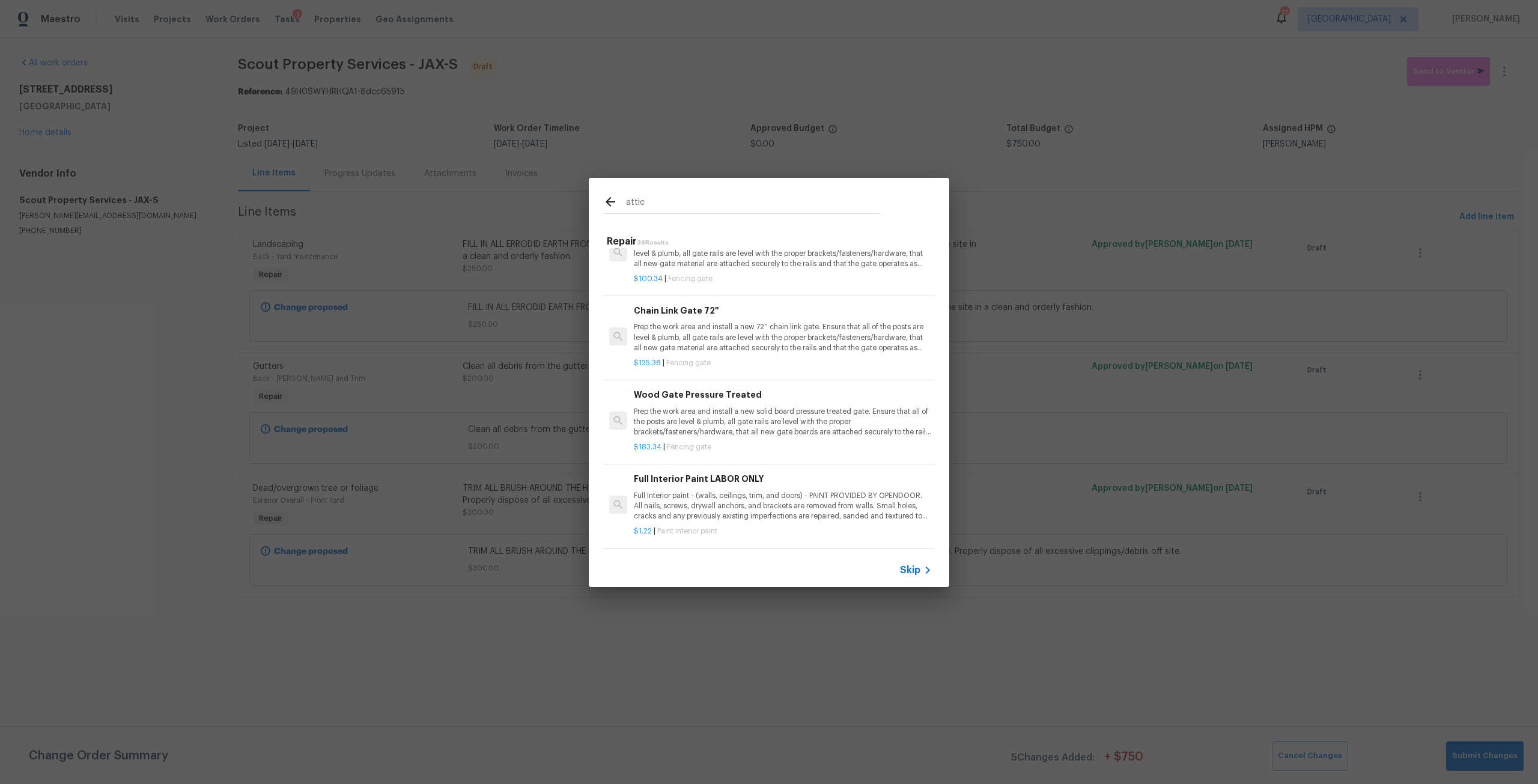
scroll to position [2886, 0]
drag, startPoint x: 666, startPoint y: 208, endPoint x: 602, endPoint y: 203, distance: 64.2
click at [602, 203] on div "attic" at bounding box center [742, 201] width 307 height 48
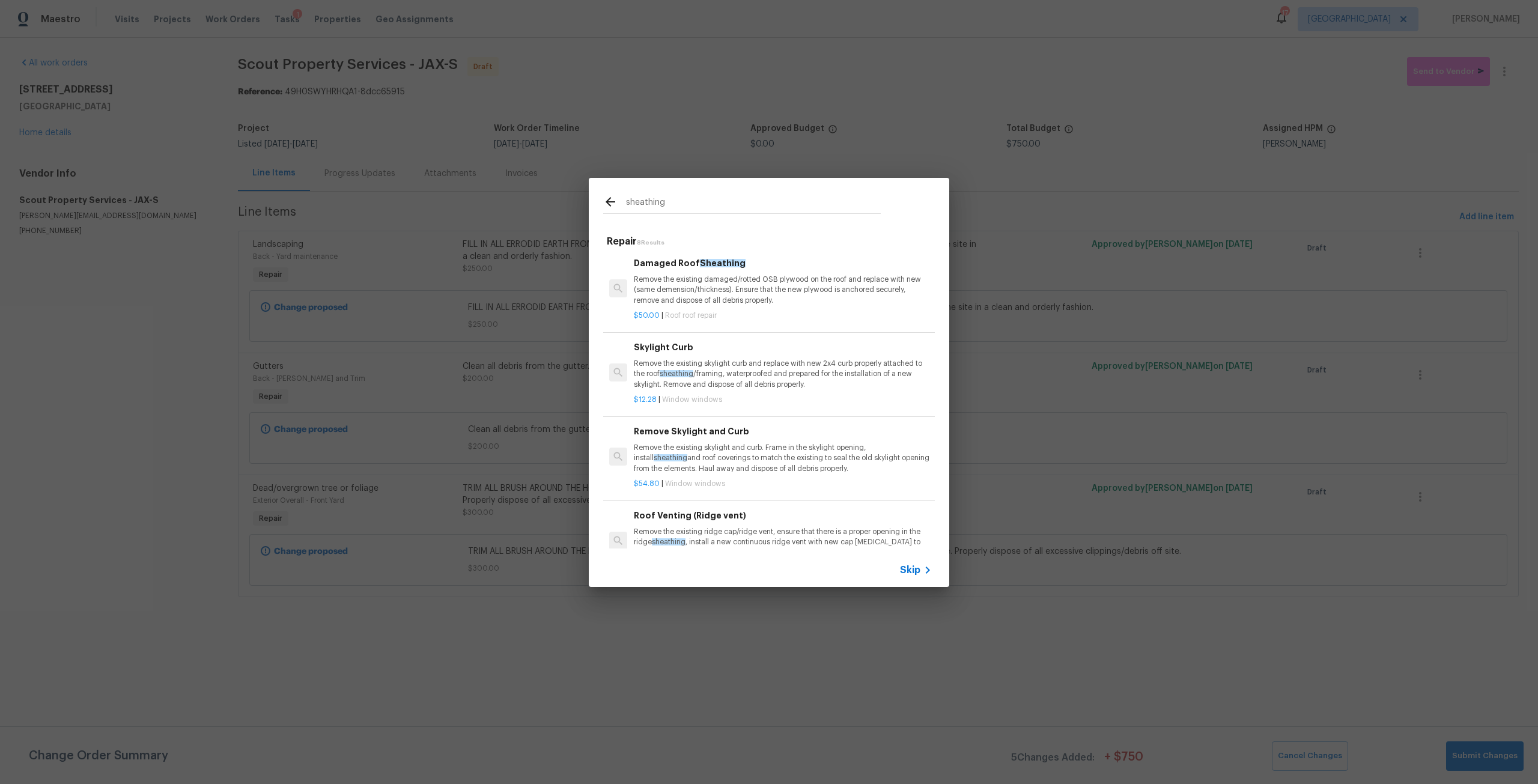
scroll to position [0, 0]
type input "sheathing"
click at [738, 278] on p "Remove the existing damaged/rotted OSB plywood on the roof and replace with new…" at bounding box center [783, 290] width 298 height 30
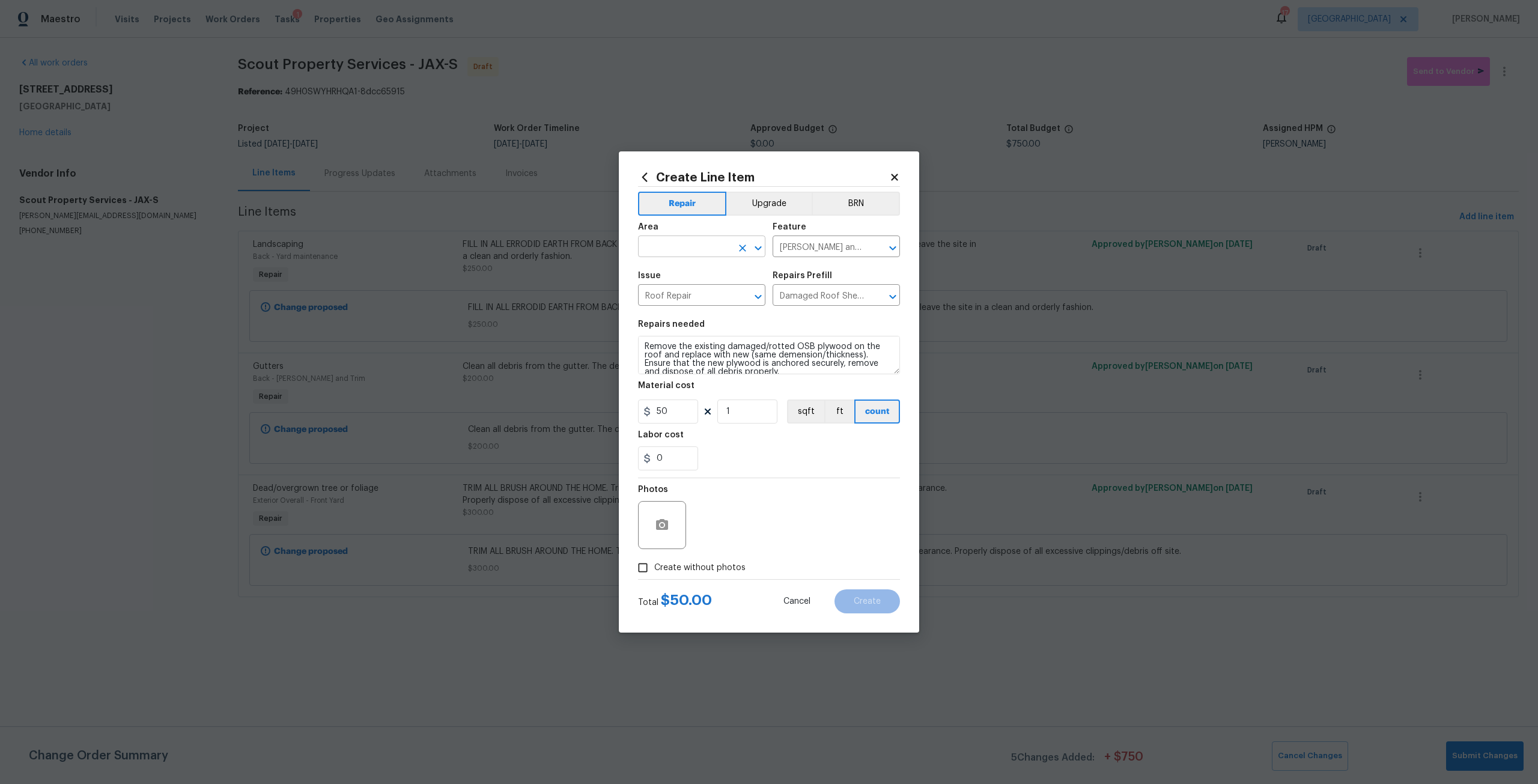
click at [670, 247] on input "text" at bounding box center [685, 248] width 94 height 19
click at [678, 266] on li "Attic" at bounding box center [702, 274] width 127 height 20
type input "Attic"
click at [733, 417] on input "1" at bounding box center [747, 411] width 60 height 24
type input "1"
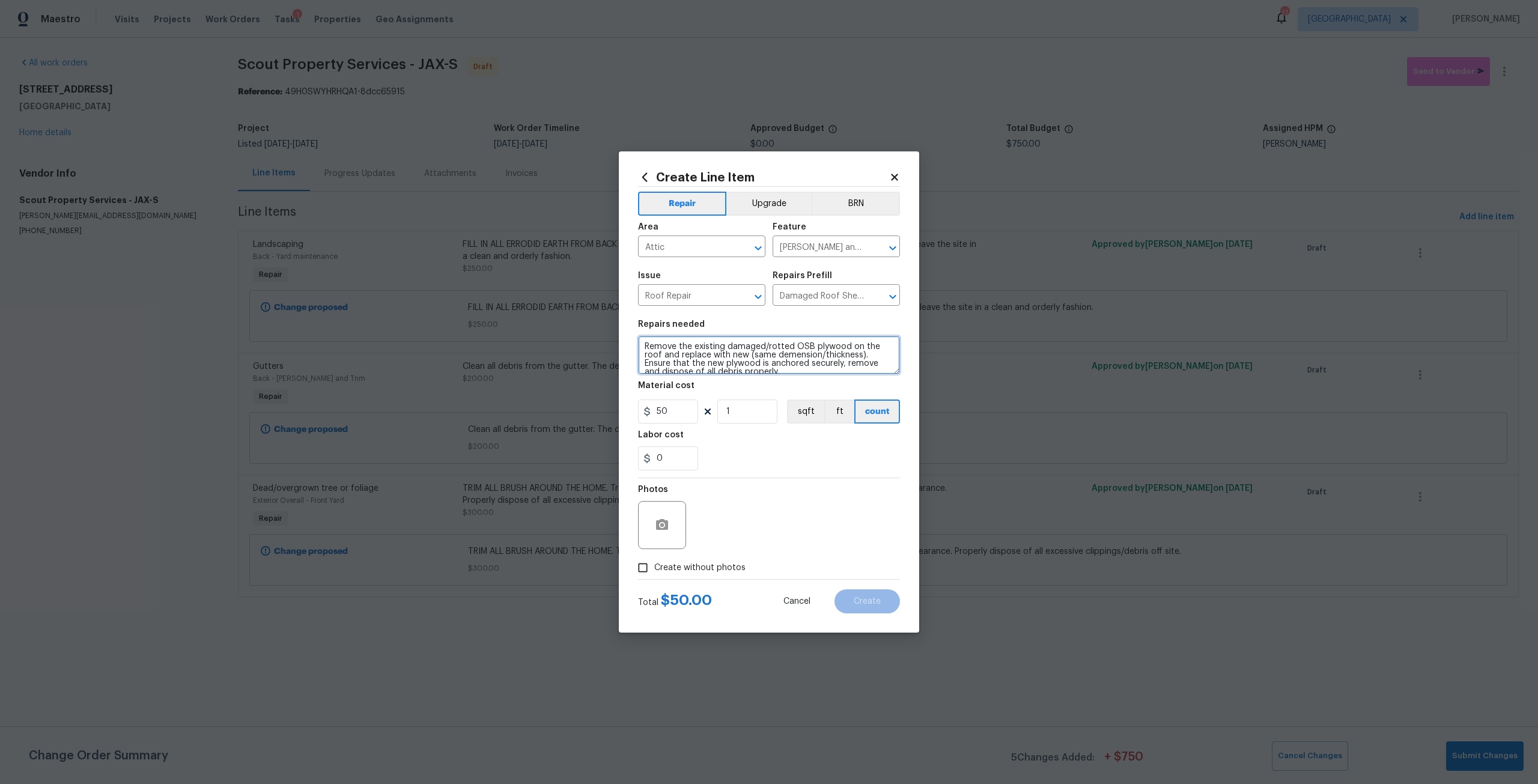
click at [649, 343] on textarea "Remove the existing damaged/rotted OSB plywood on the roof and replace with new…" at bounding box center [769, 354] width 262 height 38
type textarea "TREATE WDO IN ATTIC SPACE, Remove the existing damaged/rotted OSB plywood on th…"
click at [680, 419] on input "50" at bounding box center [668, 411] width 60 height 24
click at [680, 419] on input "150" at bounding box center [668, 411] width 60 height 24
type input "1500"
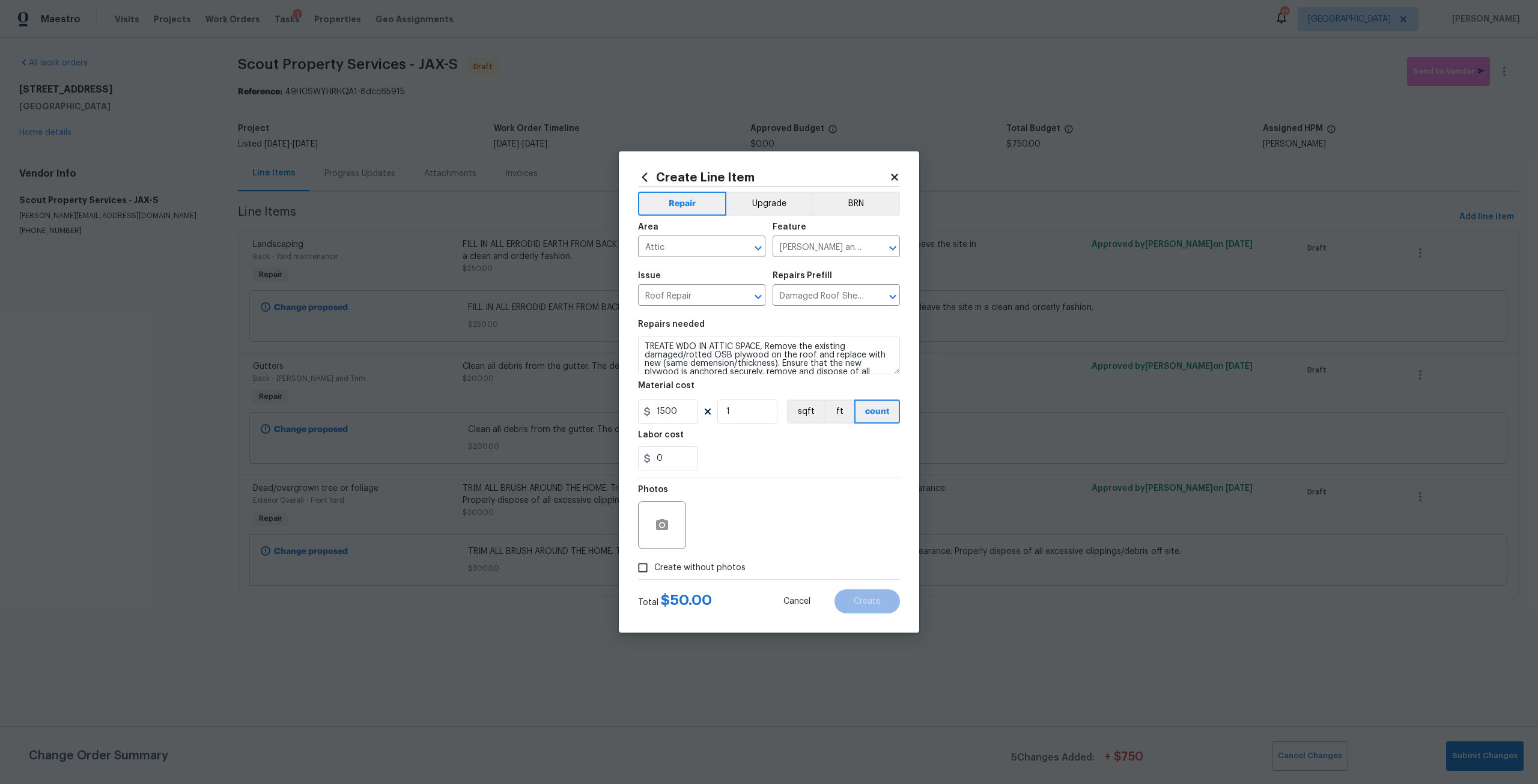
click at [679, 570] on span "Create without photos" at bounding box center [699, 568] width 91 height 12
click at [654, 570] on input "Create without photos" at bounding box center [642, 567] width 23 height 23
checkbox input "true"
click at [744, 550] on div "Reason*" at bounding box center [798, 517] width 204 height 78
click at [787, 529] on textarea at bounding box center [798, 525] width 204 height 48
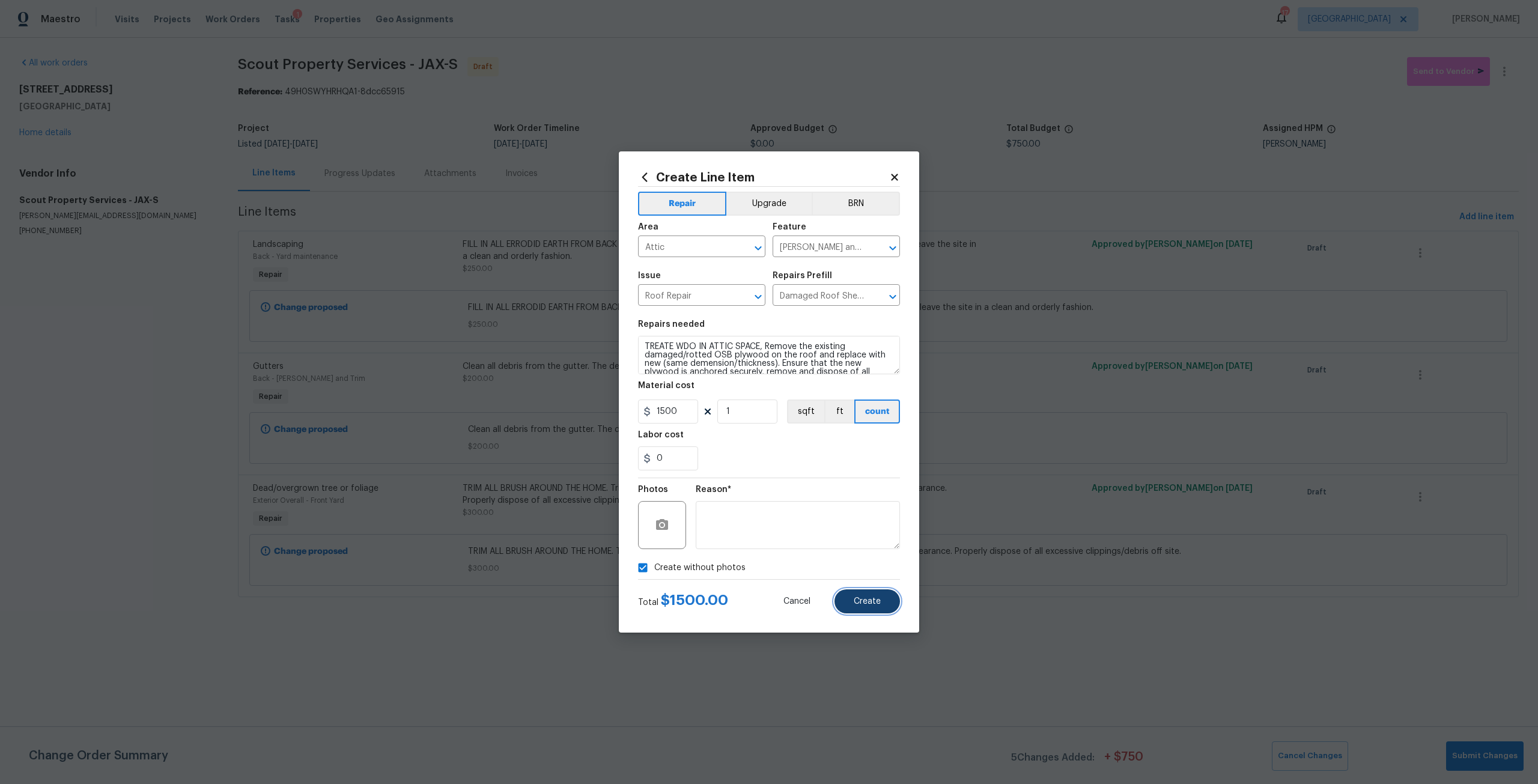
click at [876, 598] on span "Create" at bounding box center [867, 601] width 27 height 9
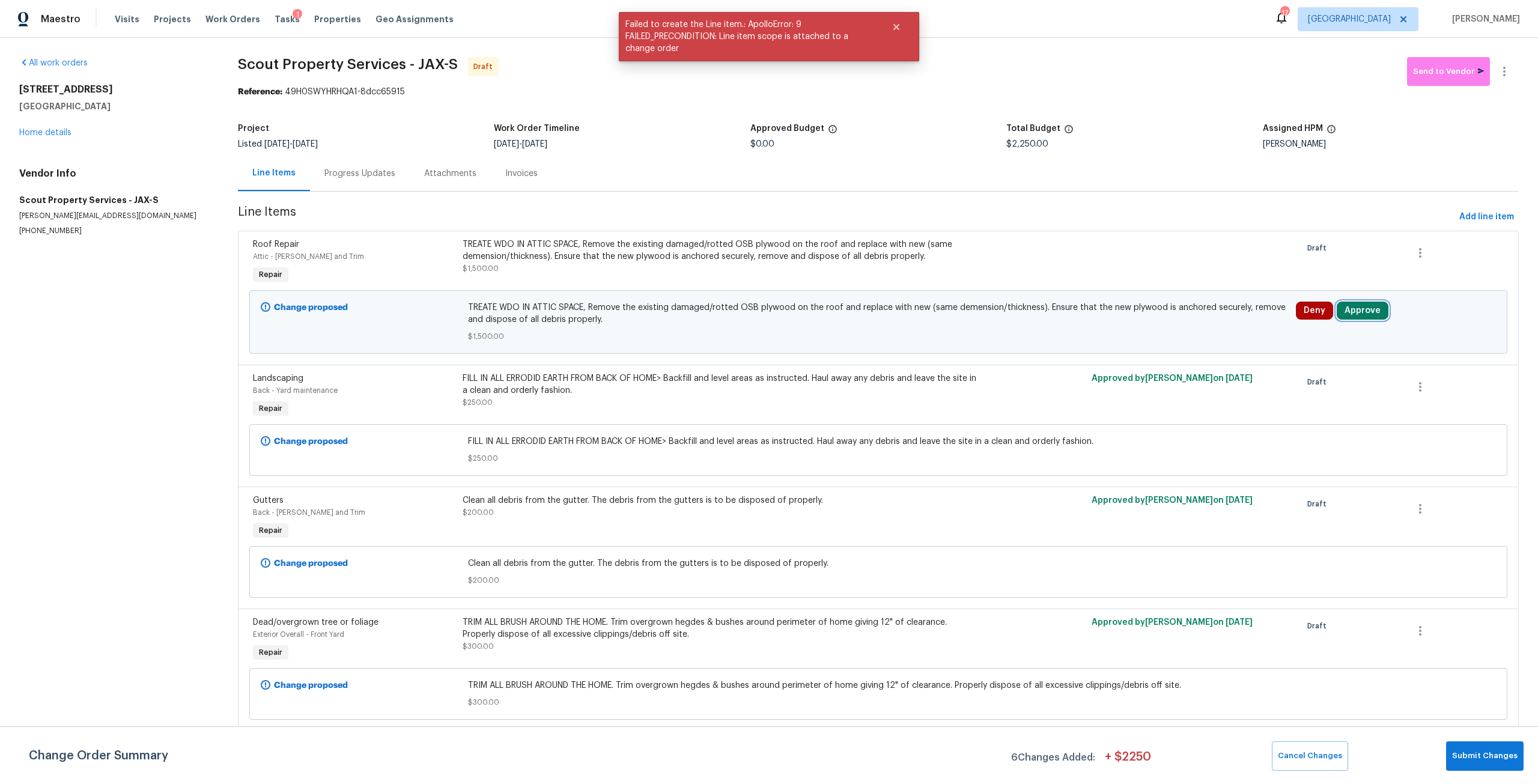
click at [1349, 307] on button "Approve" at bounding box center [1362, 310] width 52 height 18
click at [1204, 318] on button "Approve" at bounding box center [1183, 321] width 72 height 24
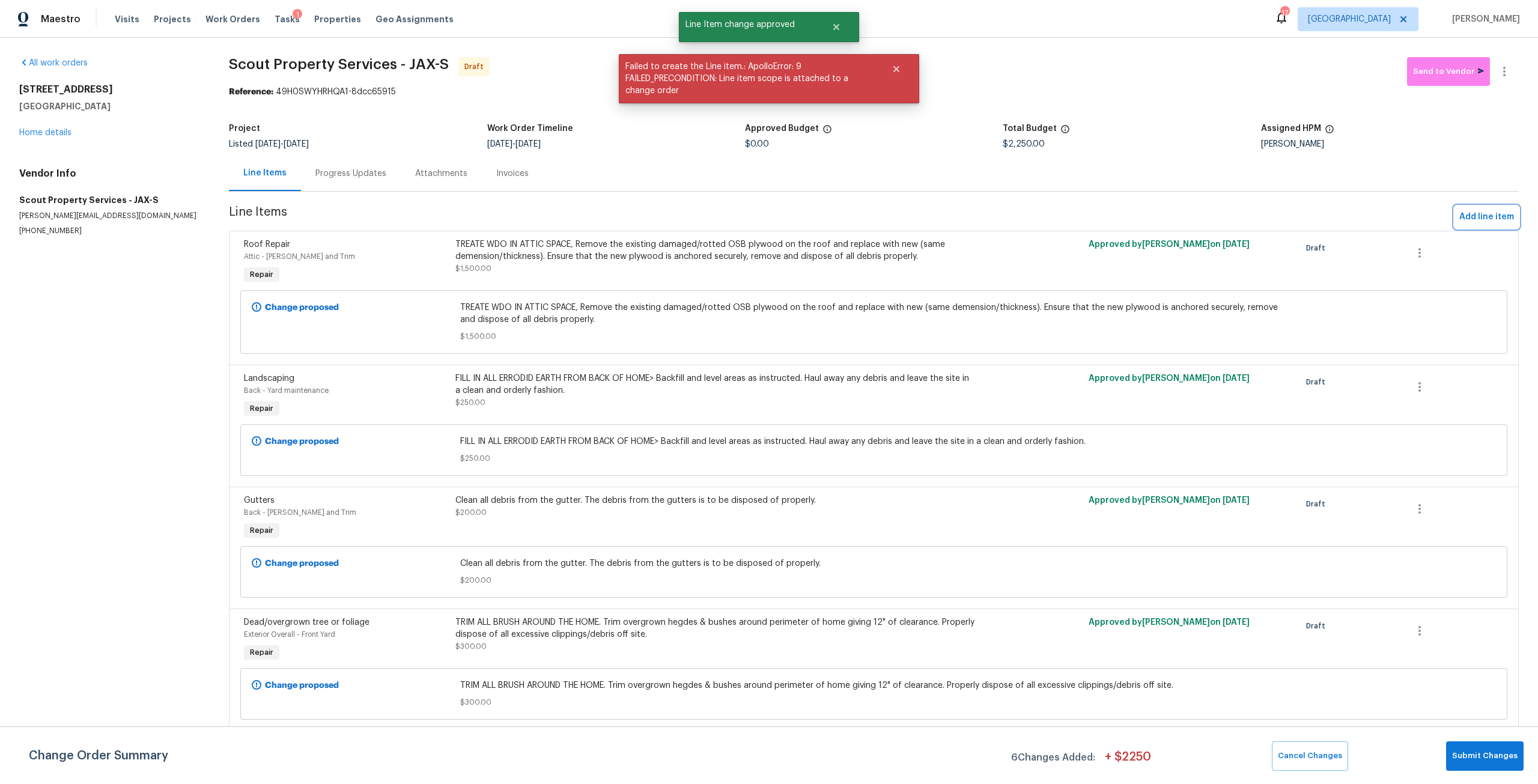
click at [1484, 218] on span "Add line item" at bounding box center [1486, 217] width 55 height 15
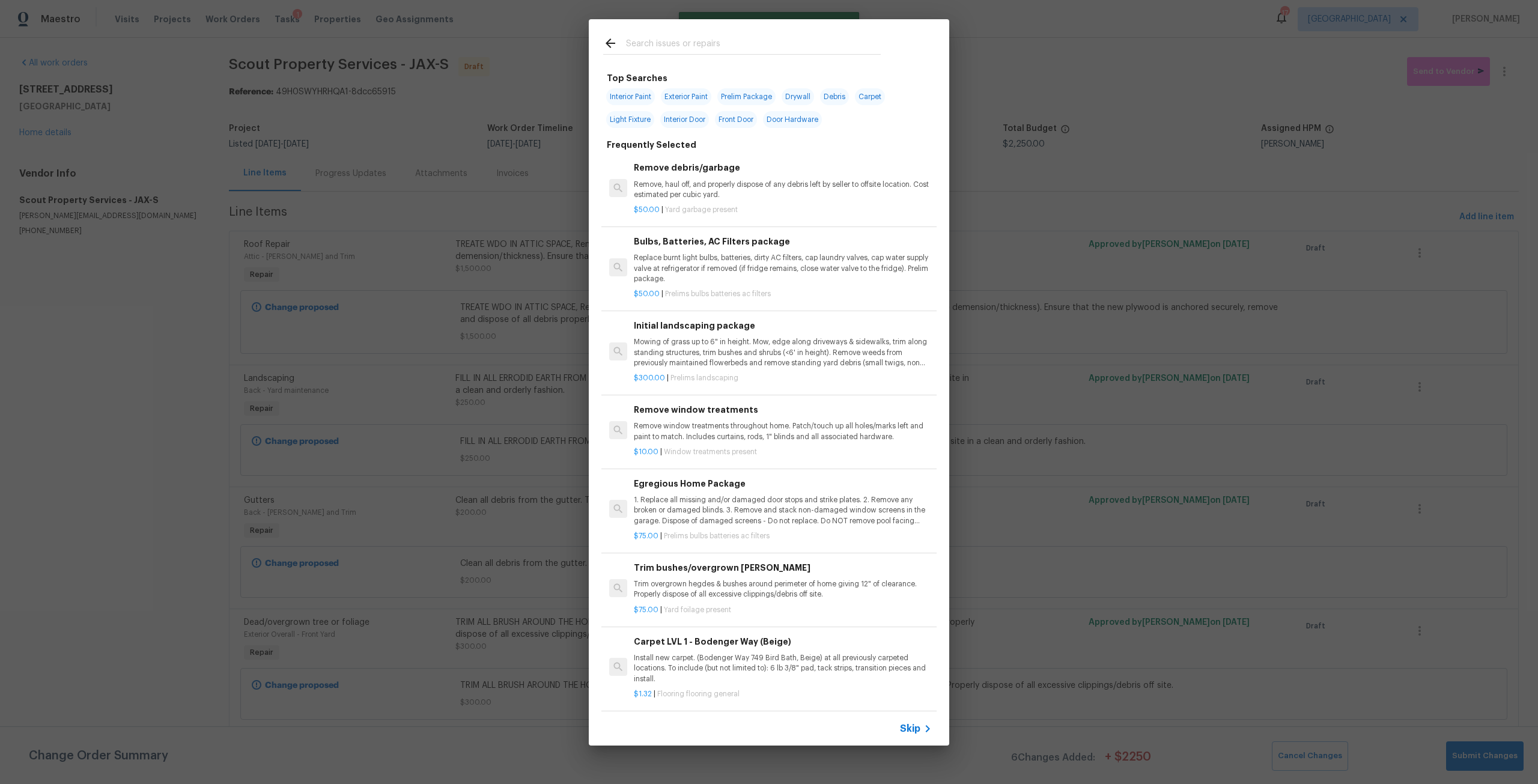
click at [727, 56] on div at bounding box center [742, 43] width 307 height 48
click at [742, 48] on input "text" at bounding box center [753, 44] width 254 height 18
type input "m"
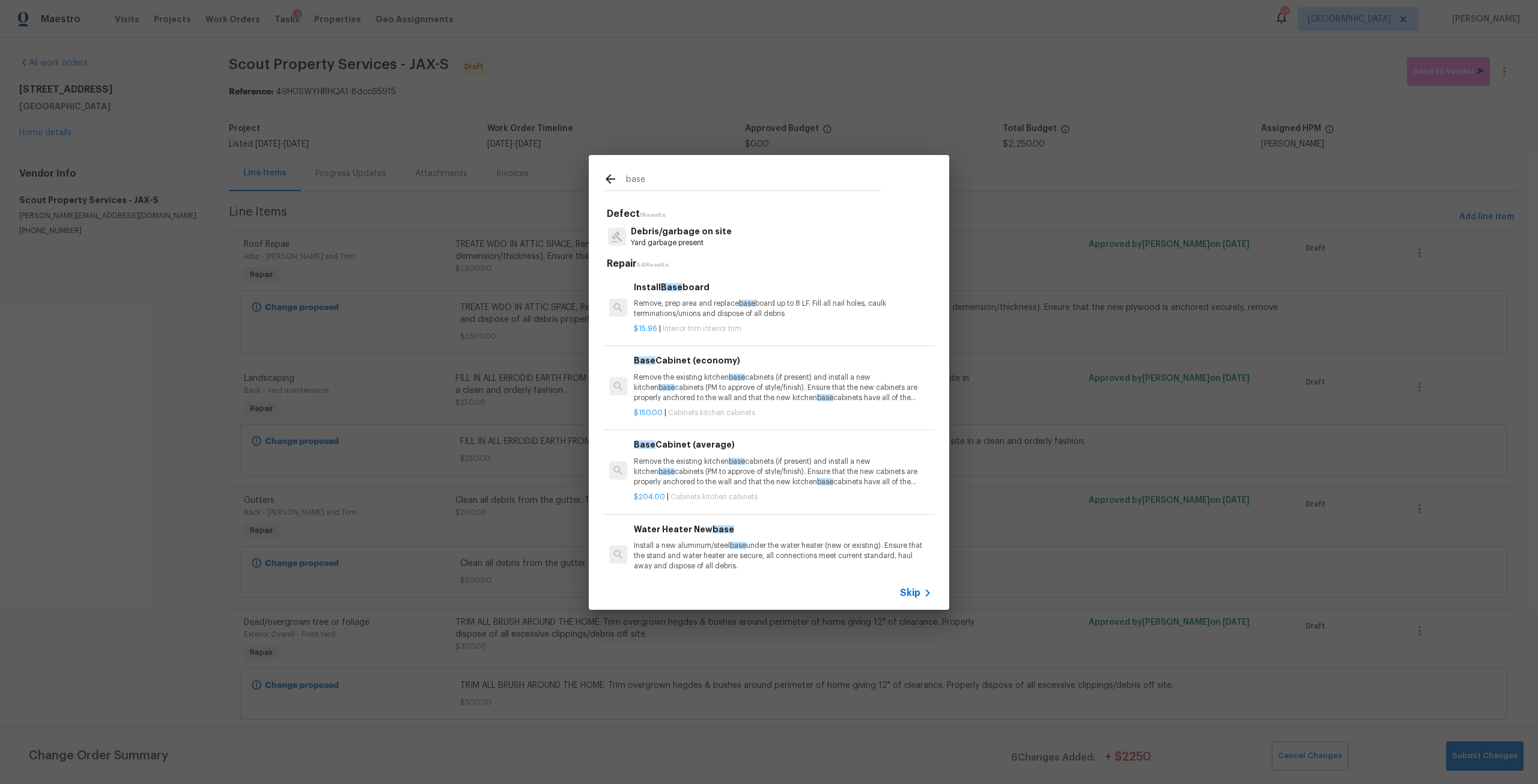
type input "base"
click at [735, 315] on p "Remove, prep area and replace base board up to 8 LF. Fill all nail holes, caulk…" at bounding box center [783, 309] width 298 height 20
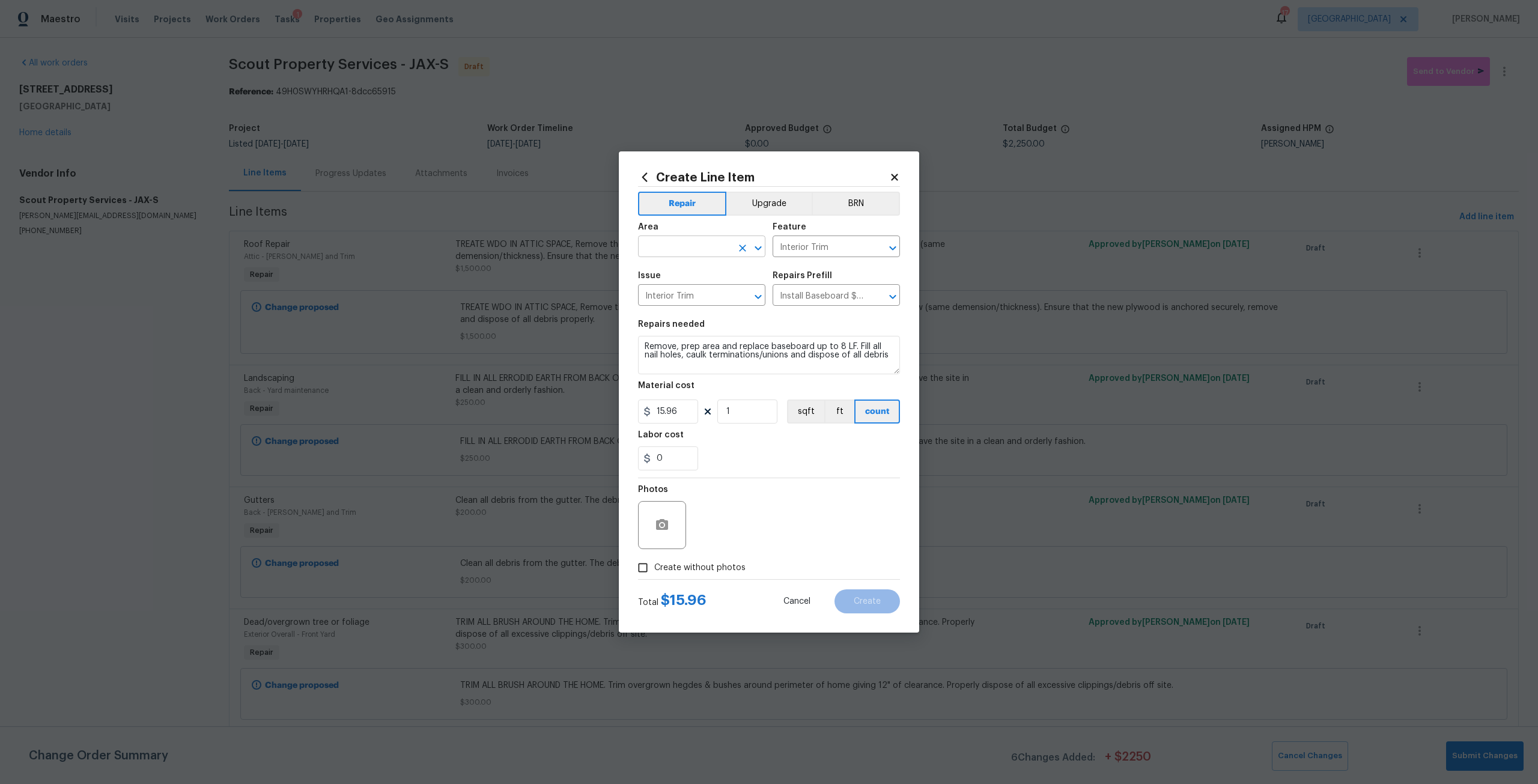
click at [694, 250] on input "text" at bounding box center [685, 248] width 94 height 19
click at [674, 269] on li "Kitchen" at bounding box center [702, 274] width 127 height 20
type input "Kitchen"
click at [645, 342] on textarea "Remove, prep area and replace baseboard up to 8 LF. Fill all nail holes, caulk …" at bounding box center [769, 354] width 262 height 38
type textarea "INSTALL 1/4 ROUND UNDER CABINETS IN KITCHEN, PAINT TO MATCH Remove, prep area a…"
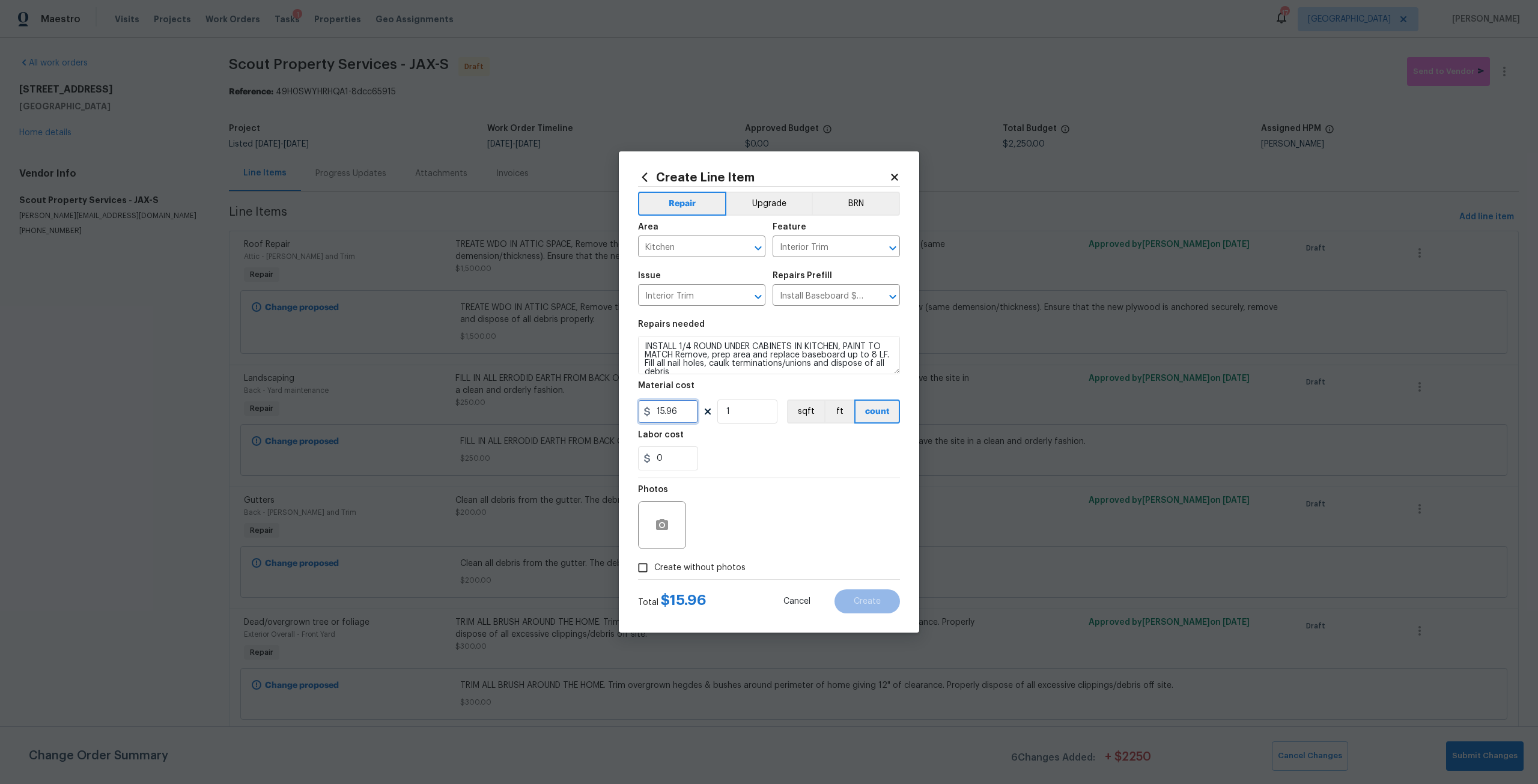
drag, startPoint x: 683, startPoint y: 410, endPoint x: 645, endPoint y: 418, distance: 38.8
click at [645, 418] on input "15.96" at bounding box center [668, 411] width 60 height 24
type input "150"
click at [689, 560] on label "Create without photos" at bounding box center [688, 567] width 114 height 23
click at [654, 560] on input "Create without photos" at bounding box center [642, 567] width 23 height 23
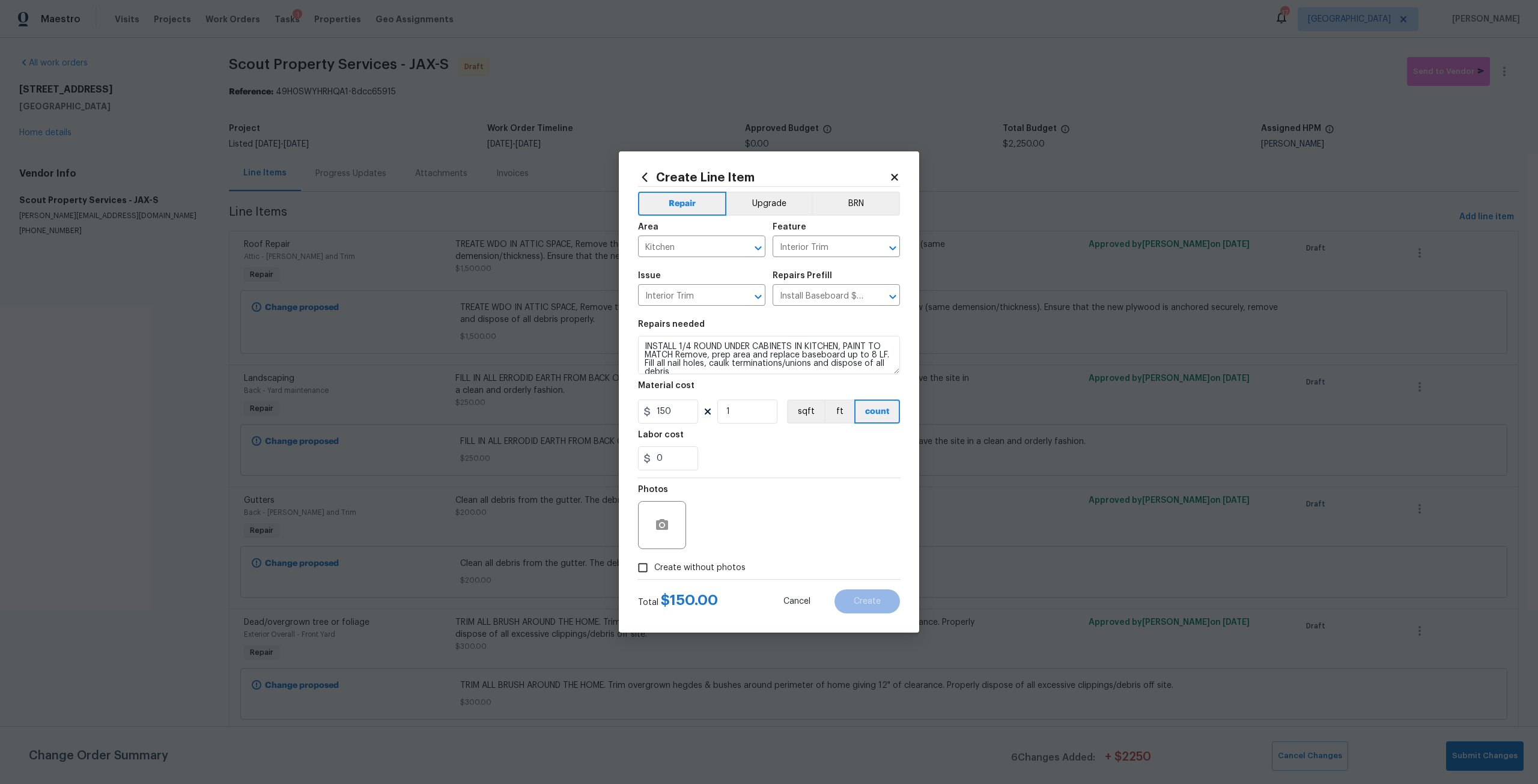
checkbox input "true"
click at [726, 529] on textarea at bounding box center [798, 525] width 204 height 48
click at [863, 602] on span "Create" at bounding box center [867, 601] width 27 height 9
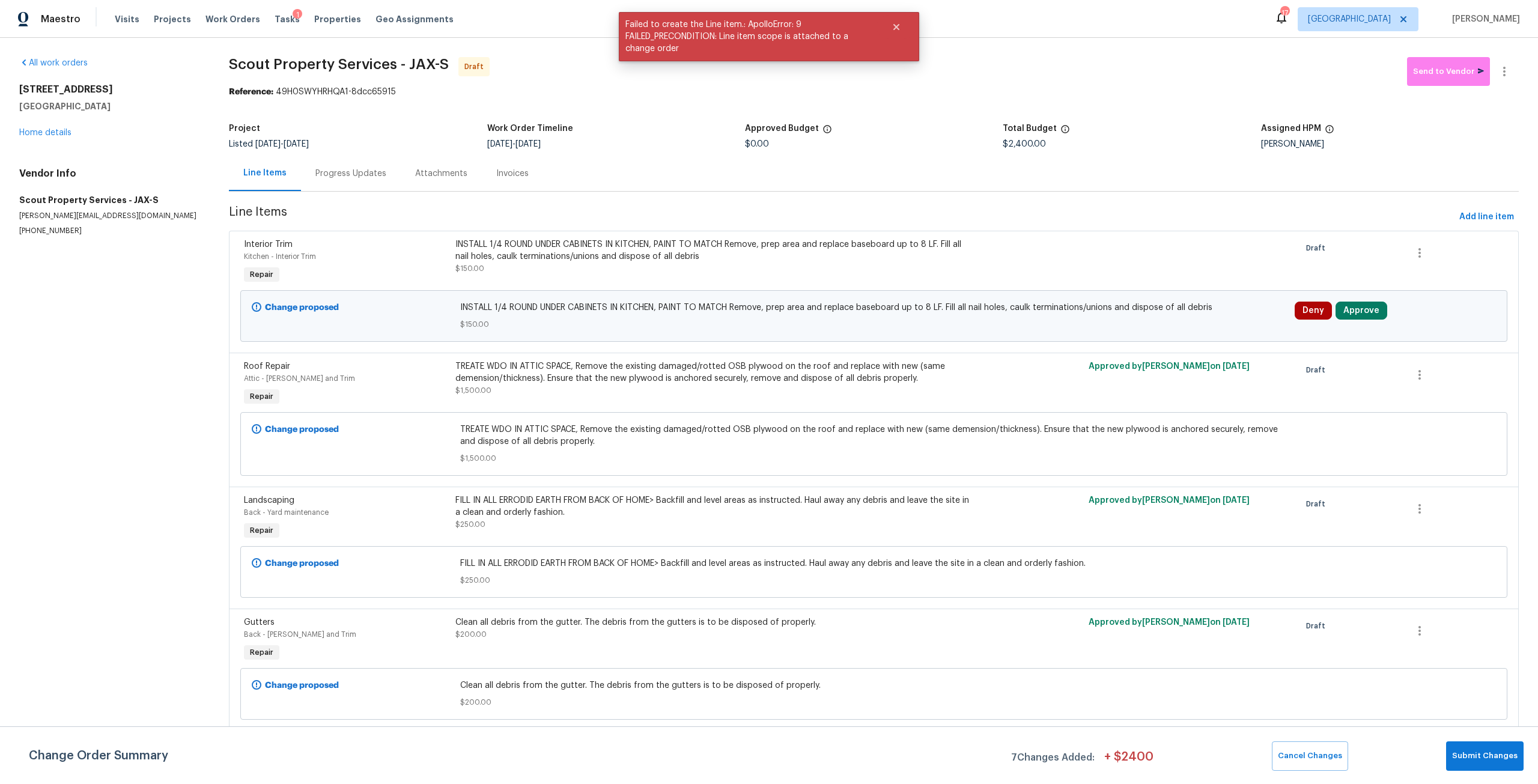
click at [1362, 321] on div "Deny Approve" at bounding box center [1395, 316] width 208 height 36
click at [1366, 314] on button "Approve" at bounding box center [1362, 310] width 52 height 18
click at [1163, 315] on button "Approve" at bounding box center [1182, 321] width 72 height 24
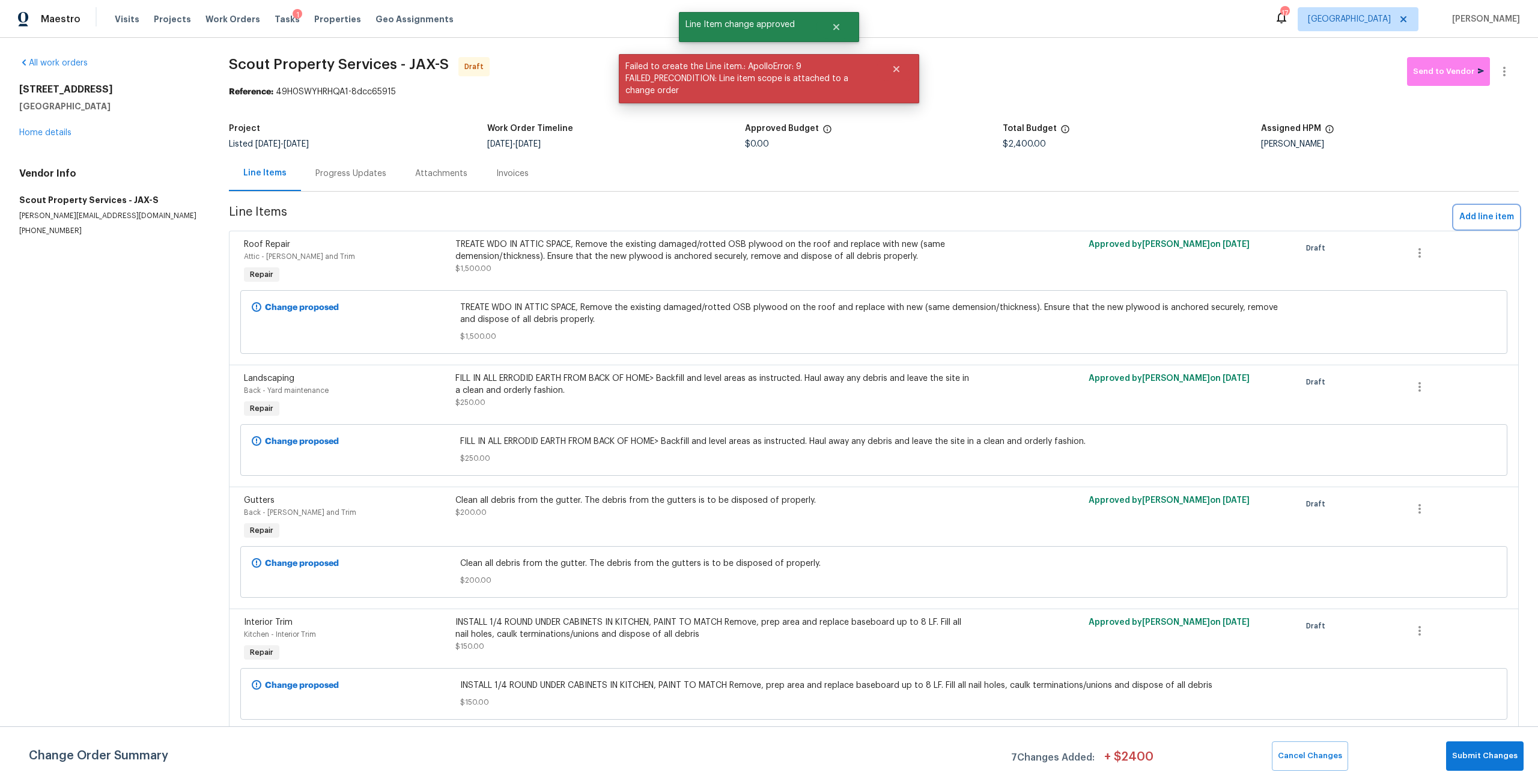
click at [1473, 221] on span "Add line item" at bounding box center [1486, 217] width 55 height 15
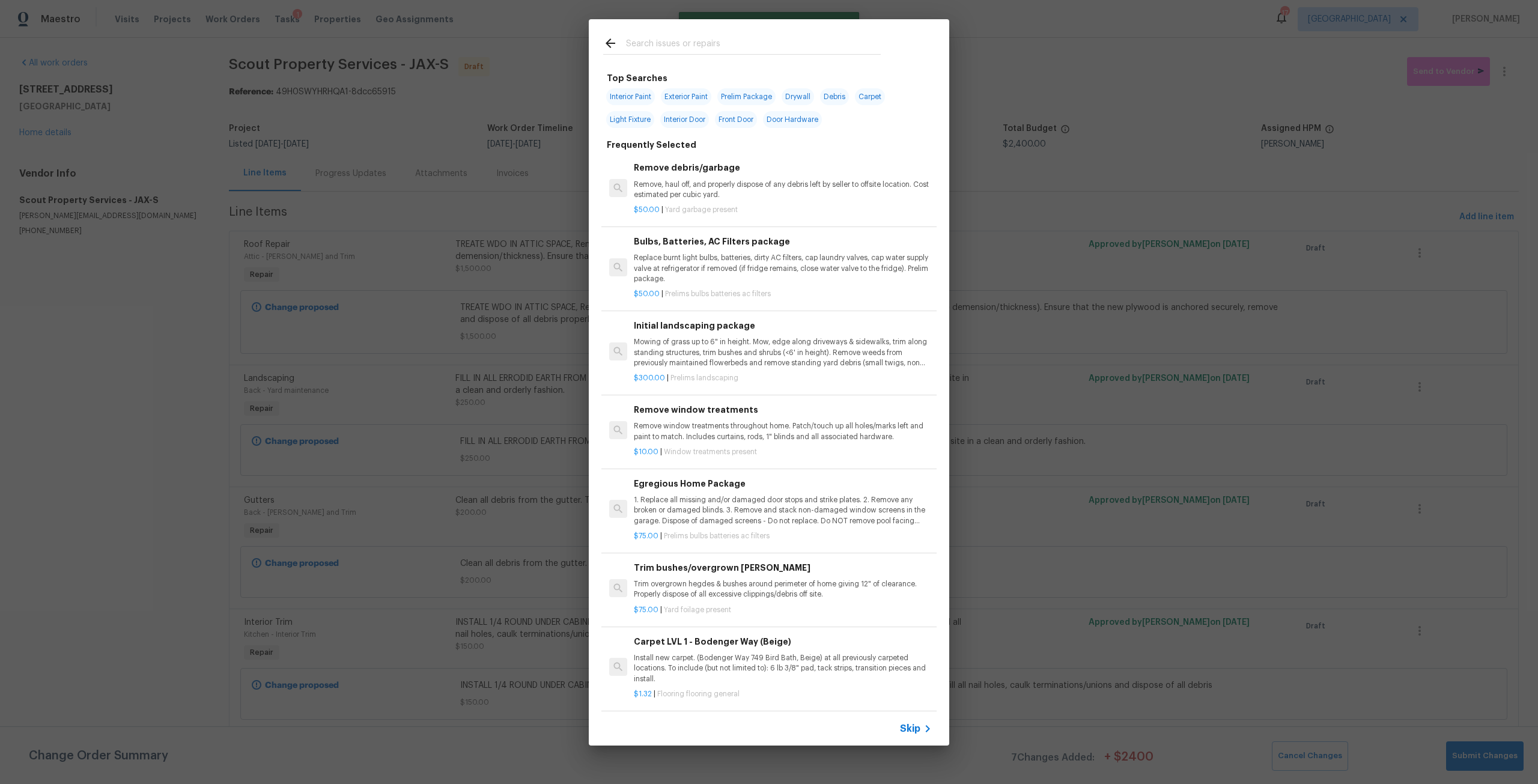
click at [742, 38] on input "text" at bounding box center [753, 44] width 254 height 18
type input "r"
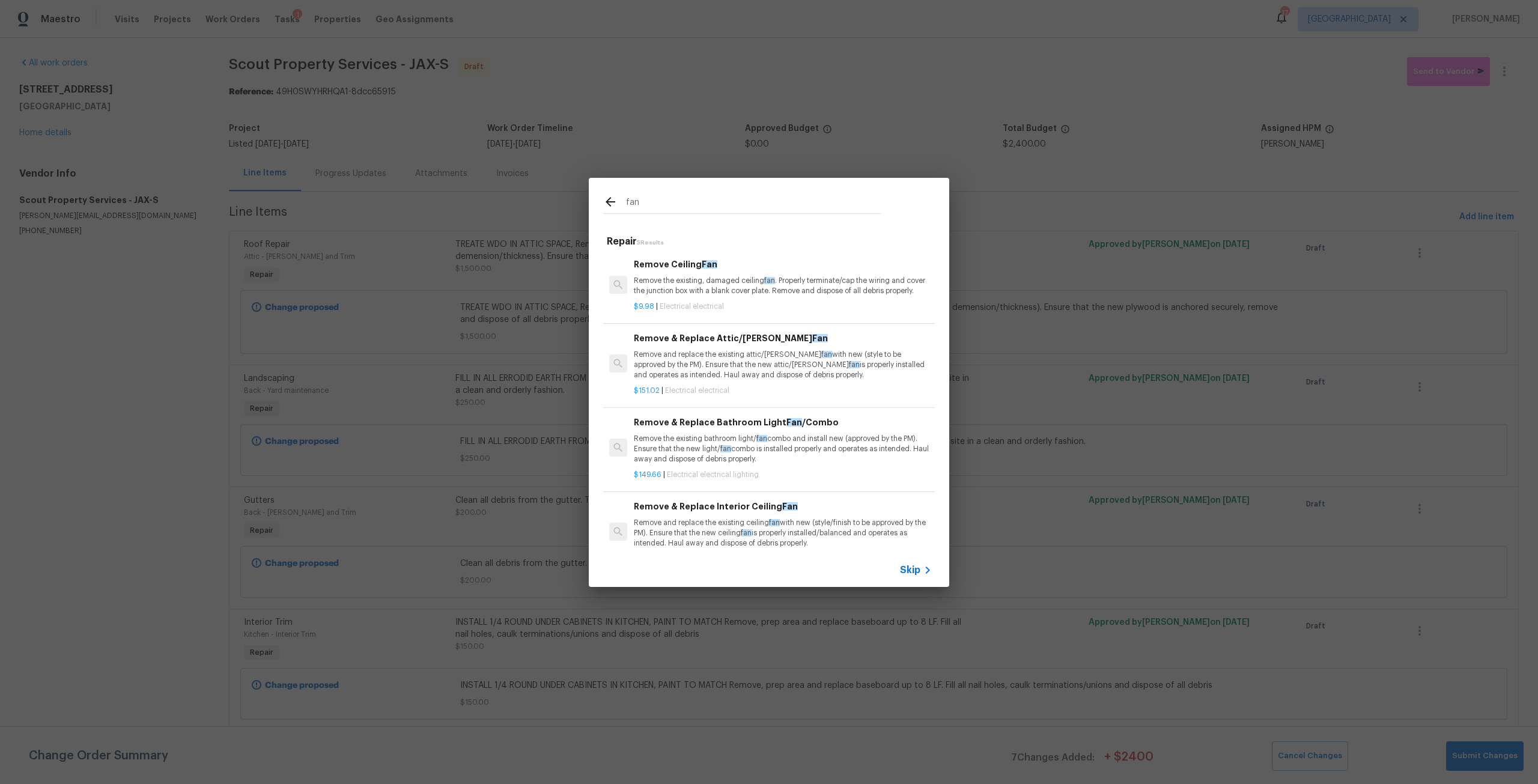
type input "fan"
click at [725, 289] on p "Remove the existing, damaged ceiling fan . Properly terminate/cap the wiring an…" at bounding box center [783, 286] width 298 height 20
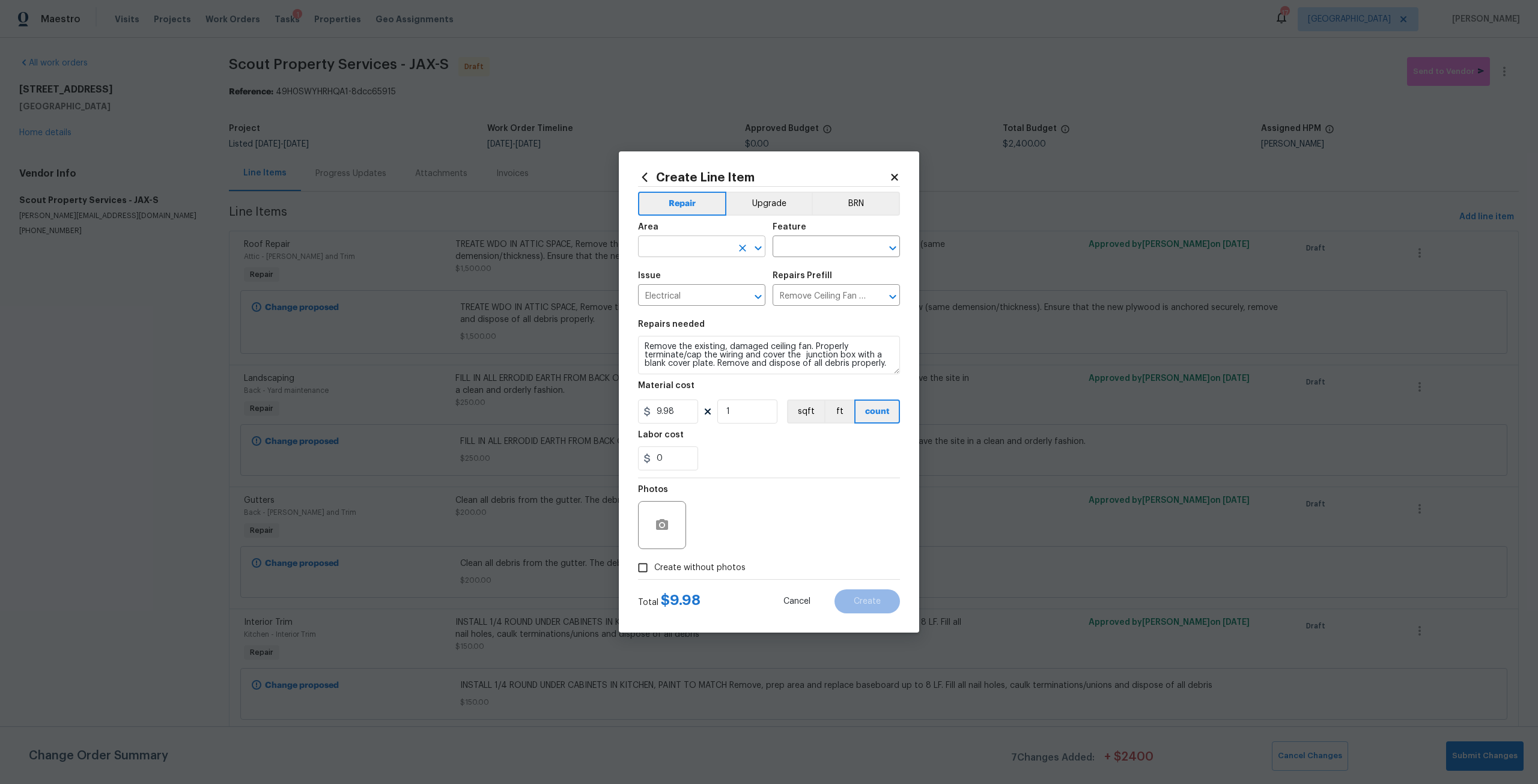
click at [679, 242] on input "text" at bounding box center [685, 248] width 94 height 19
click at [662, 266] on li "Patio" at bounding box center [702, 274] width 127 height 20
type input "Patio"
click at [790, 236] on div "Feature" at bounding box center [836, 231] width 127 height 16
click at [793, 246] on input "text" at bounding box center [819, 248] width 94 height 19
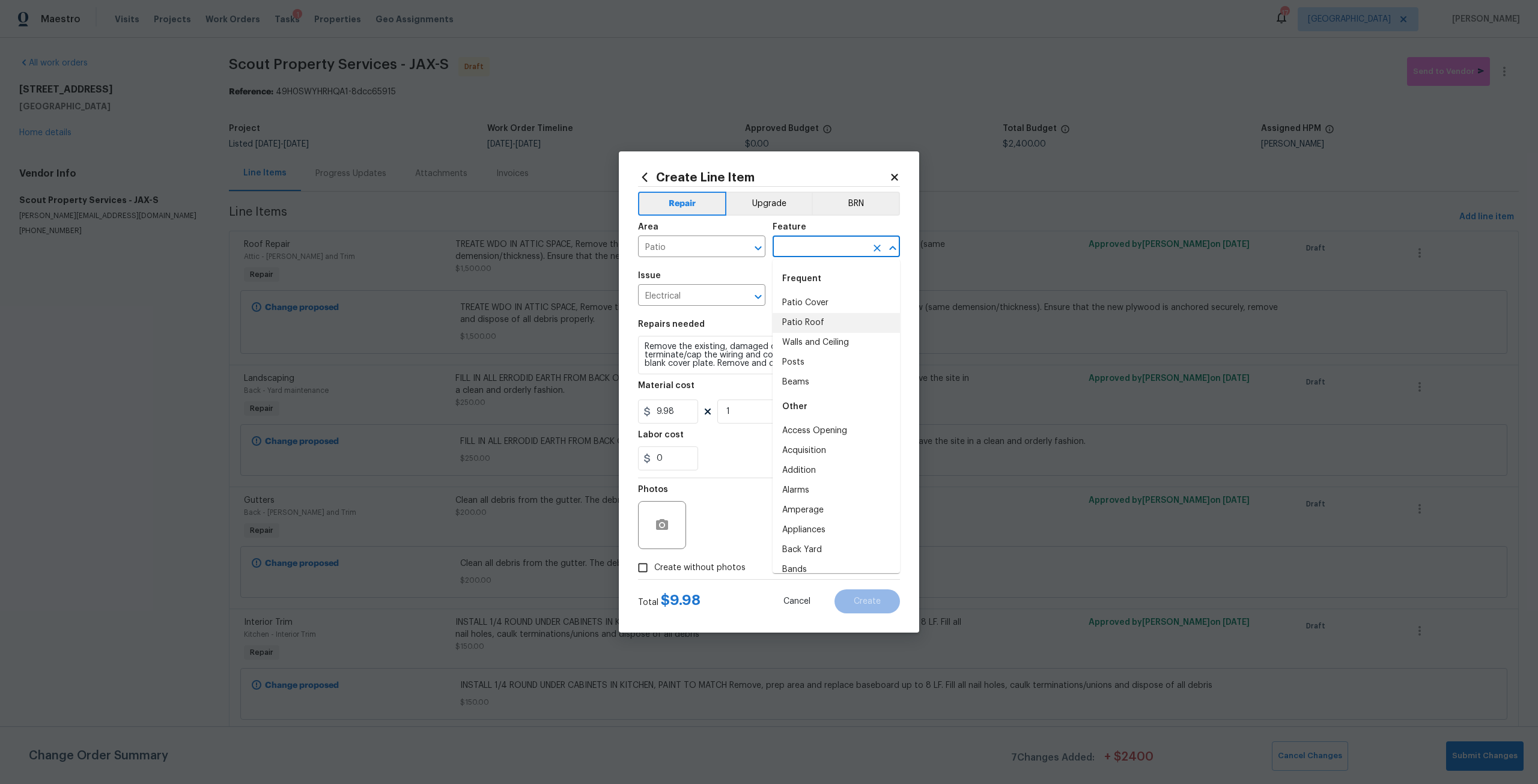
click at [807, 319] on li "Patio Roof" at bounding box center [836, 322] width 127 height 20
type input "Patio Roof"
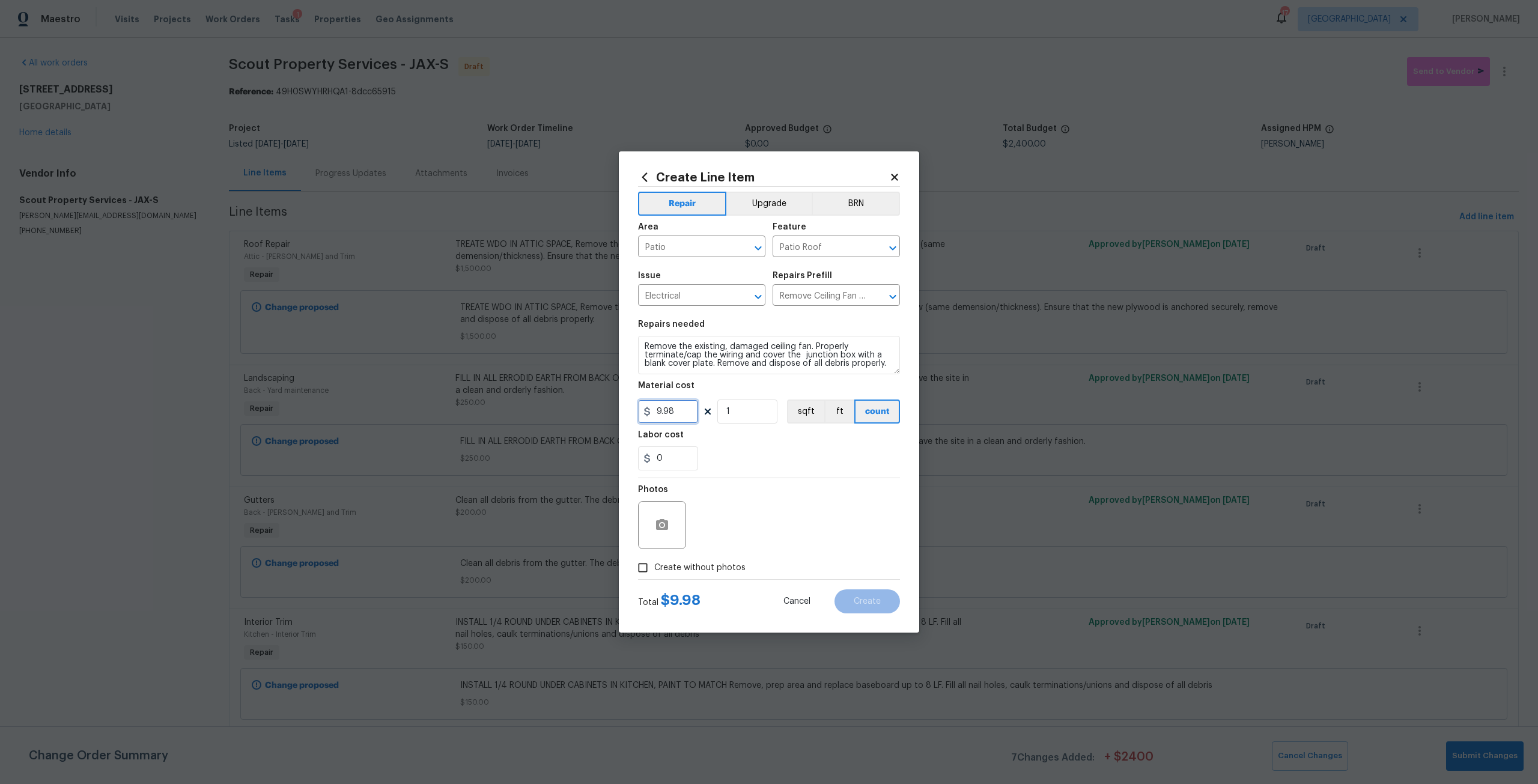
drag, startPoint x: 680, startPoint y: 408, endPoint x: 631, endPoint y: 412, distance: 49.2
click at [631, 412] on div "Create Line Item Repair Upgrade BRN Area Patio ​ Feature Patio Roof ​ Issue Ele…" at bounding box center [769, 392] width 300 height 481
type input "25"
click at [721, 569] on span "Create without photos" at bounding box center [699, 568] width 91 height 12
click at [654, 569] on input "Create without photos" at bounding box center [642, 567] width 23 height 23
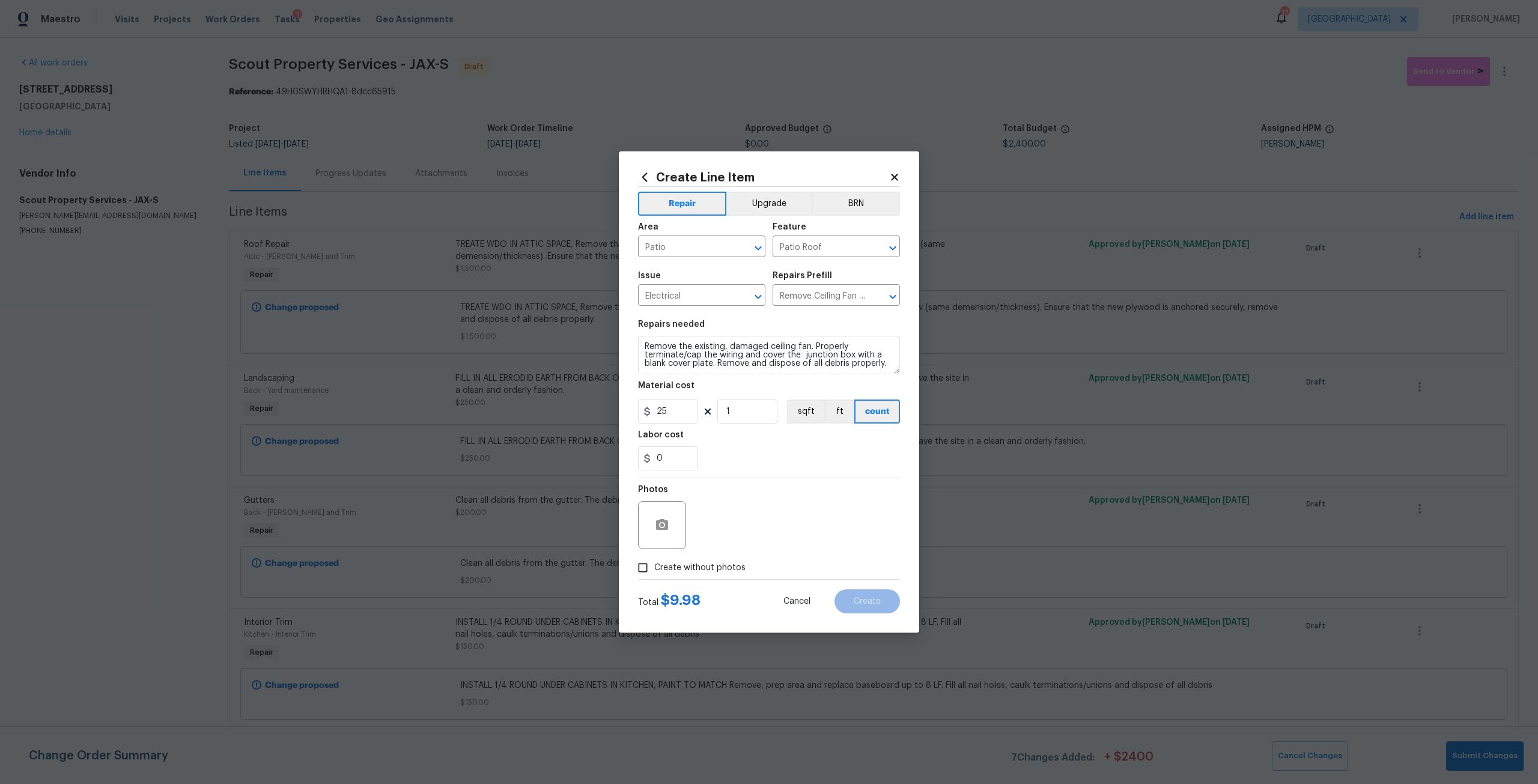
checkbox input "true"
click at [780, 534] on textarea at bounding box center [798, 525] width 204 height 48
click at [865, 609] on button "Create" at bounding box center [867, 601] width 66 height 24
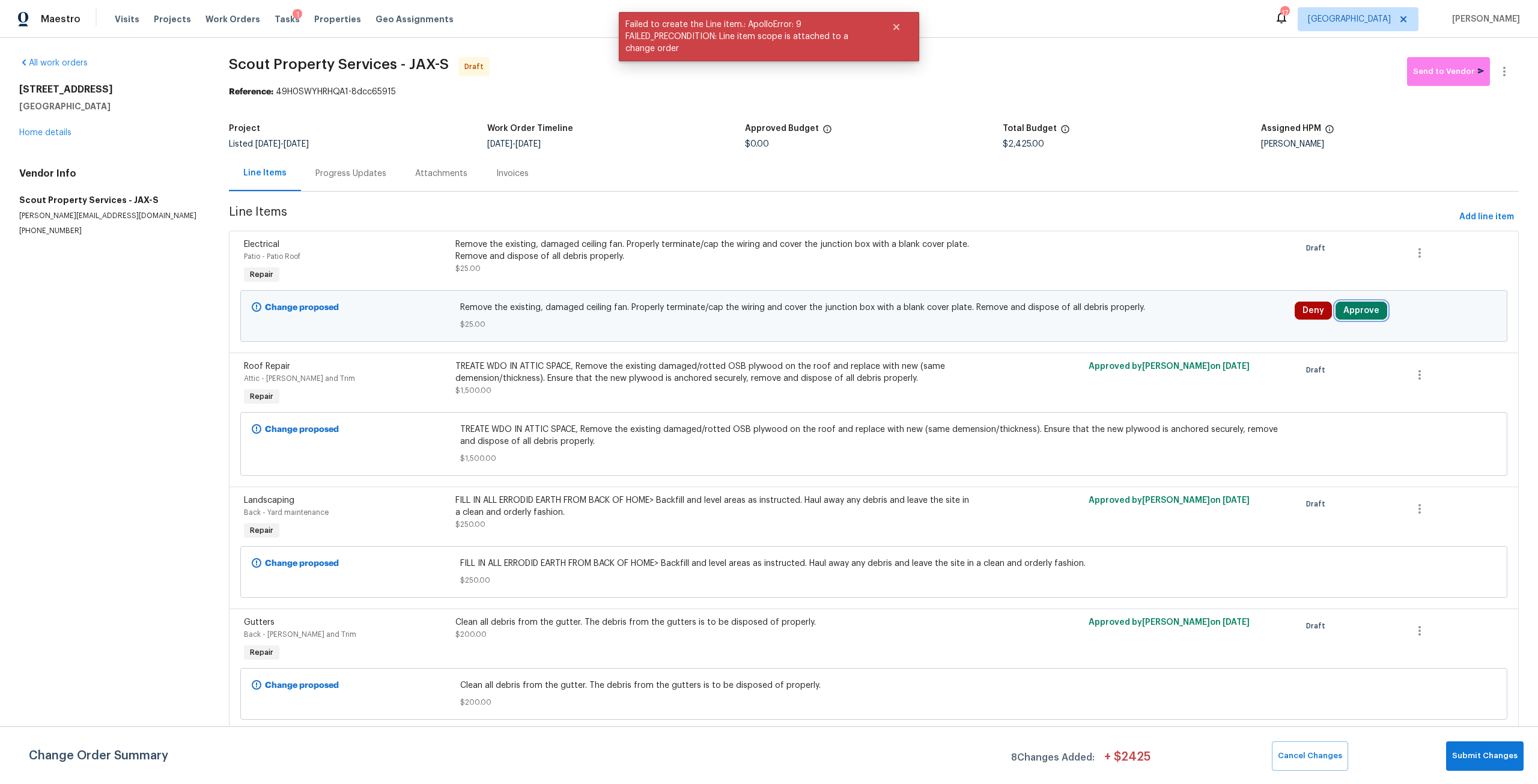
click at [1352, 316] on button "Approve" at bounding box center [1362, 310] width 52 height 18
click at [1139, 338] on div "Are you sure you want to approve this line item? Approve Cancel" at bounding box center [1217, 310] width 211 height 65
click at [1217, 314] on div "Approve Cancel" at bounding box center [1217, 321] width 192 height 24
click at [1199, 321] on button "Approve" at bounding box center [1182, 321] width 72 height 24
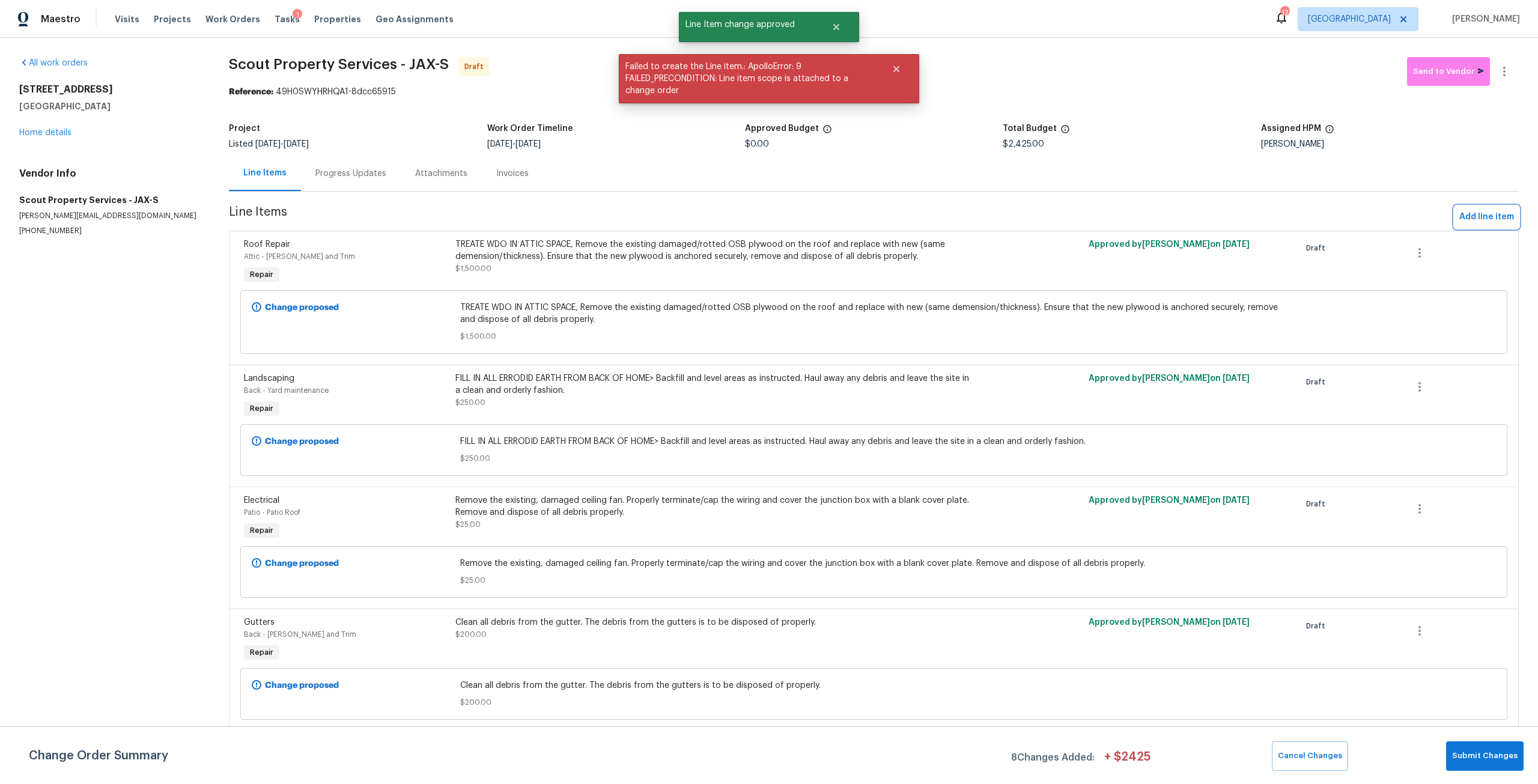
click at [1466, 221] on span "Add line item" at bounding box center [1486, 217] width 55 height 15
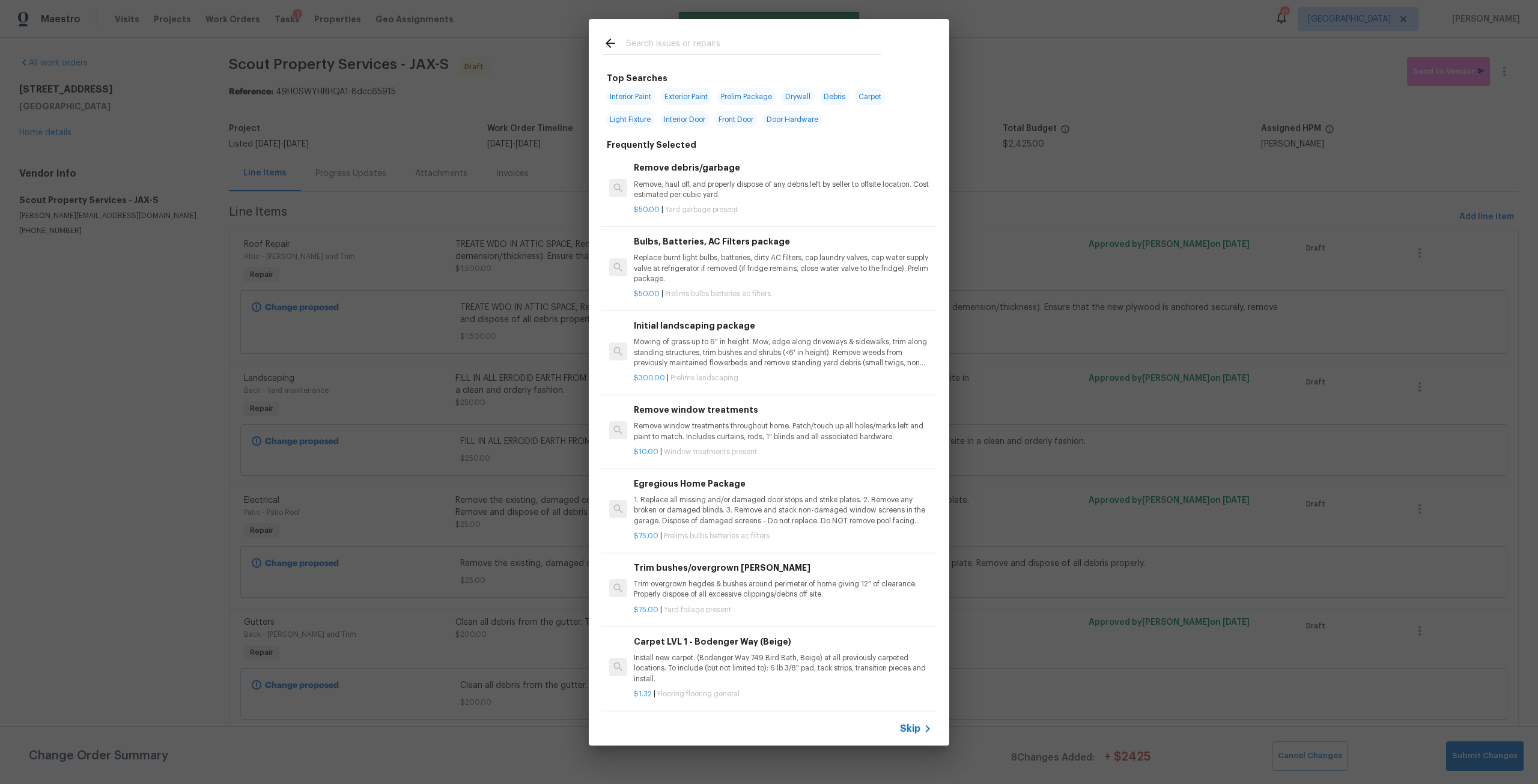
click at [708, 49] on input "text" at bounding box center [753, 44] width 254 height 18
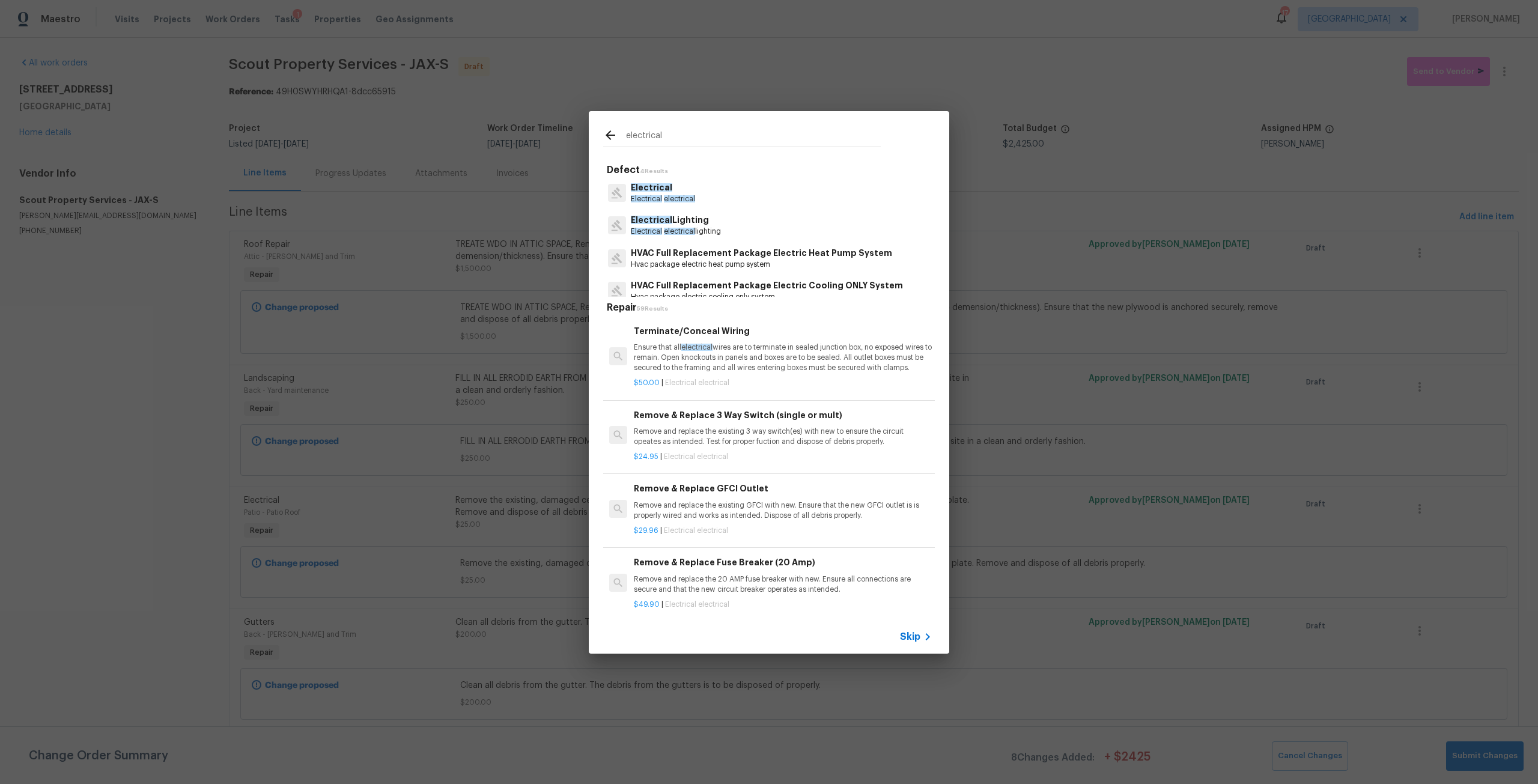
type input "electrical"
click at [665, 190] on span "Electrical" at bounding box center [651, 187] width 41 height 9
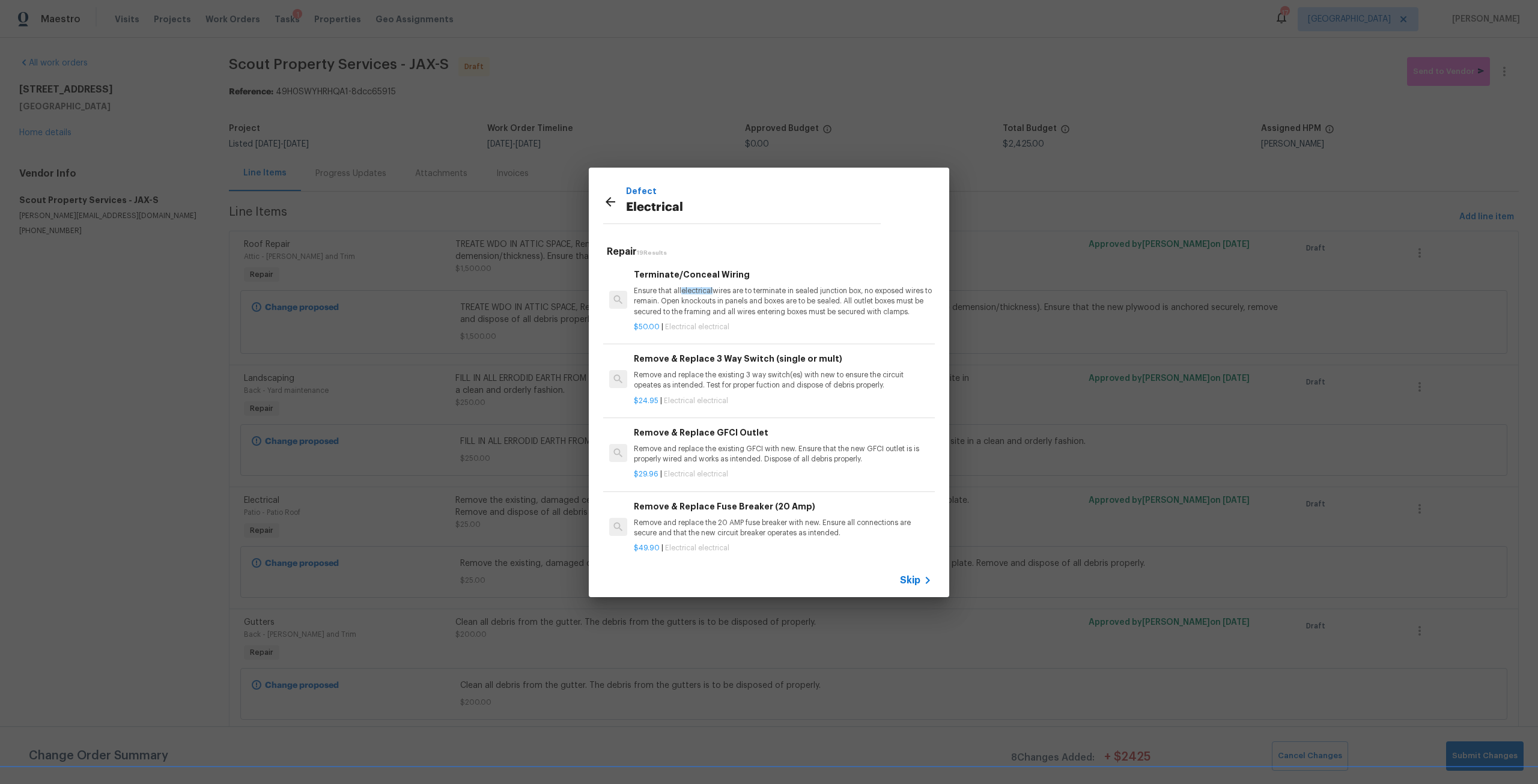
click at [724, 300] on p "Ensure that all electrical wires are to terminate in sealed junction box, no ex…" at bounding box center [783, 301] width 298 height 30
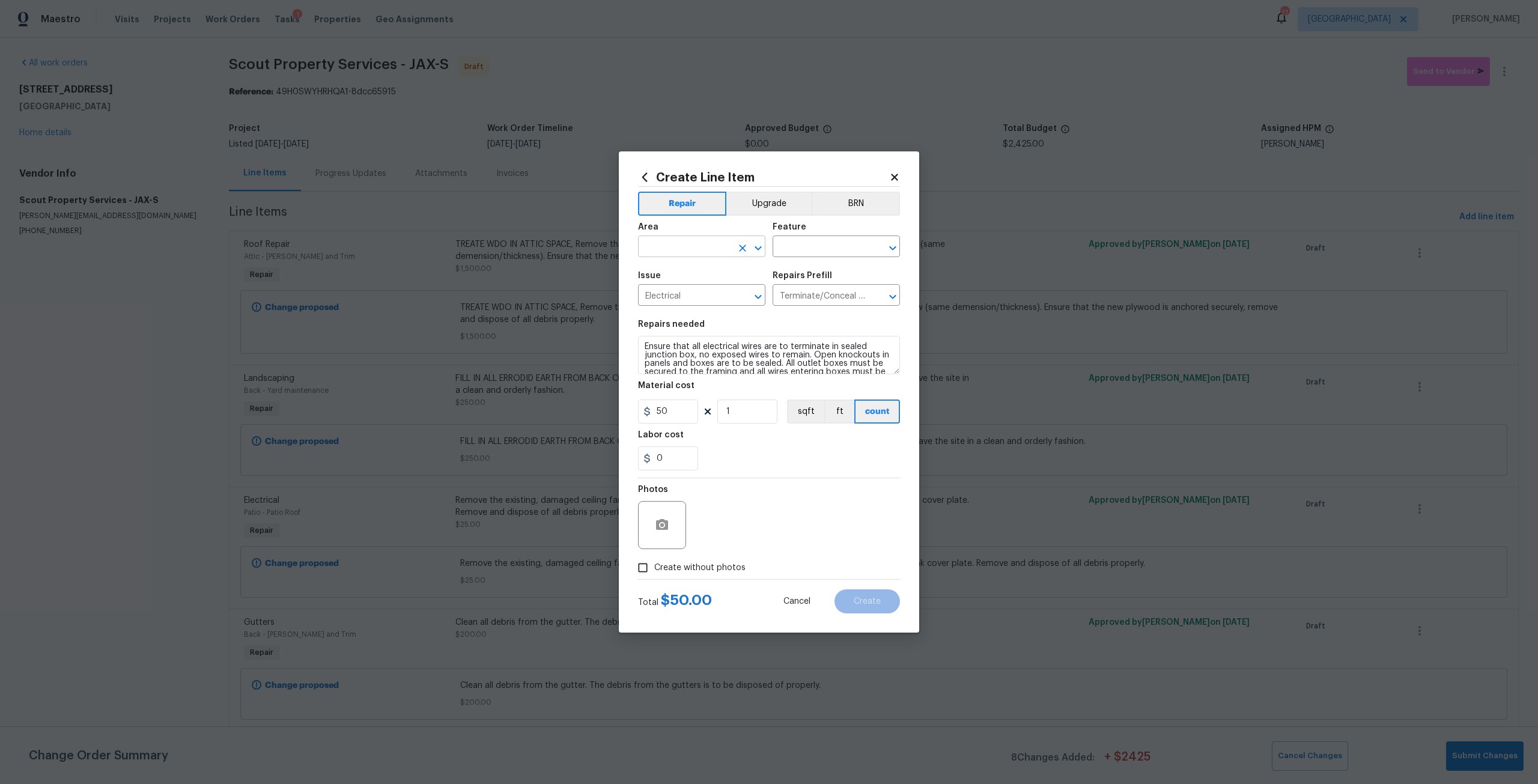
click at [691, 250] on input "text" at bounding box center [685, 248] width 94 height 19
click at [679, 278] on li "Patio" at bounding box center [702, 274] width 127 height 20
type input "Patio"
click at [790, 247] on input "text" at bounding box center [819, 248] width 94 height 19
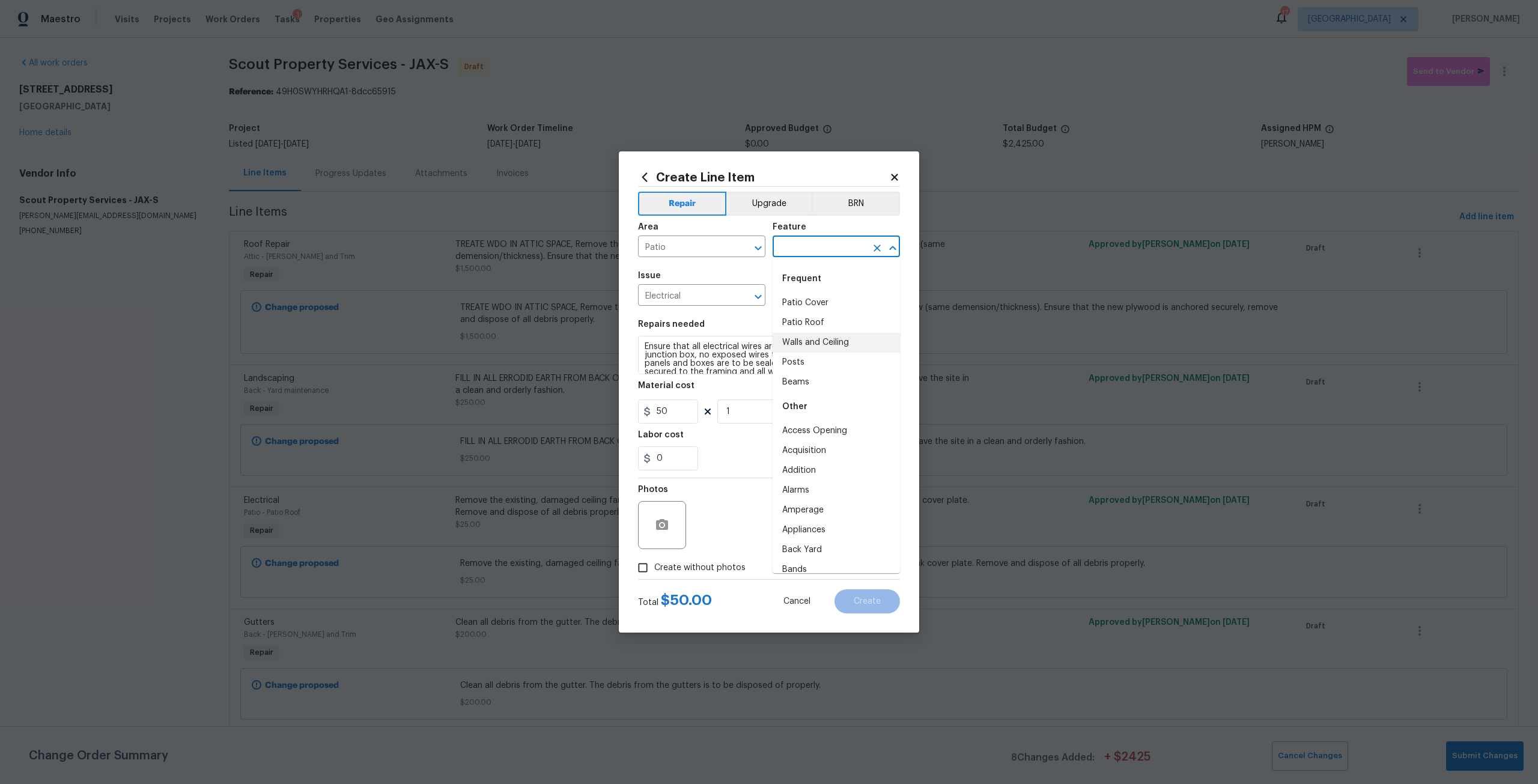
click at [845, 350] on li "Walls and Ceiling" at bounding box center [836, 342] width 127 height 20
type input "Walls and Ceiling"
click at [748, 424] on section "Repairs needed Ensure that all electrical wires are to terminate in sealed junc…" at bounding box center [769, 395] width 262 height 165
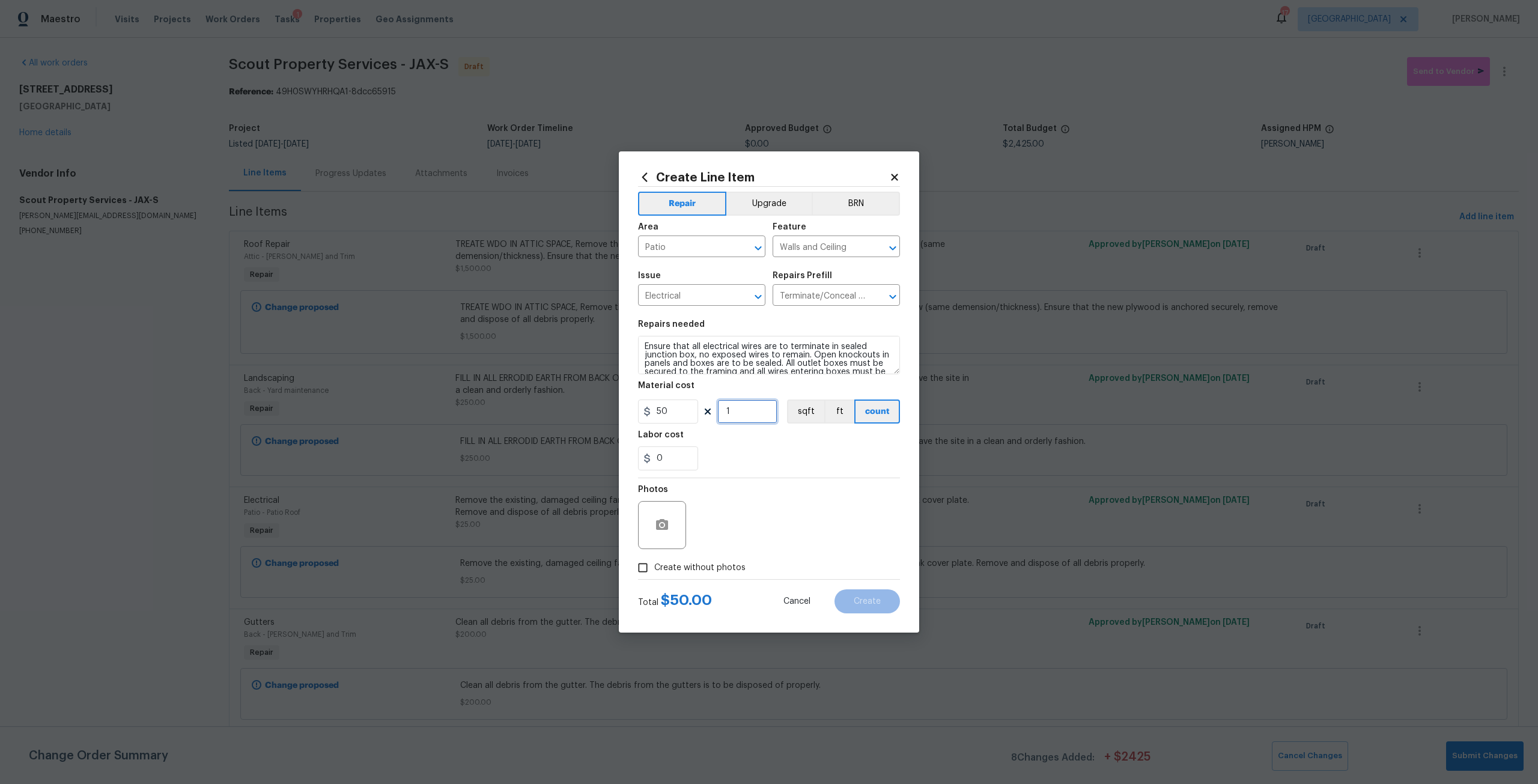
click at [748, 412] on input "1" at bounding box center [747, 411] width 60 height 24
type input "2"
click at [741, 563] on span "Create without photos" at bounding box center [699, 568] width 91 height 12
click at [654, 563] on input "Create without photos" at bounding box center [642, 567] width 23 height 23
checkbox input "true"
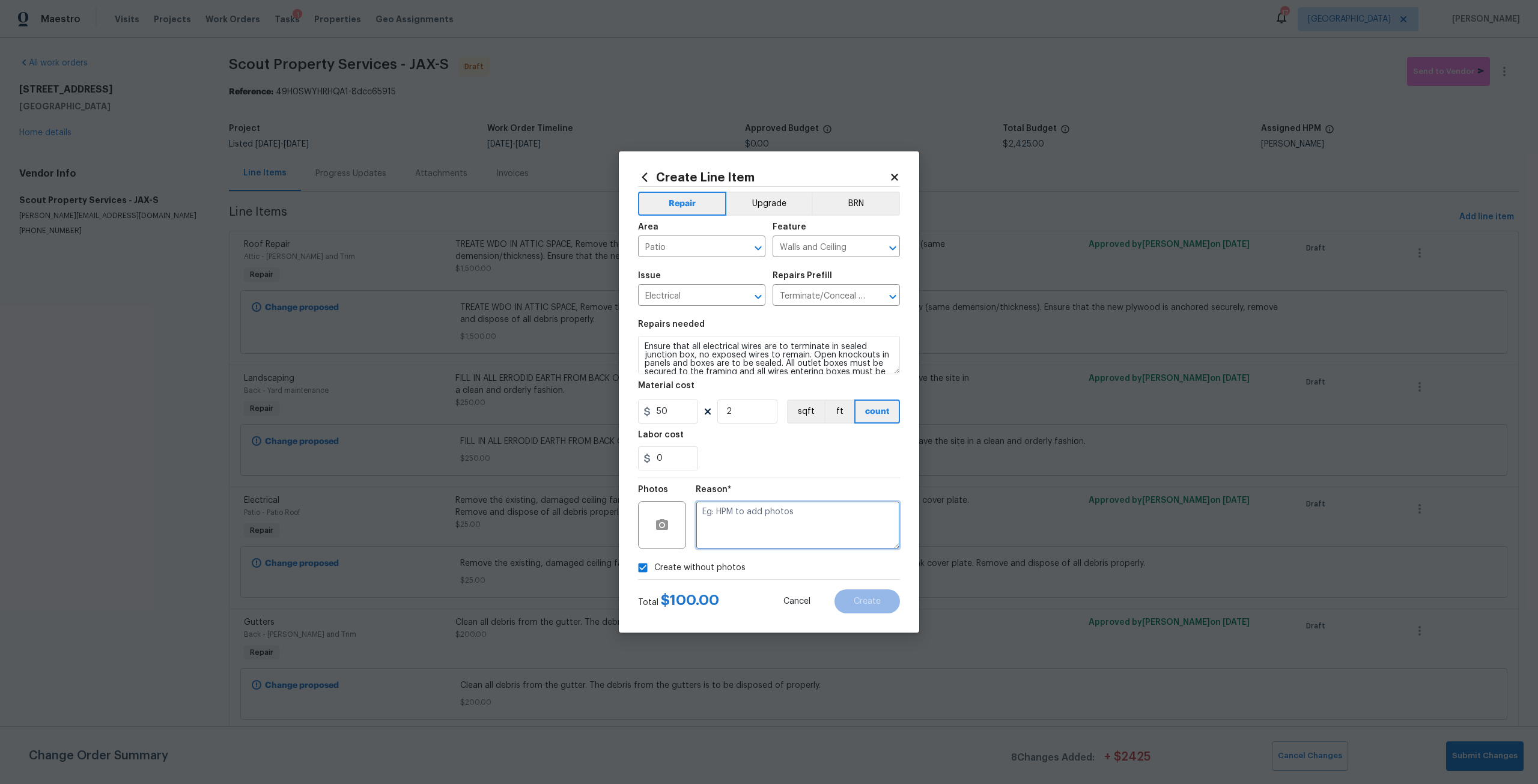
click at [813, 542] on textarea at bounding box center [798, 525] width 204 height 48
click at [880, 607] on button "Create" at bounding box center [867, 601] width 66 height 24
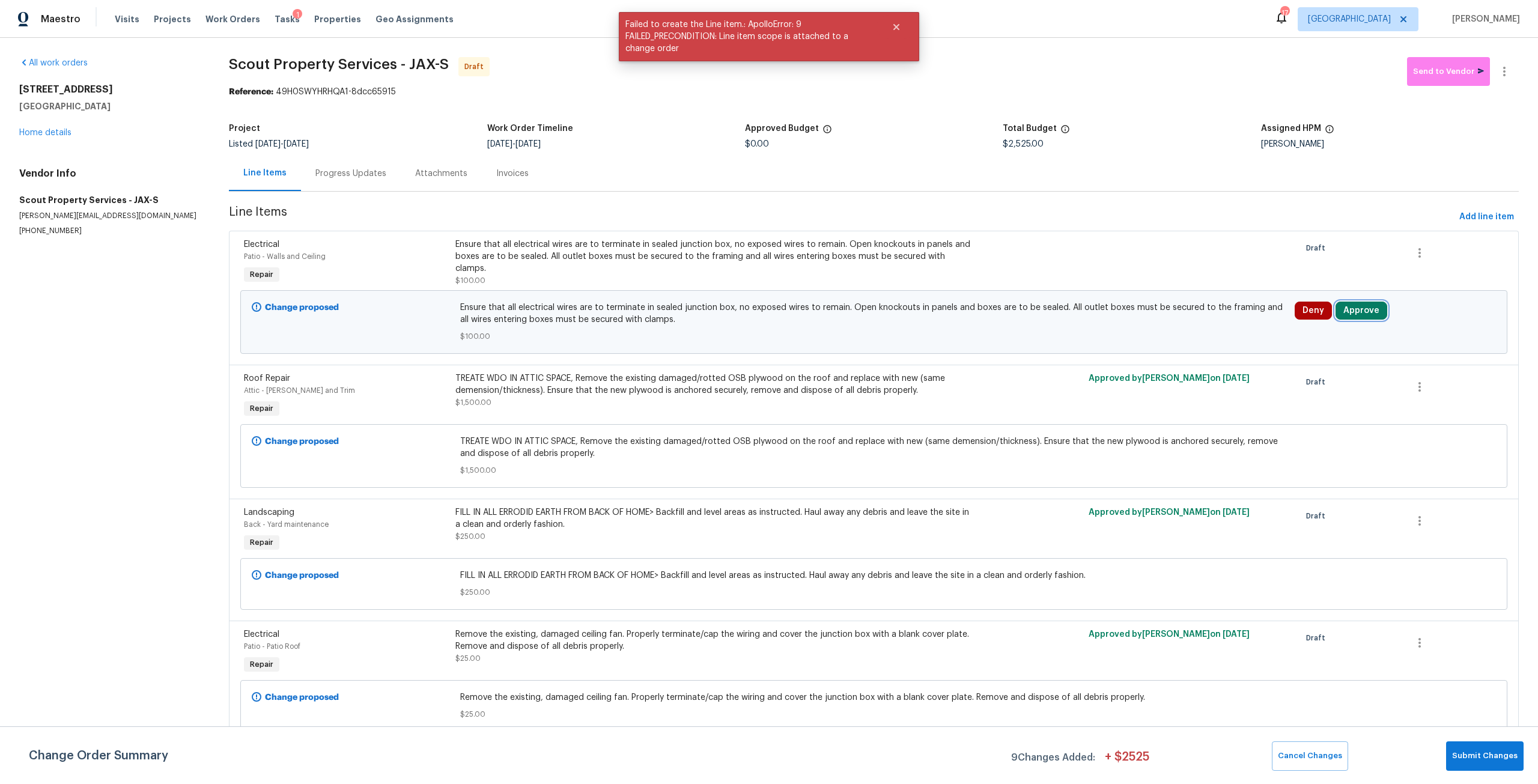
click at [1357, 304] on button "Approve" at bounding box center [1362, 310] width 52 height 18
drag, startPoint x: 1158, startPoint y: 314, endPoint x: 1362, endPoint y: 382, distance: 215.0
click at [1158, 314] on button "Approve" at bounding box center [1182, 321] width 72 height 24
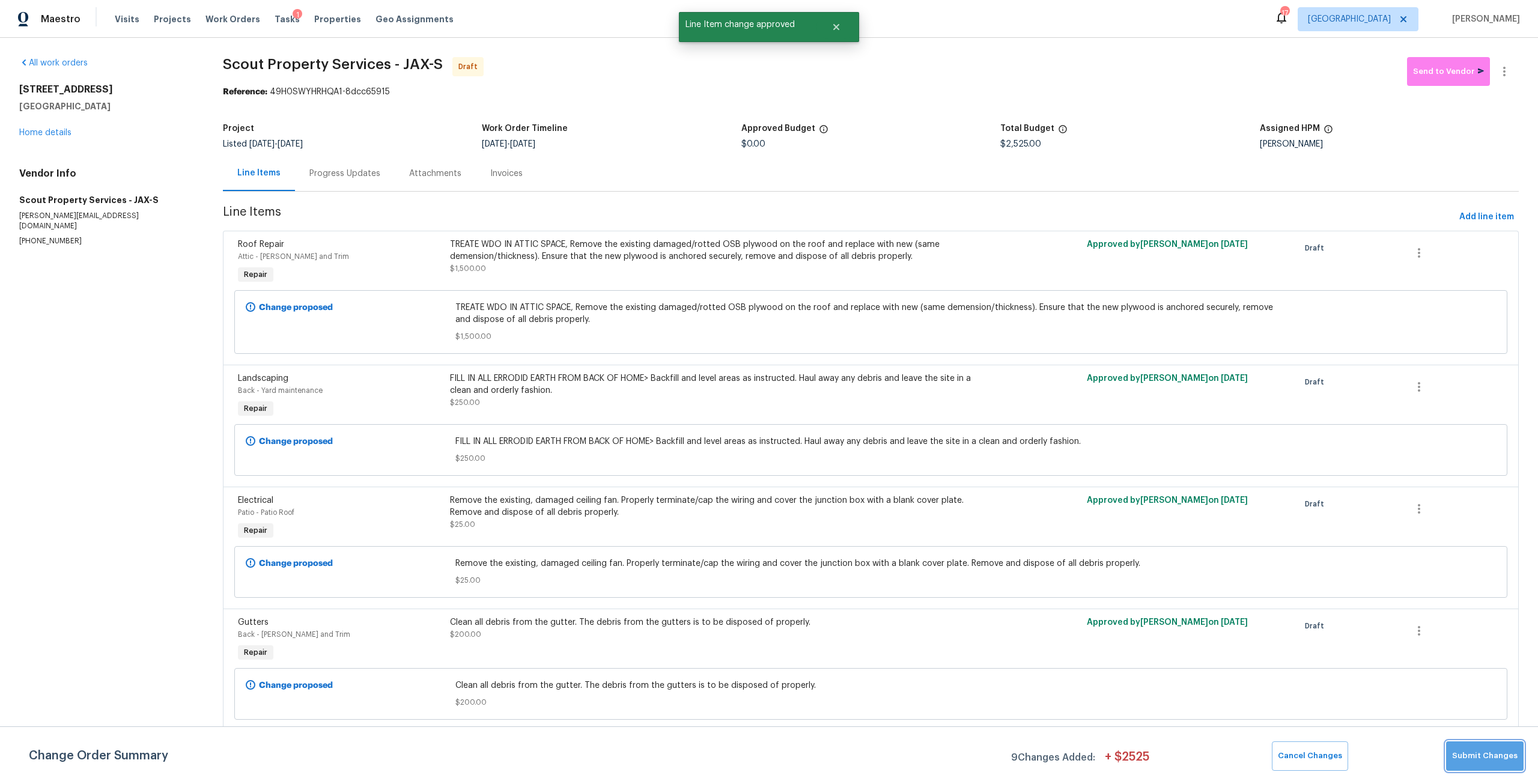
click at [1490, 757] on span "Submit Changes" at bounding box center [1485, 756] width 66 height 14
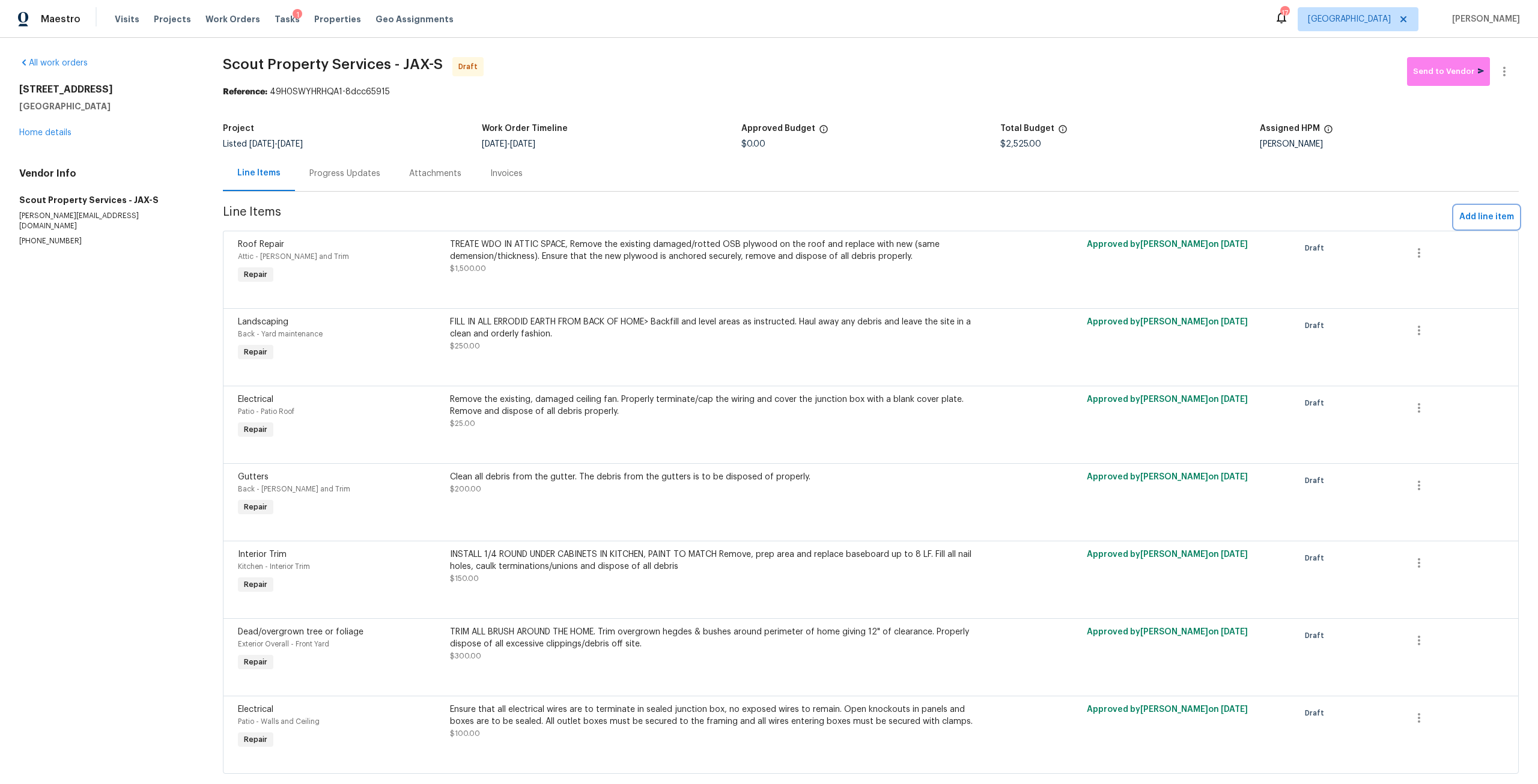
click at [1473, 223] on span "Add line item" at bounding box center [1486, 217] width 55 height 15
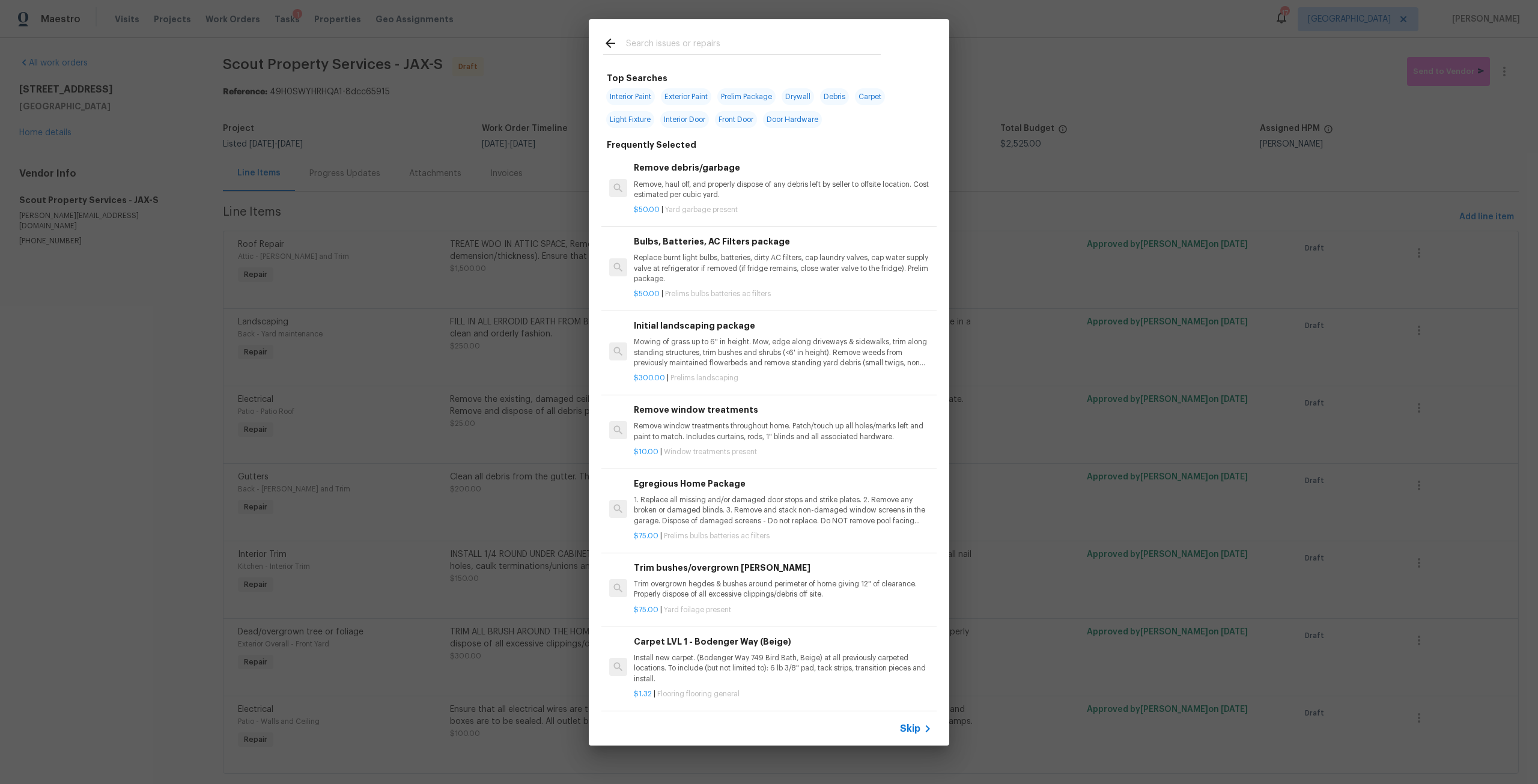
click at [665, 27] on div at bounding box center [742, 43] width 307 height 48
click at [667, 34] on div at bounding box center [742, 43] width 307 height 48
click at [669, 43] on input "text" at bounding box center [753, 44] width 254 height 18
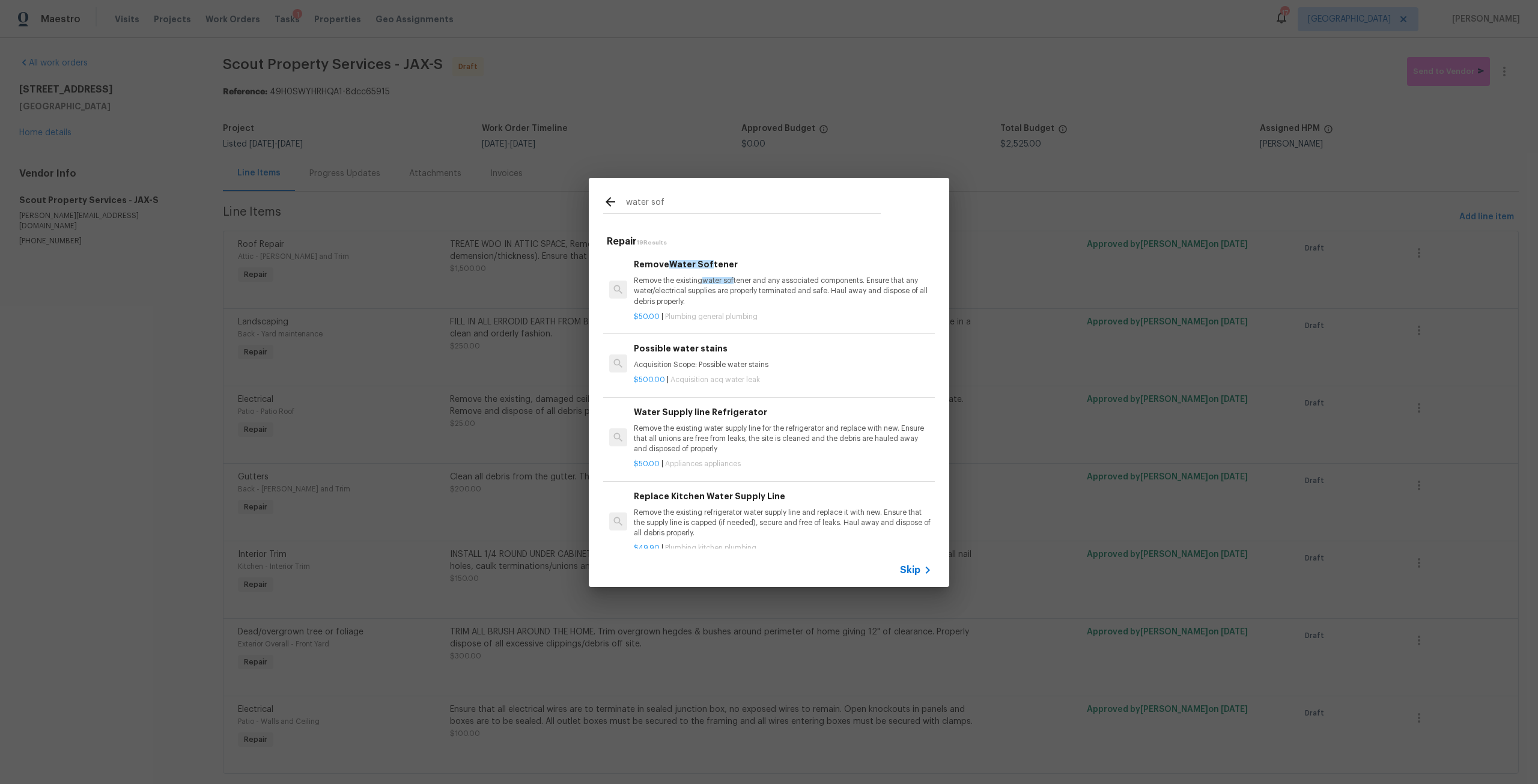
type input "water sof"
click at [733, 296] on p "Remove the existing water sof tener and any associated components. Ensure that …" at bounding box center [783, 290] width 298 height 30
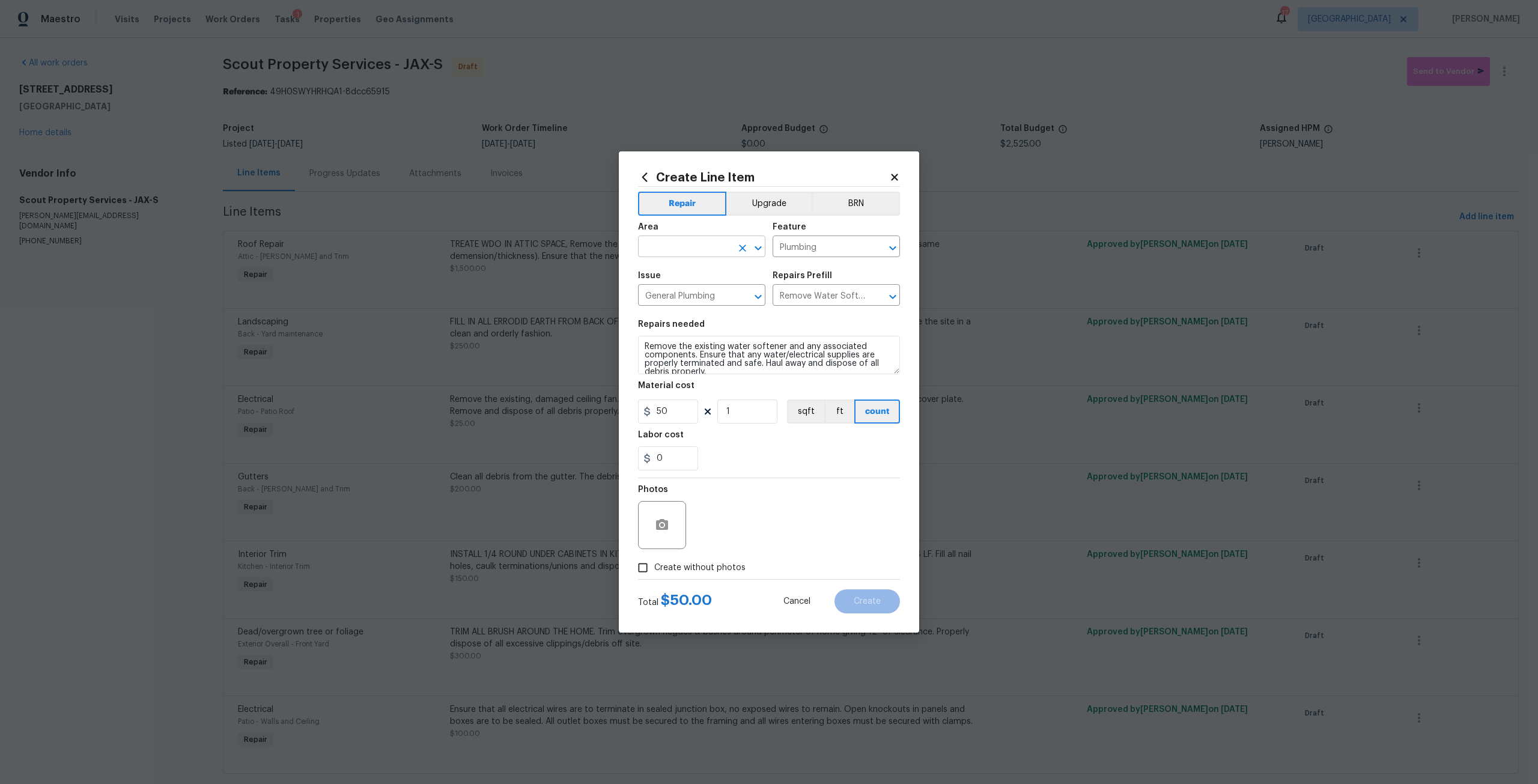
click at [709, 246] on input "text" at bounding box center [685, 248] width 94 height 19
click at [698, 286] on li "Garage" at bounding box center [702, 293] width 127 height 20
type input "Garage"
click at [728, 404] on input "1" at bounding box center [747, 411] width 60 height 24
type input "2"
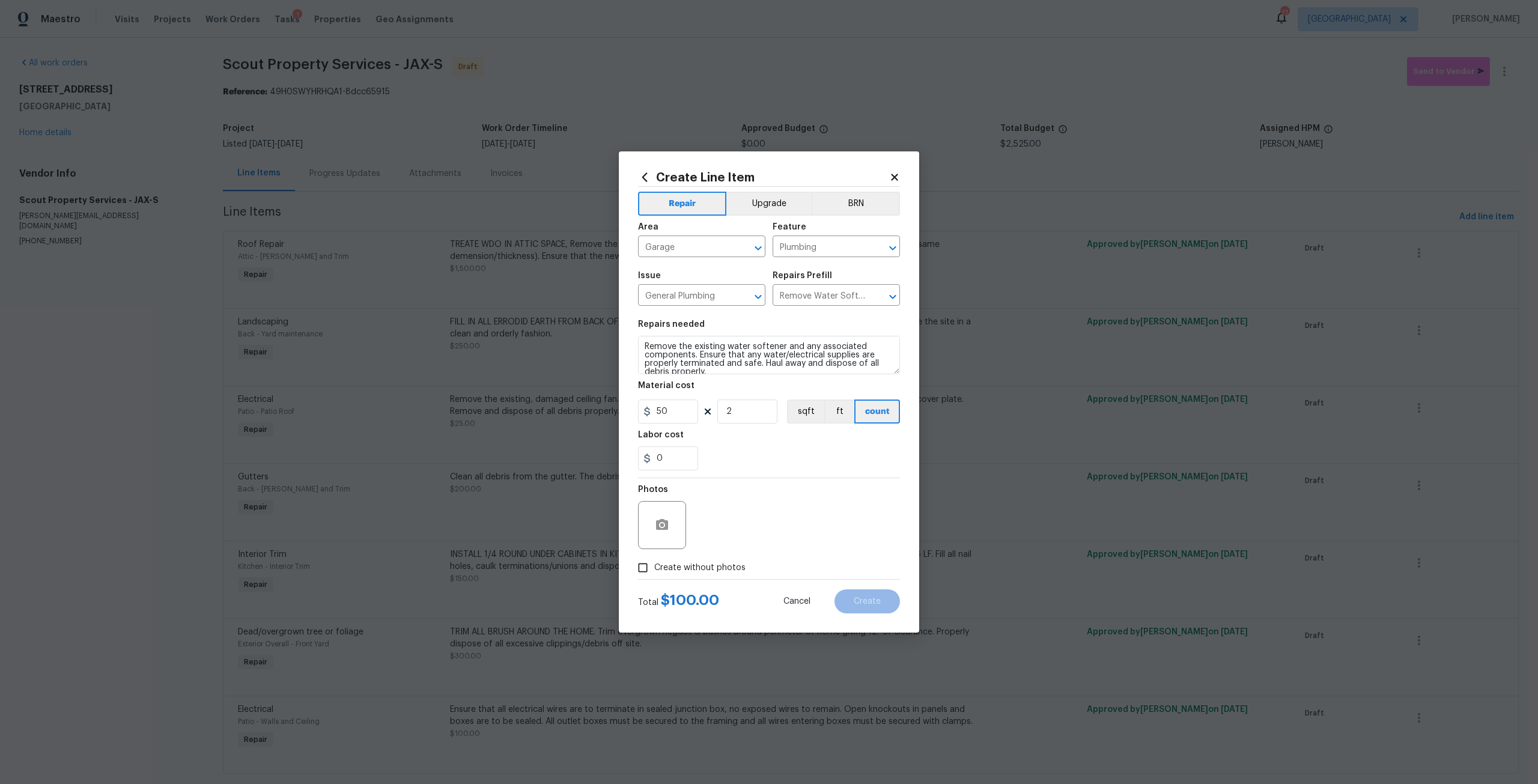
click at [726, 573] on span "Create without photos" at bounding box center [699, 568] width 91 height 12
click at [654, 573] on input "Create without photos" at bounding box center [642, 567] width 23 height 23
checkbox input "true"
click at [738, 524] on textarea at bounding box center [798, 525] width 204 height 48
click at [863, 606] on button "Create" at bounding box center [867, 601] width 66 height 24
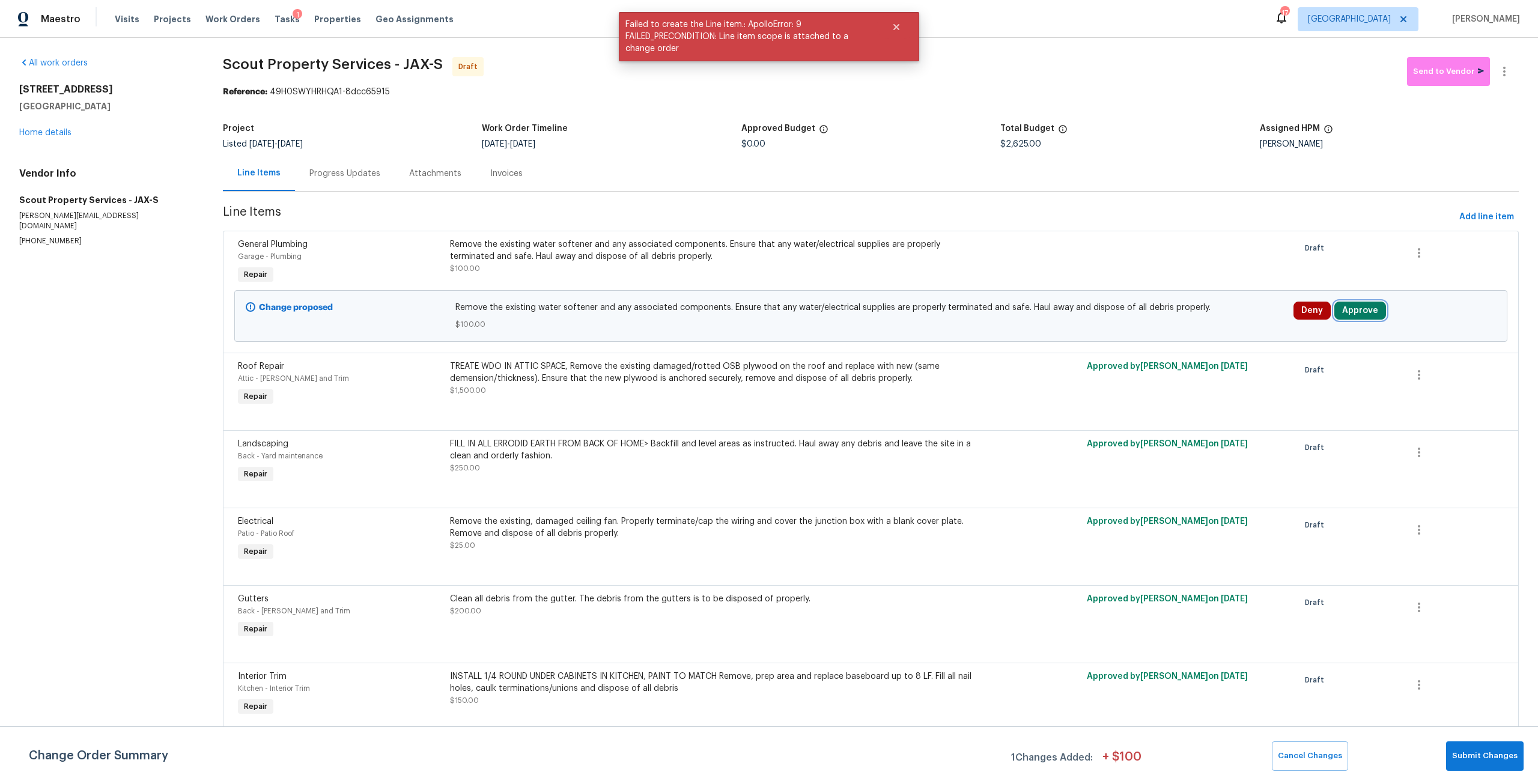
click at [1357, 312] on button "Approve" at bounding box center [1360, 310] width 52 height 18
click at [1130, 320] on div "Approve Cancel" at bounding box center [1215, 321] width 192 height 24
click at [1171, 323] on span "Approve" at bounding box center [1180, 322] width 34 height 9
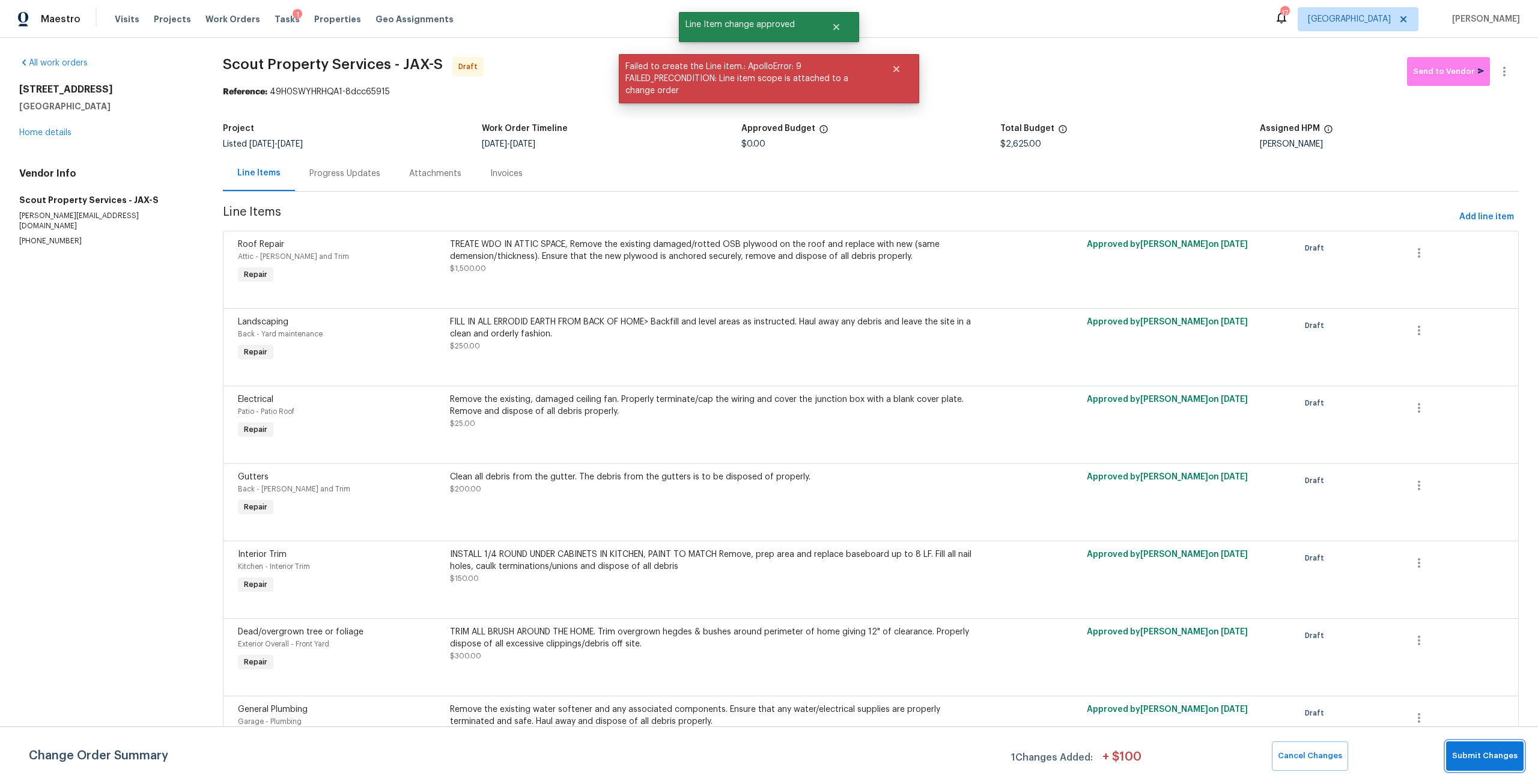
click at [1465, 754] on span "Submit Changes" at bounding box center [1485, 756] width 66 height 14
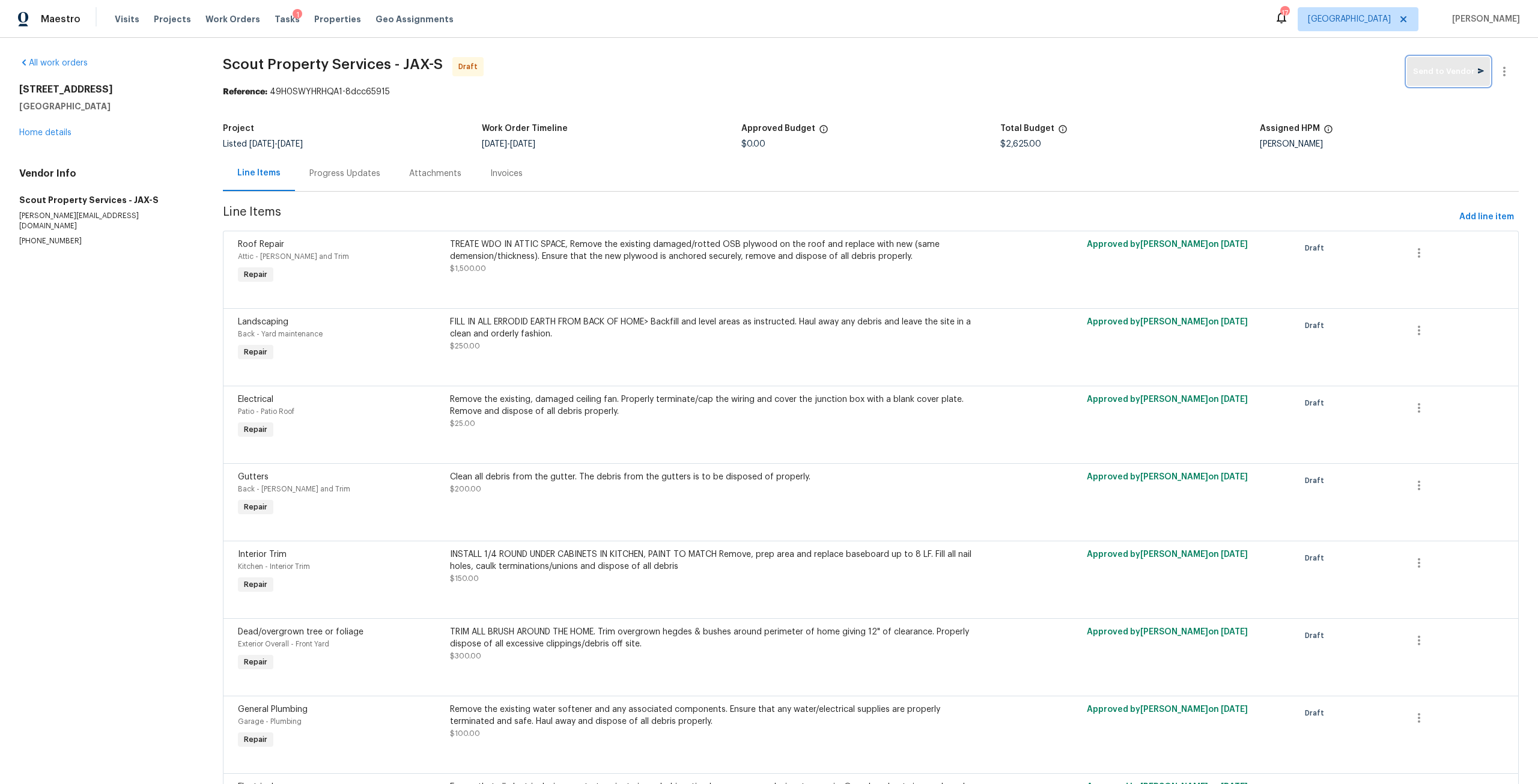
click at [1453, 75] on span "Send to Vendor" at bounding box center [1448, 72] width 71 height 14
click at [60, 136] on link "Home details" at bounding box center [45, 133] width 52 height 9
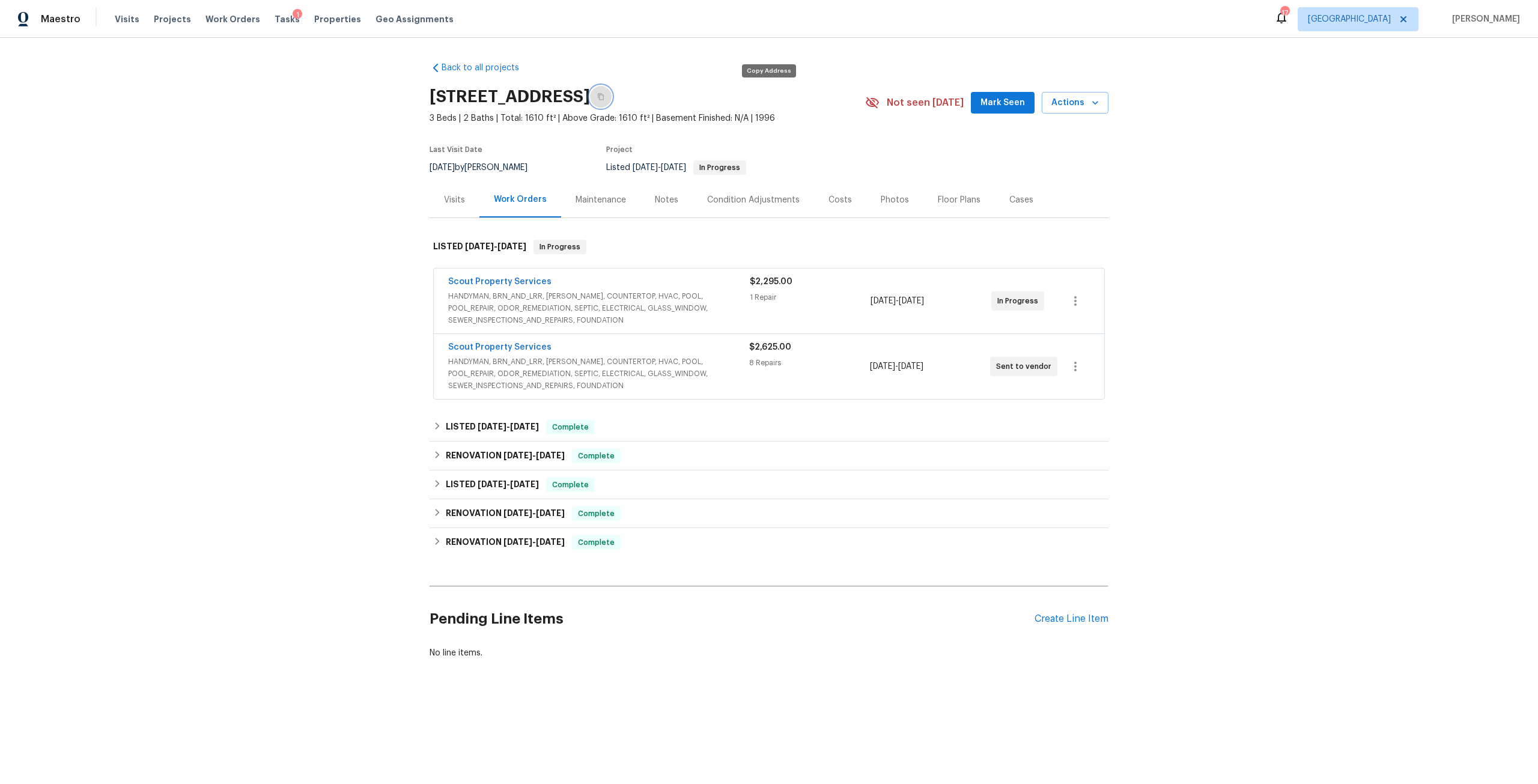
click at [612, 101] on button "button" at bounding box center [601, 97] width 22 height 22
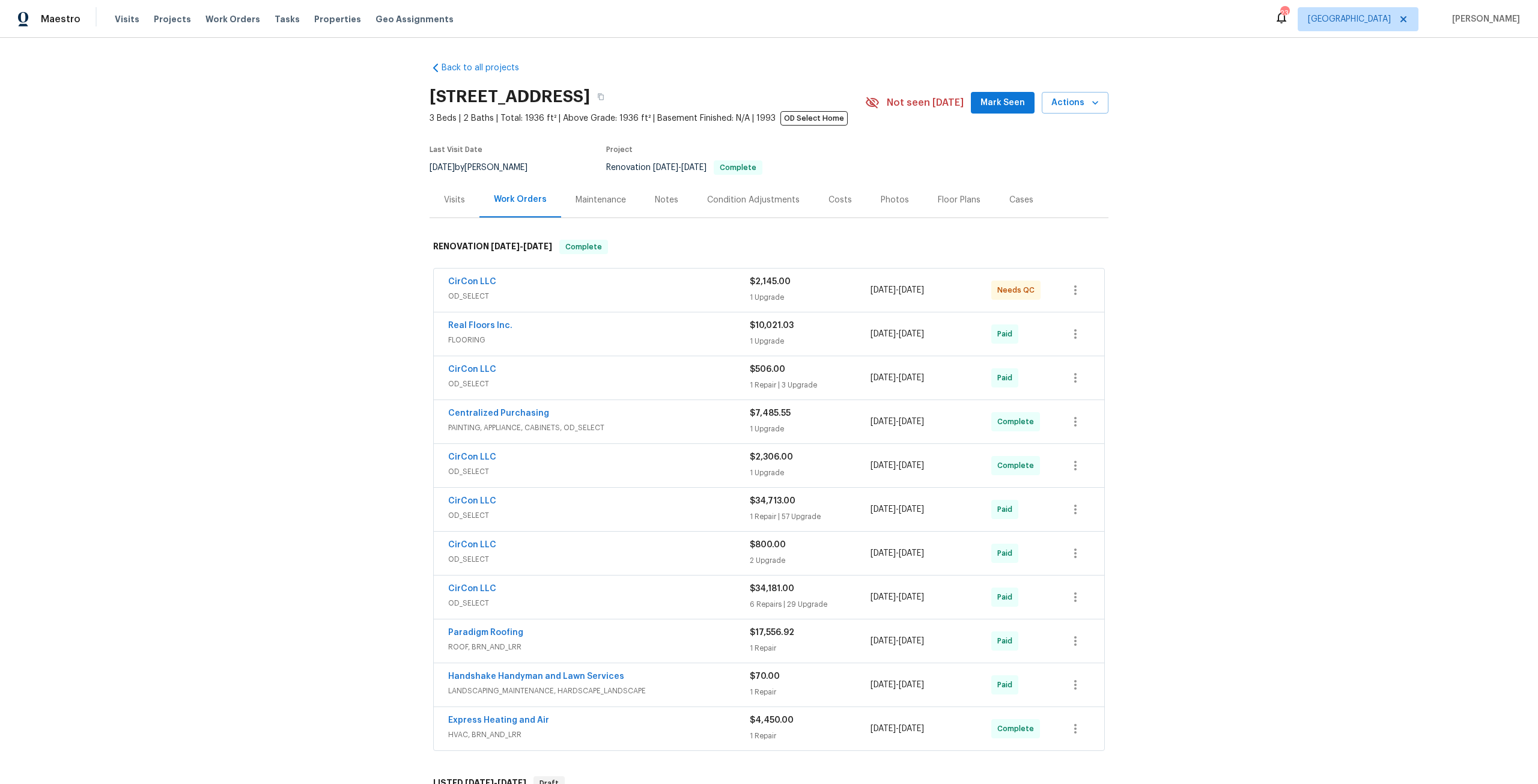
click at [570, 298] on span "OD_SELECT" at bounding box center [599, 296] width 302 height 12
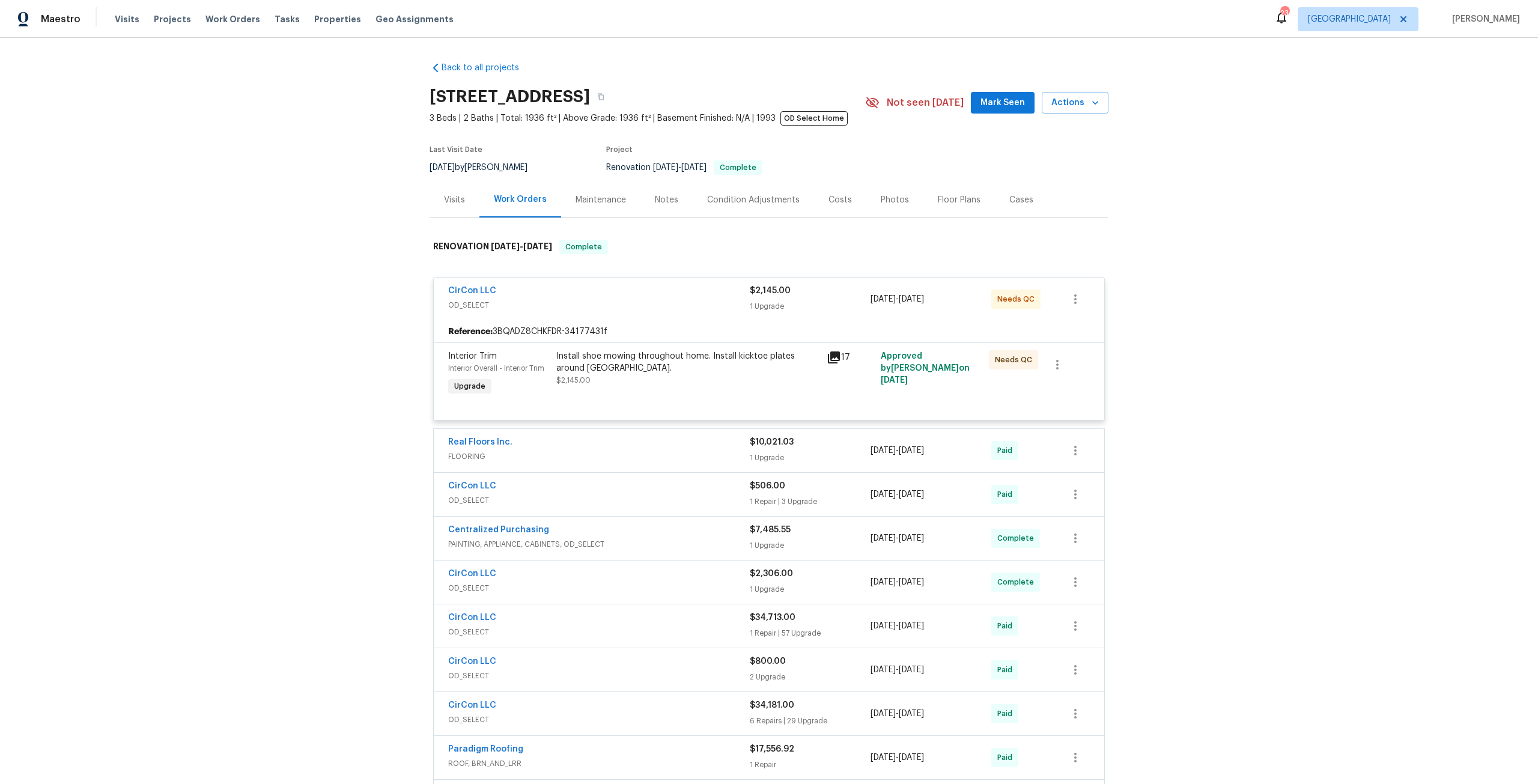
click at [591, 456] on span "FLOORING" at bounding box center [599, 456] width 302 height 12
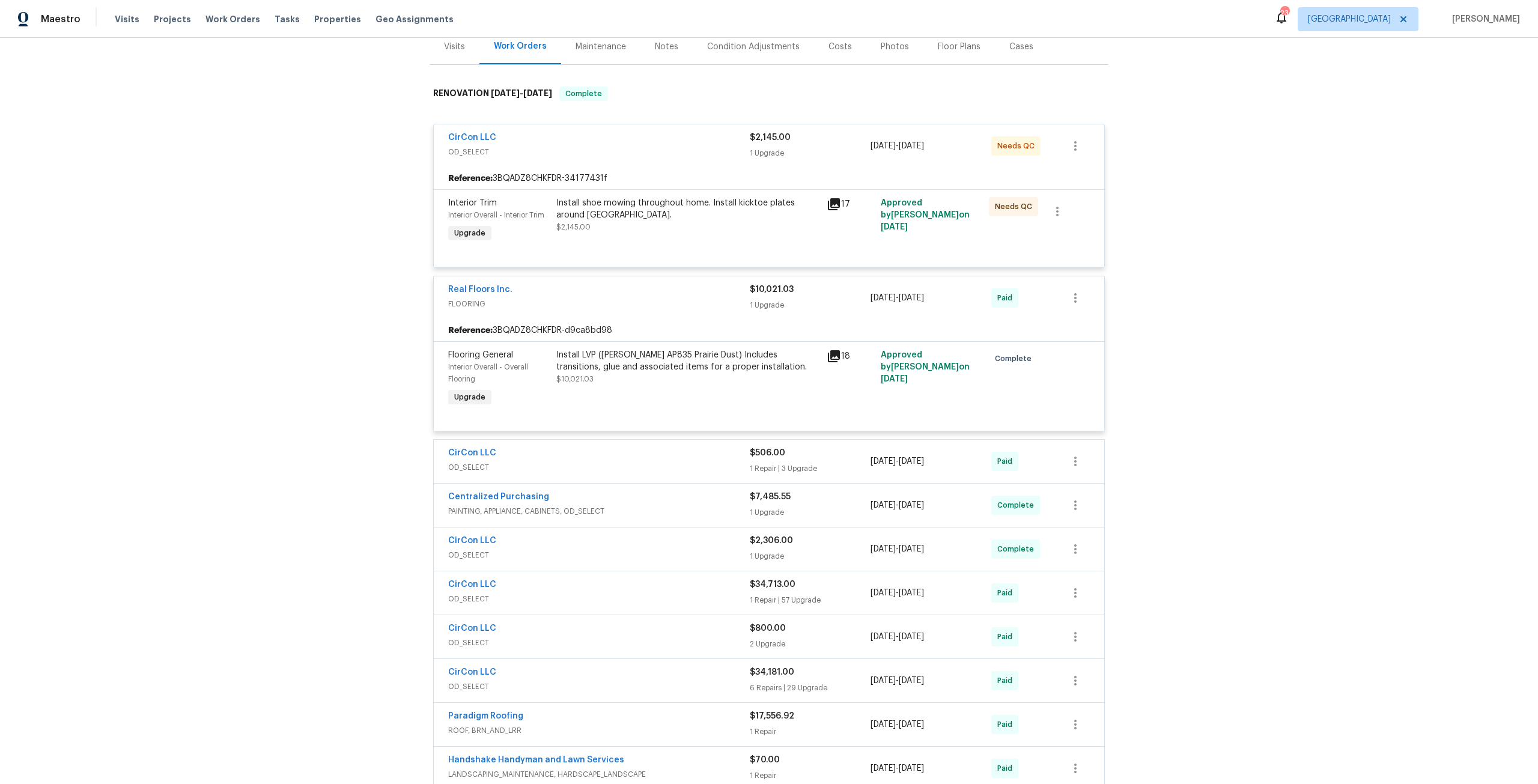
scroll to position [120, 0]
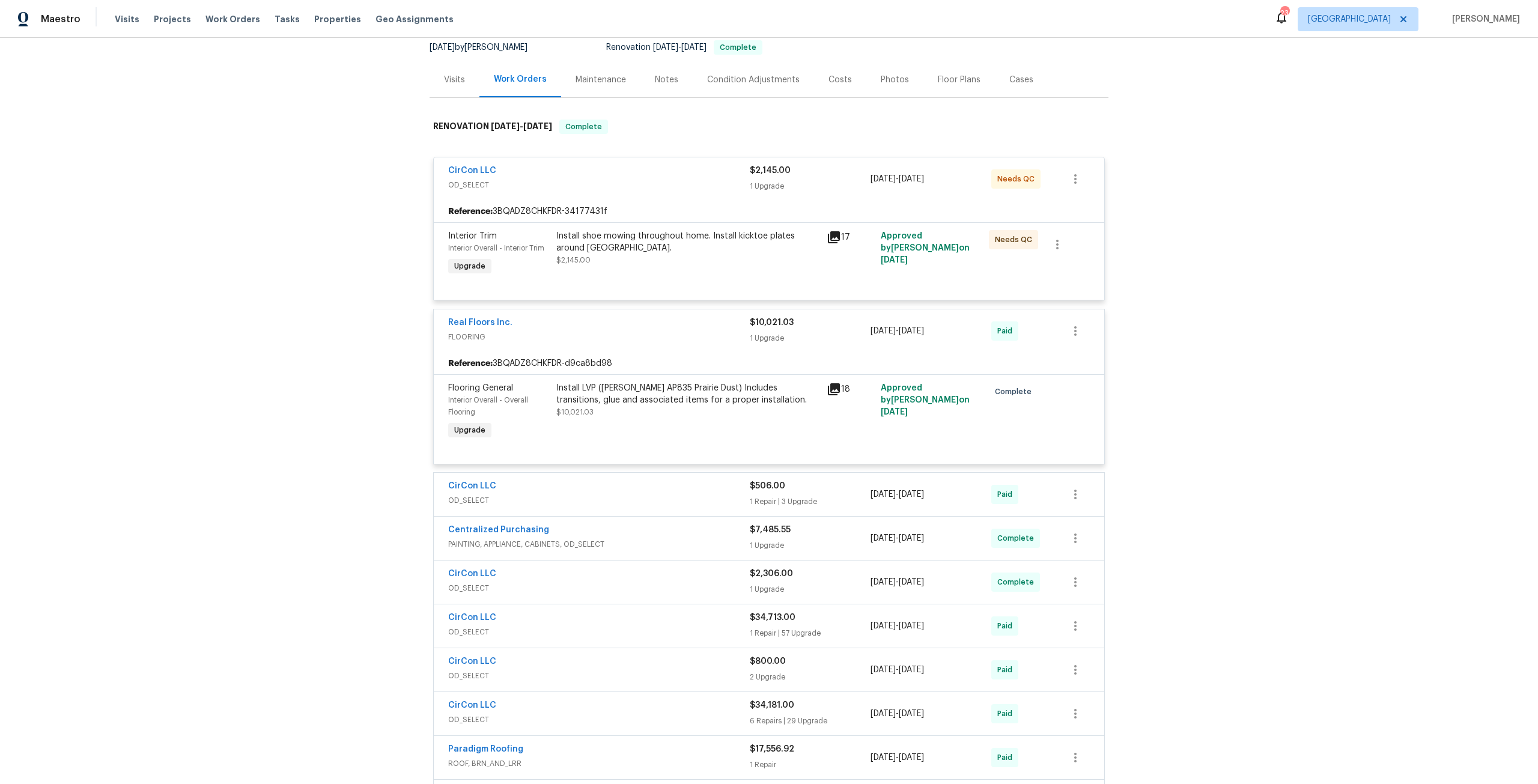
click at [1220, 398] on div "Back to all projects 12882 Biggin Church Rd S, Jacksonville, FL 32224 3 Beds | …" at bounding box center [769, 411] width 1538 height 746
click at [314, 23] on span "Properties" at bounding box center [338, 19] width 47 height 12
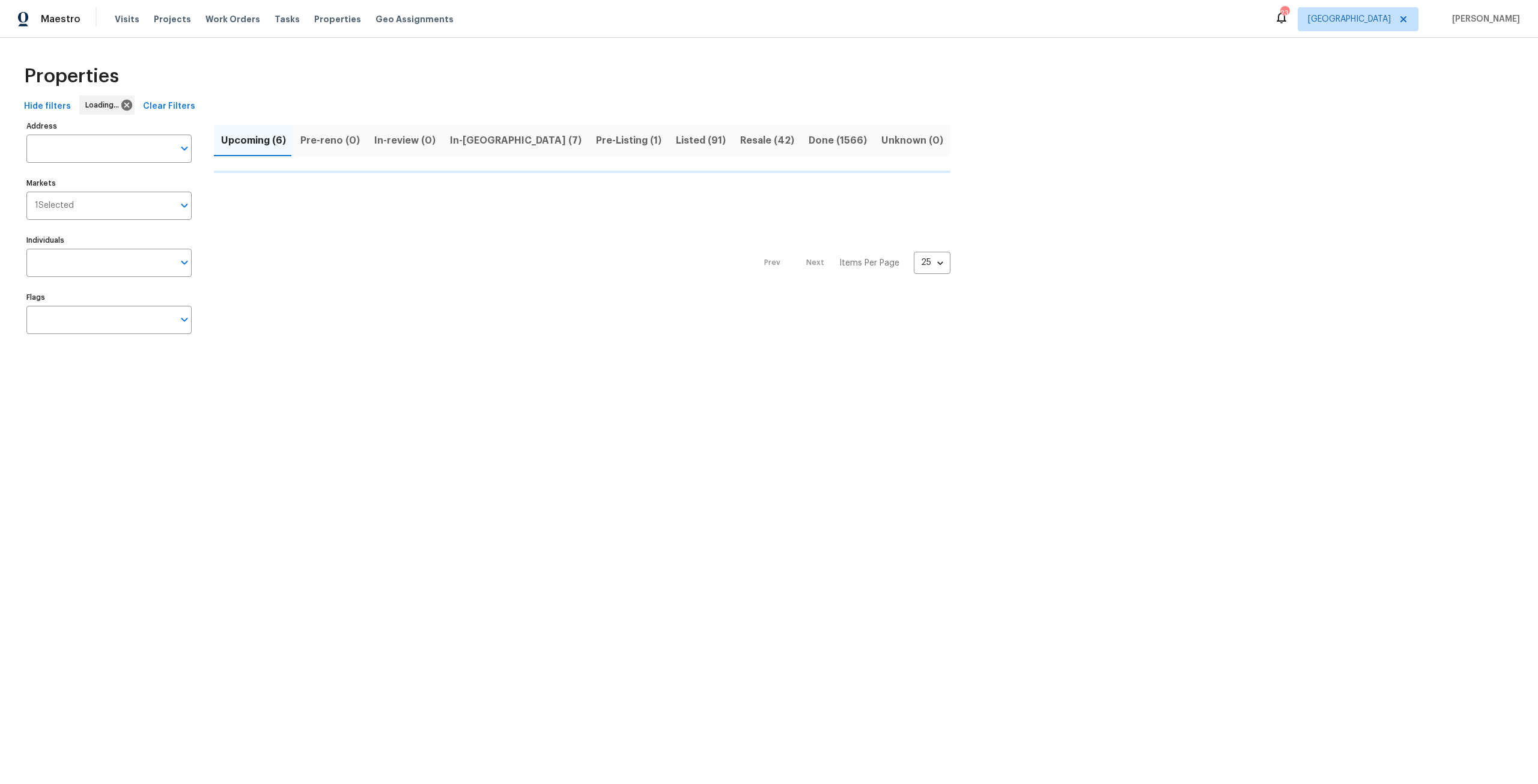
click at [283, 26] on div "Visits Projects Work Orders Tasks Properties Geo Assignments" at bounding box center [291, 19] width 353 height 24
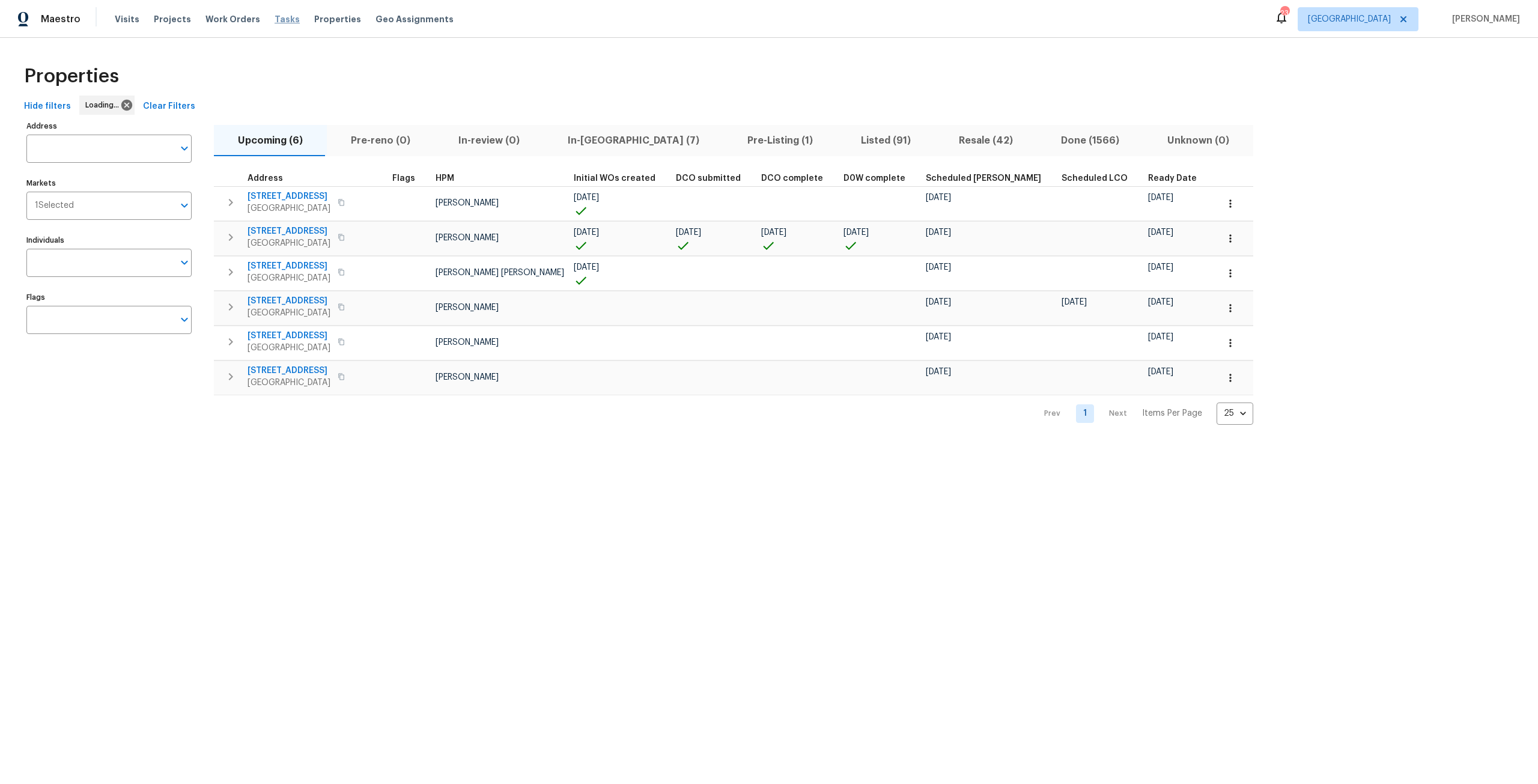
click at [275, 18] on span "Tasks" at bounding box center [287, 19] width 25 height 9
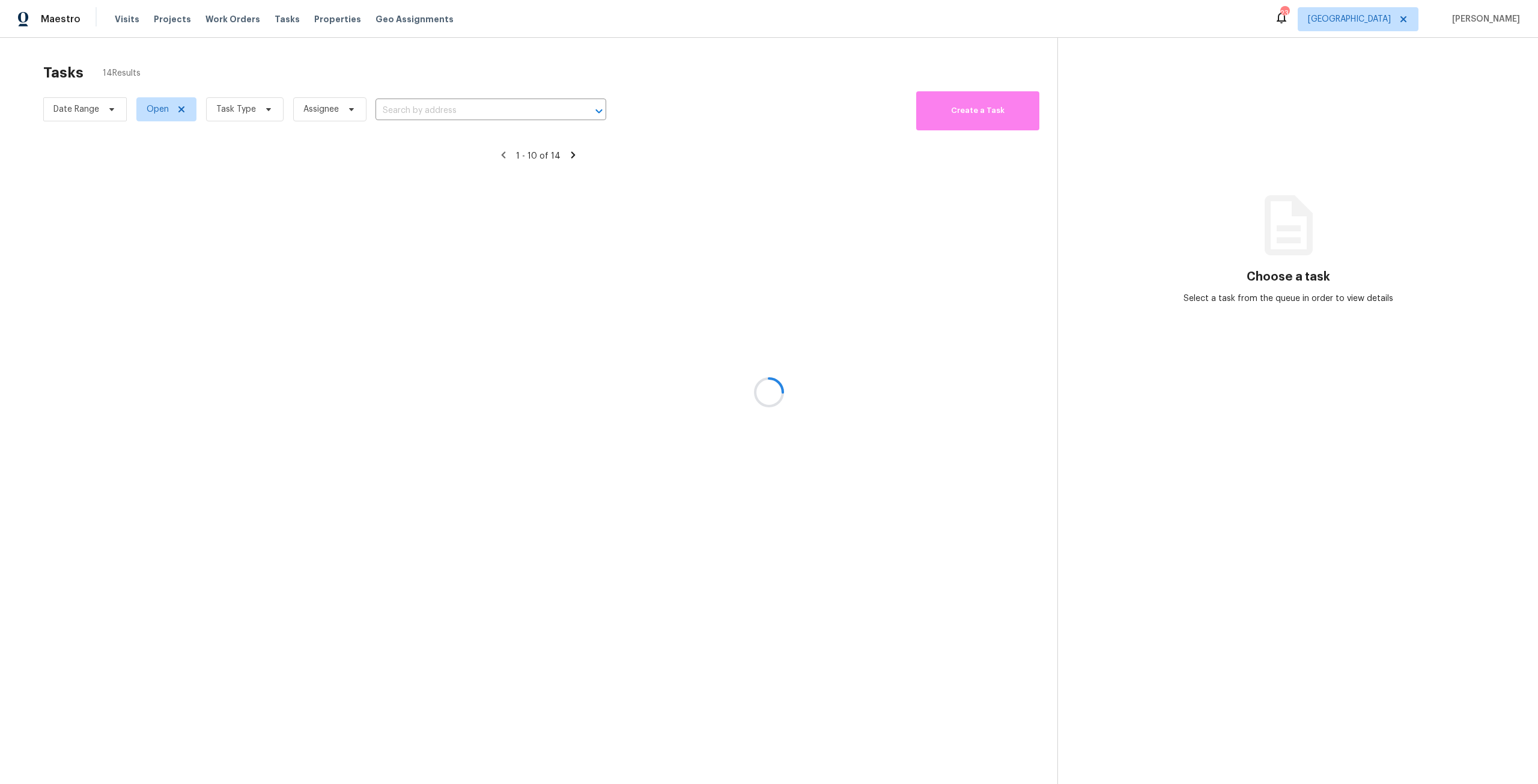
click at [244, 114] on div at bounding box center [769, 392] width 1538 height 784
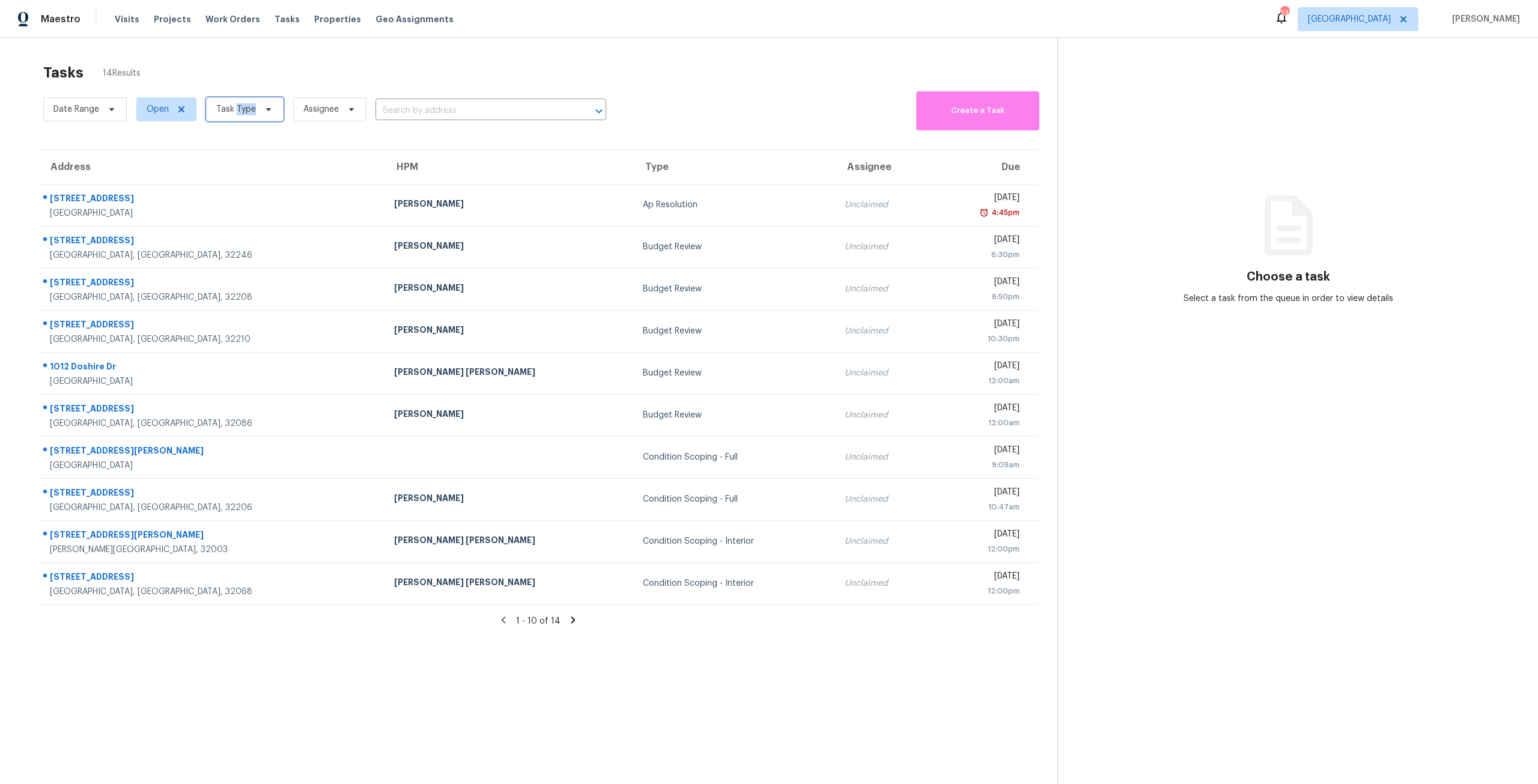
click at [244, 114] on span "Task Type" at bounding box center [236, 108] width 40 height 12
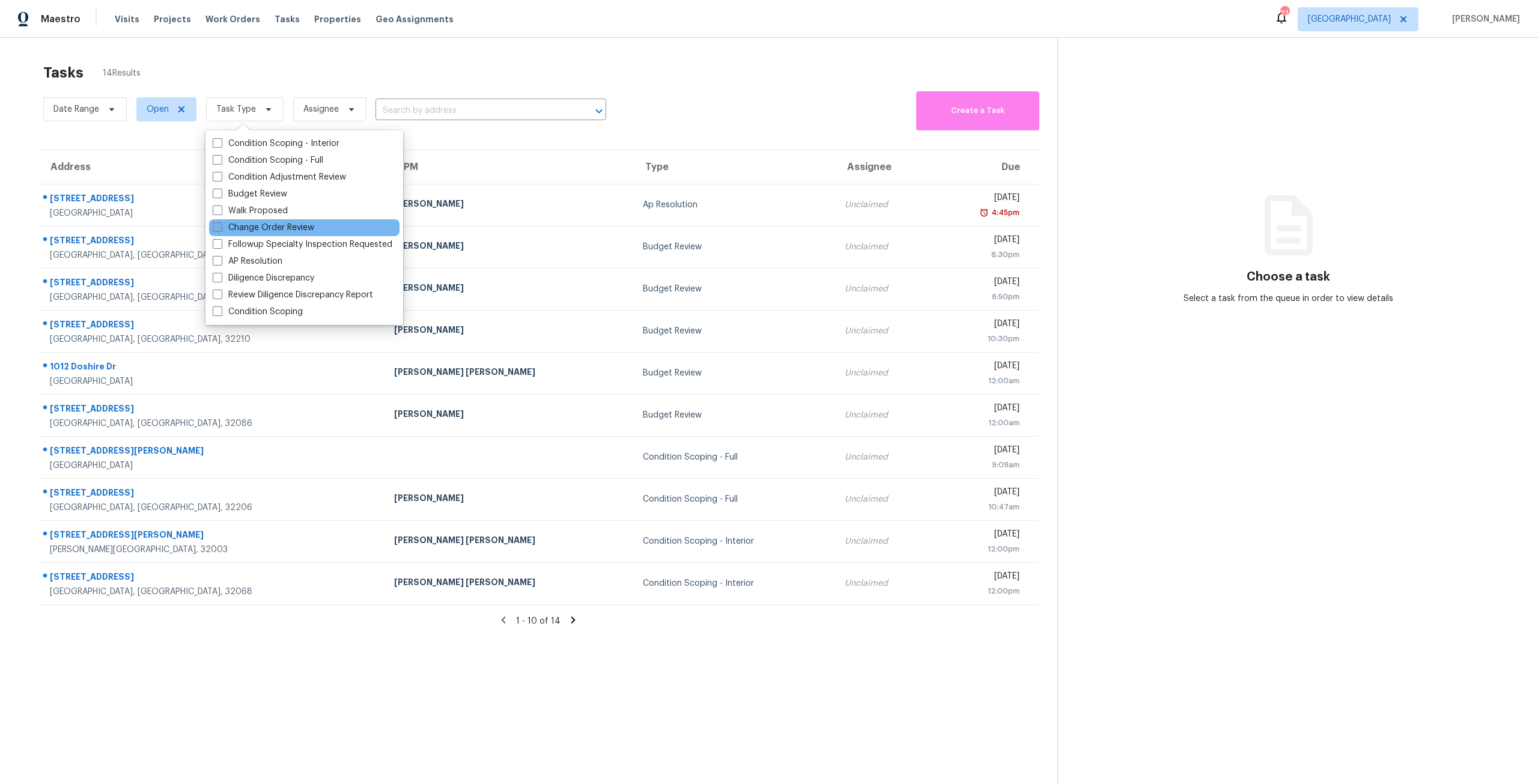
click at [301, 225] on label "Change Order Review" at bounding box center [264, 227] width 101 height 12
click at [221, 225] on input "Change Order Review" at bounding box center [217, 225] width 8 height 8
checkbox input "true"
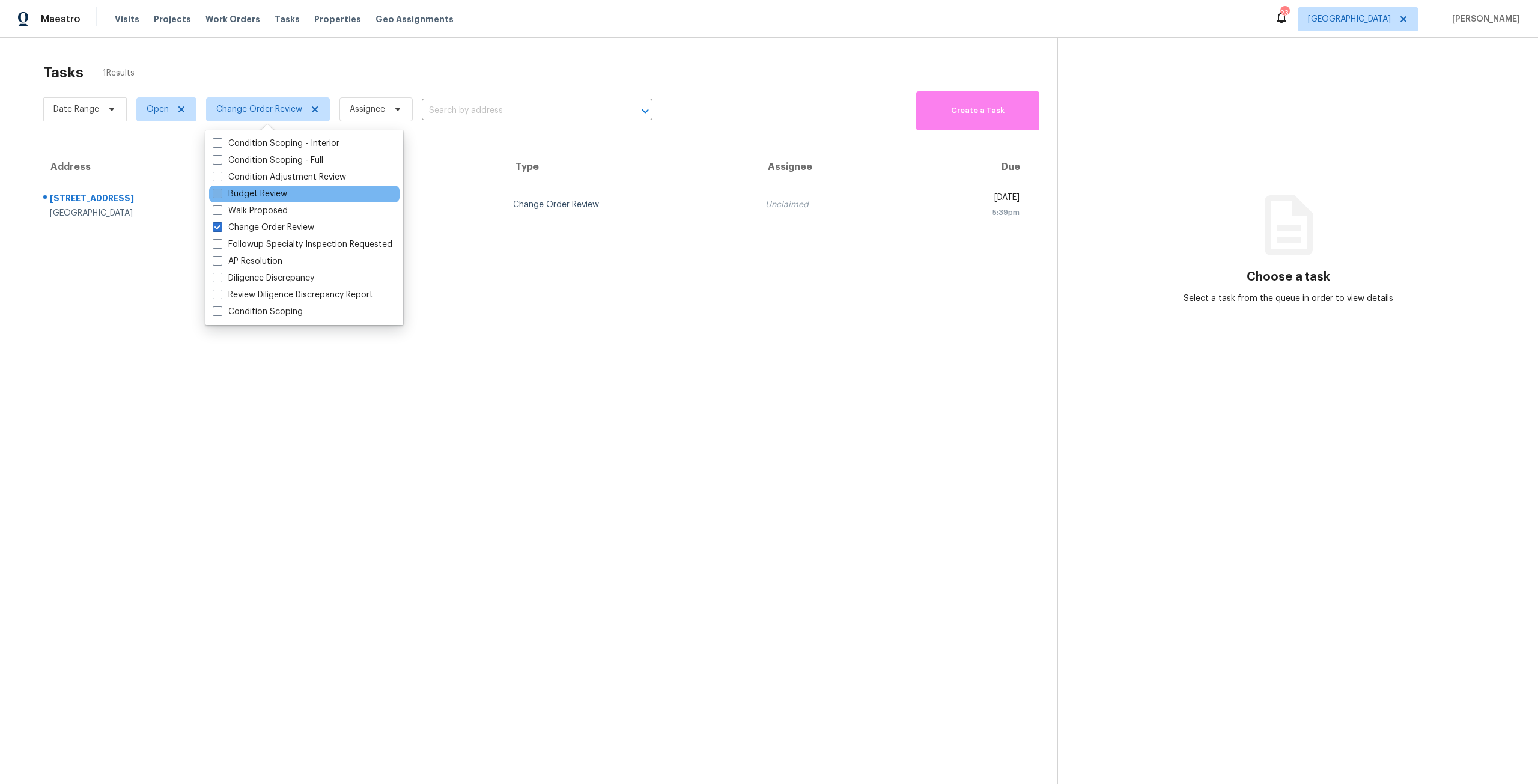
click at [275, 193] on label "Budget Review" at bounding box center [250, 193] width 74 height 12
click at [221, 193] on input "Budget Review" at bounding box center [217, 192] width 8 height 8
checkbox input "true"
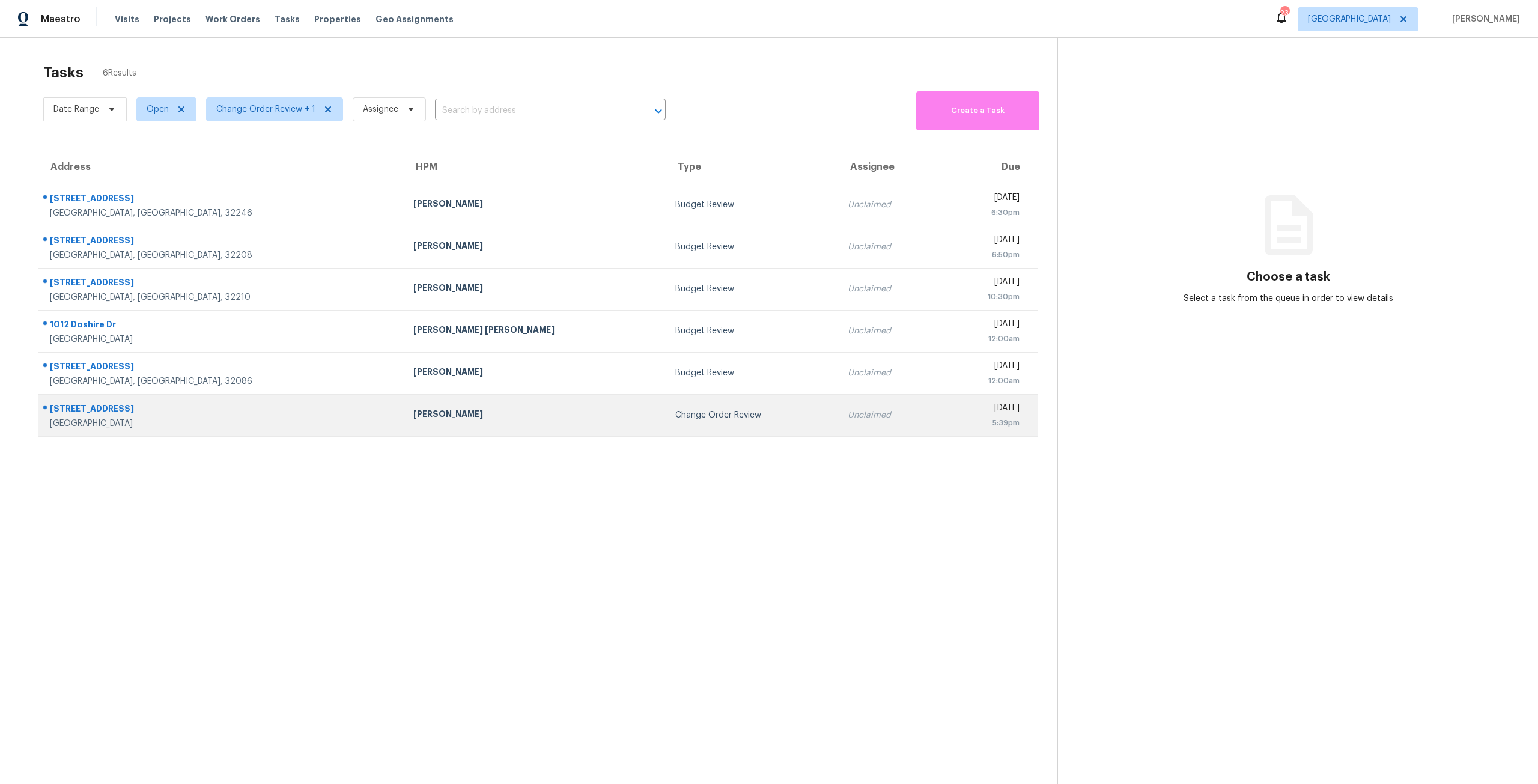
click at [675, 410] on div "Change Order Review" at bounding box center [751, 414] width 153 height 12
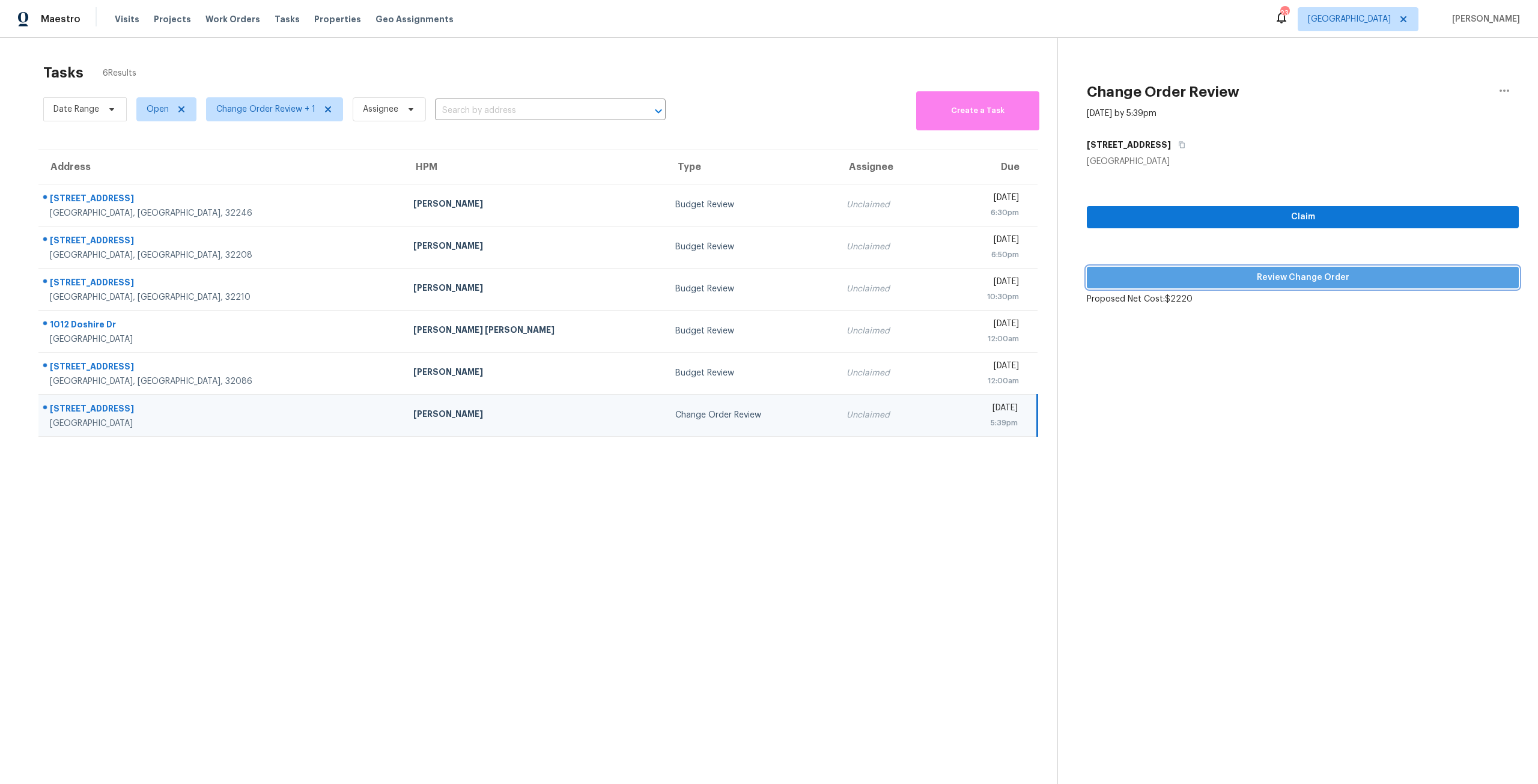
click at [1205, 275] on span "Review Change Order" at bounding box center [1302, 277] width 413 height 15
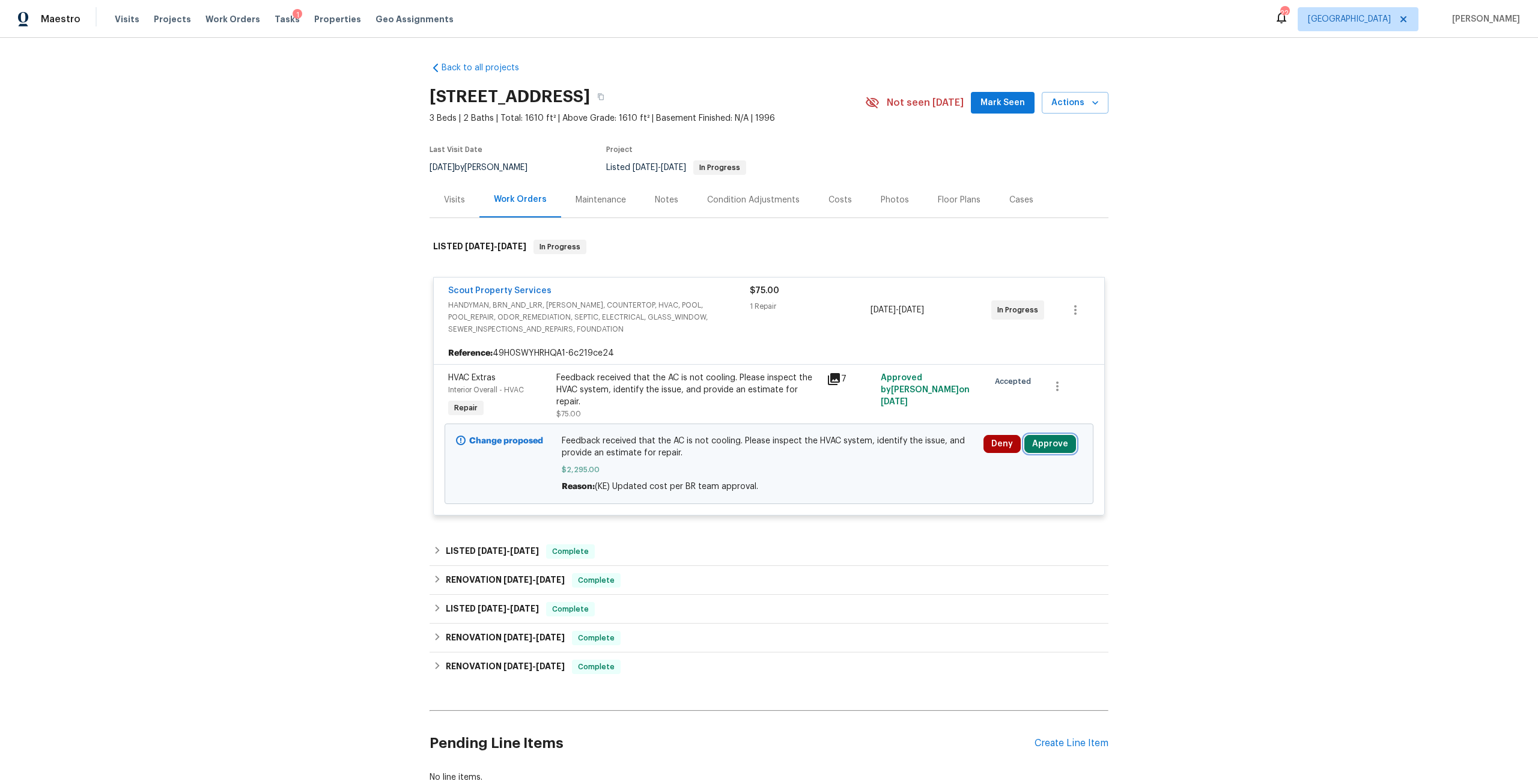
click at [1057, 447] on button "Approve" at bounding box center [1050, 443] width 52 height 18
click at [872, 470] on div "Are you sure you want to approve this line item? Approve Cancel" at bounding box center [908, 443] width 211 height 65
click at [876, 455] on span "Approve" at bounding box center [873, 455] width 34 height 9
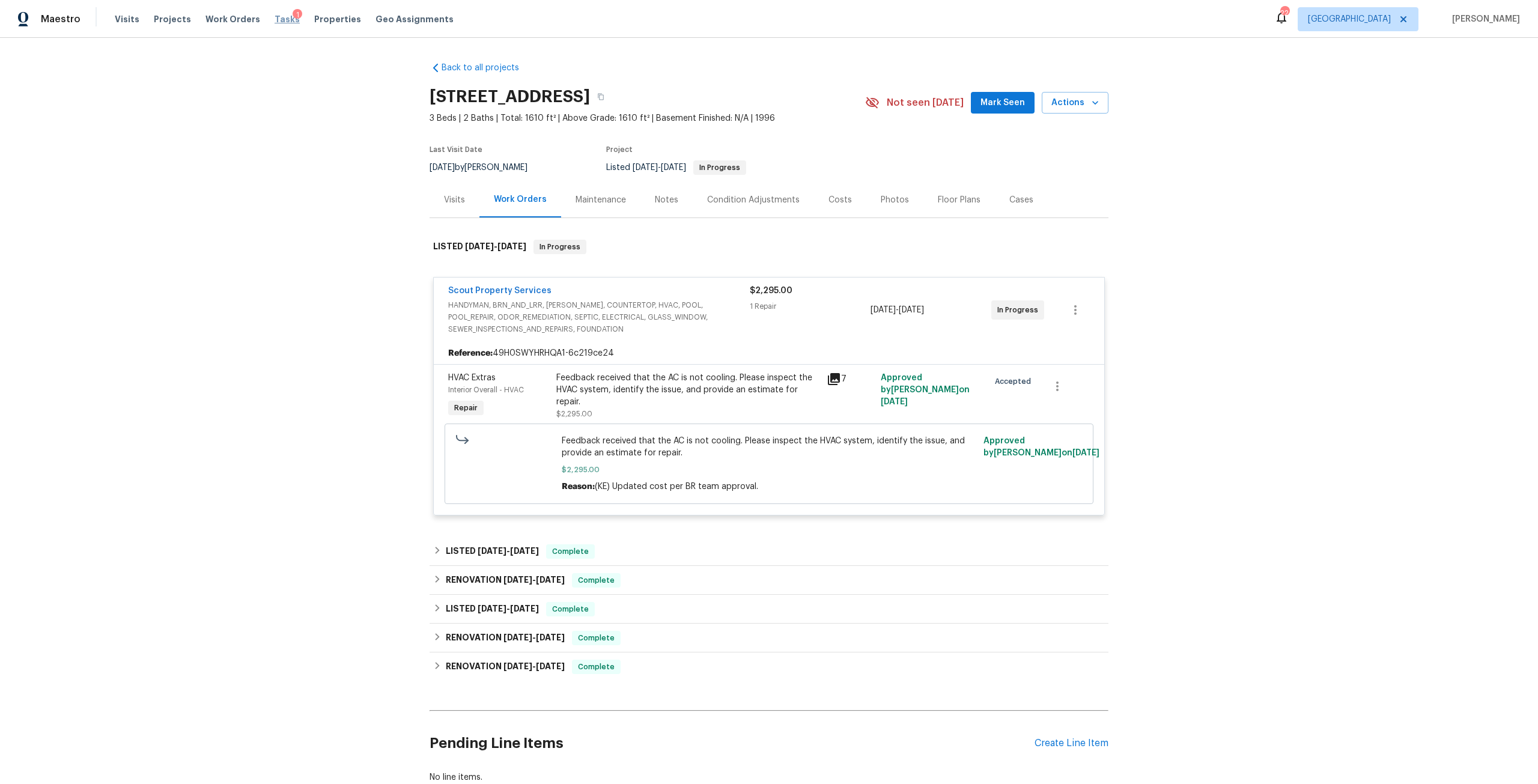
click at [275, 17] on span "Tasks" at bounding box center [287, 19] width 25 height 9
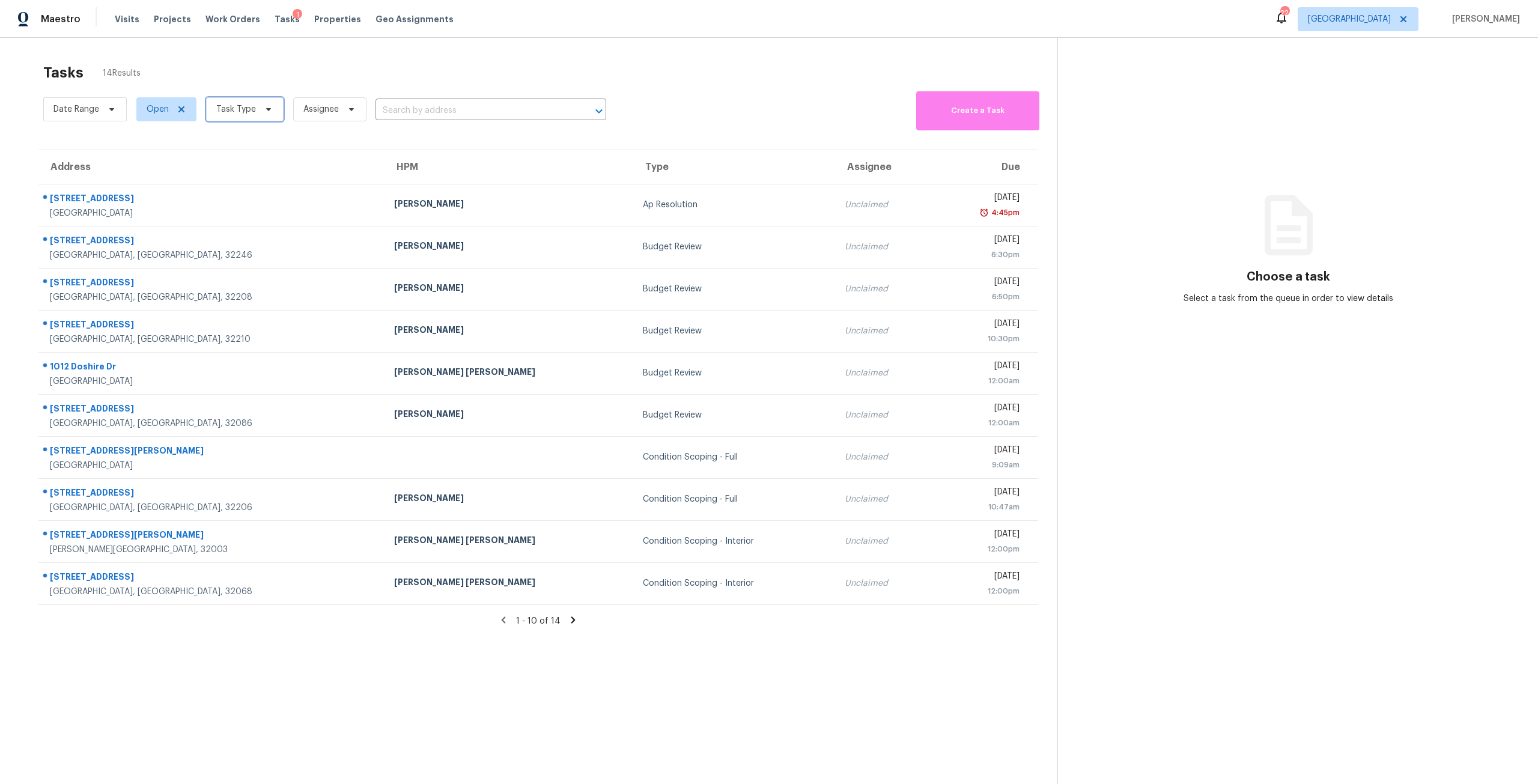
click at [252, 106] on span "Task Type" at bounding box center [236, 108] width 40 height 12
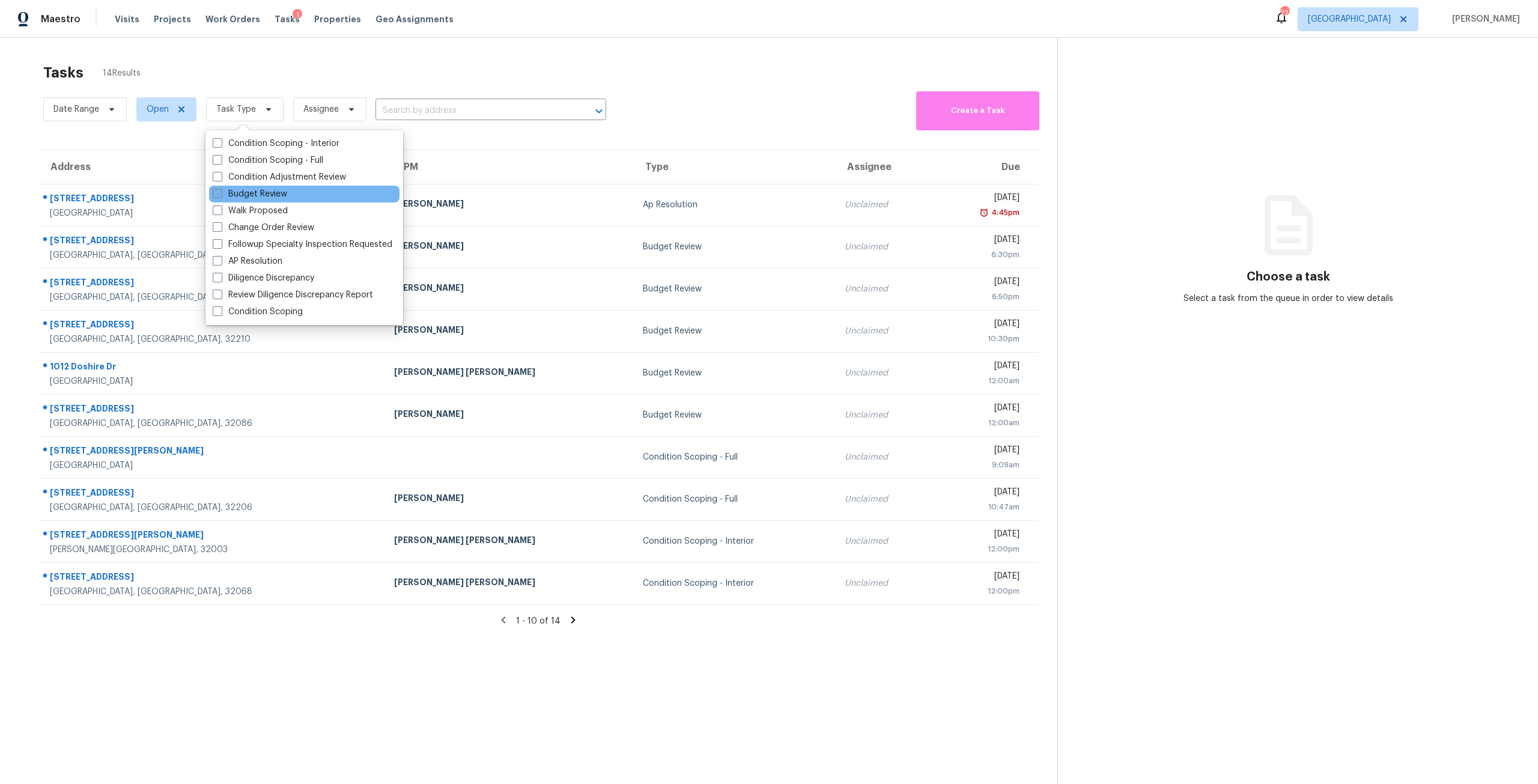
click at [250, 191] on label "Budget Review" at bounding box center [250, 193] width 74 height 12
click at [221, 191] on input "Budget Review" at bounding box center [217, 192] width 8 height 8
checkbox input "true"
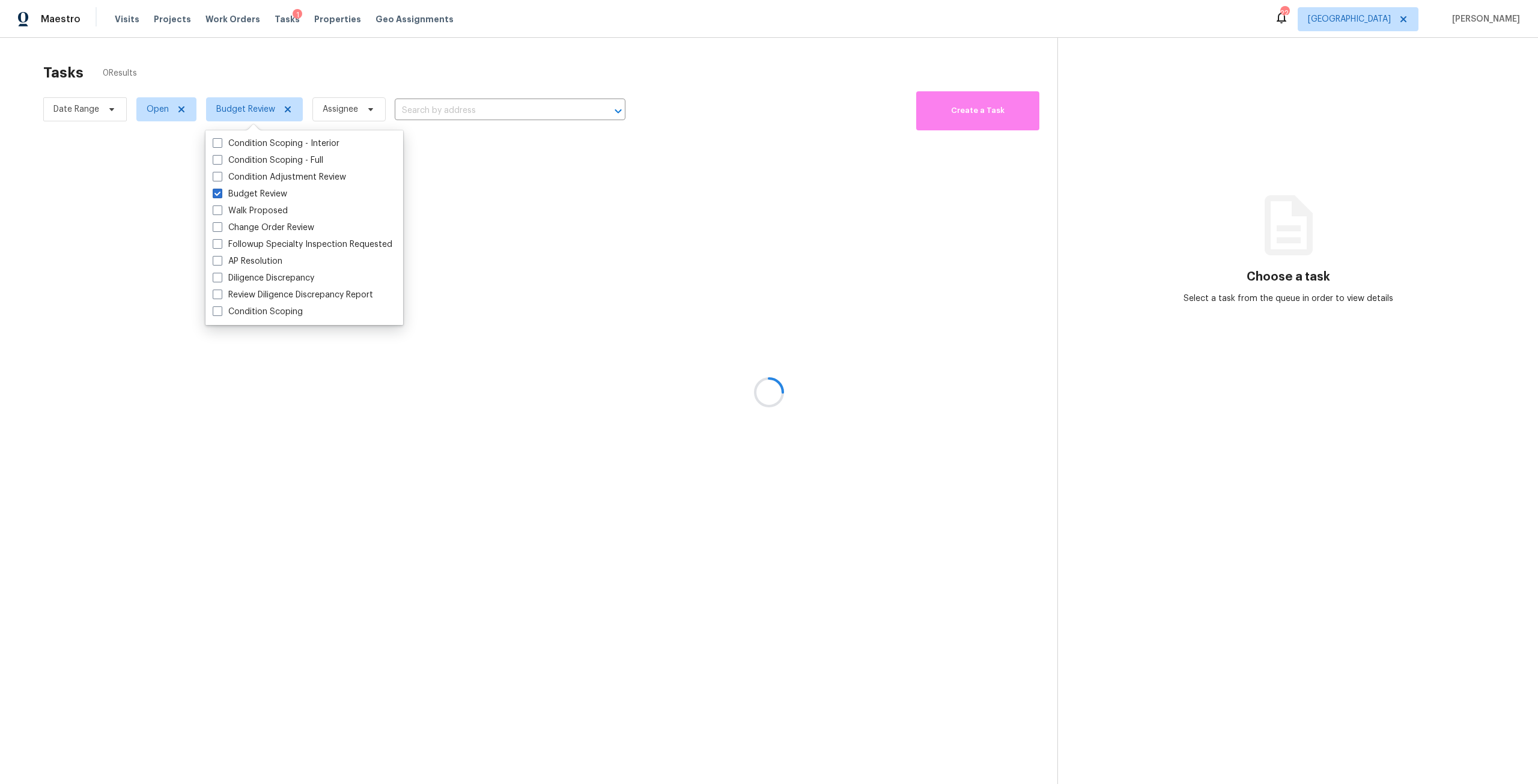
click at [335, 74] on div at bounding box center [769, 392] width 1538 height 784
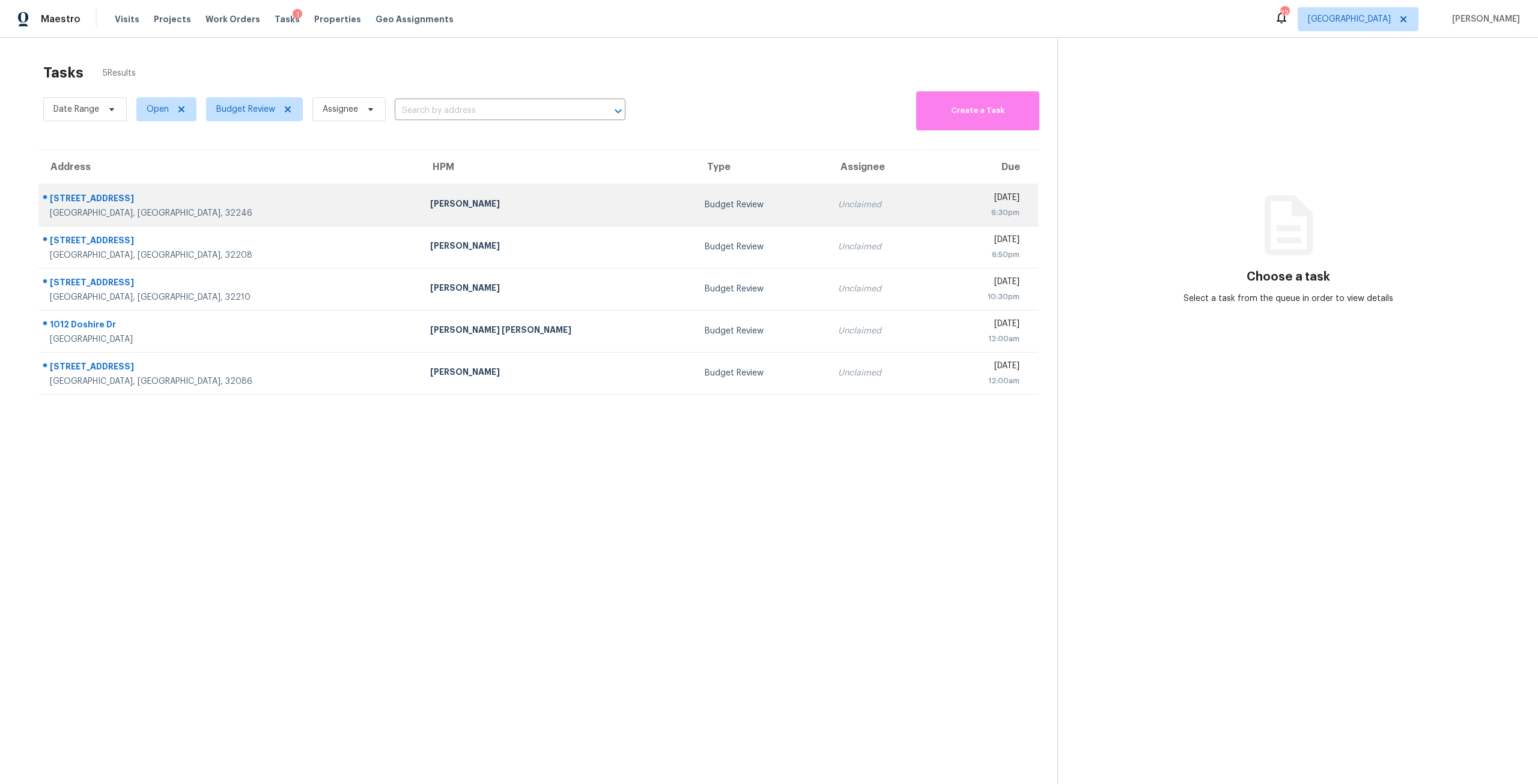
click at [838, 201] on div "Unclaimed" at bounding box center [882, 204] width 87 height 12
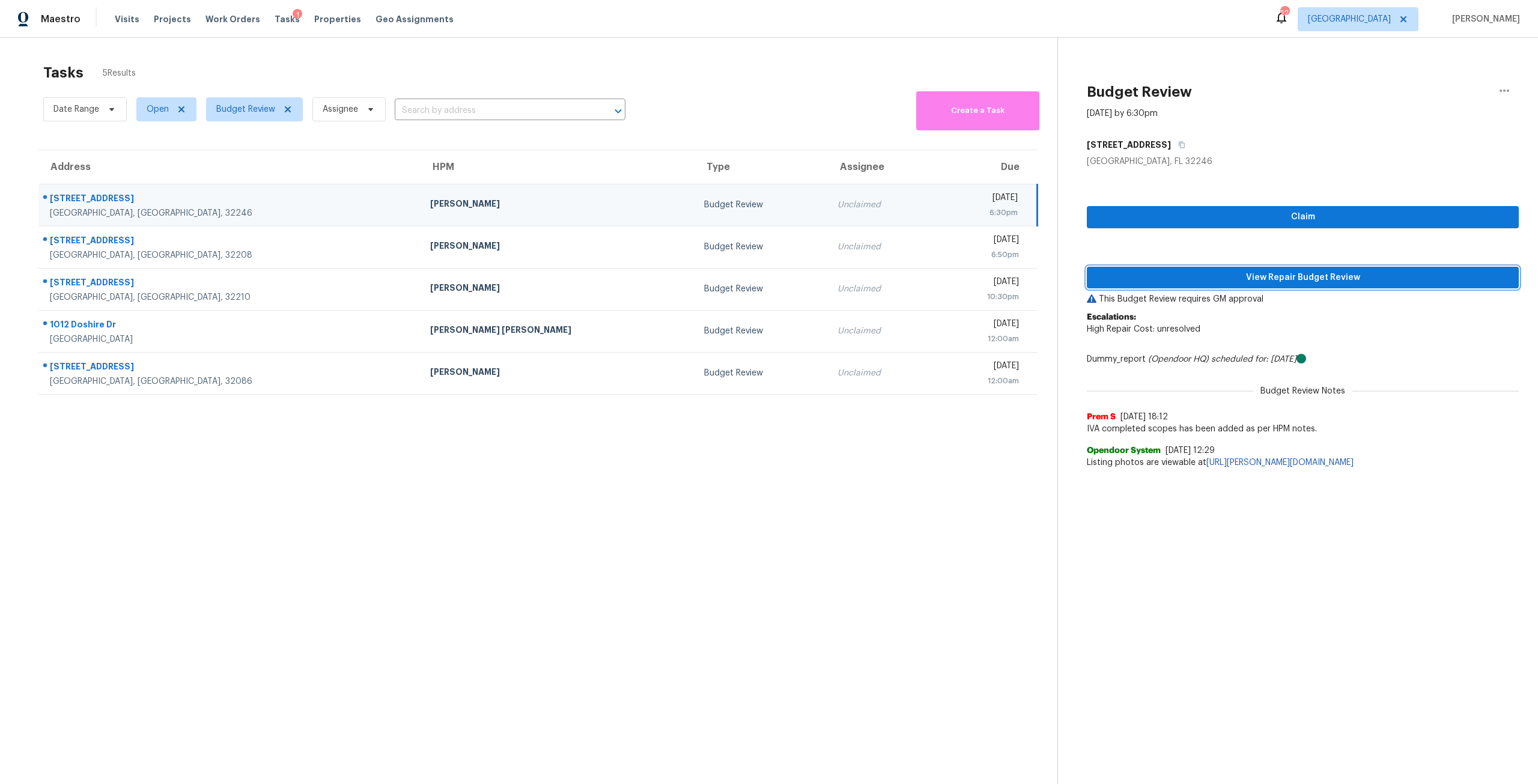
click at [1324, 271] on span "View Repair Budget Review" at bounding box center [1302, 277] width 413 height 15
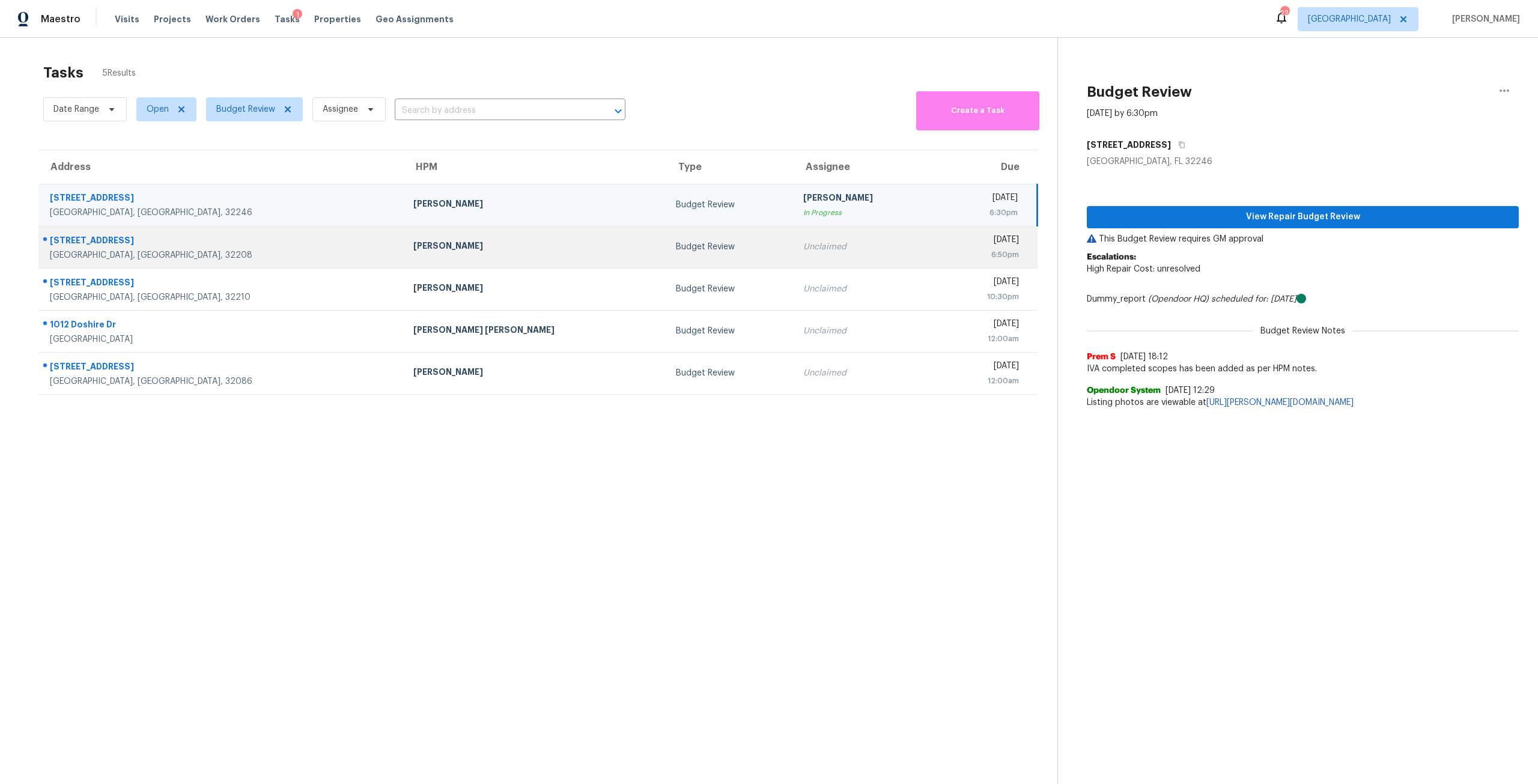
click at [794, 239] on td "Unclaimed" at bounding box center [866, 247] width 145 height 42
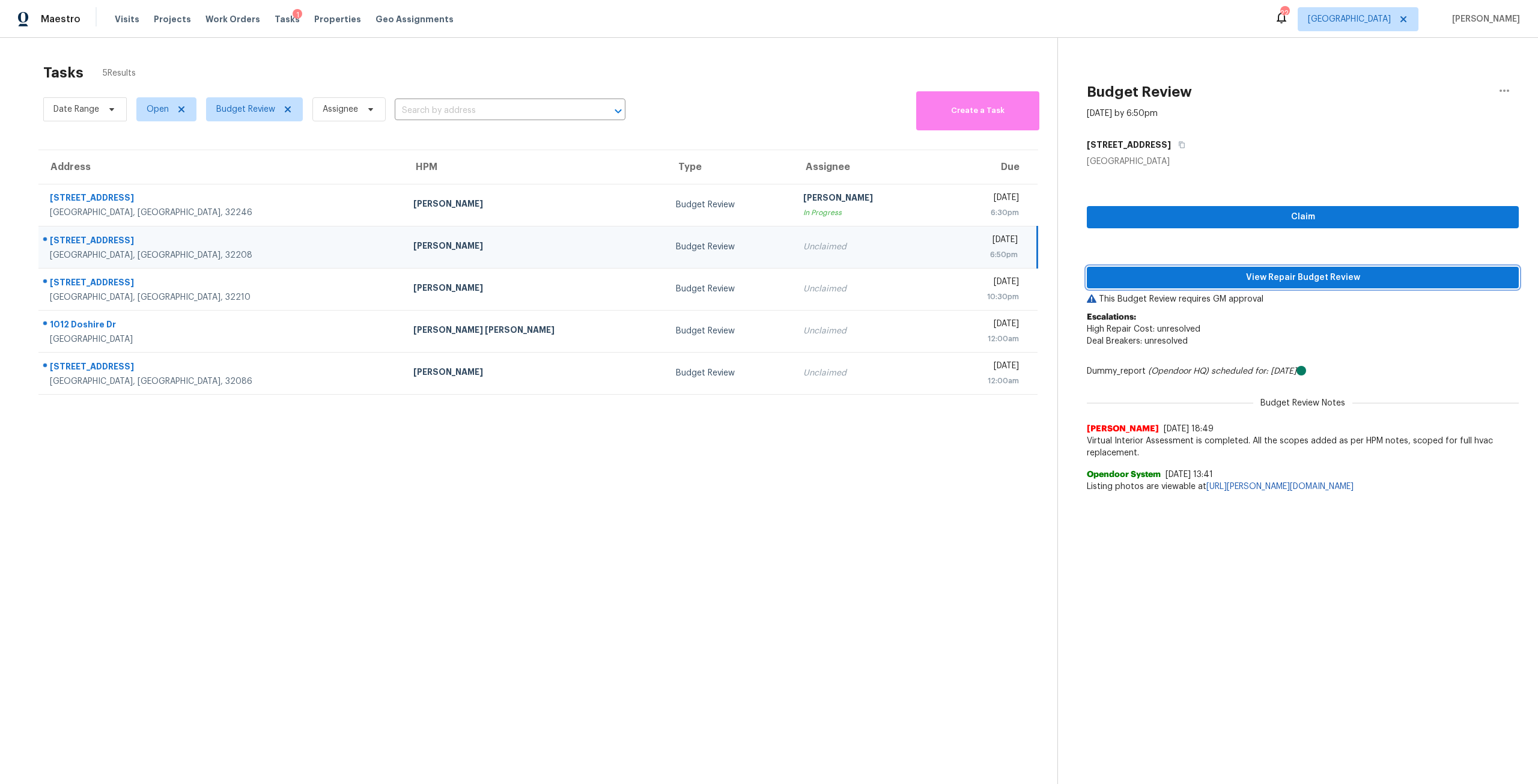
click at [1217, 275] on span "View Repair Budget Review" at bounding box center [1302, 277] width 413 height 15
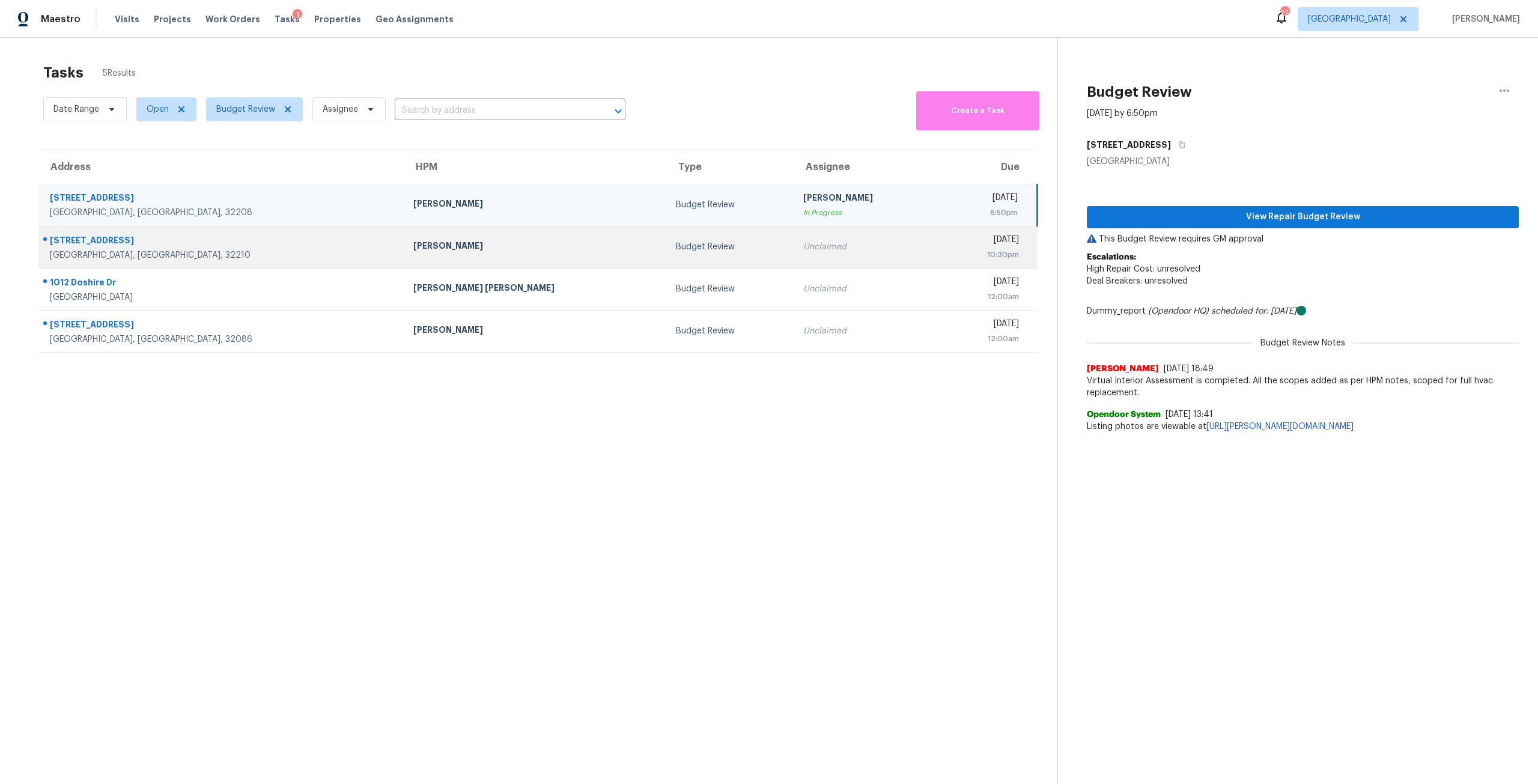
click at [803, 247] on div "Unclaimed" at bounding box center [866, 247] width 126 height 12
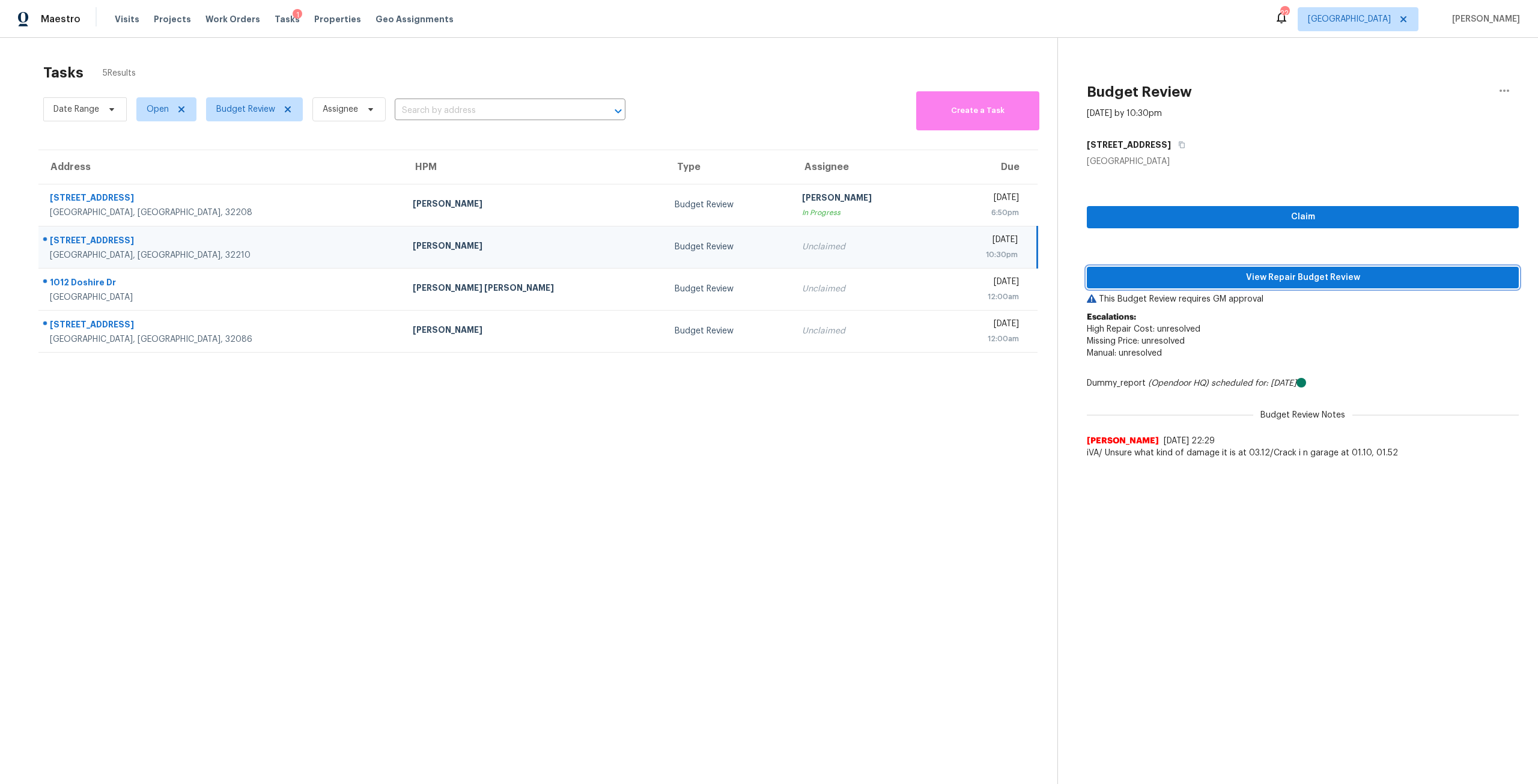
click at [1224, 288] on button "View Repair Budget Review" at bounding box center [1303, 278] width 432 height 22
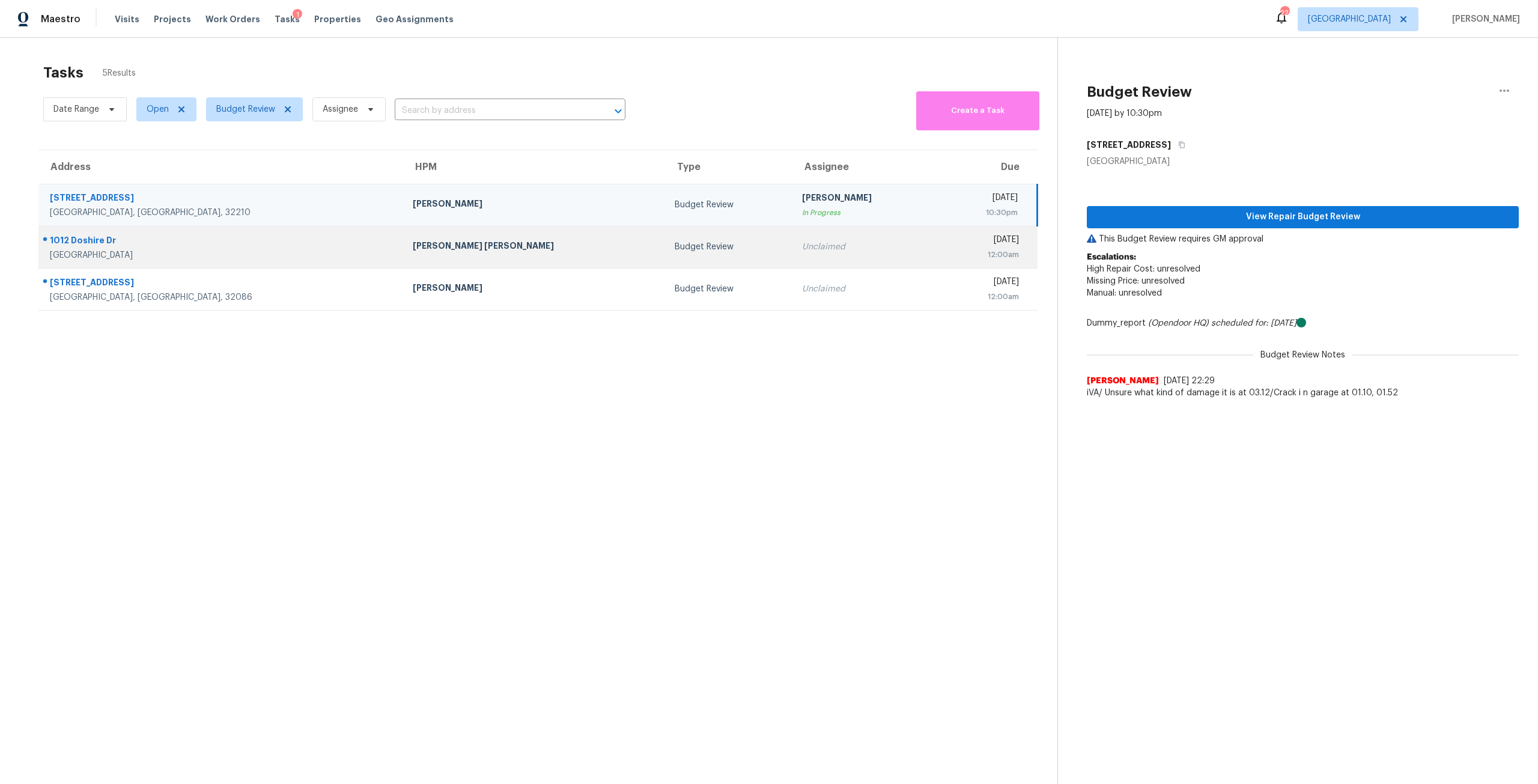
click at [938, 260] on td "Thu, Aug 28th 2025 12:00am" at bounding box center [988, 247] width 100 height 42
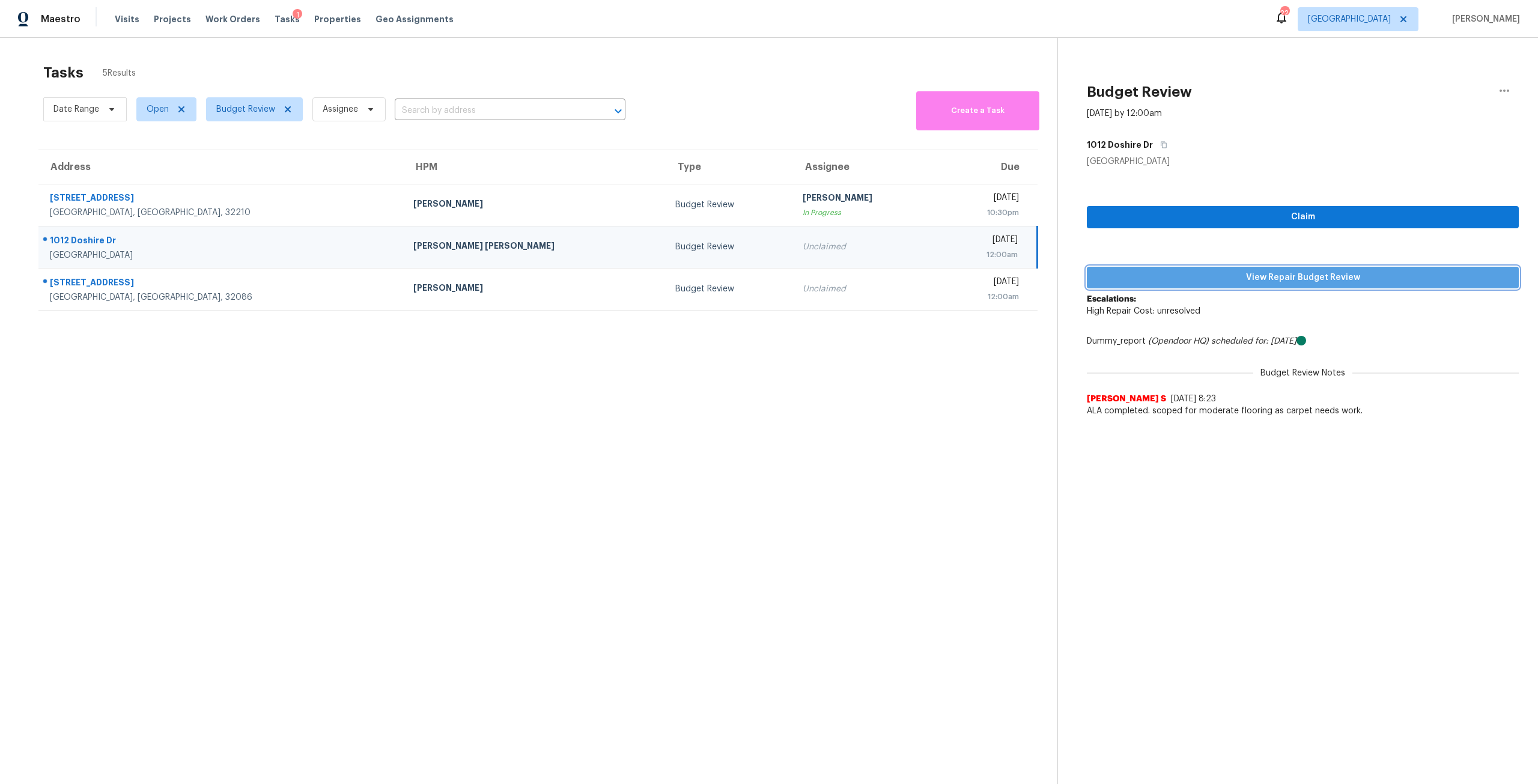
click at [1359, 282] on span "View Repair Budget Review" at bounding box center [1302, 277] width 413 height 15
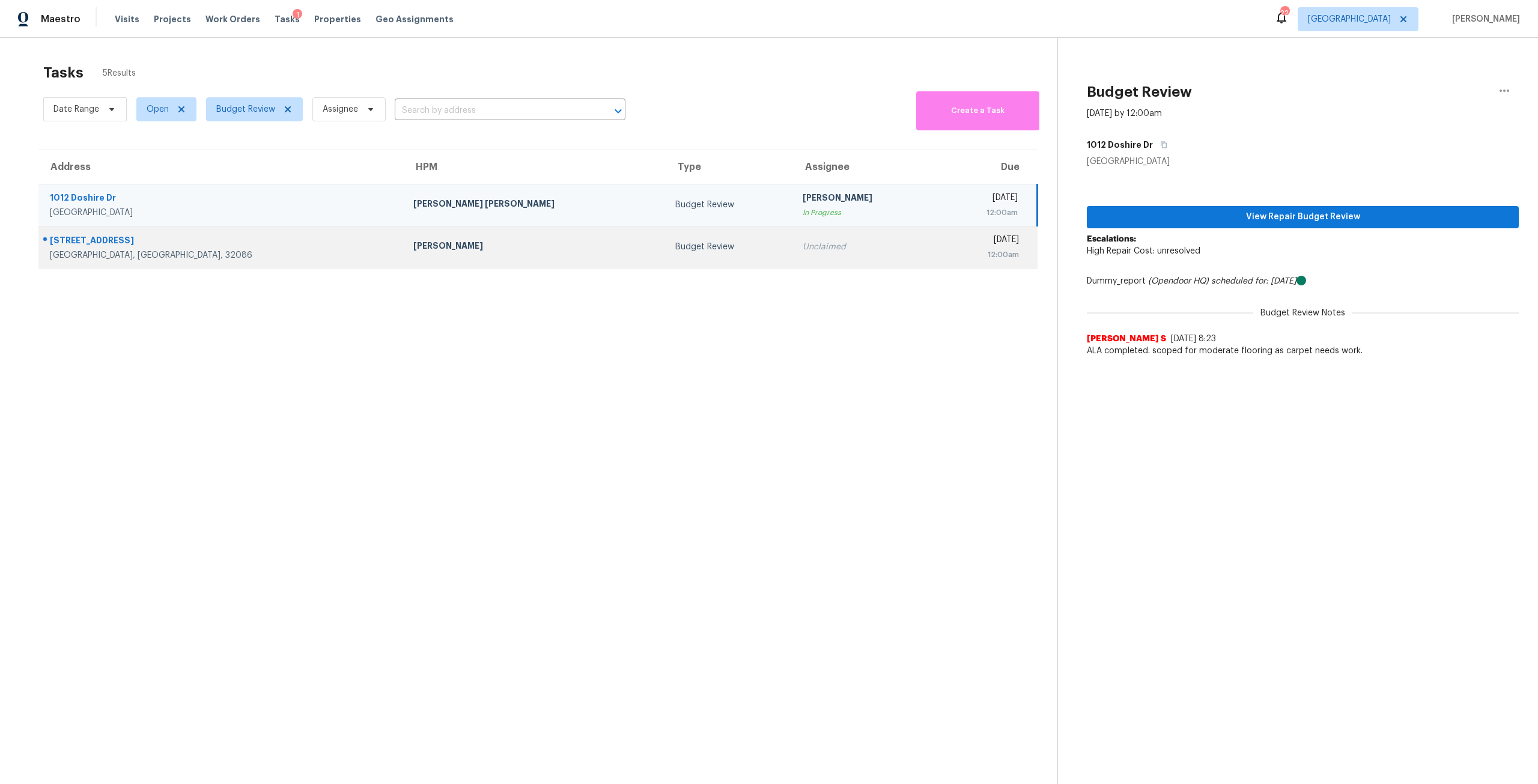
click at [803, 251] on div "Unclaimed" at bounding box center [866, 247] width 126 height 12
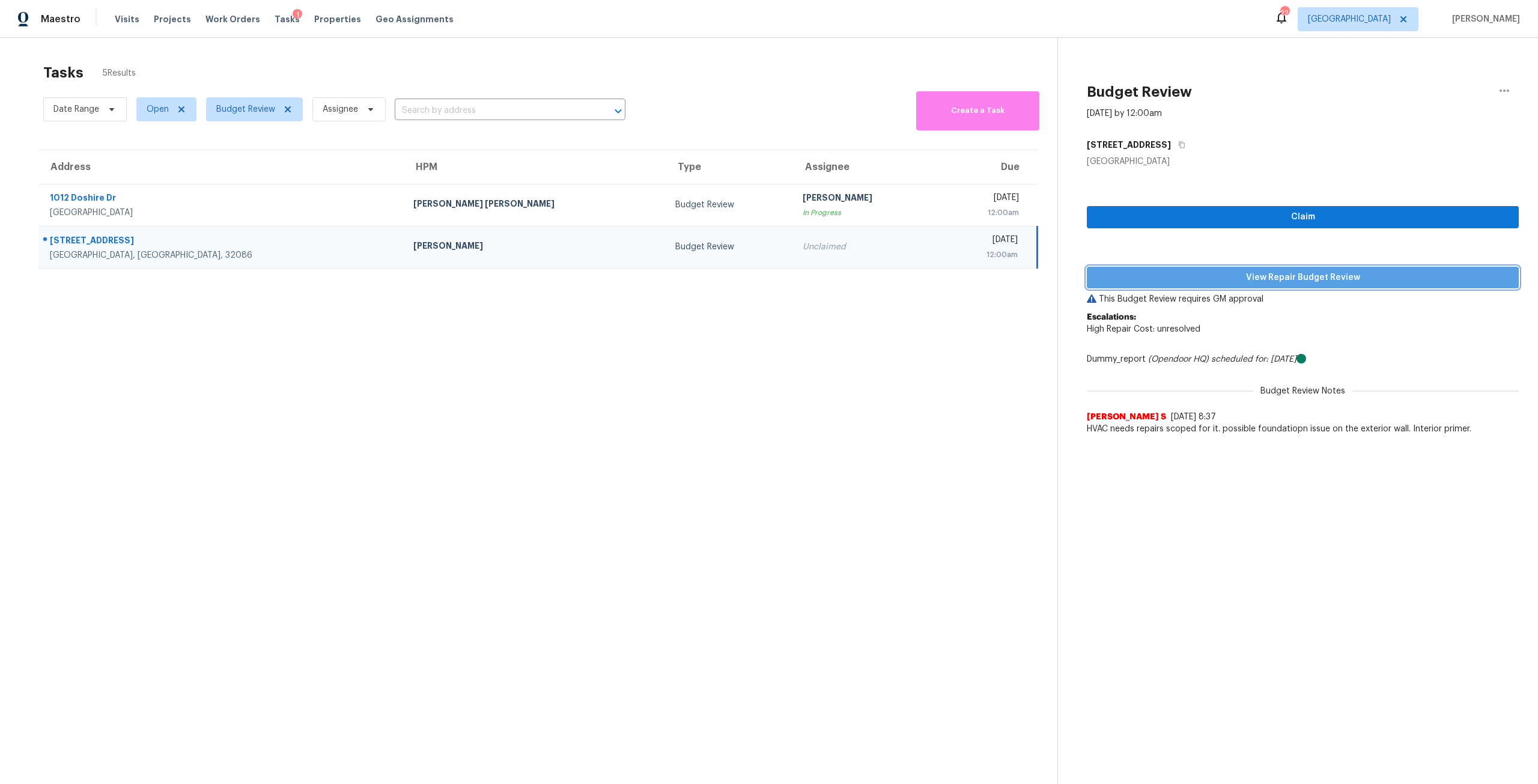
click at [1329, 276] on span "View Repair Budget Review" at bounding box center [1302, 277] width 413 height 15
